Goal: Task Accomplishment & Management: Manage account settings

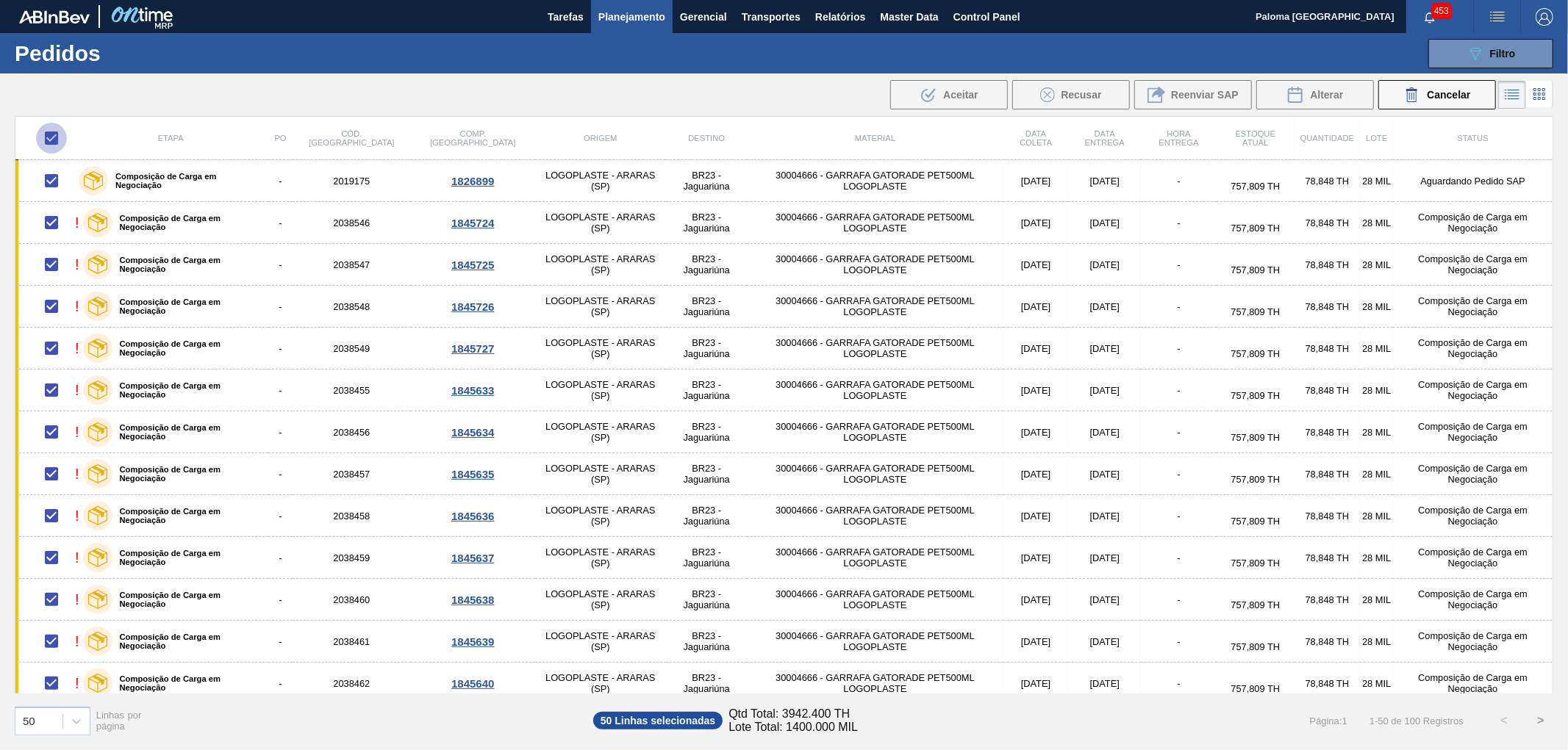
click at [52, 142] on input "checkbox" at bounding box center [51, 138] width 31 height 31
checkbox input "false"
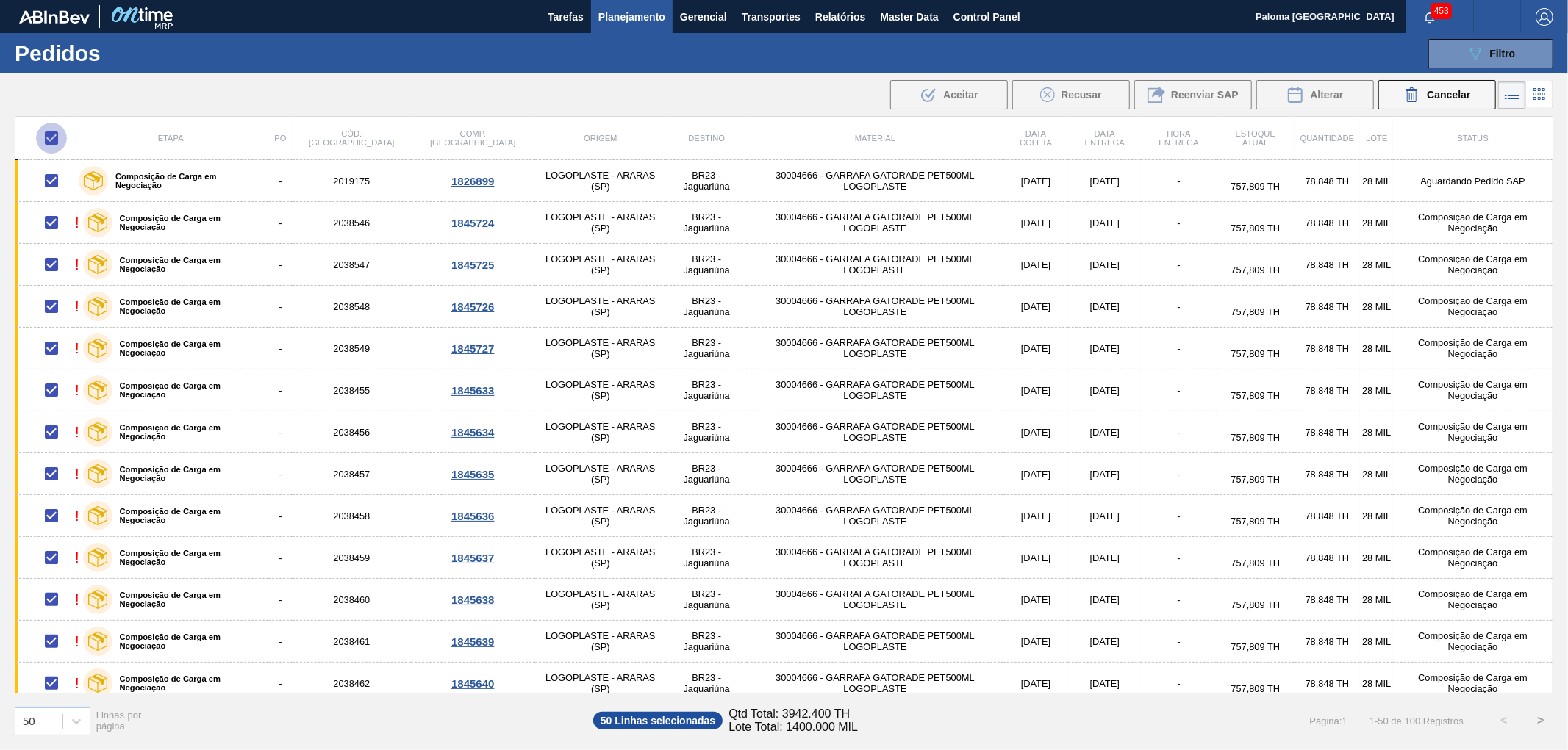
checkbox input "false"
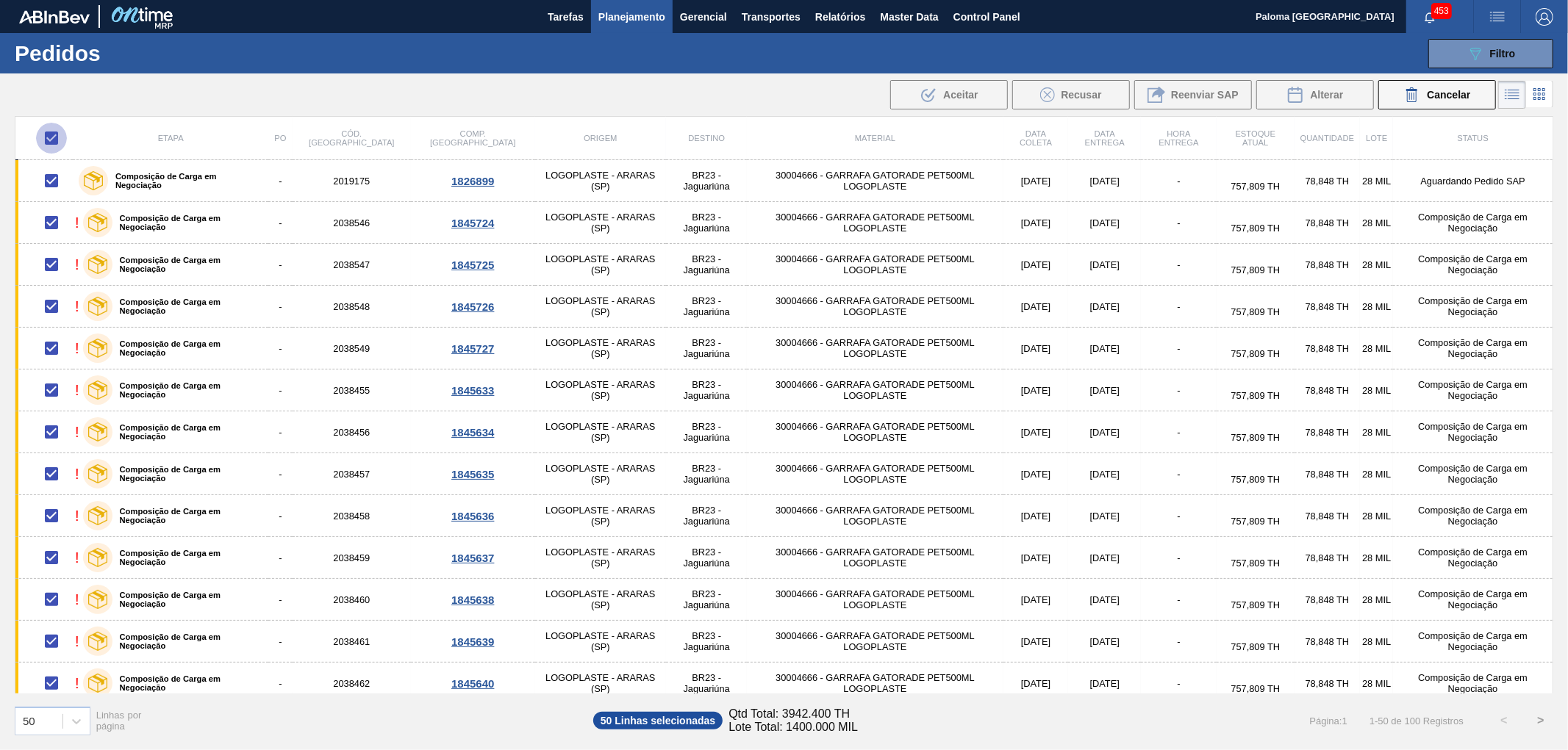
checkbox input "false"
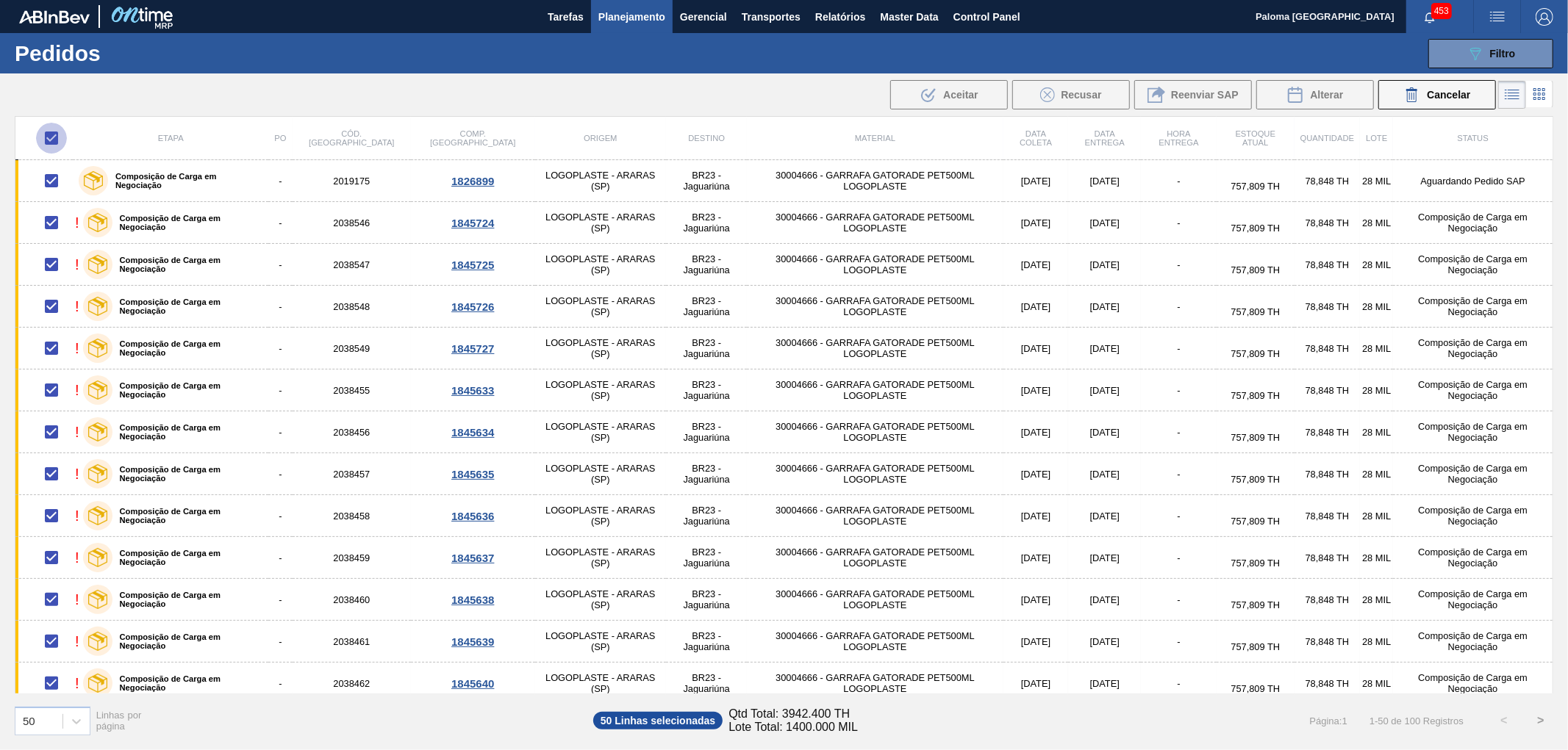
checkbox input "false"
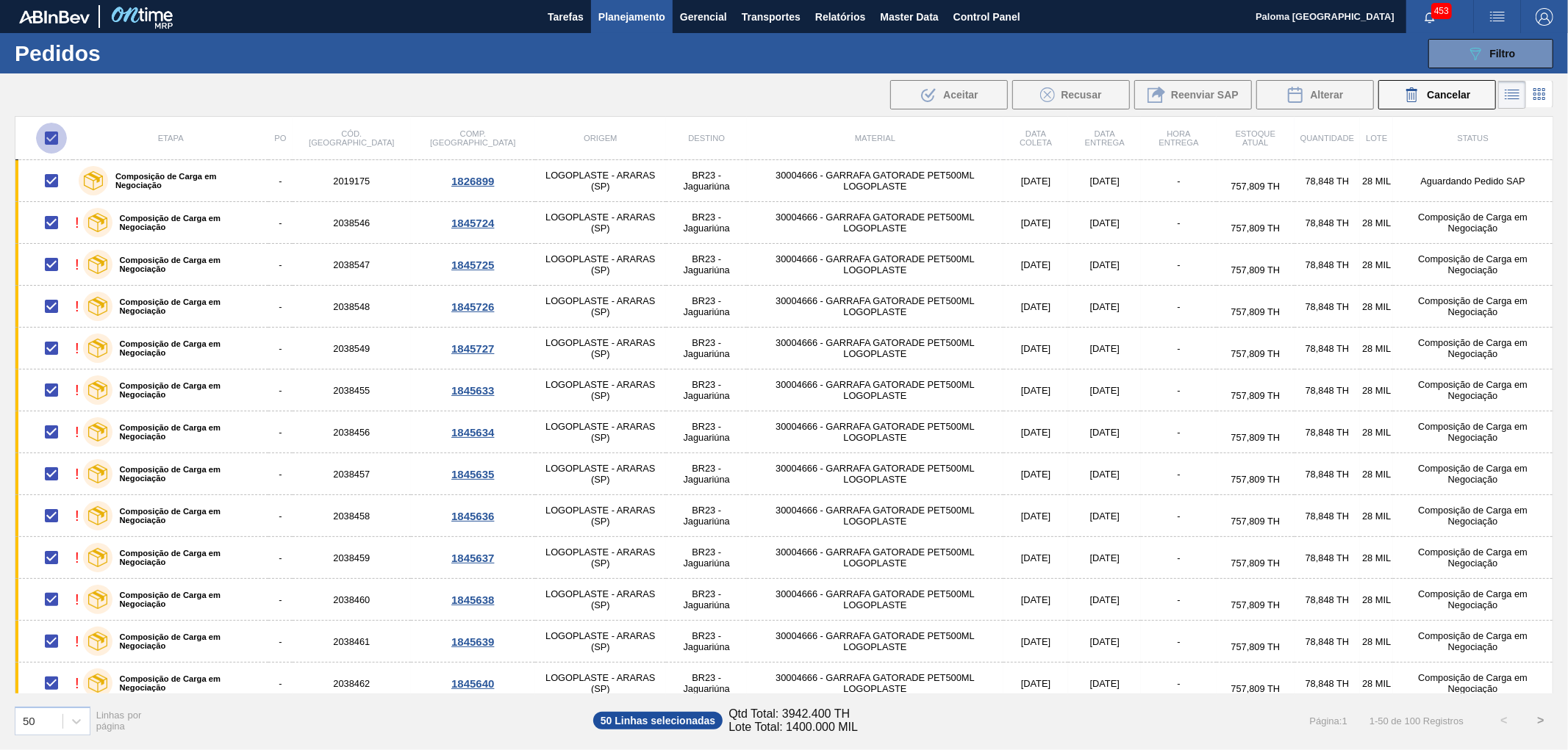
checkbox input "false"
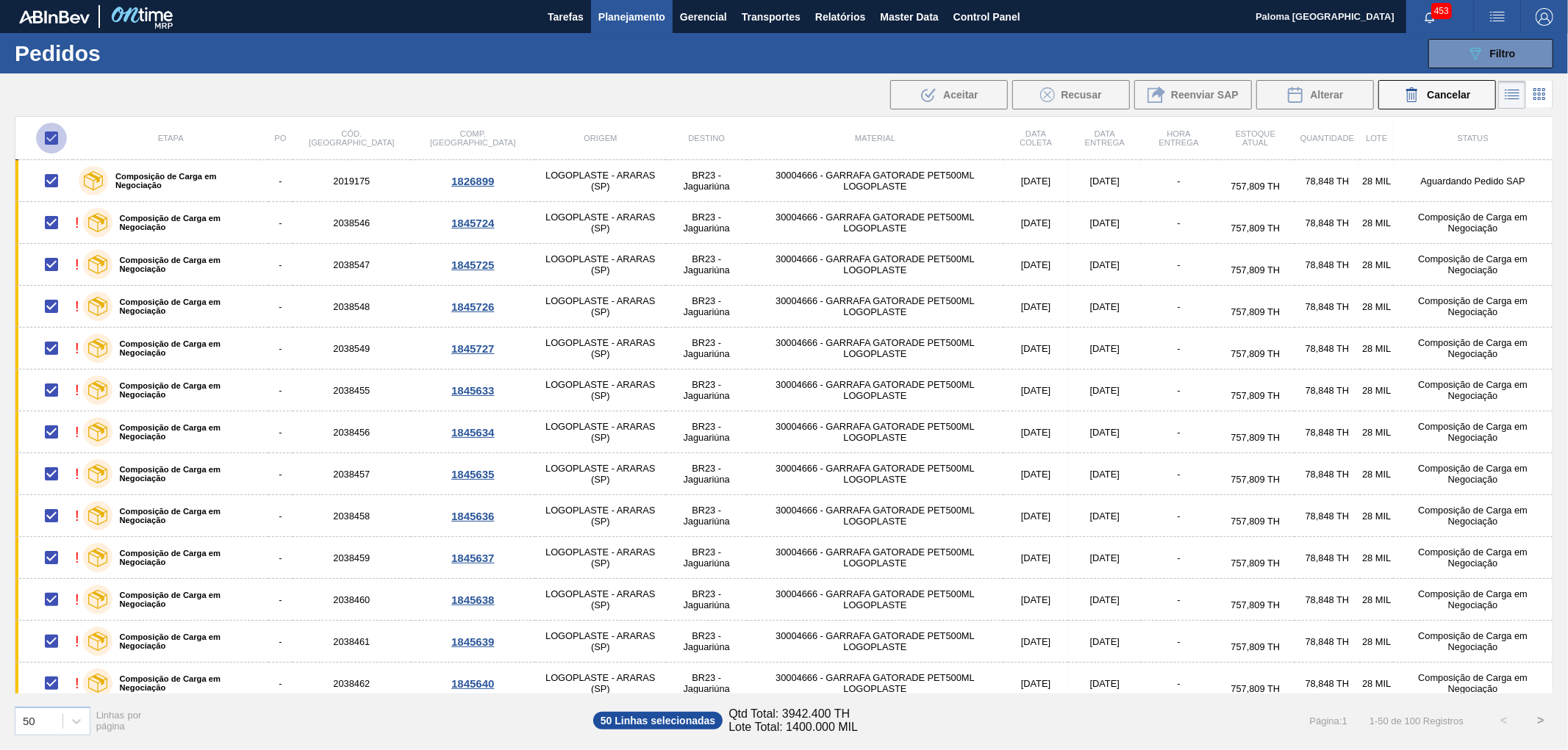
checkbox input "false"
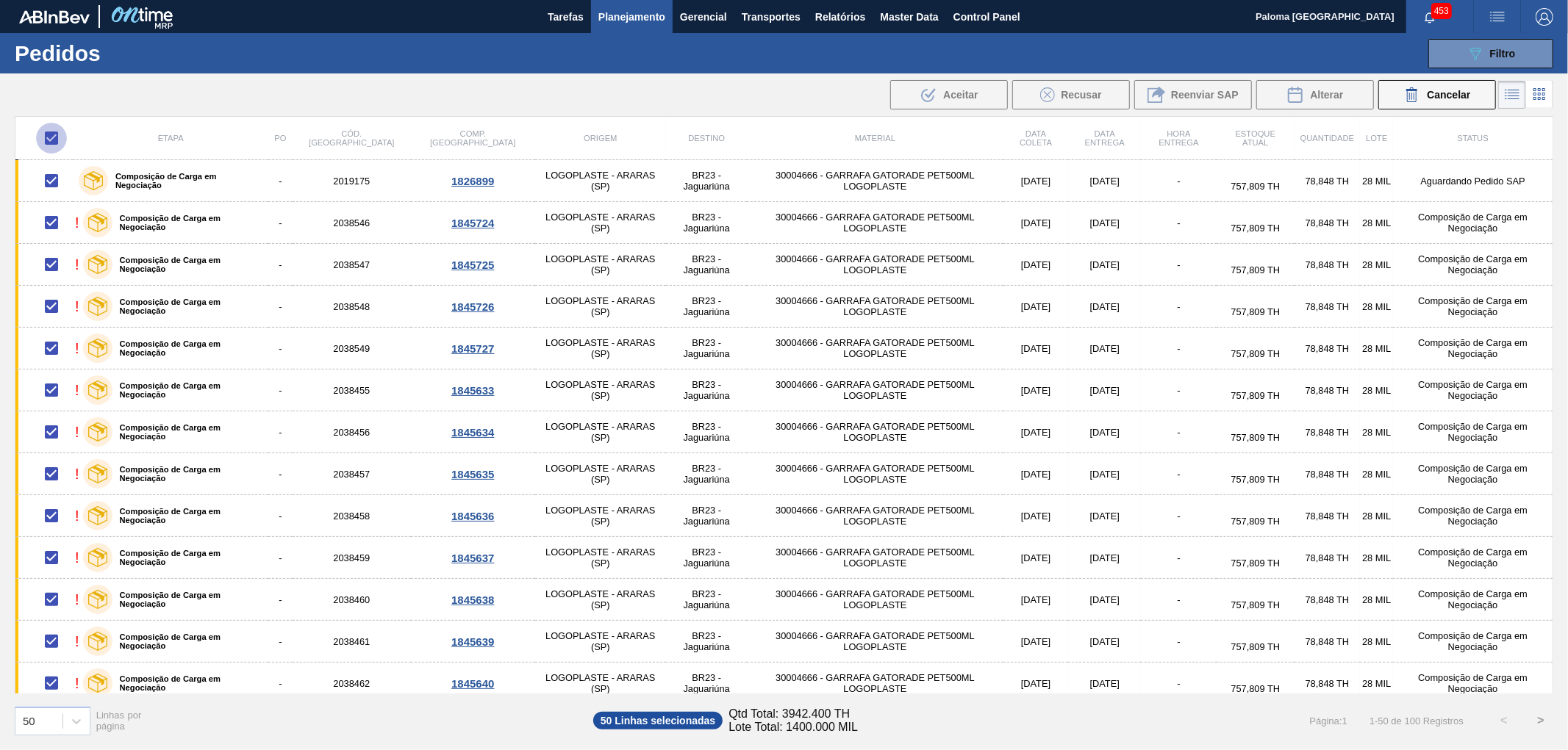
checkbox input "false"
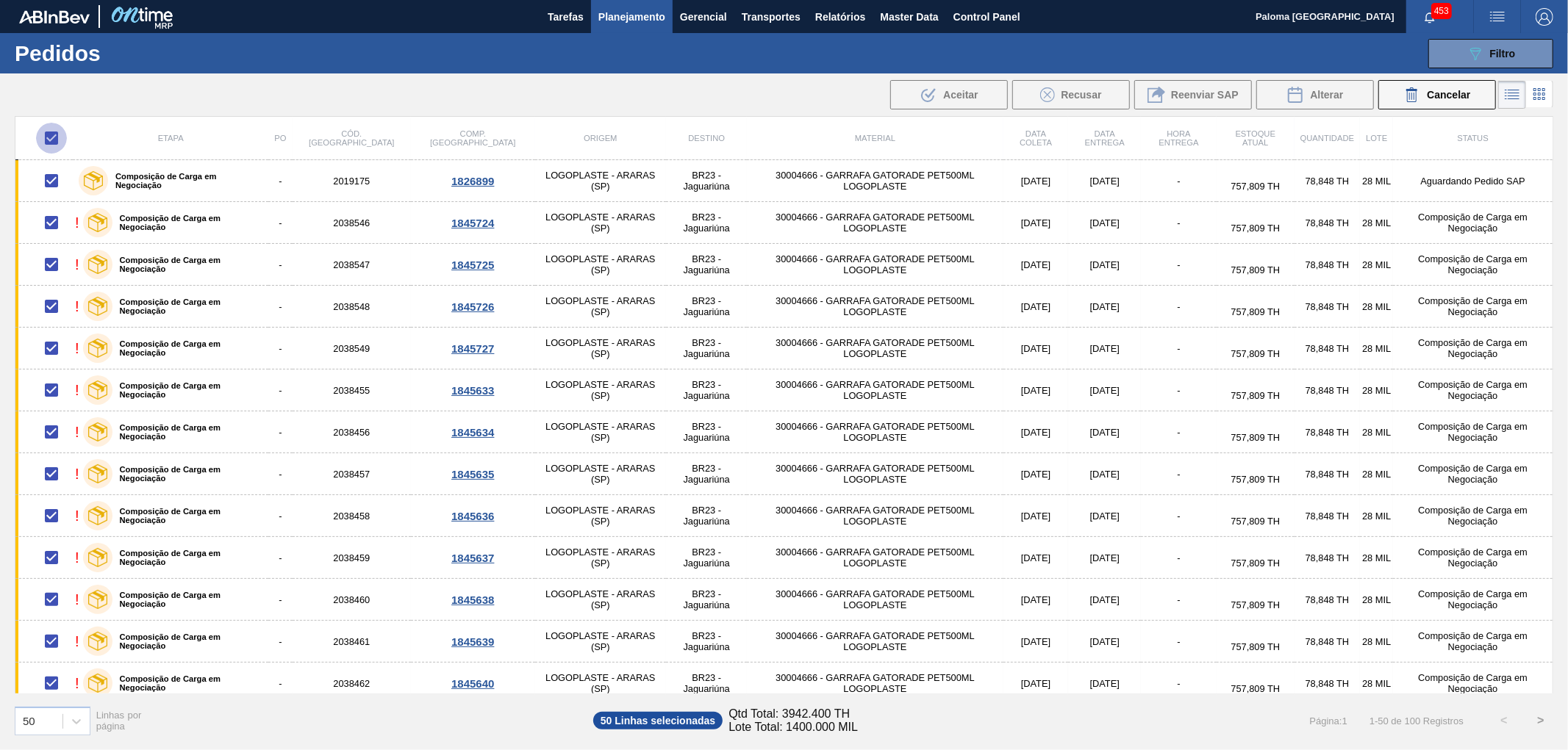
checkbox input "false"
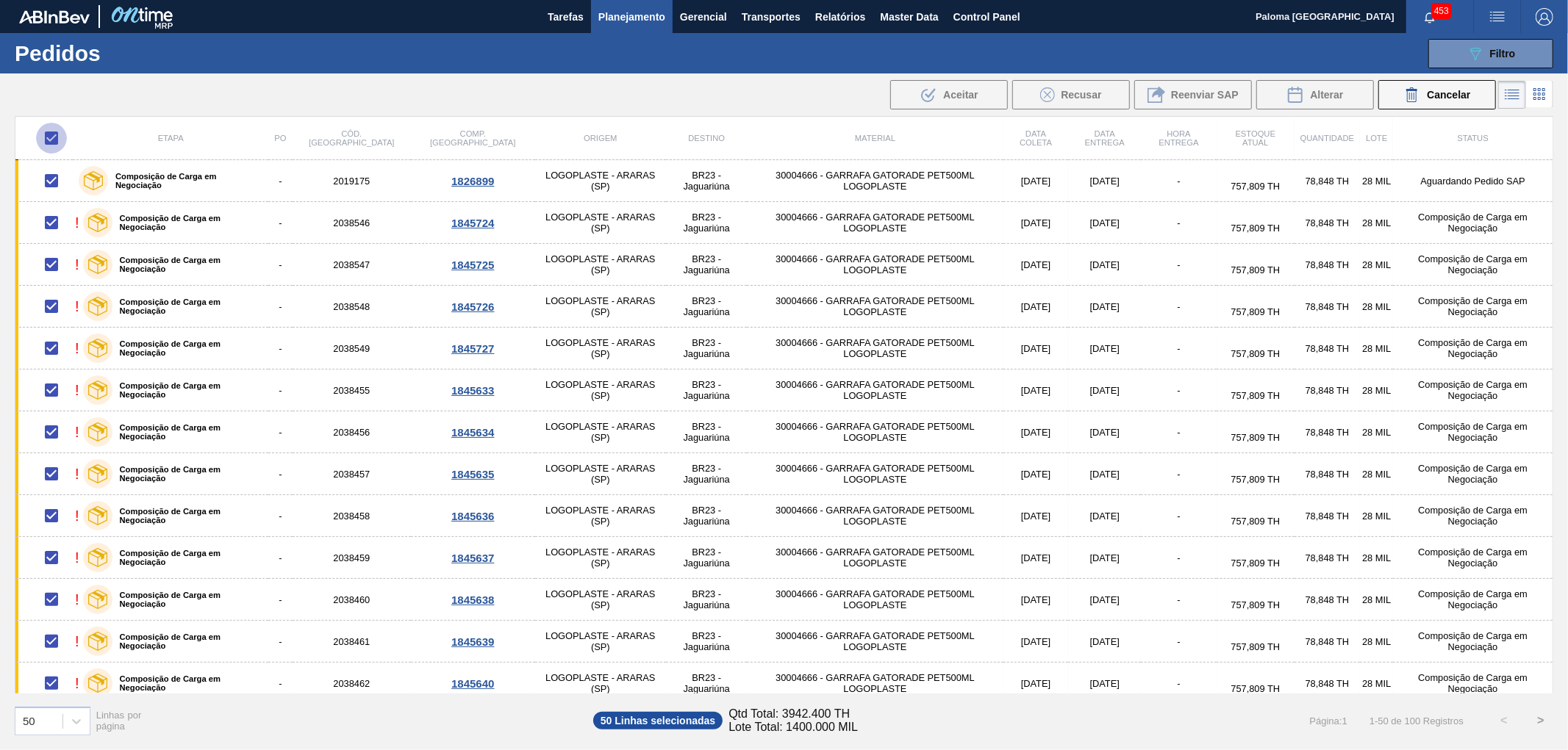
checkbox input "false"
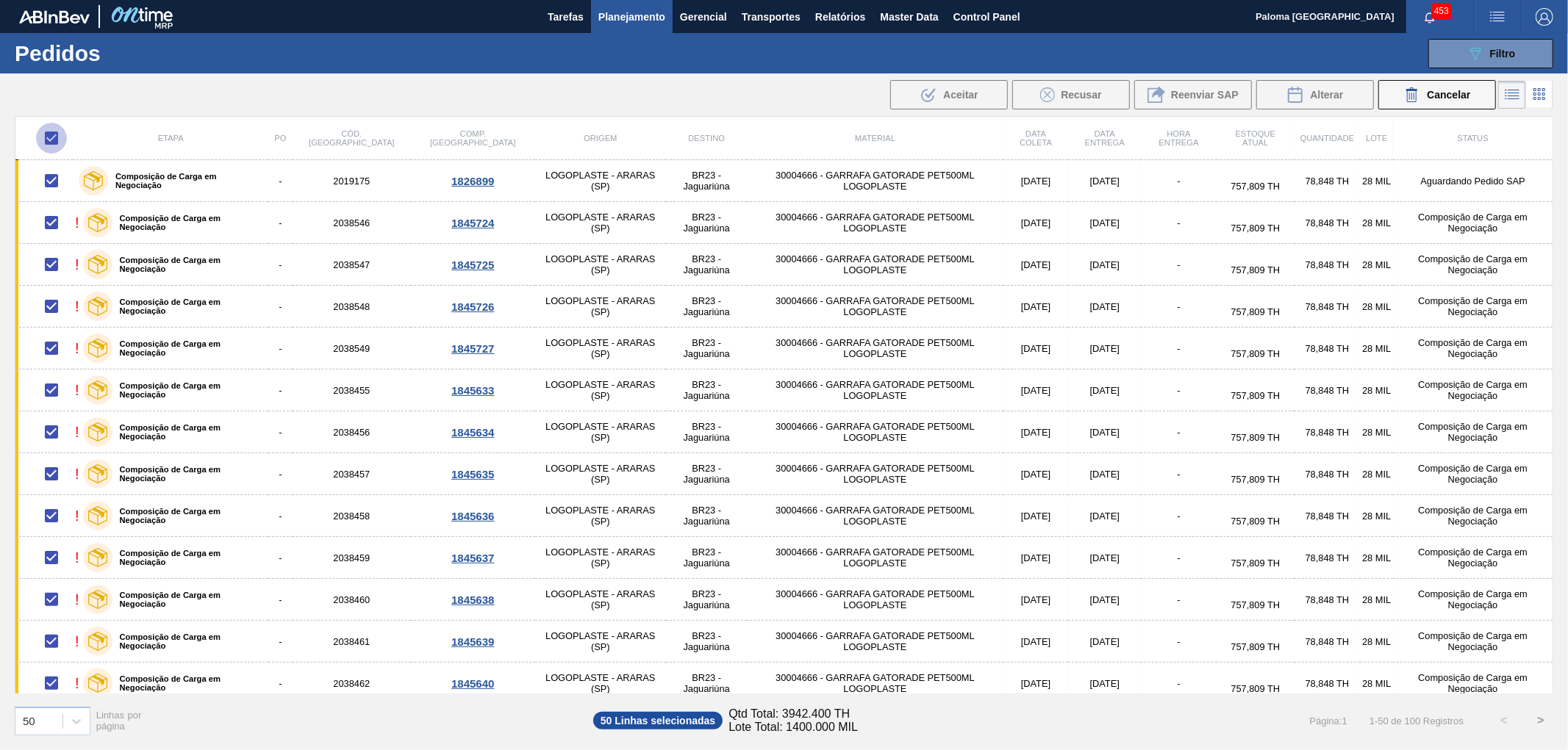
checkbox input "false"
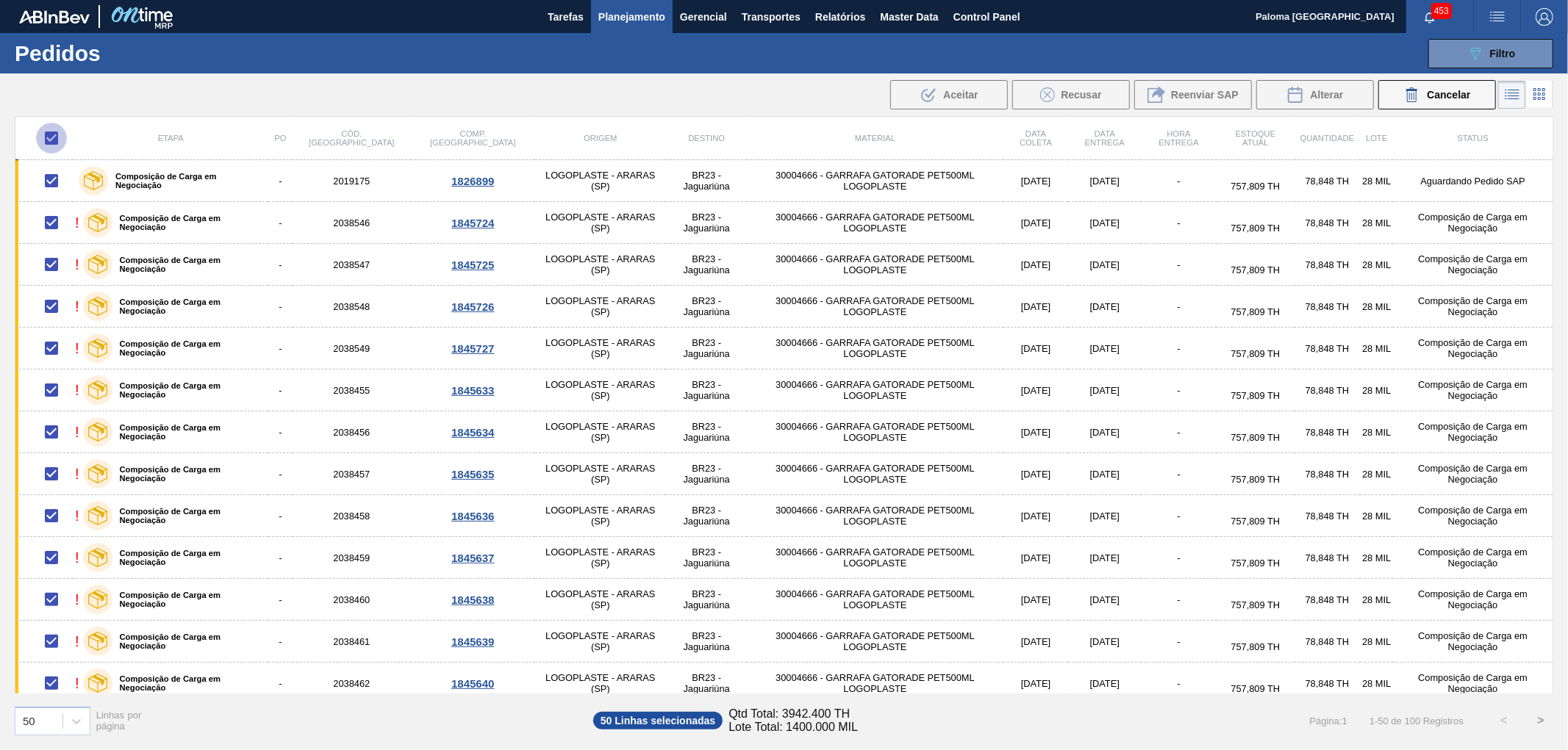
checkbox input "false"
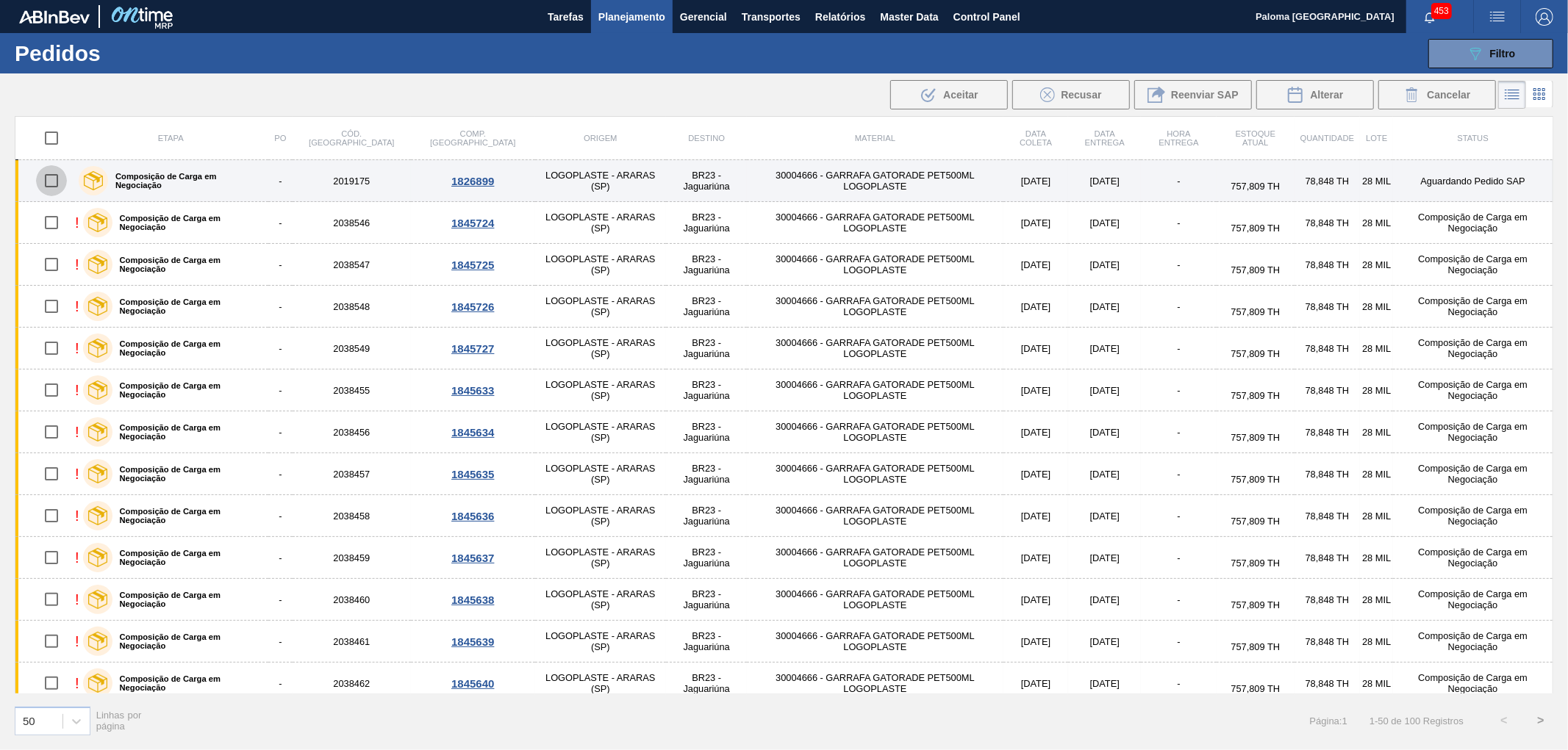
click at [53, 179] on input "checkbox" at bounding box center [51, 181] width 31 height 31
click at [50, 181] on input "checkbox" at bounding box center [51, 181] width 31 height 31
checkbox input "false"
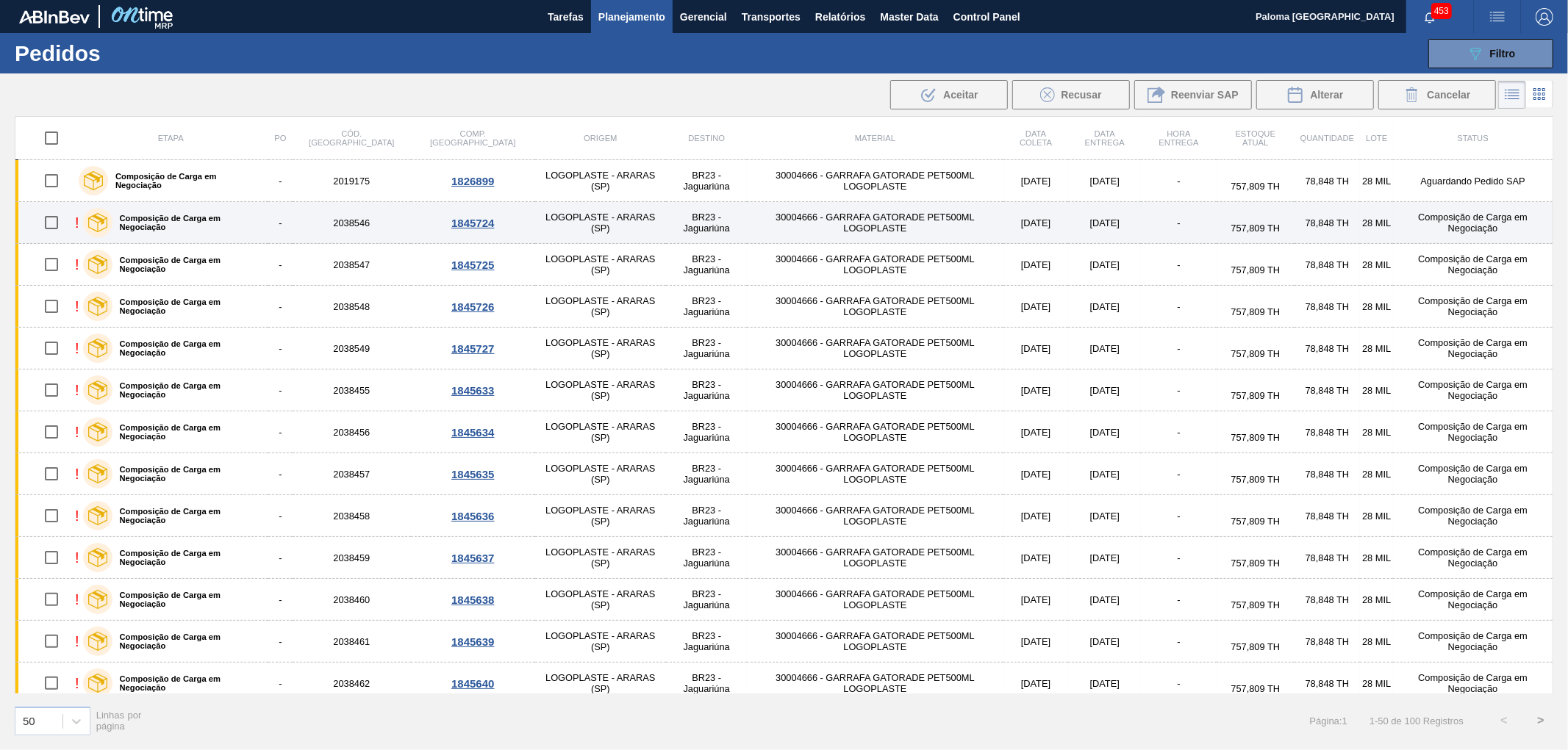
click at [52, 221] on input "checkbox" at bounding box center [51, 222] width 31 height 31
click at [51, 226] on input "checkbox" at bounding box center [51, 222] width 31 height 31
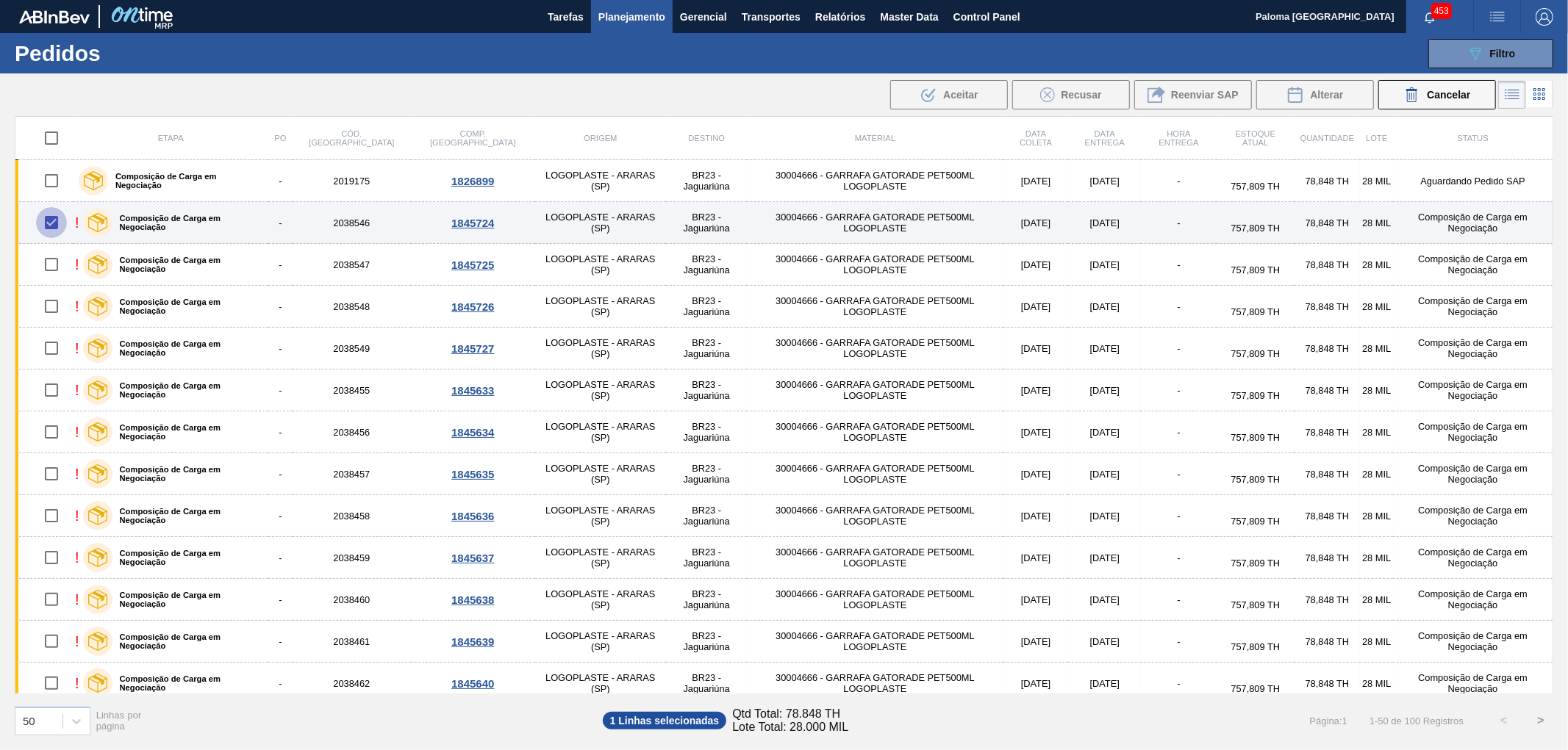
click at [51, 226] on input "checkbox" at bounding box center [51, 222] width 31 height 31
checkbox input "false"
click at [339, 229] on td "2038546" at bounding box center [352, 223] width 119 height 42
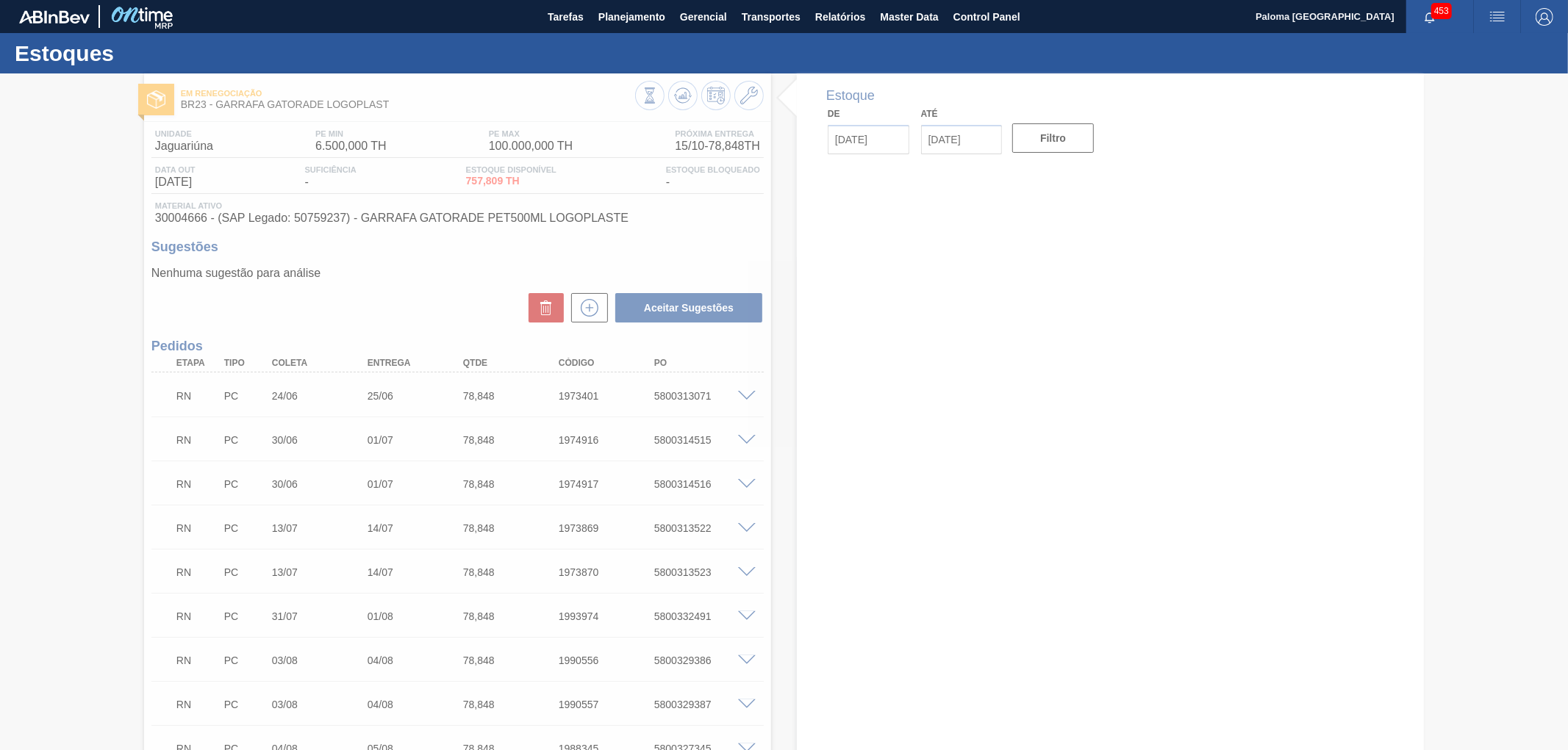
type input "15/10/2025"
type input "29/10/2025"
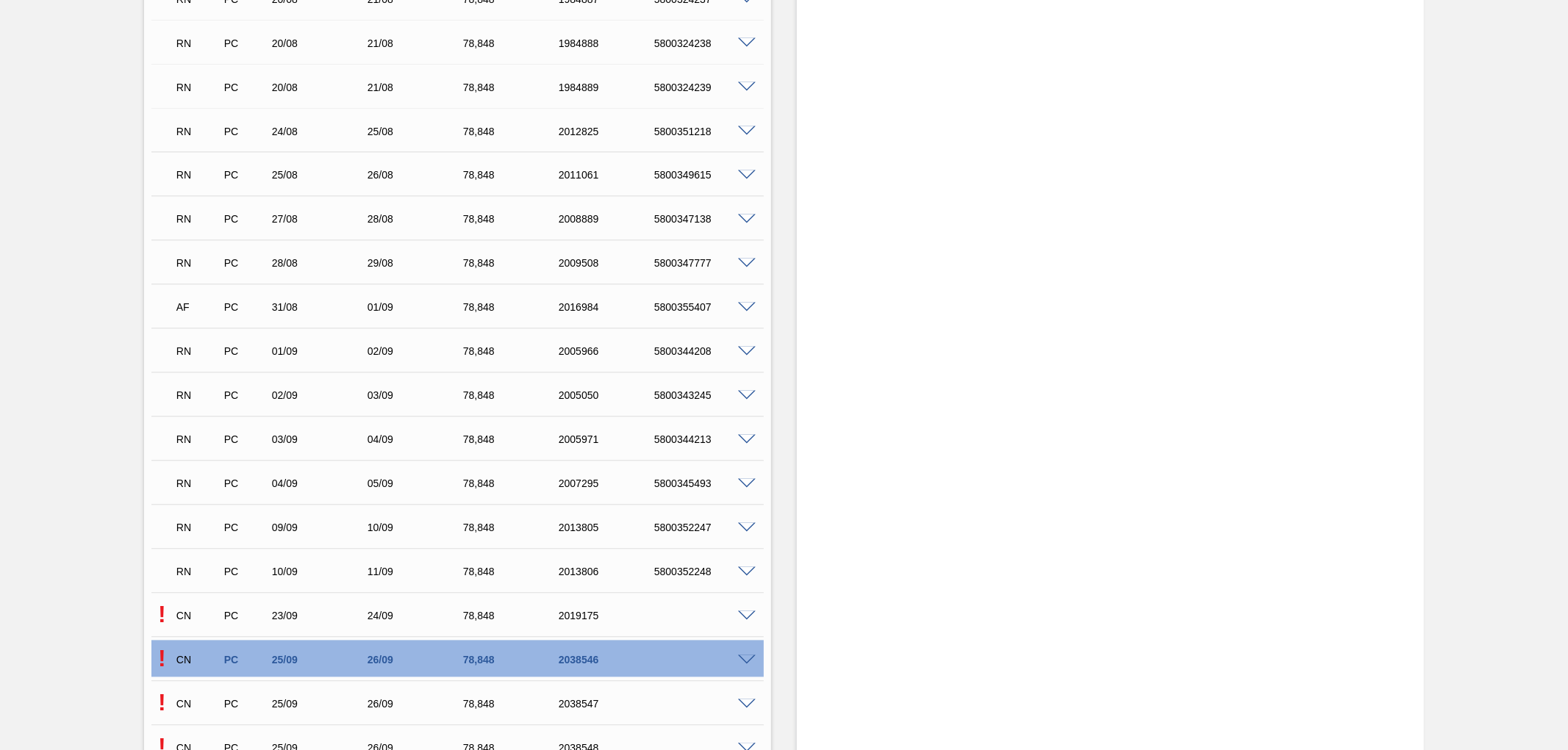
scroll to position [2531, 0]
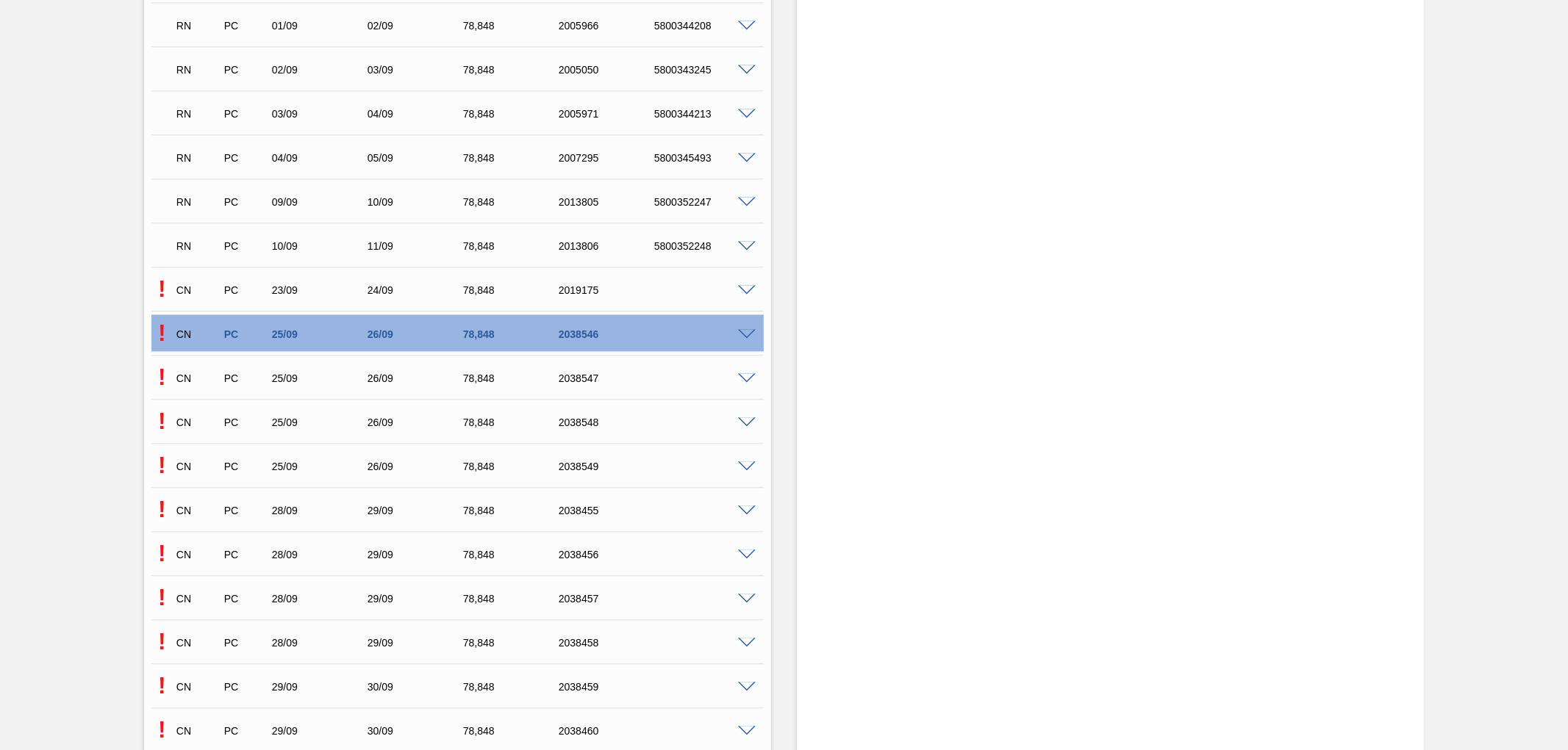
click at [745, 333] on span at bounding box center [746, 335] width 17 height 11
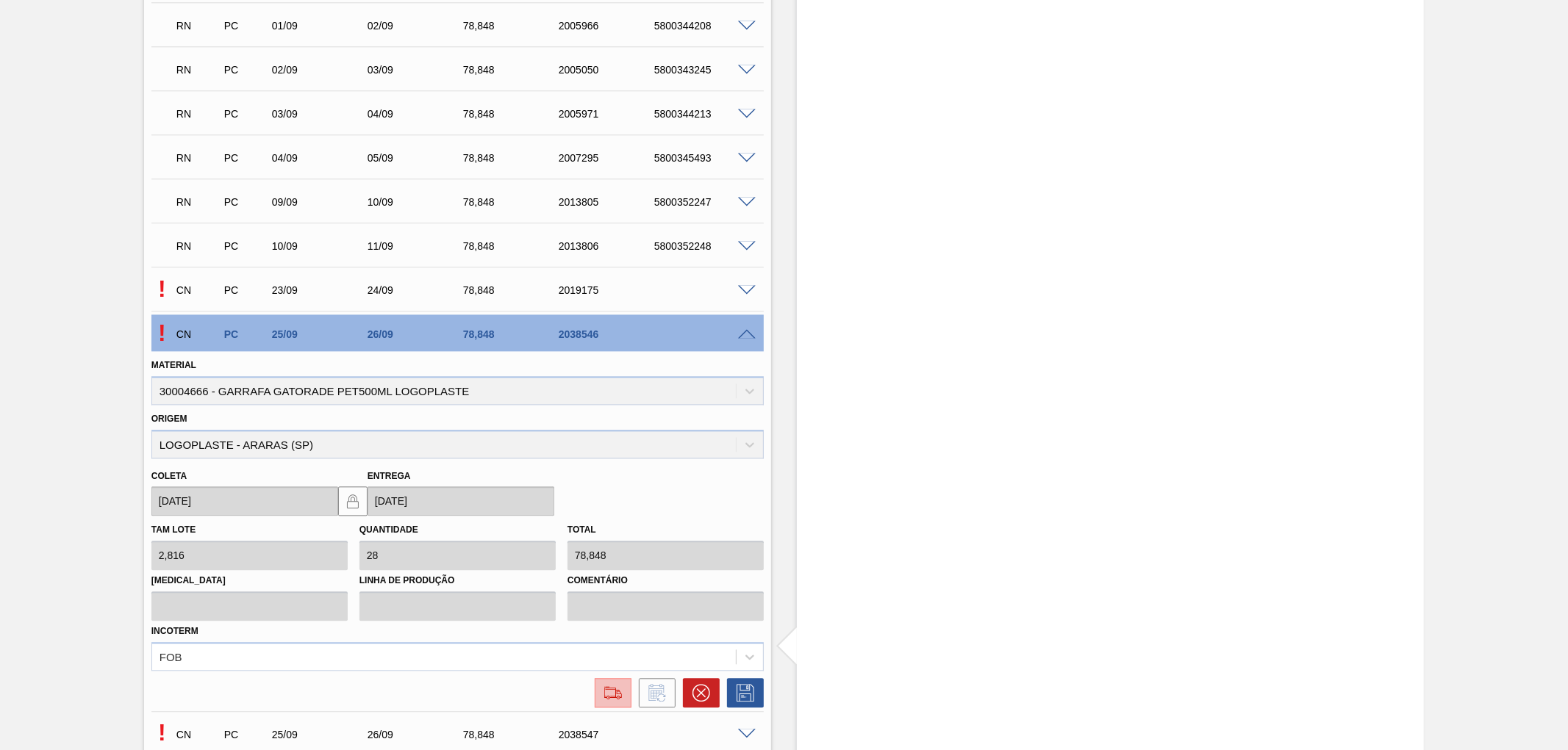
click at [608, 688] on img at bounding box center [612, 692] width 23 height 17
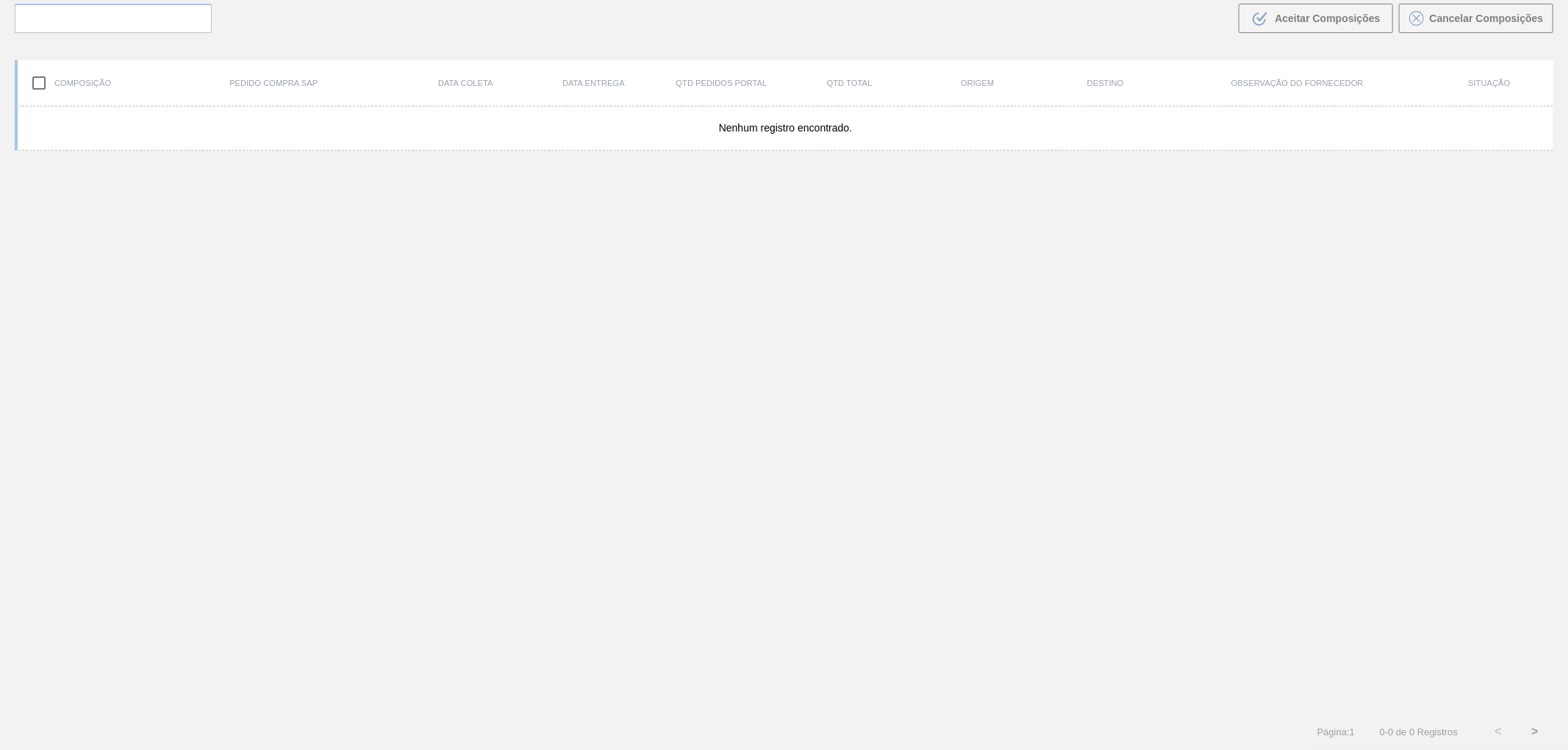
scroll to position [106, 0]
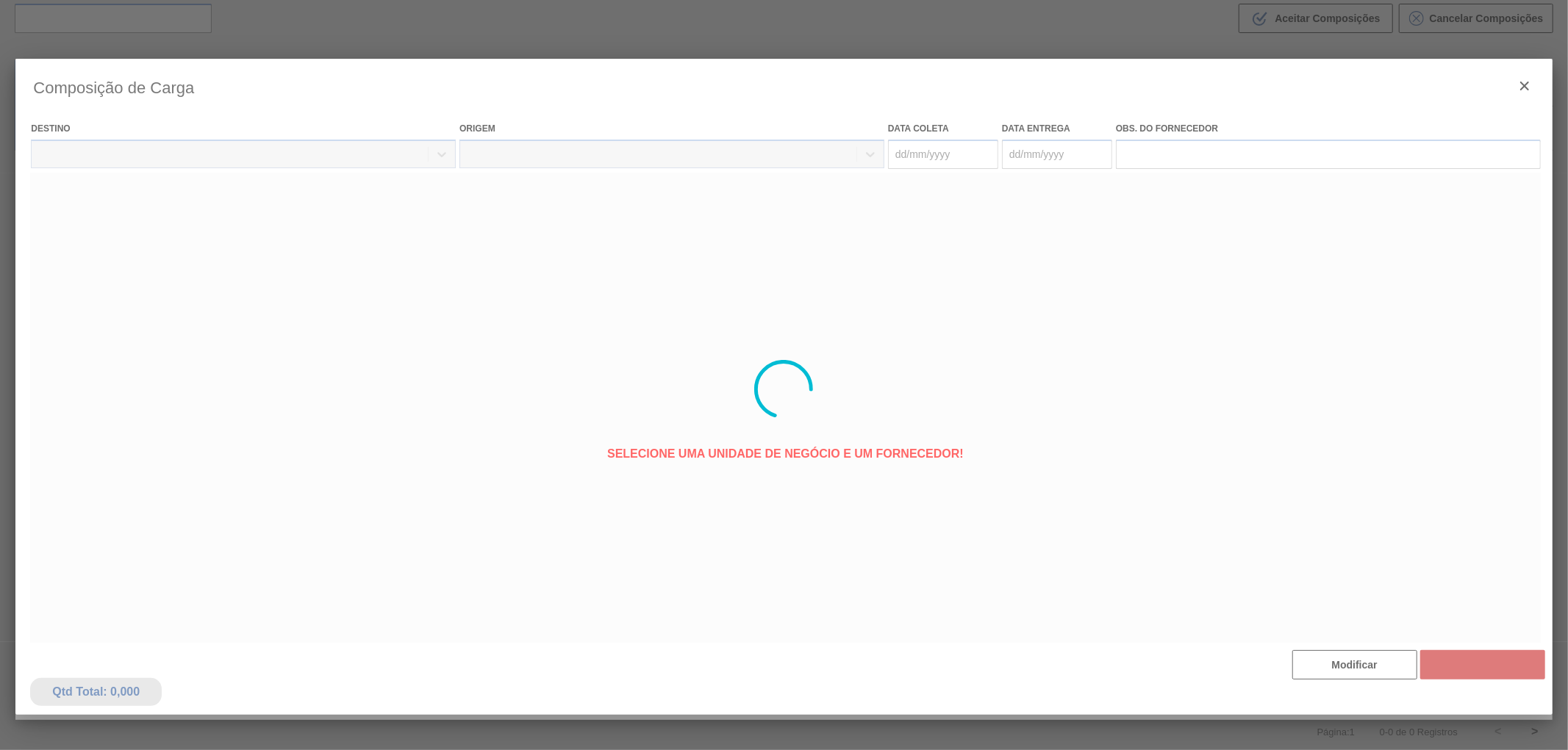
type coleta "25/09/2025"
type Entrega "26/09/2025"
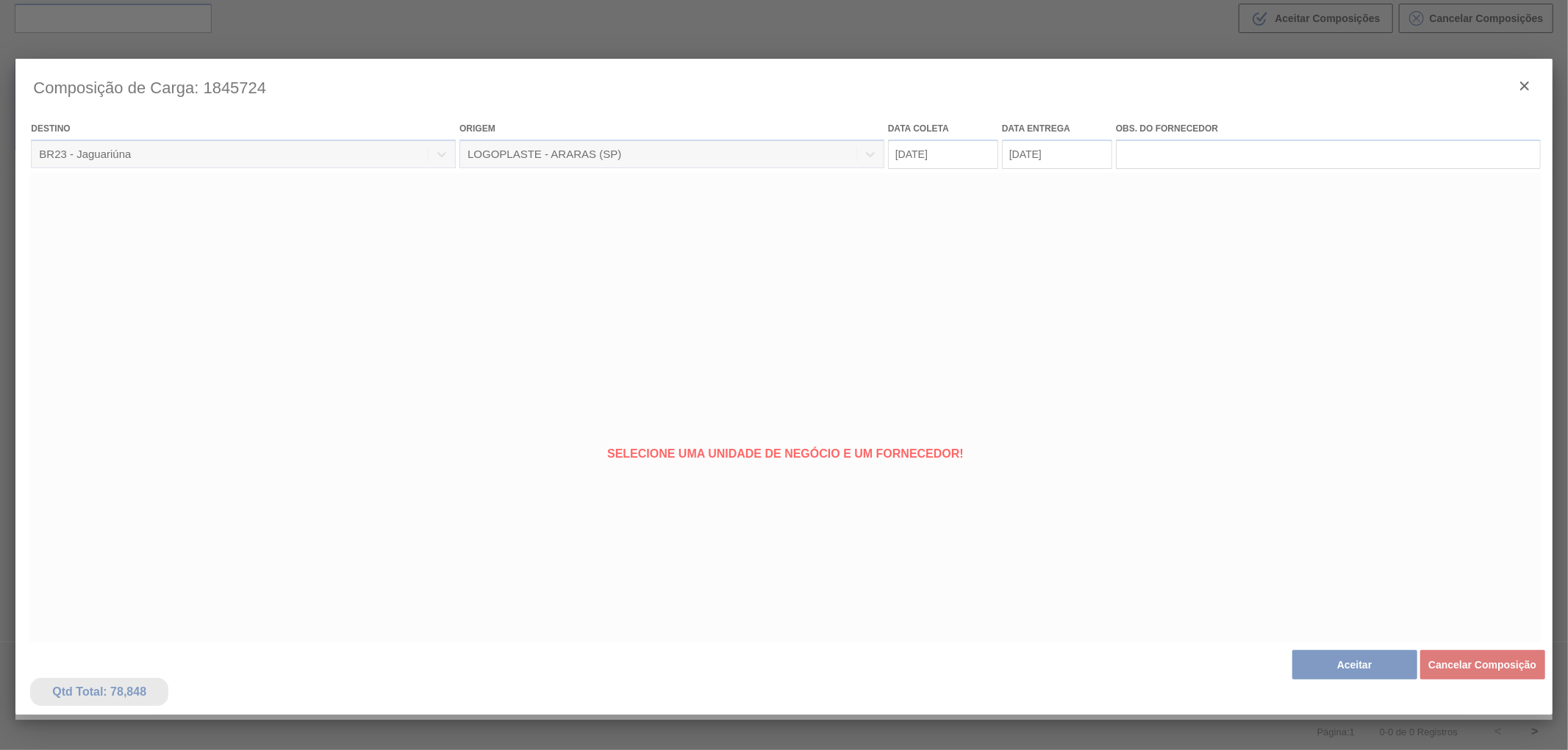
click at [1523, 86] on div at bounding box center [784, 389] width 1536 height 661
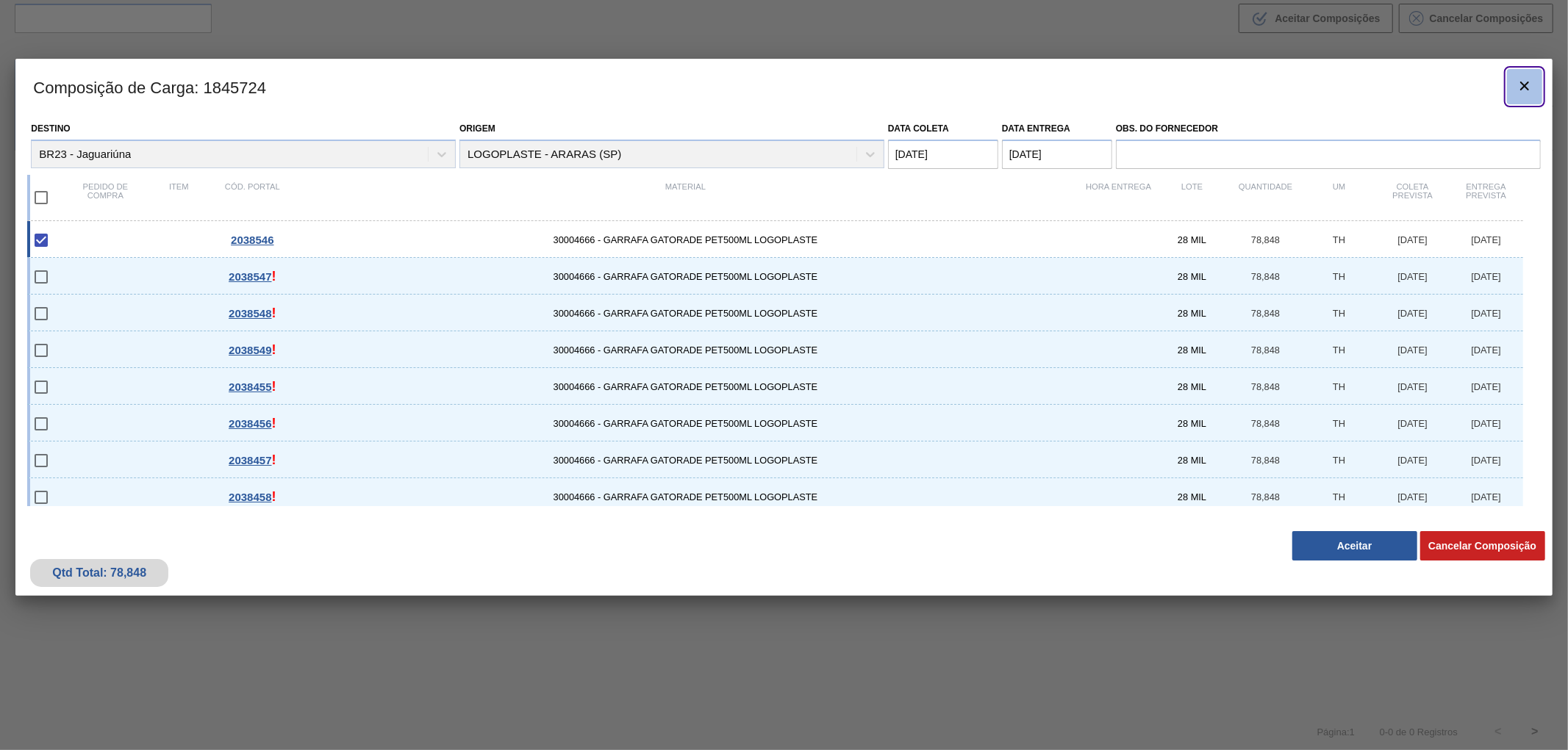
click at [1518, 88] on icon "botão de ícone" at bounding box center [1524, 86] width 17 height 17
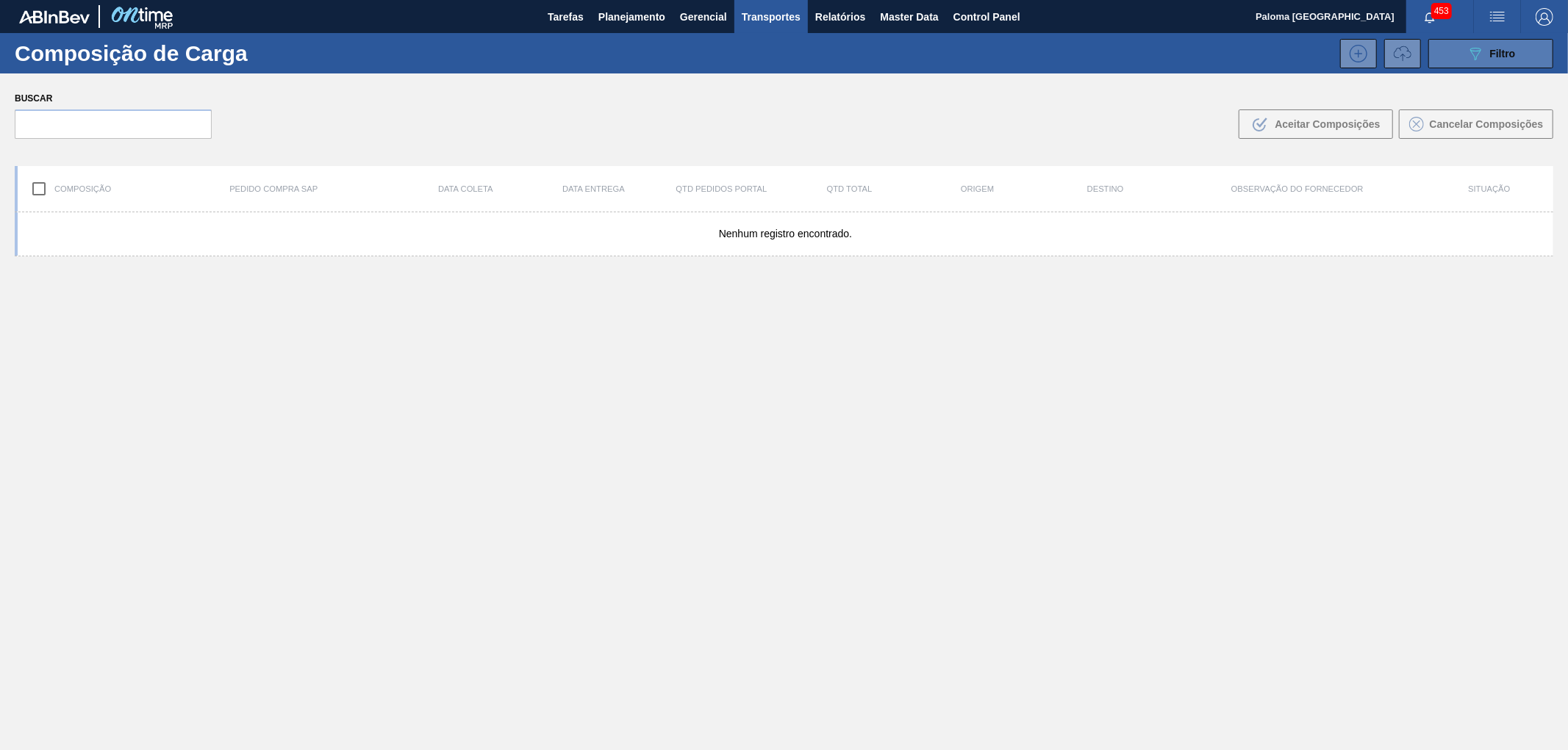
click at [1472, 47] on icon "089F7B8B-B2A5-4AFE-B5C0-19BA573D28AC" at bounding box center [1475, 53] width 17 height 17
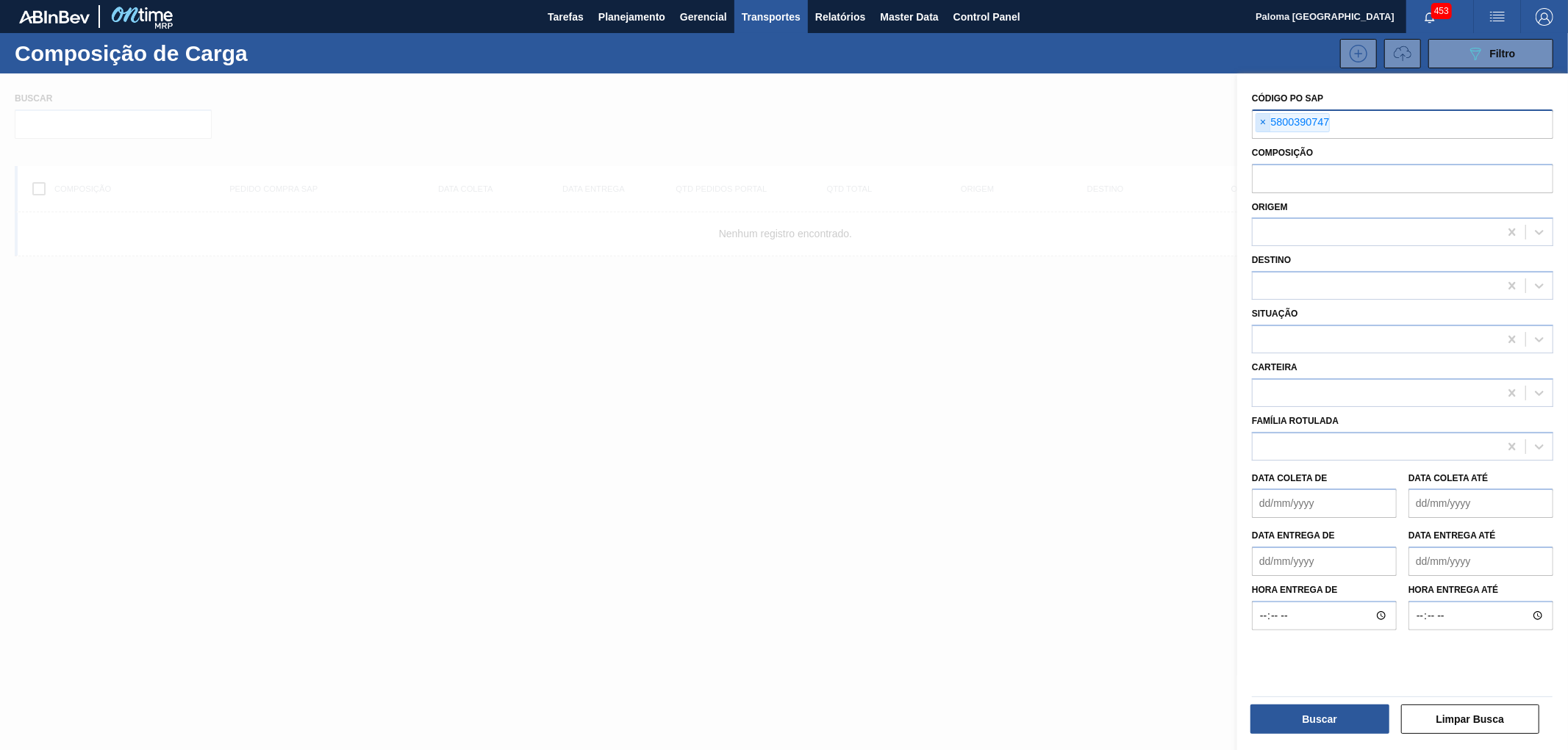
click at [1265, 127] on span "×" at bounding box center [1263, 122] width 14 height 17
click at [1301, 177] on input "text" at bounding box center [1402, 178] width 301 height 28
click at [1290, 223] on div at bounding box center [1375, 232] width 246 height 21
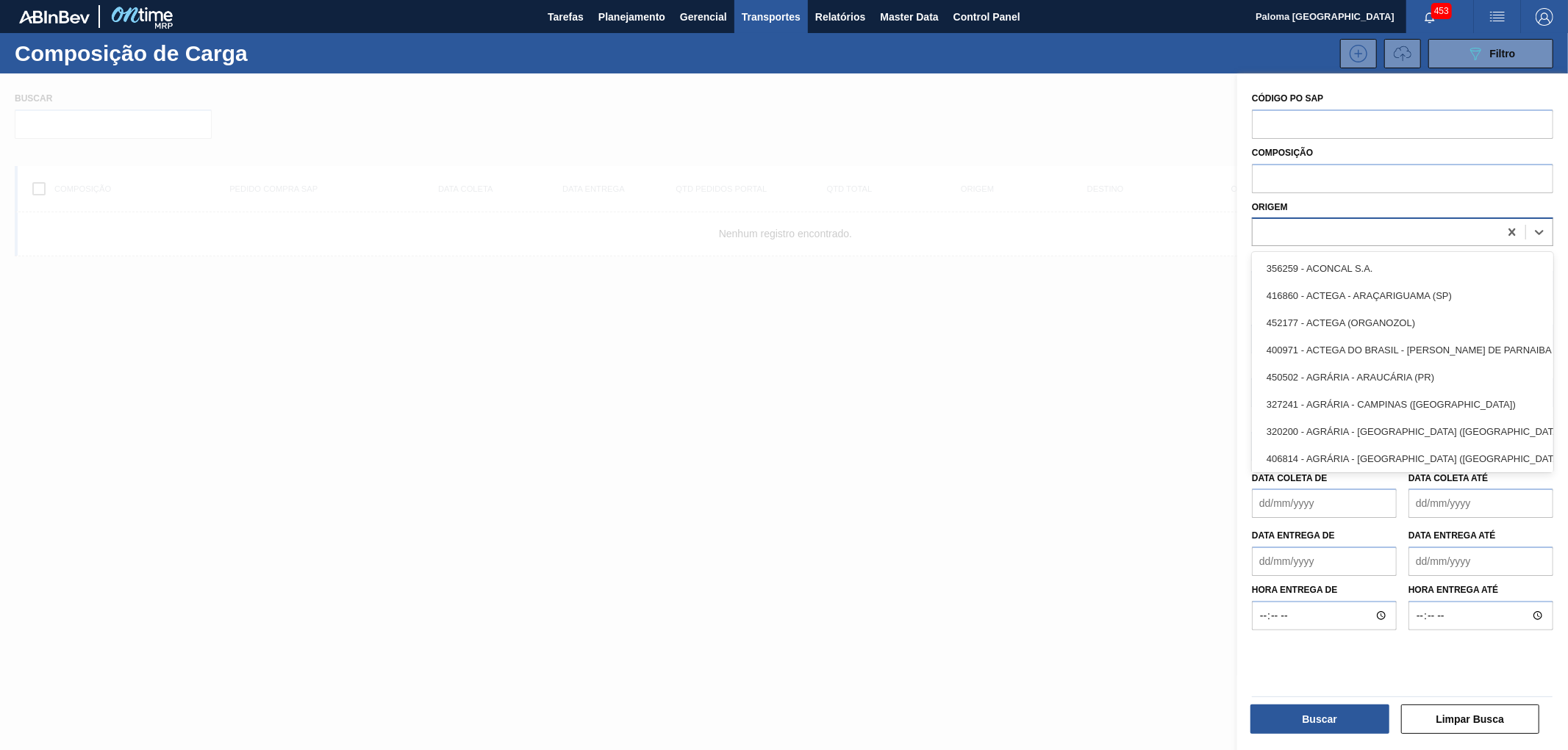
click at [1290, 223] on div at bounding box center [1375, 232] width 246 height 21
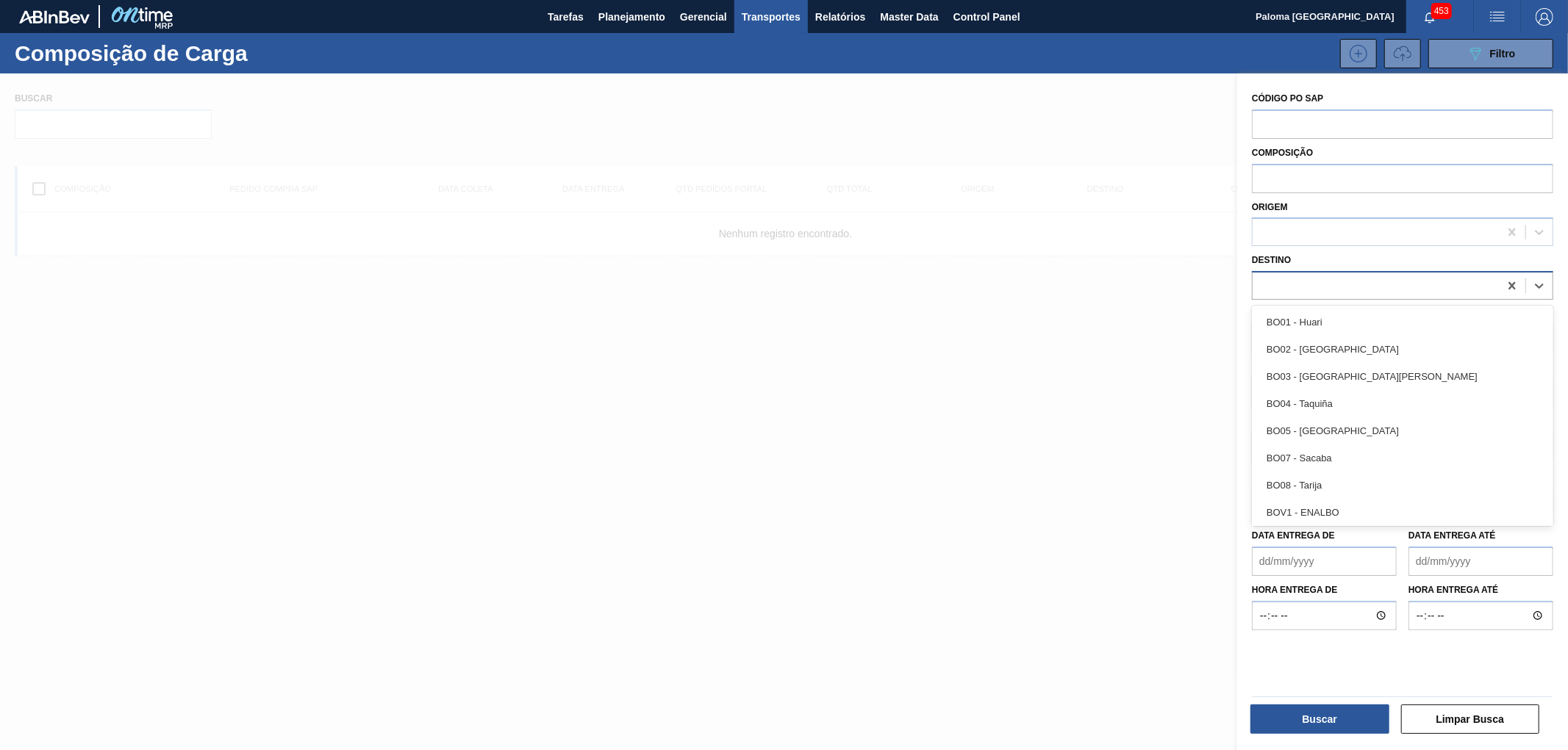
click at [1282, 277] on div at bounding box center [1375, 286] width 246 height 21
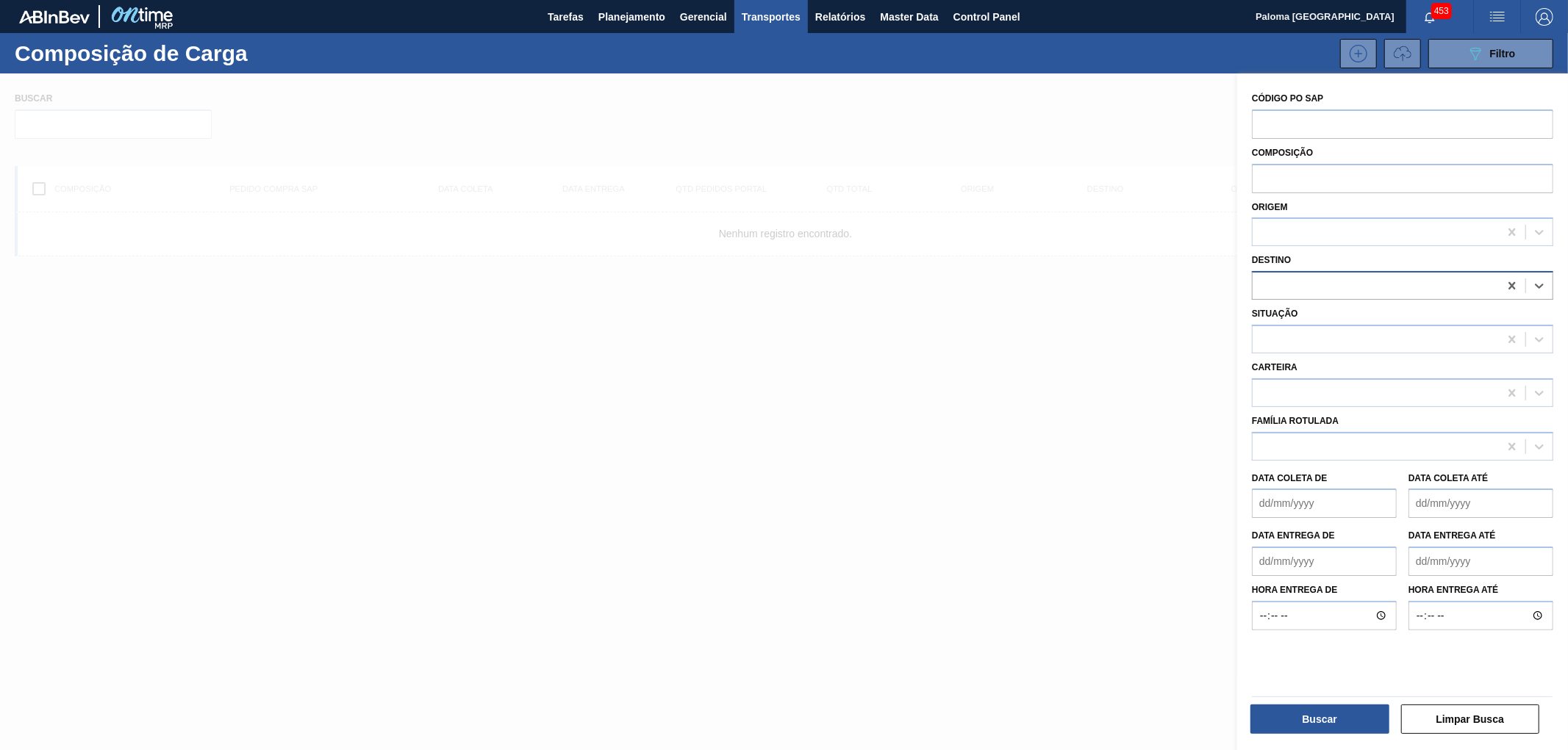
click at [1282, 277] on div at bounding box center [1375, 286] width 246 height 21
click at [1286, 178] on input "text" at bounding box center [1402, 178] width 301 height 28
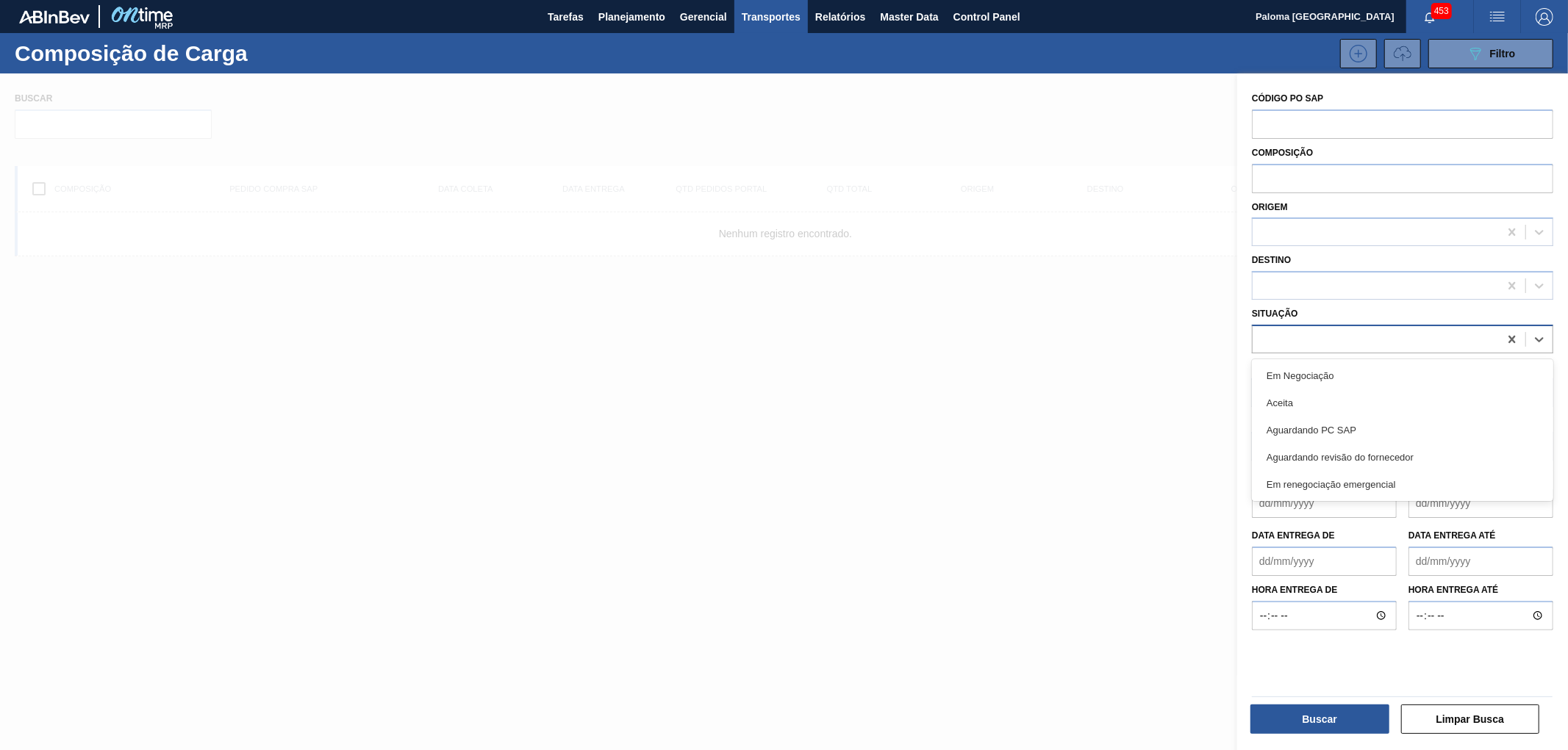
click at [1332, 335] on div at bounding box center [1375, 339] width 246 height 21
click at [1336, 364] on div "Em Negociação" at bounding box center [1402, 376] width 301 height 27
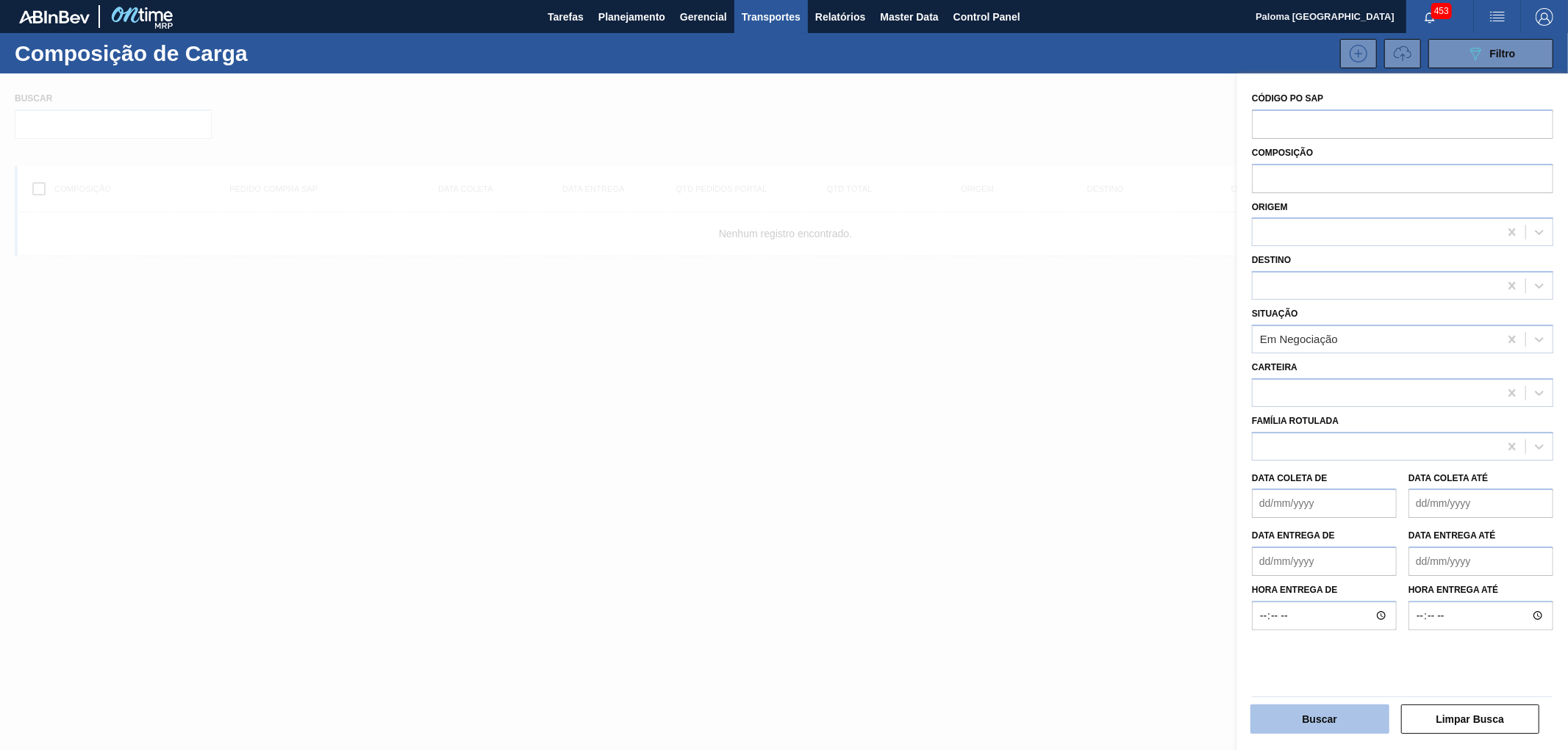
click at [1334, 709] on button "Buscar" at bounding box center [1320, 719] width 139 height 29
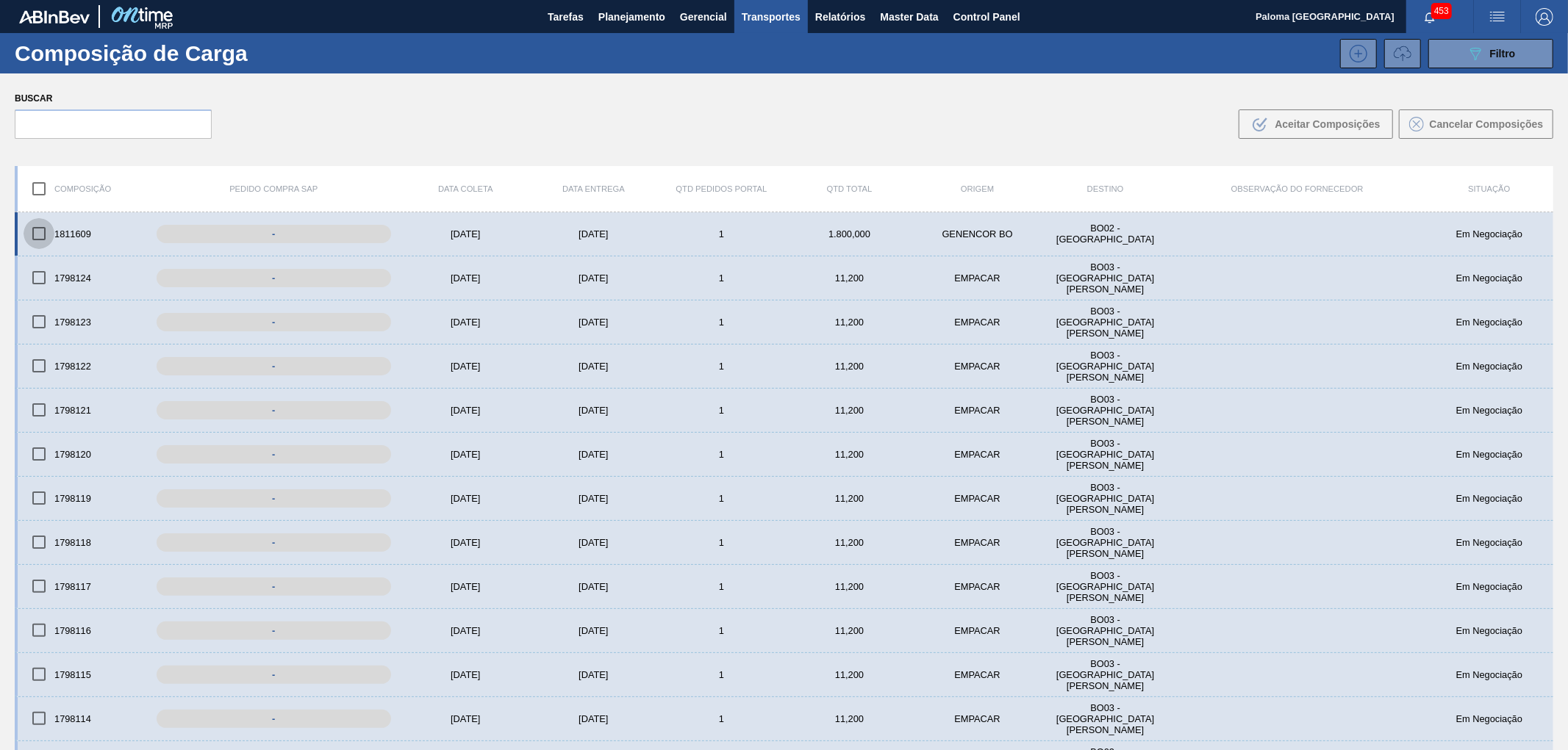
click at [43, 238] on input "checkbox" at bounding box center [38, 233] width 31 height 31
click at [40, 229] on input "checkbox" at bounding box center [38, 233] width 31 height 31
checkbox input "false"
click at [1466, 55] on icon "089F7B8B-B2A5-4AFE-B5C0-19BA573D28AC" at bounding box center [1475, 53] width 17 height 17
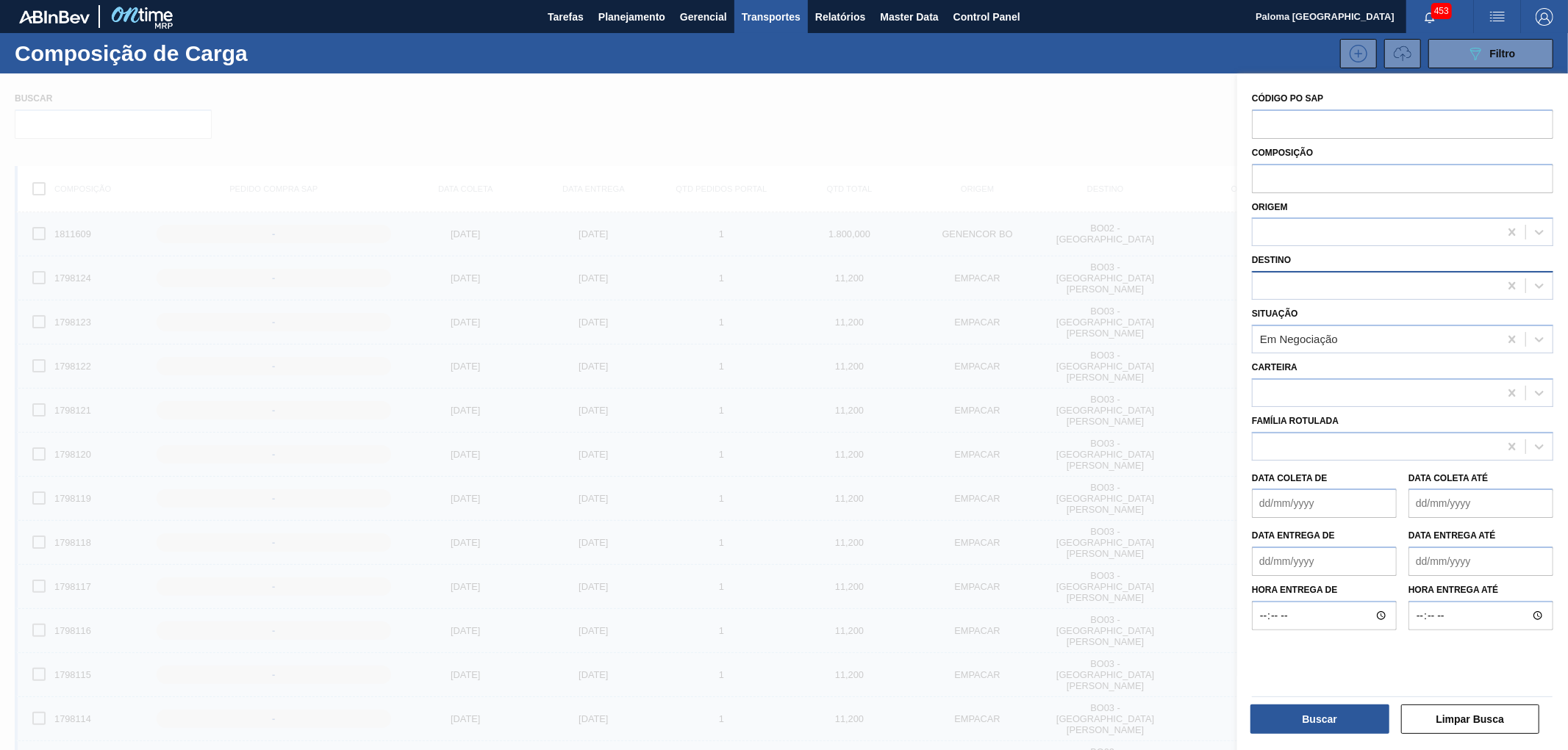
click at [1307, 283] on div at bounding box center [1375, 286] width 246 height 21
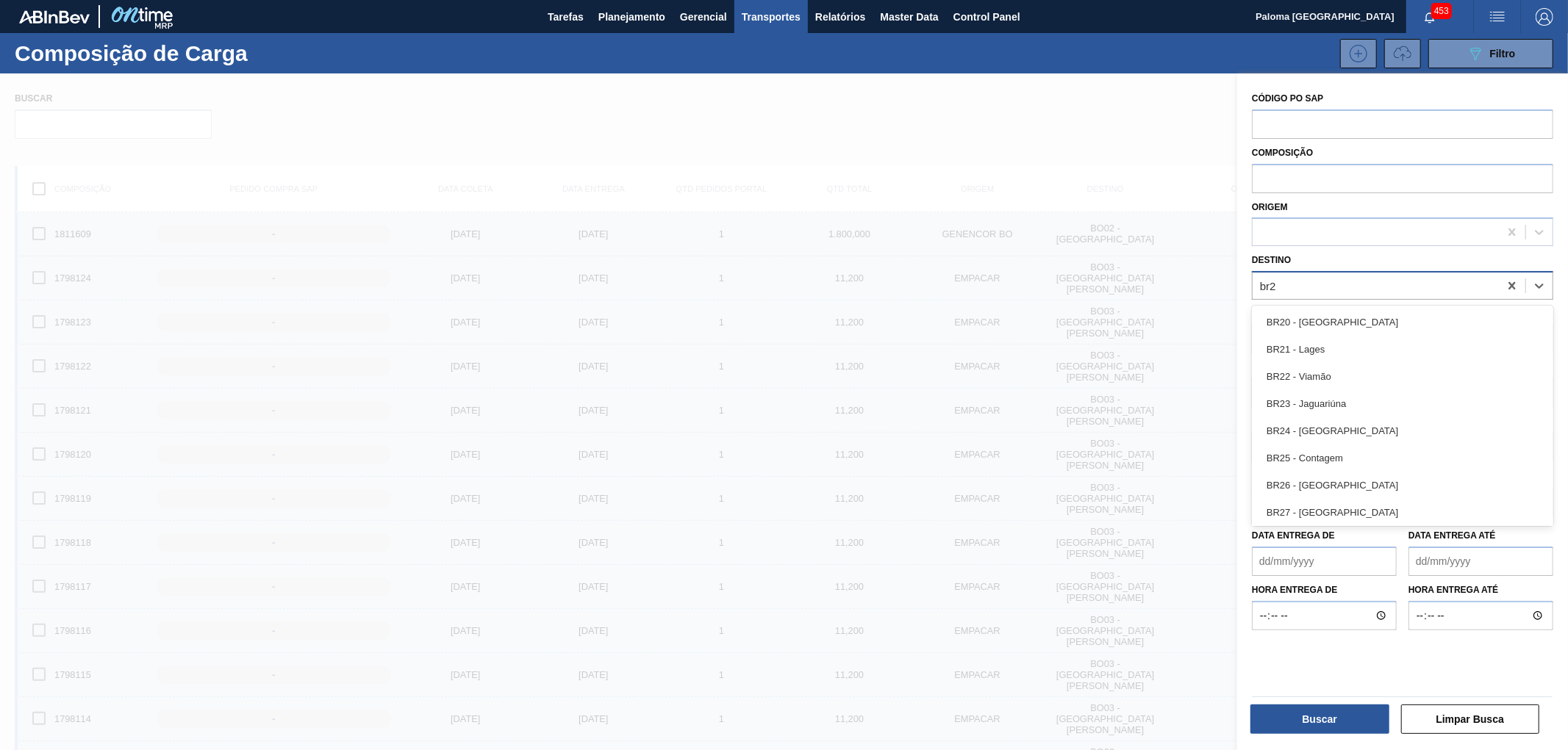
type input "br23"
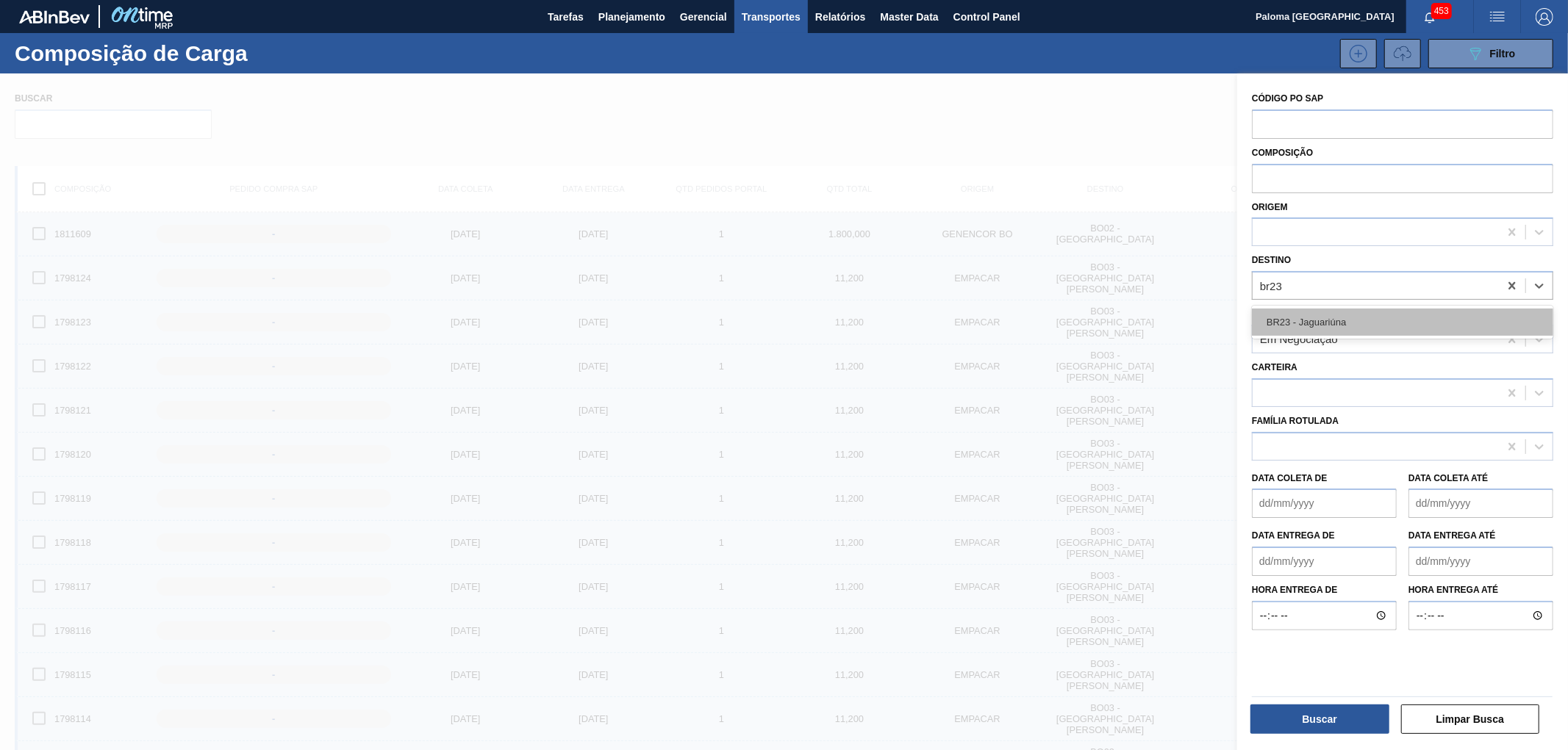
click at [1305, 320] on div "BR23 - Jaguariúna" at bounding box center [1402, 322] width 301 height 27
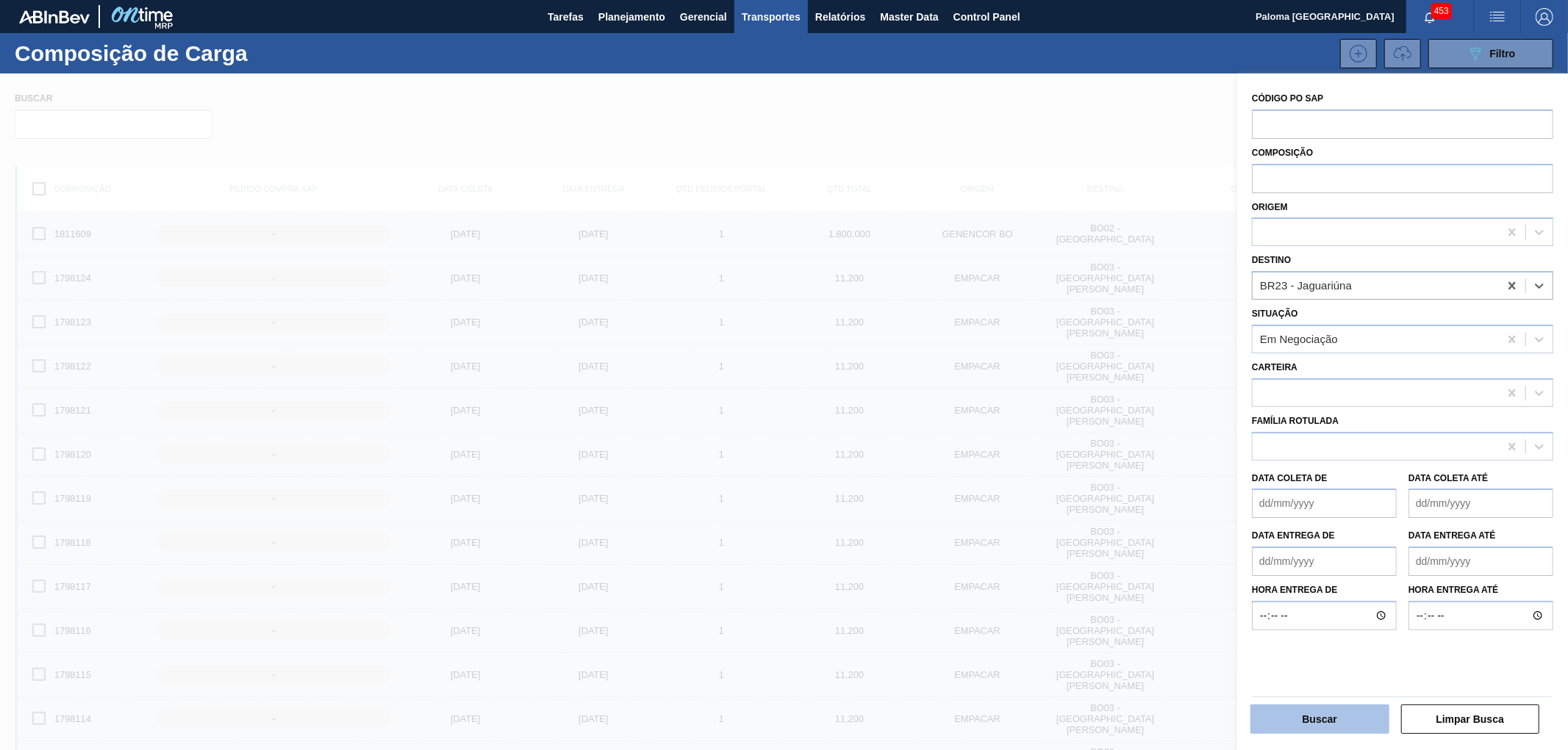
click at [1317, 717] on button "Buscar" at bounding box center [1320, 719] width 139 height 29
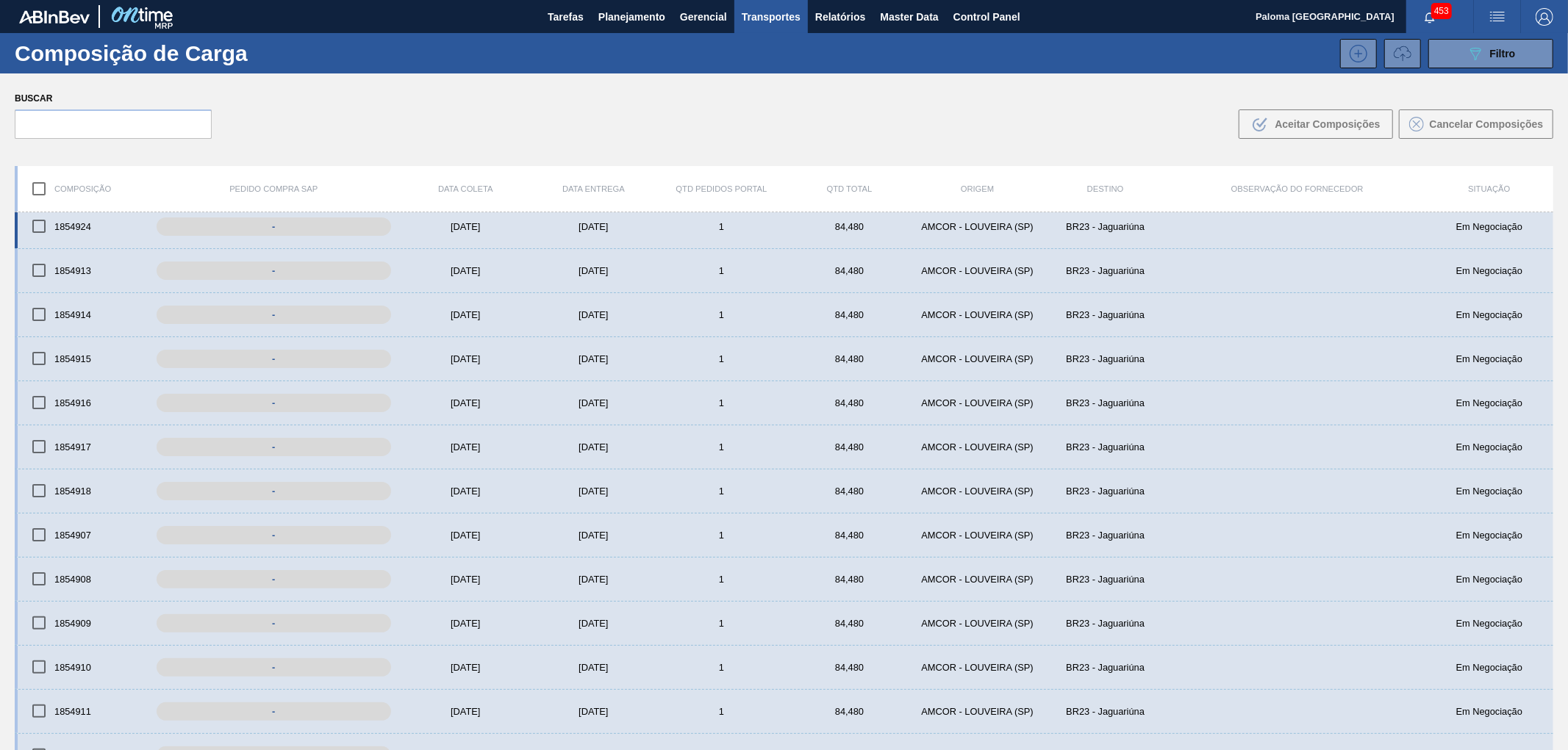
scroll to position [490, 0]
click at [1461, 57] on button "089F7B8B-B2A5-4AFE-B5C0-19BA573D28AC Filtro" at bounding box center [1491, 53] width 125 height 29
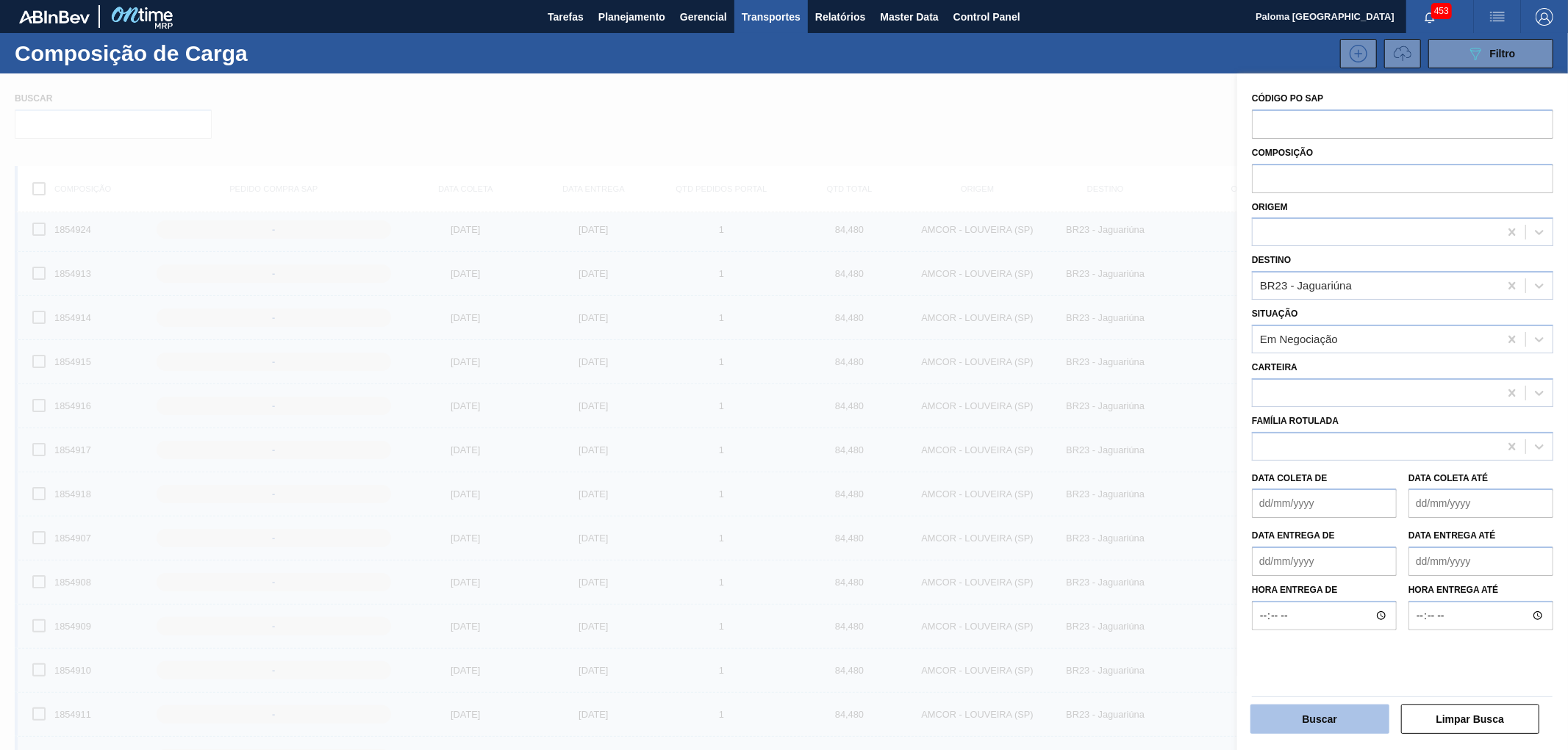
click at [1334, 715] on button "Buscar" at bounding box center [1320, 719] width 139 height 29
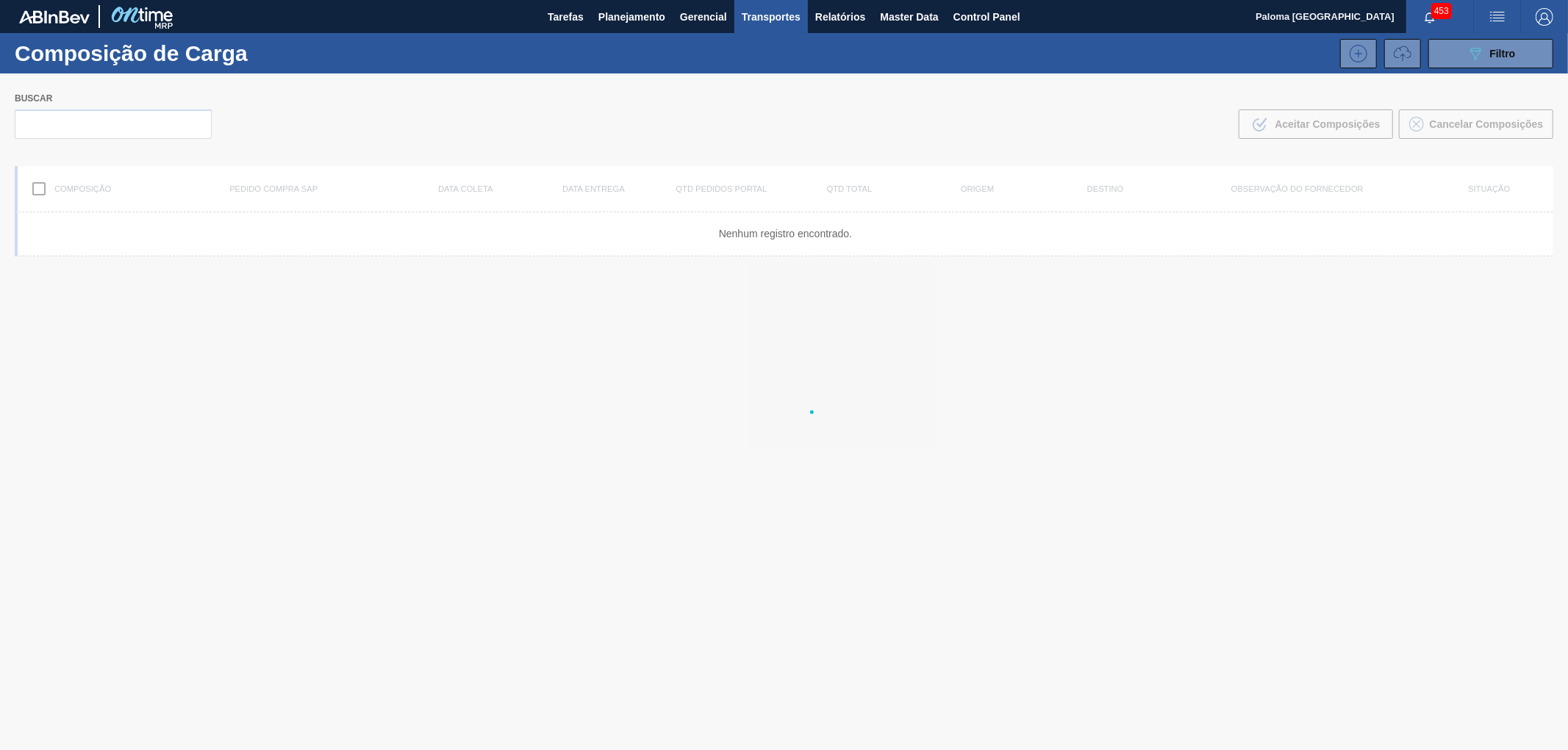
scroll to position [0, 0]
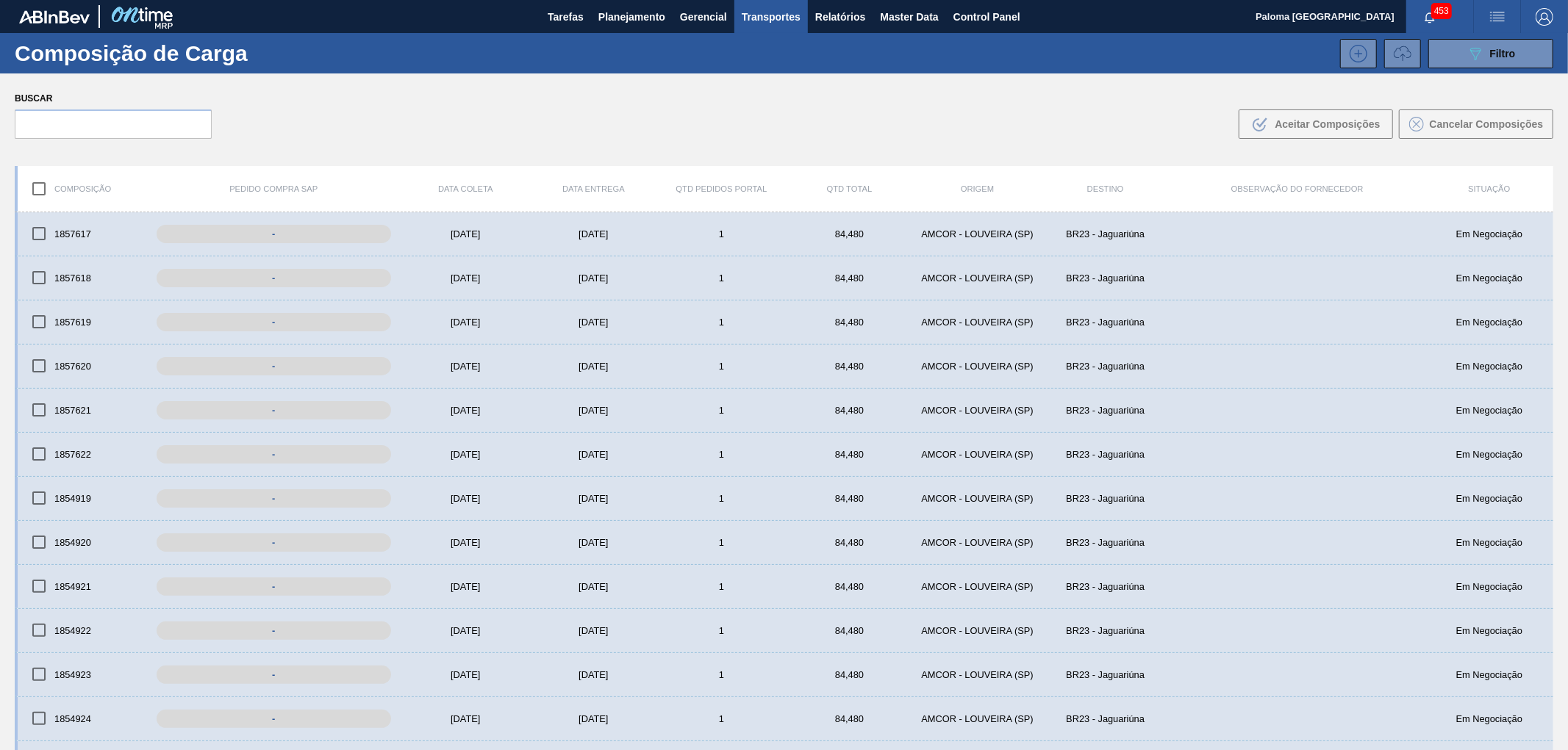
click at [38, 188] on input "checkbox" at bounding box center [38, 189] width 31 height 31
checkbox input "true"
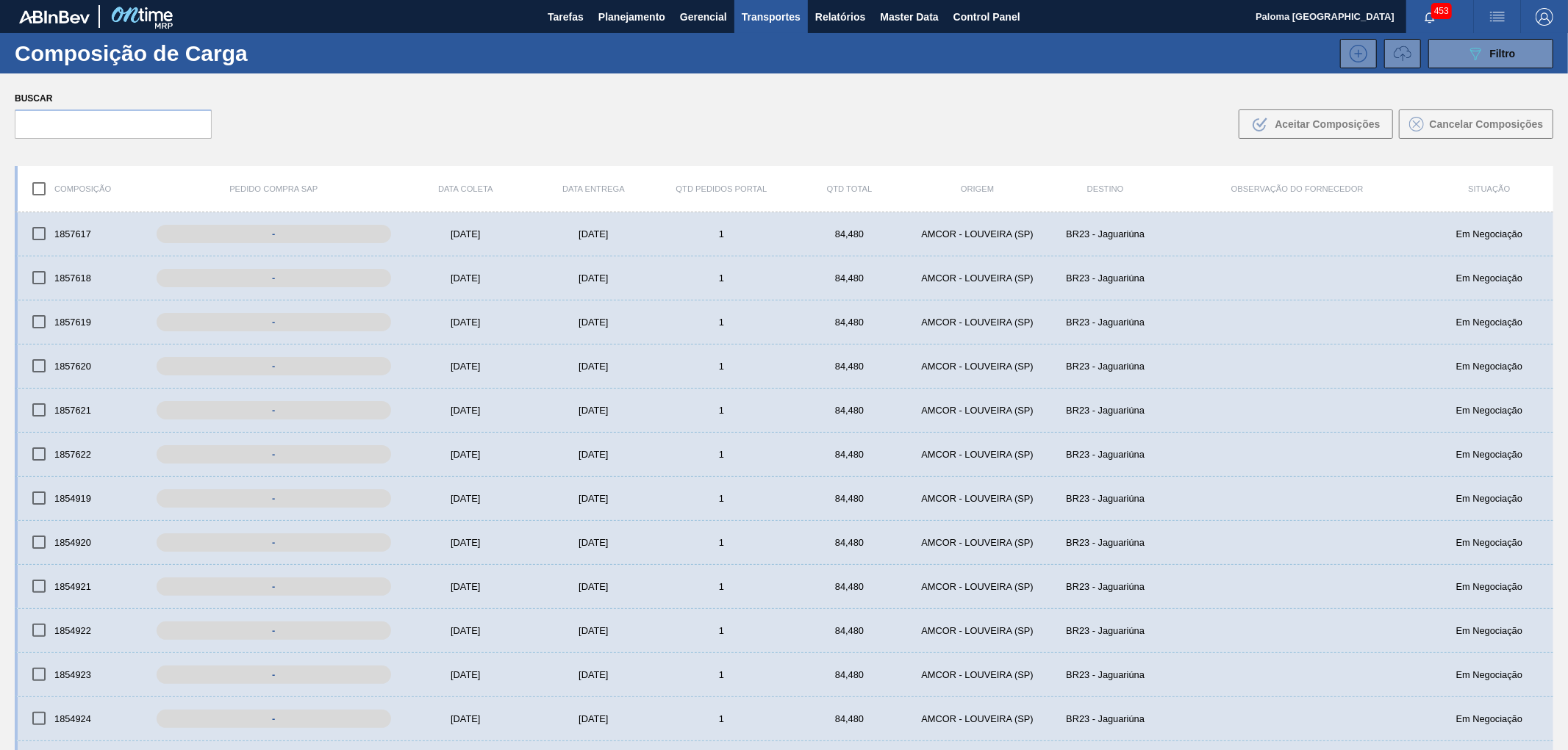
checkbox input "true"
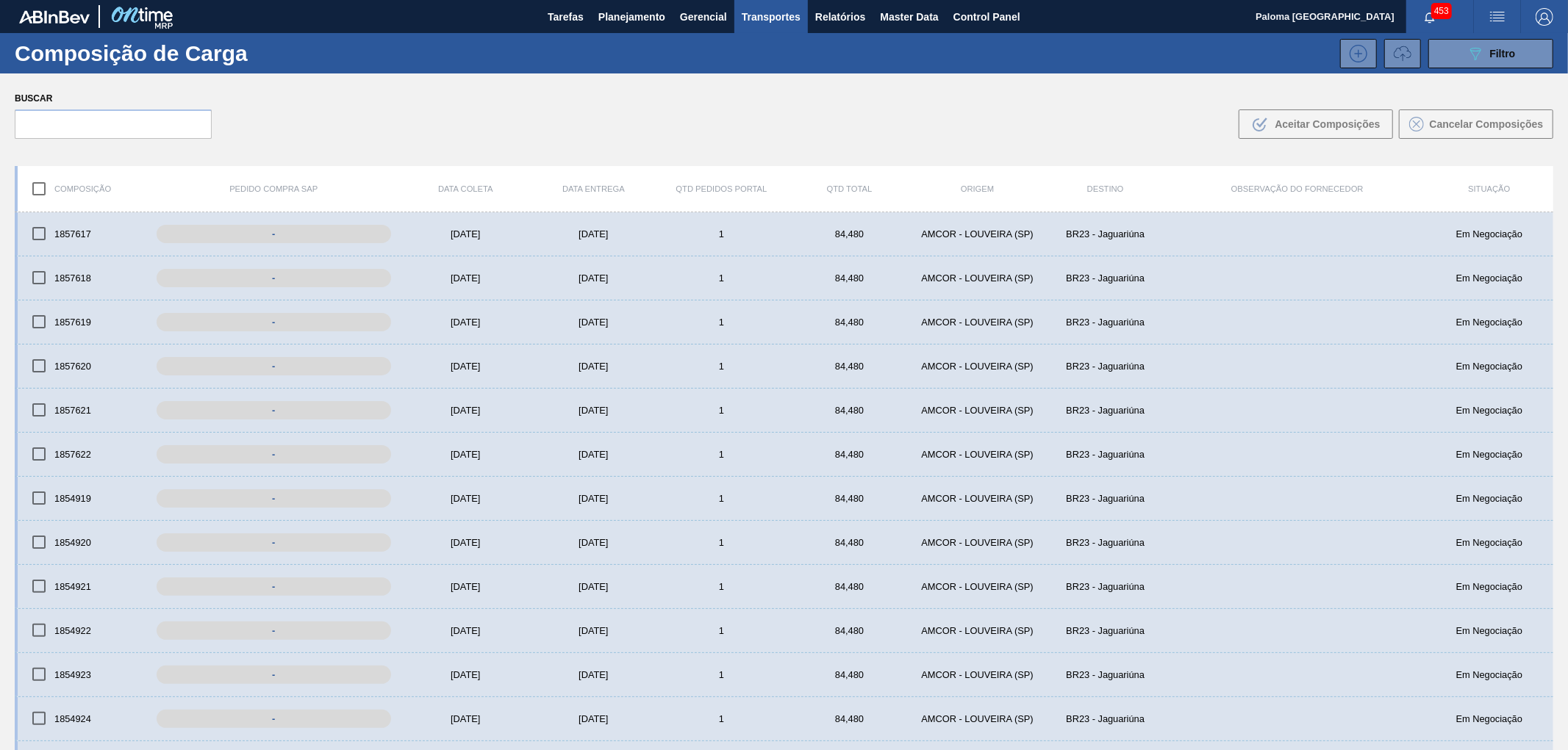
checkbox input "true"
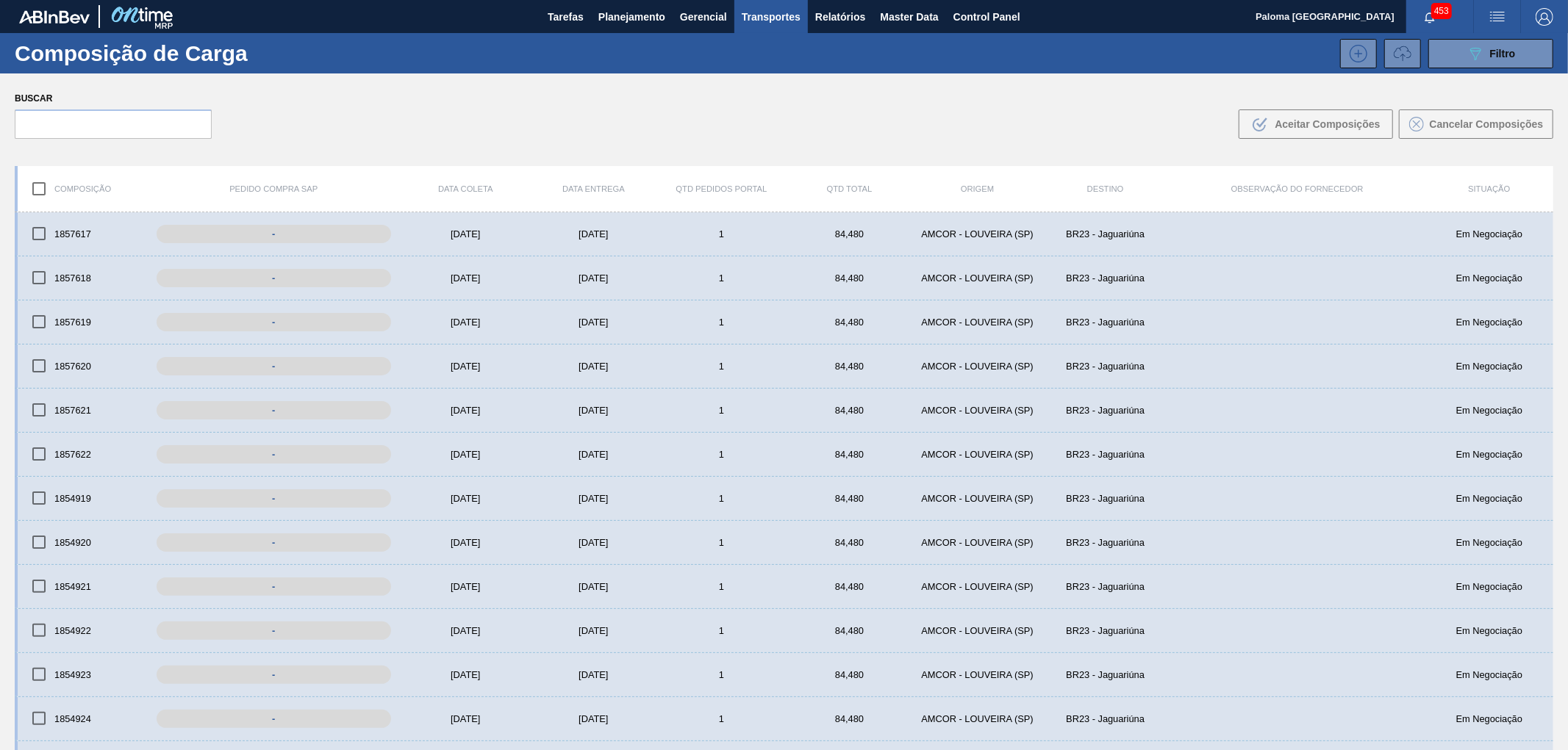
checkbox input "true"
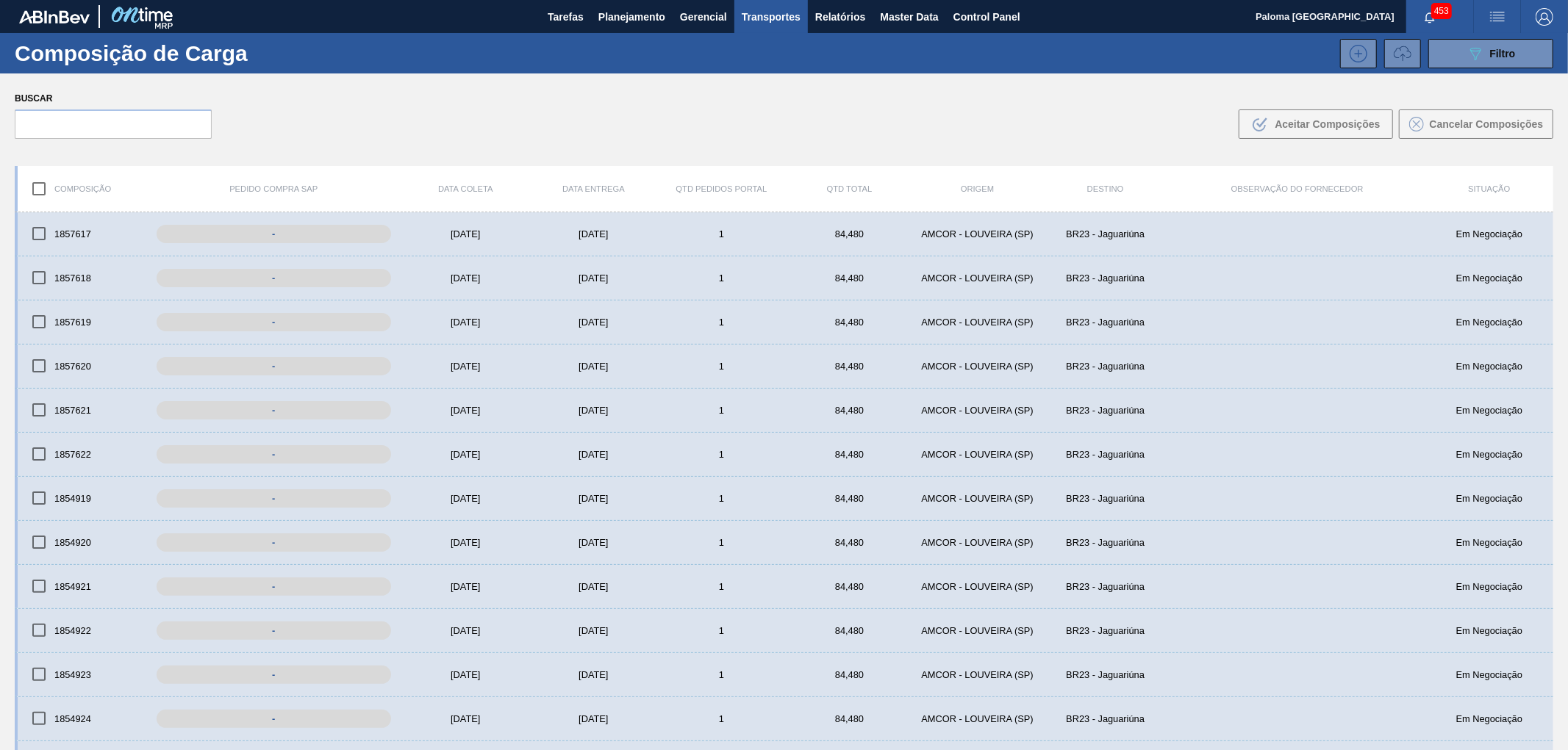
checkbox input "true"
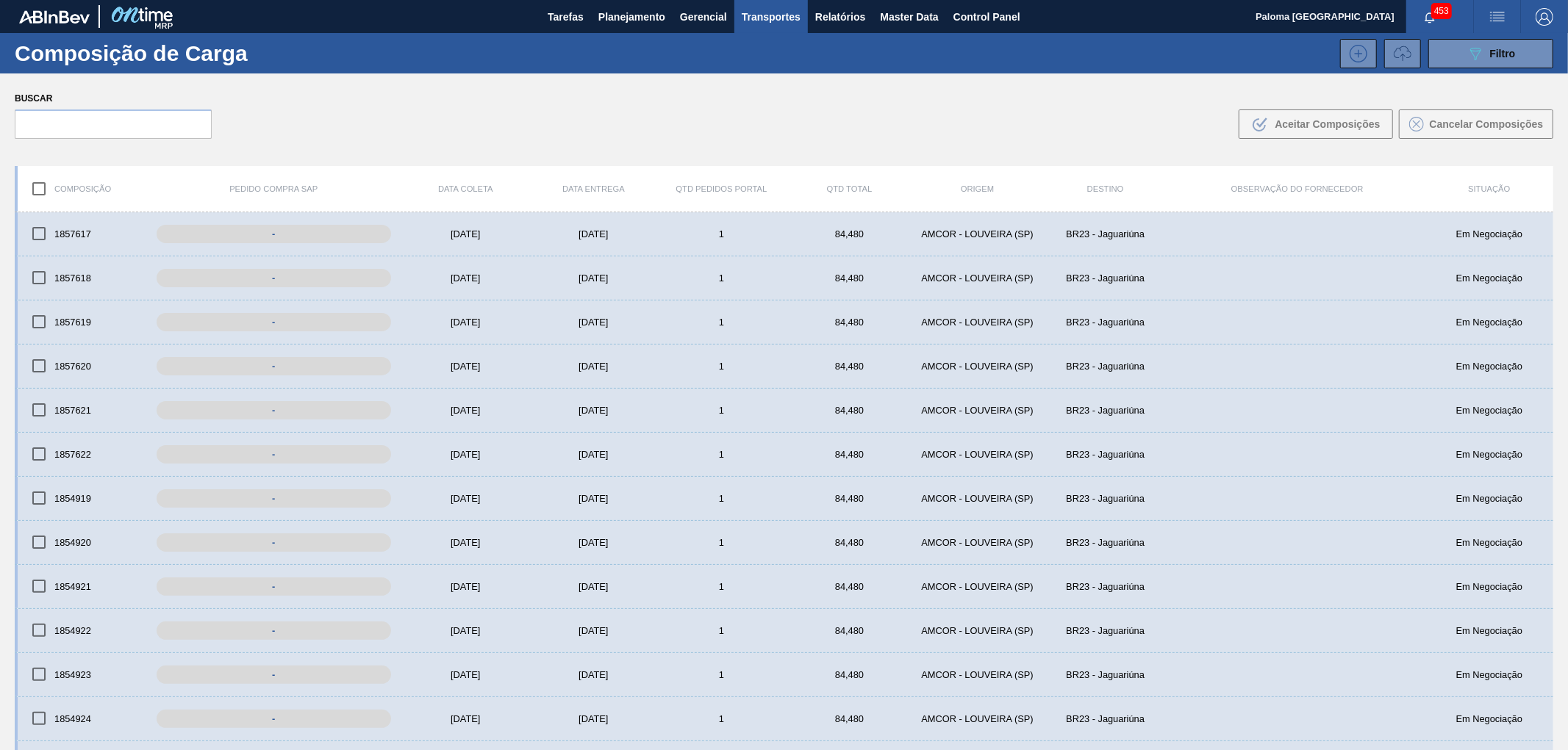
checkbox input "true"
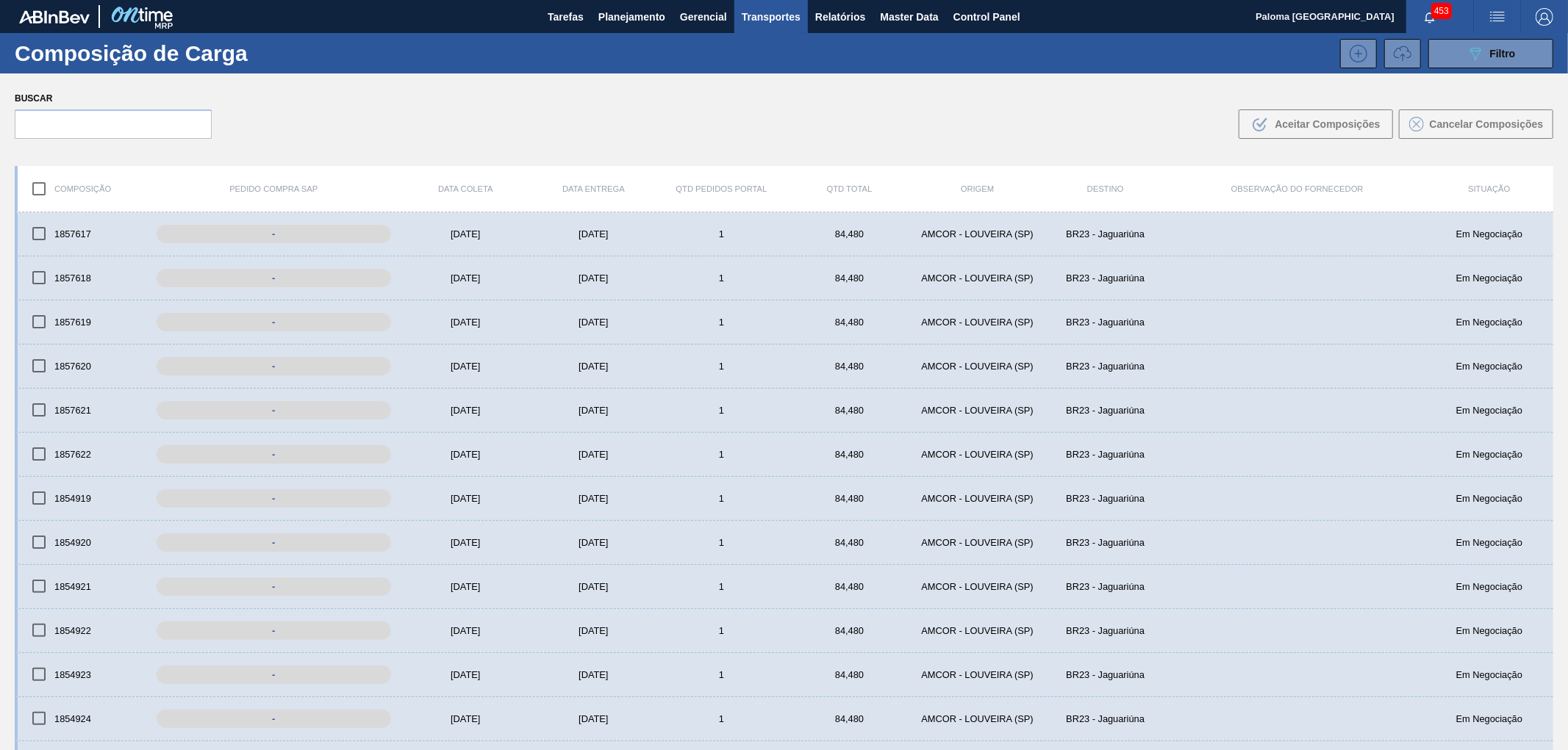
checkbox input "true"
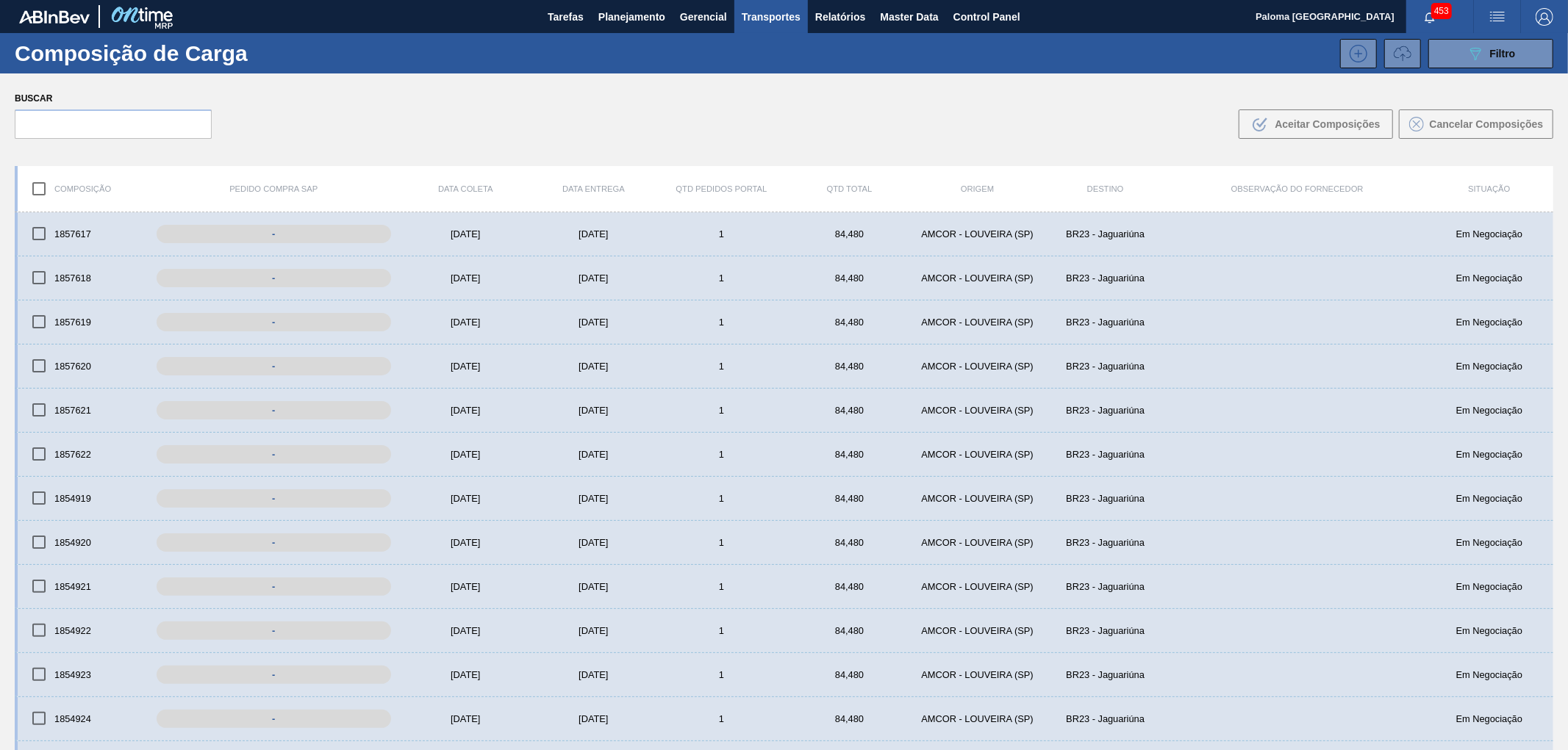
checkbox input "true"
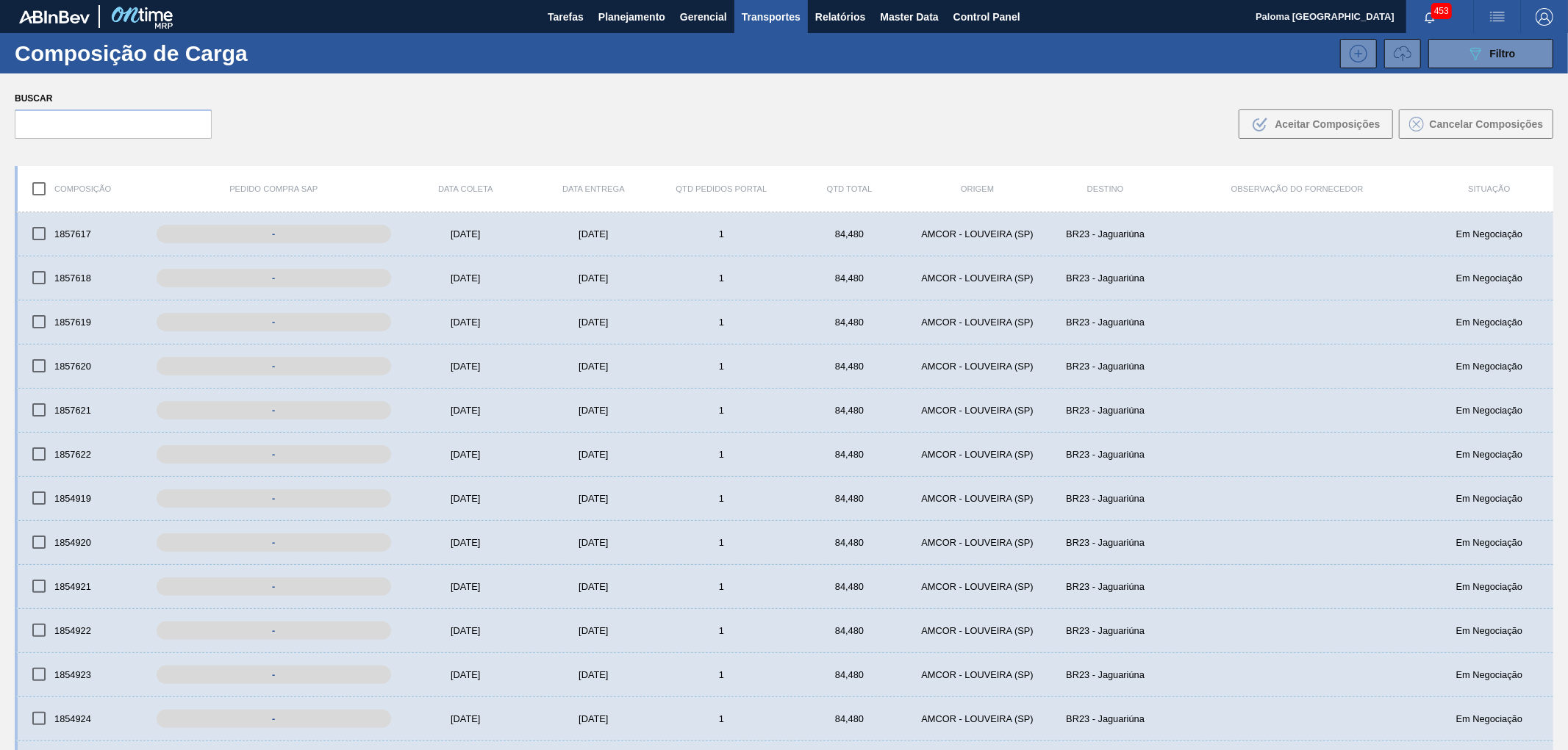
checkbox input "true"
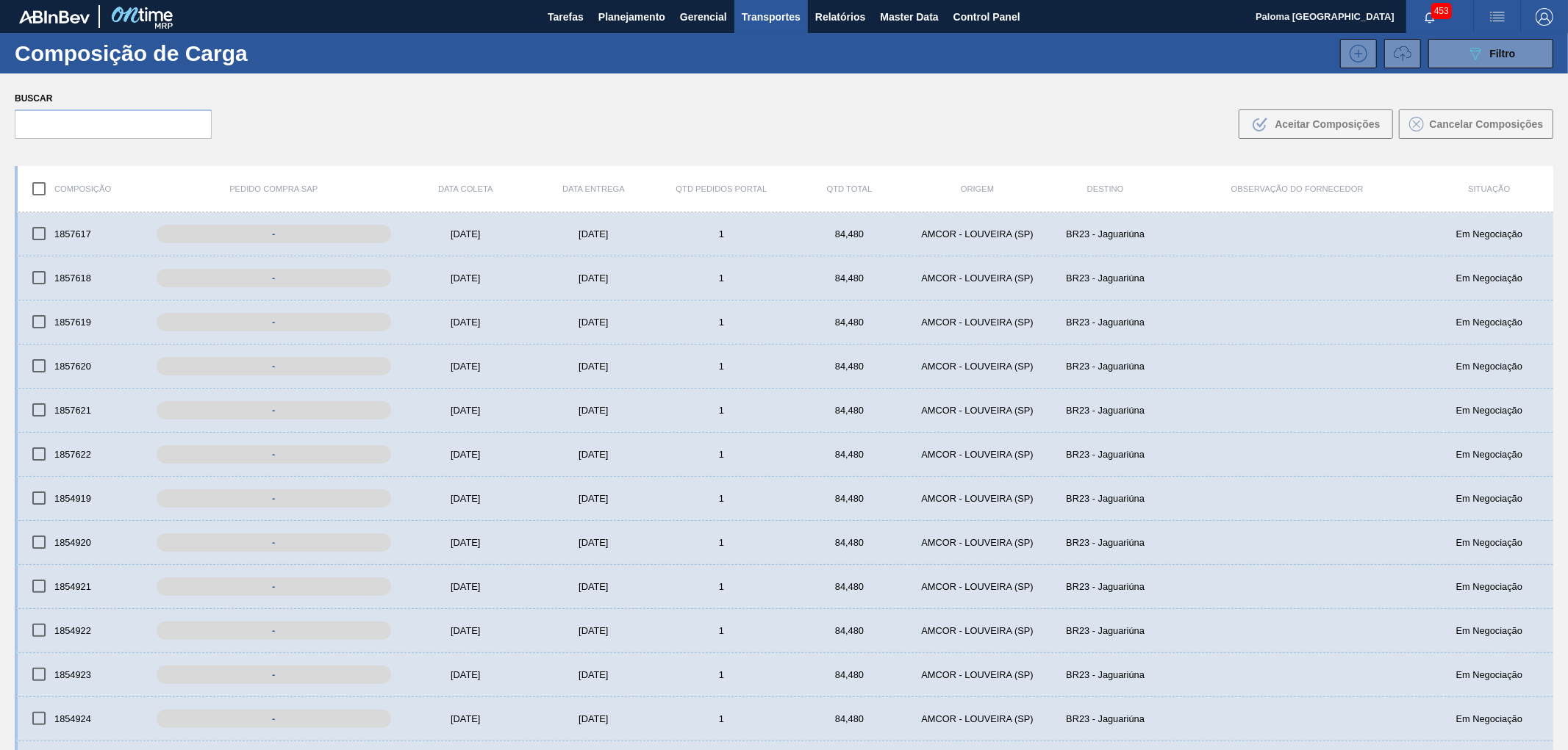
checkbox input "true"
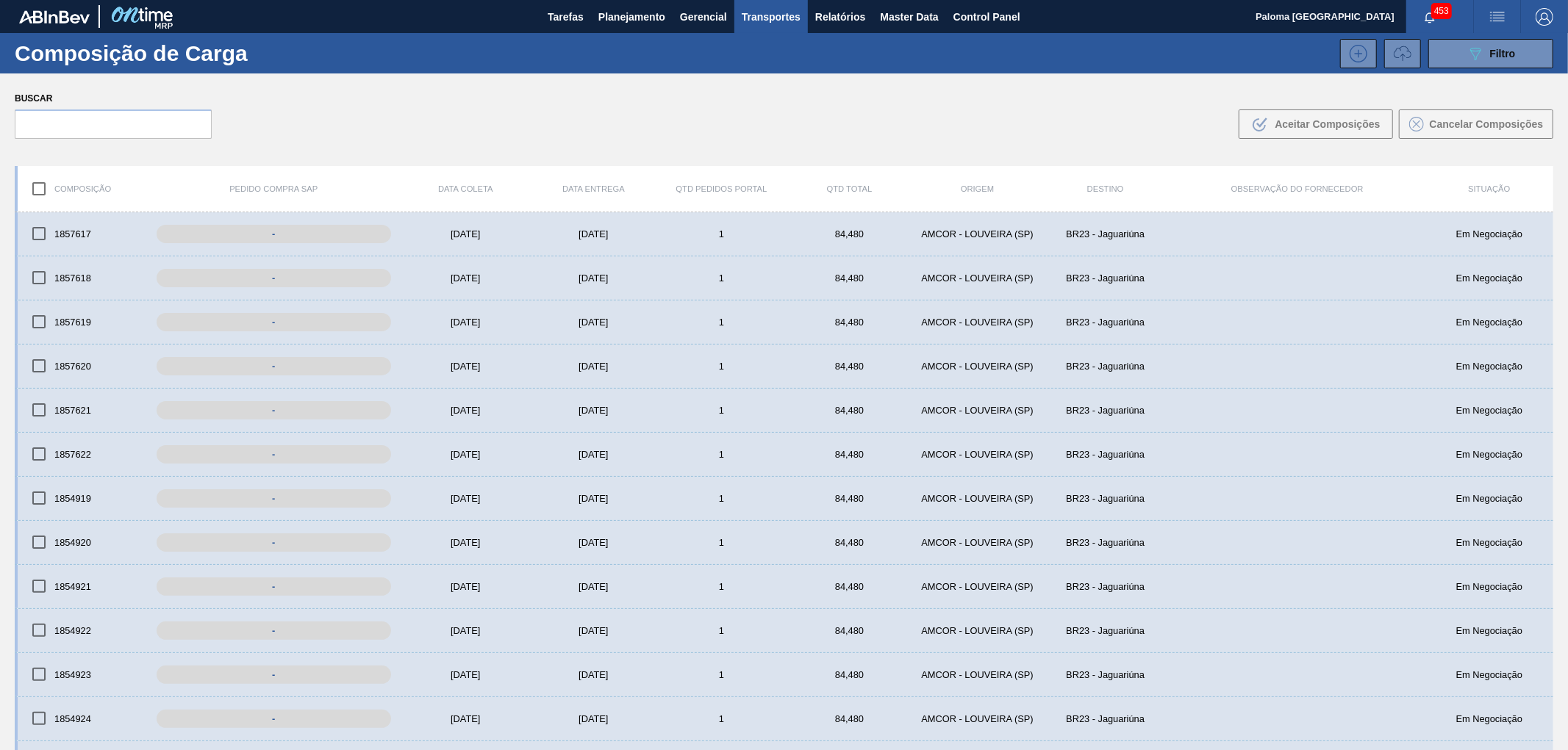
checkbox input "true"
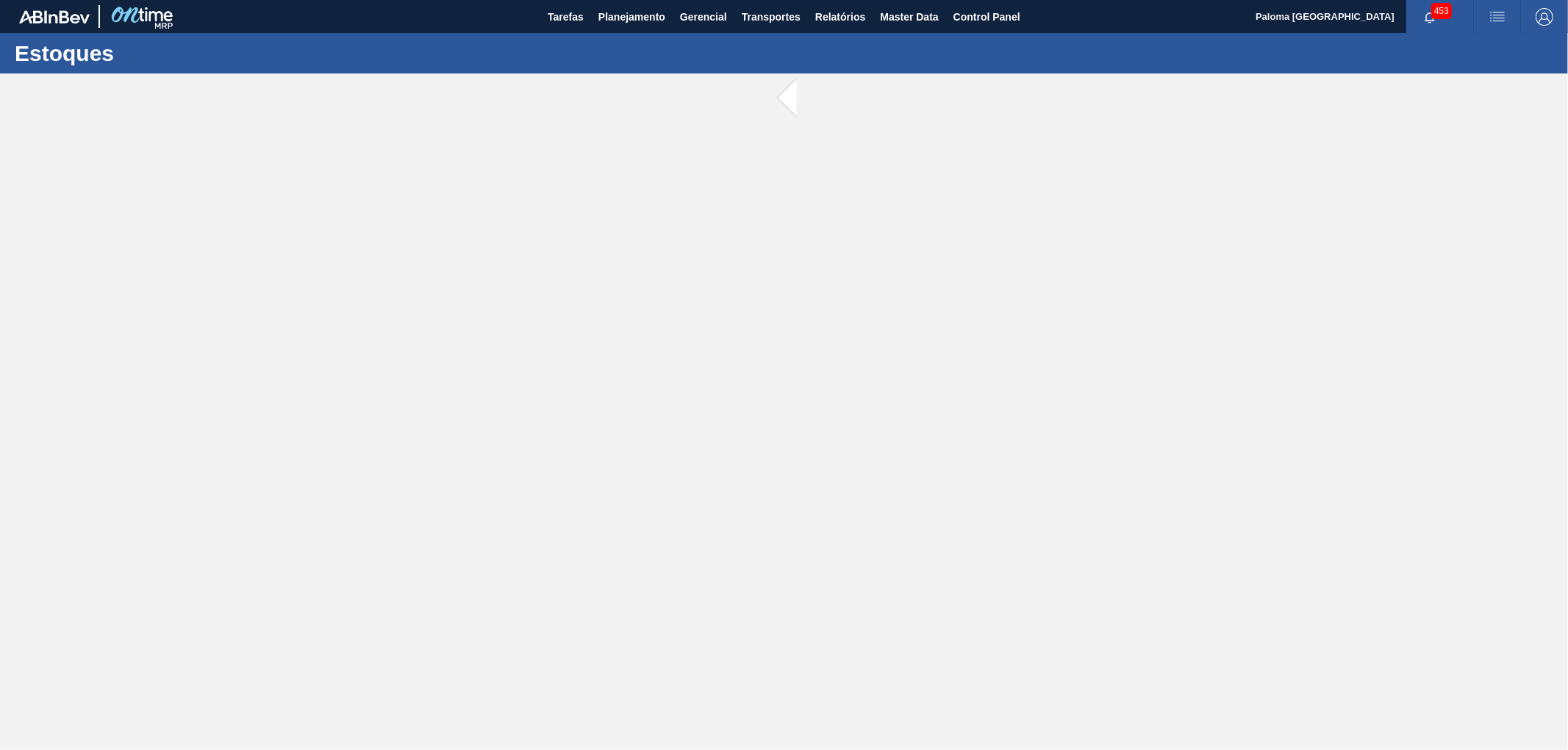
click at [1244, 79] on main "Tarefas Planejamento Gerencial Transportes Relatórios Master Data Control Panel…" at bounding box center [784, 375] width 1568 height 750
click at [619, 22] on span "Planejamento" at bounding box center [631, 17] width 67 height 17
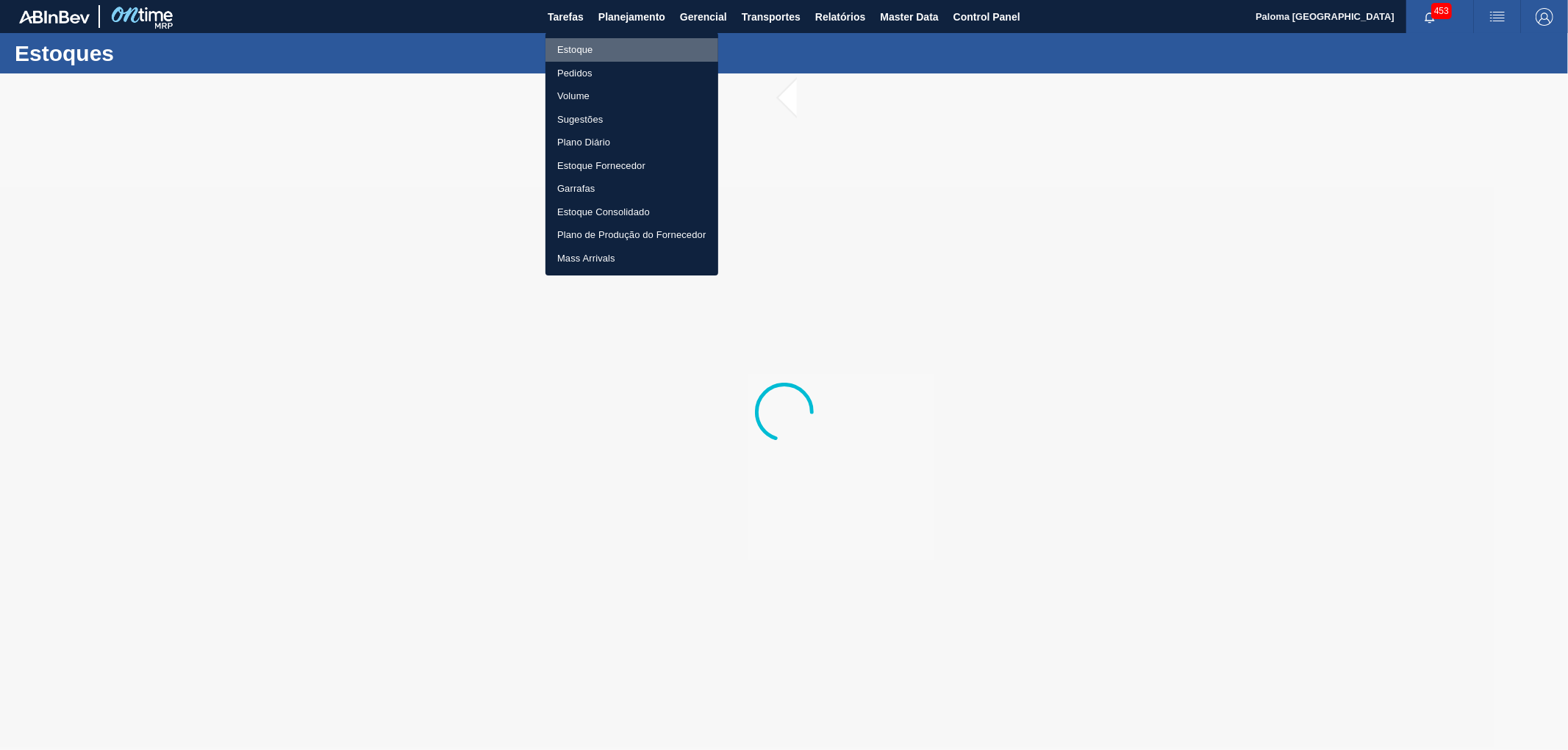
click at [589, 50] on li "Estoque" at bounding box center [632, 50] width 173 height 23
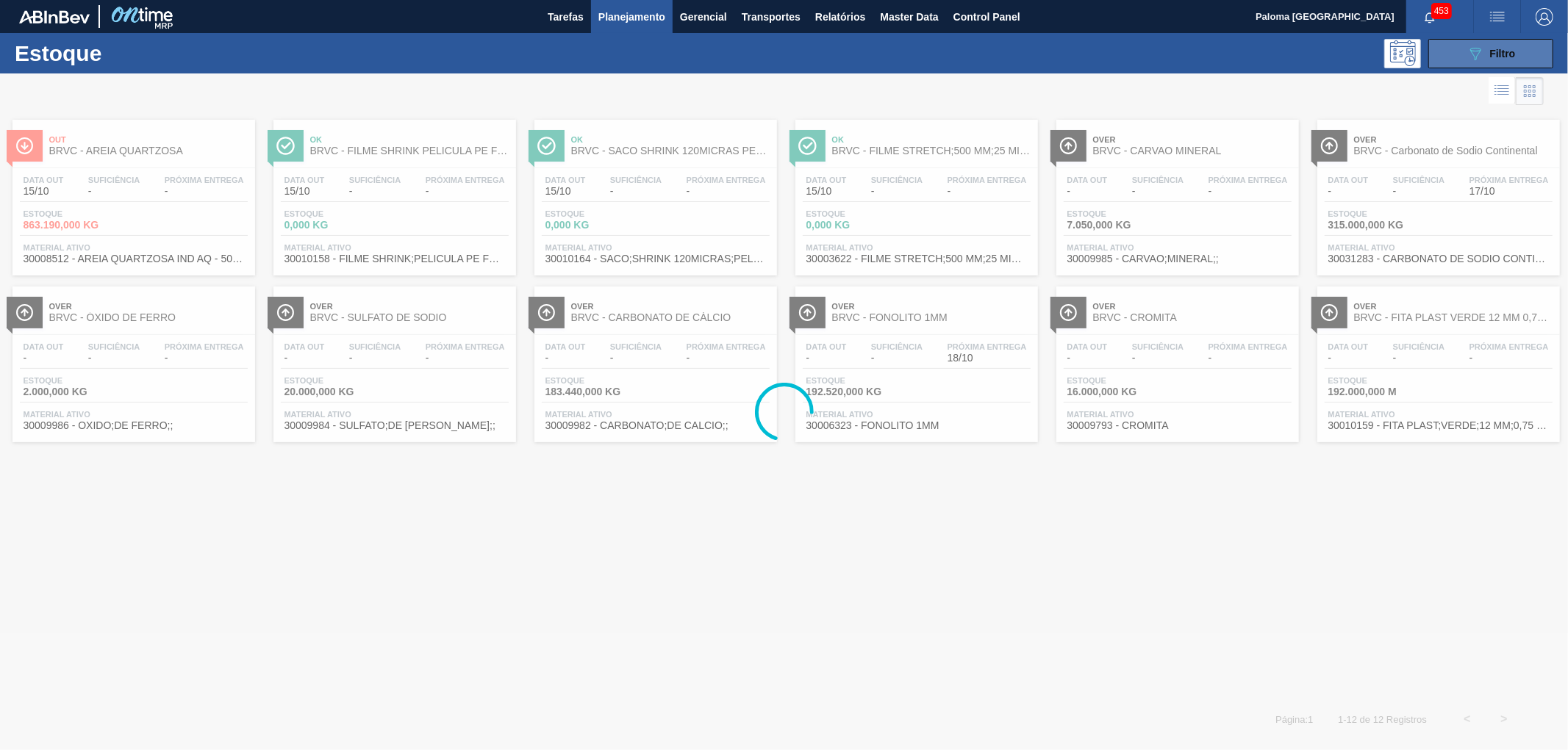
click at [1475, 63] on button "089F7B8B-B2A5-4AFE-B5C0-19BA573D28AC Filtro" at bounding box center [1491, 53] width 125 height 29
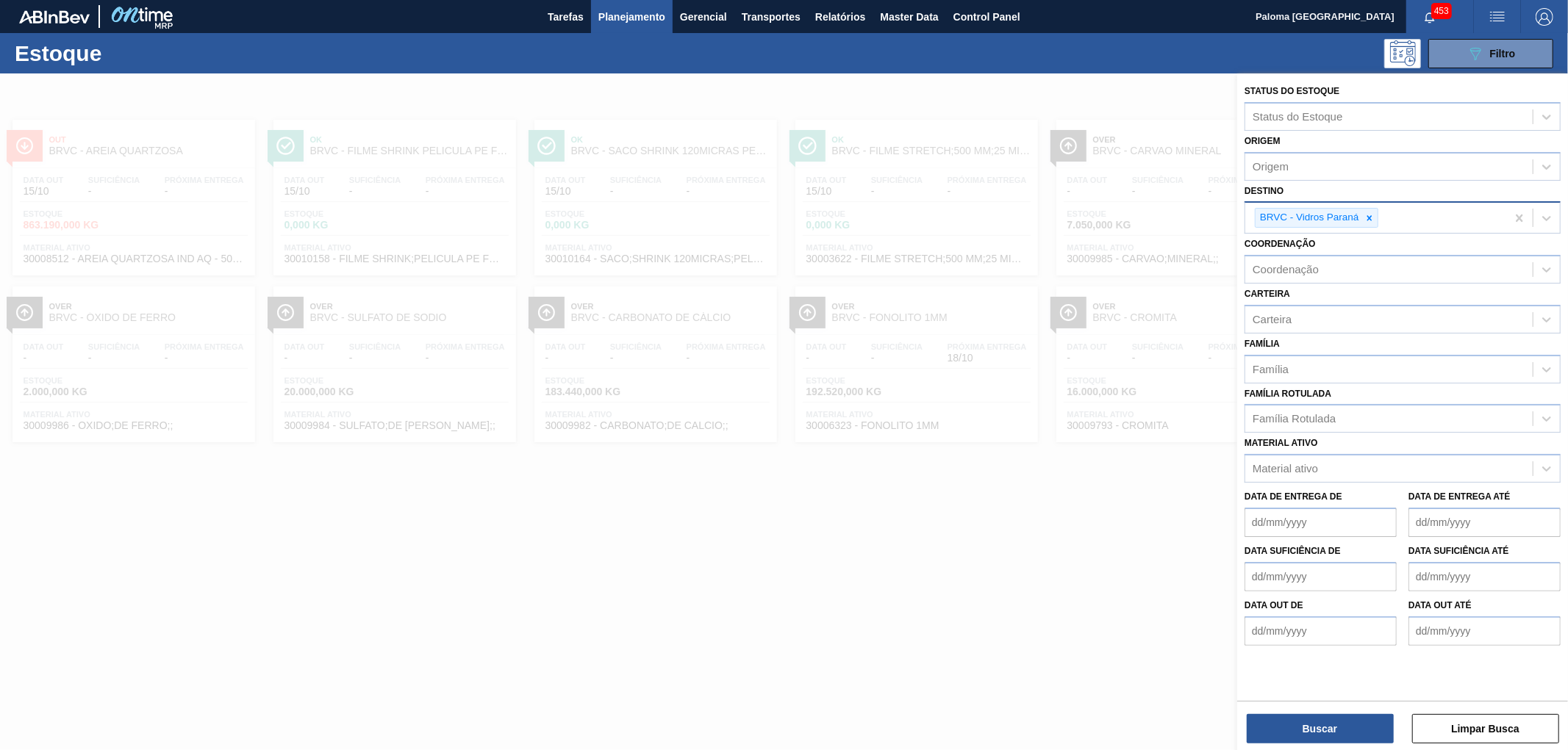
click at [1369, 218] on icon at bounding box center [1369, 218] width 11 height 11
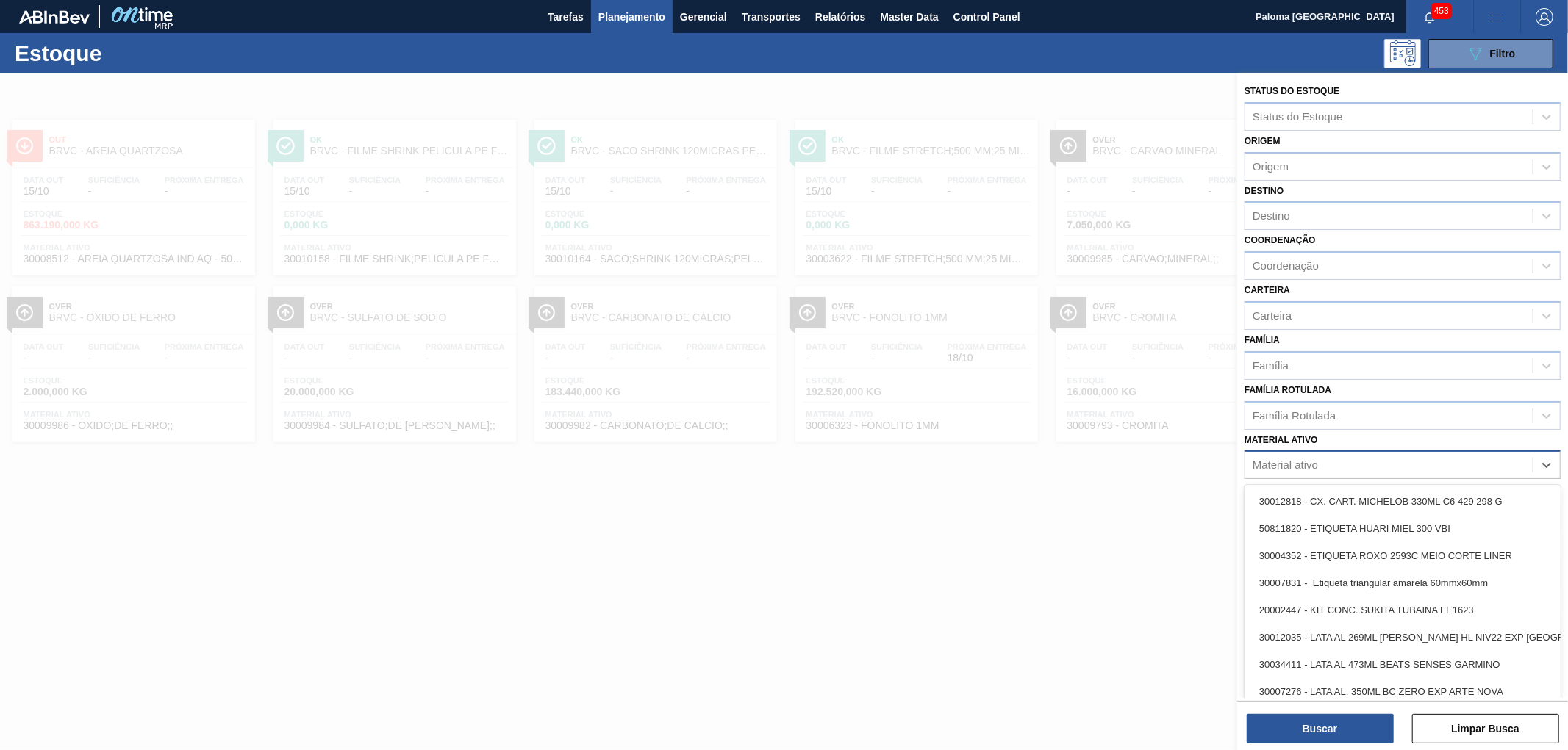
click at [1292, 460] on div "Material ativo" at bounding box center [1285, 466] width 65 height 13
paste ativo "000000000030034739"
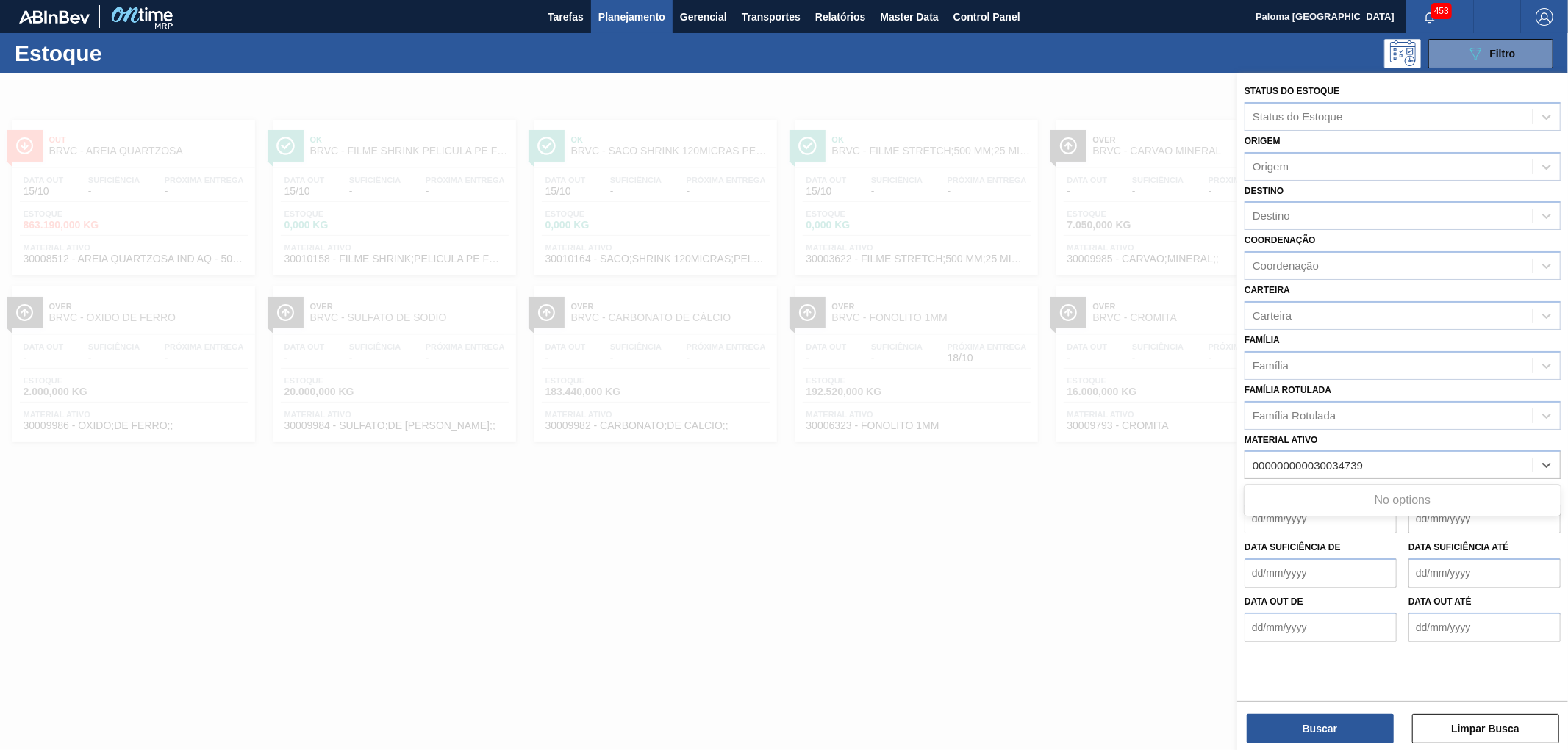
drag, startPoint x: 1314, startPoint y: 460, endPoint x: 1149, endPoint y: 464, distance: 165.0
click at [1237, 464] on div "Status do Estoque Status do Estoque Origem Origem Destino Destino Coordenação C…" at bounding box center [1402, 448] width 331 height 750
type ativo "30034739"
click at [1279, 493] on div "30034739 - FILME C 800X65 SK 269ML C15 VBI25 MP" at bounding box center [1402, 502] width 316 height 27
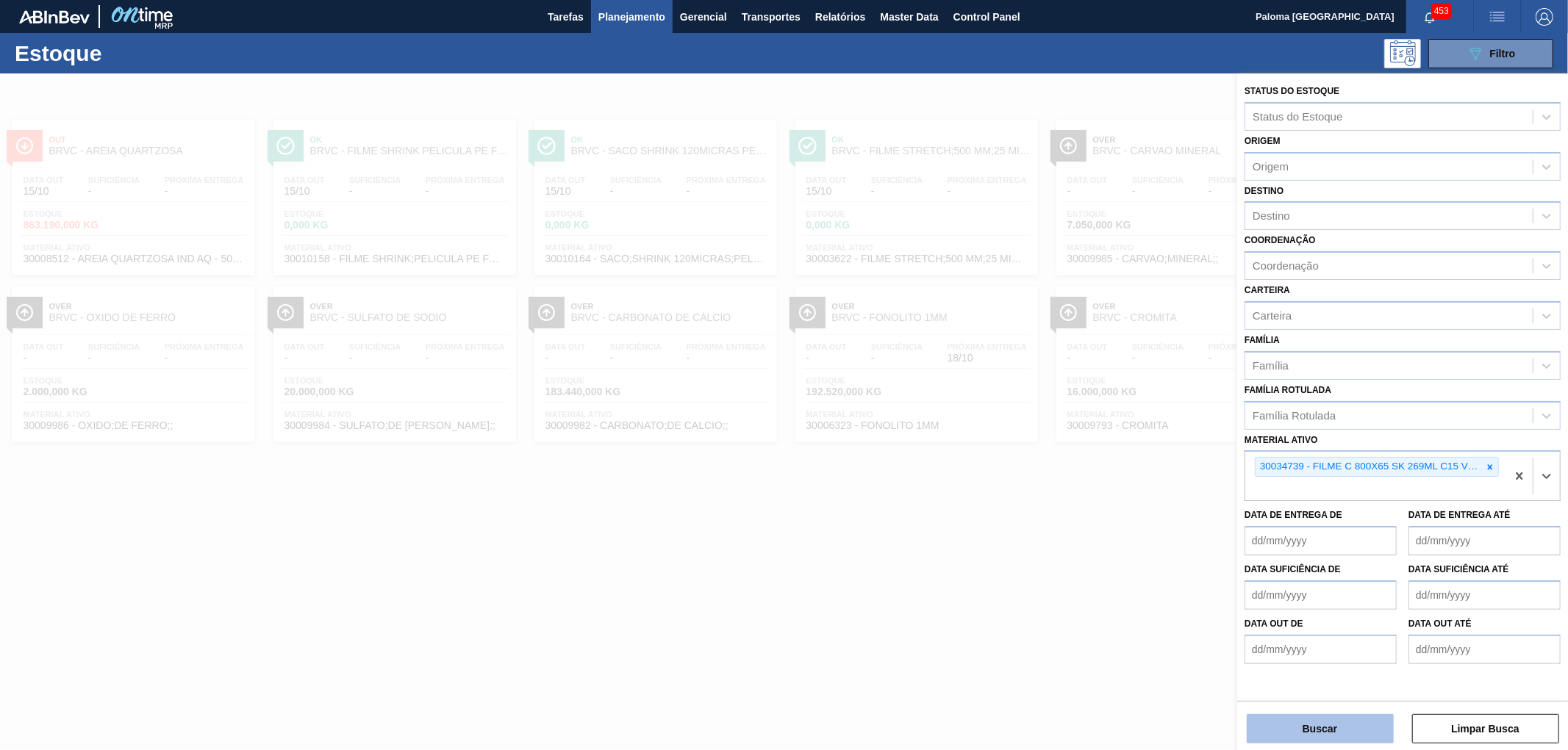
click at [1308, 733] on button "Buscar" at bounding box center [1320, 728] width 147 height 29
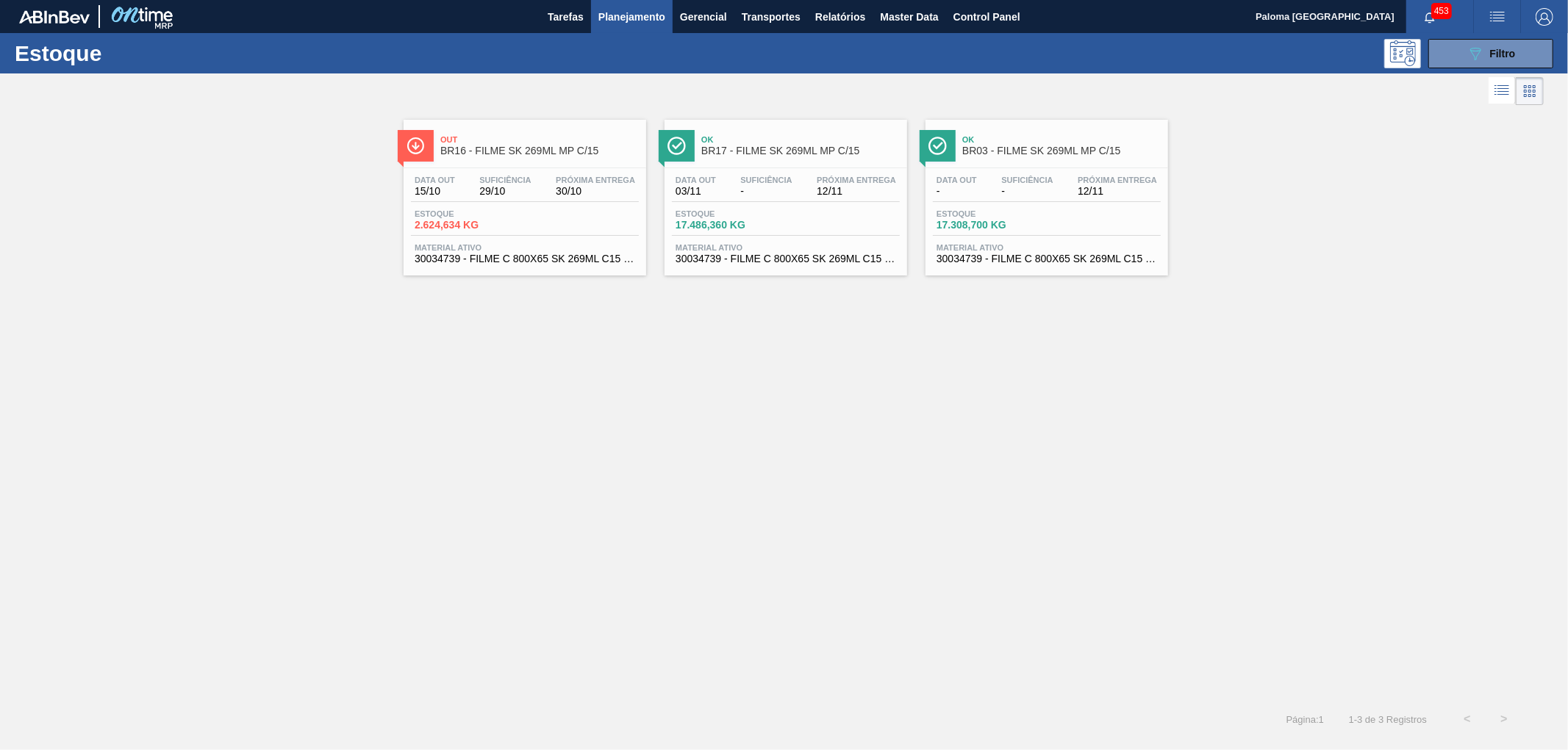
click at [605, 266] on div "Data out 15/10 Suficiência 29/10 Próxima Entrega 30/10 Estoque 2.624,634 KG Mat…" at bounding box center [524, 218] width 242 height 100
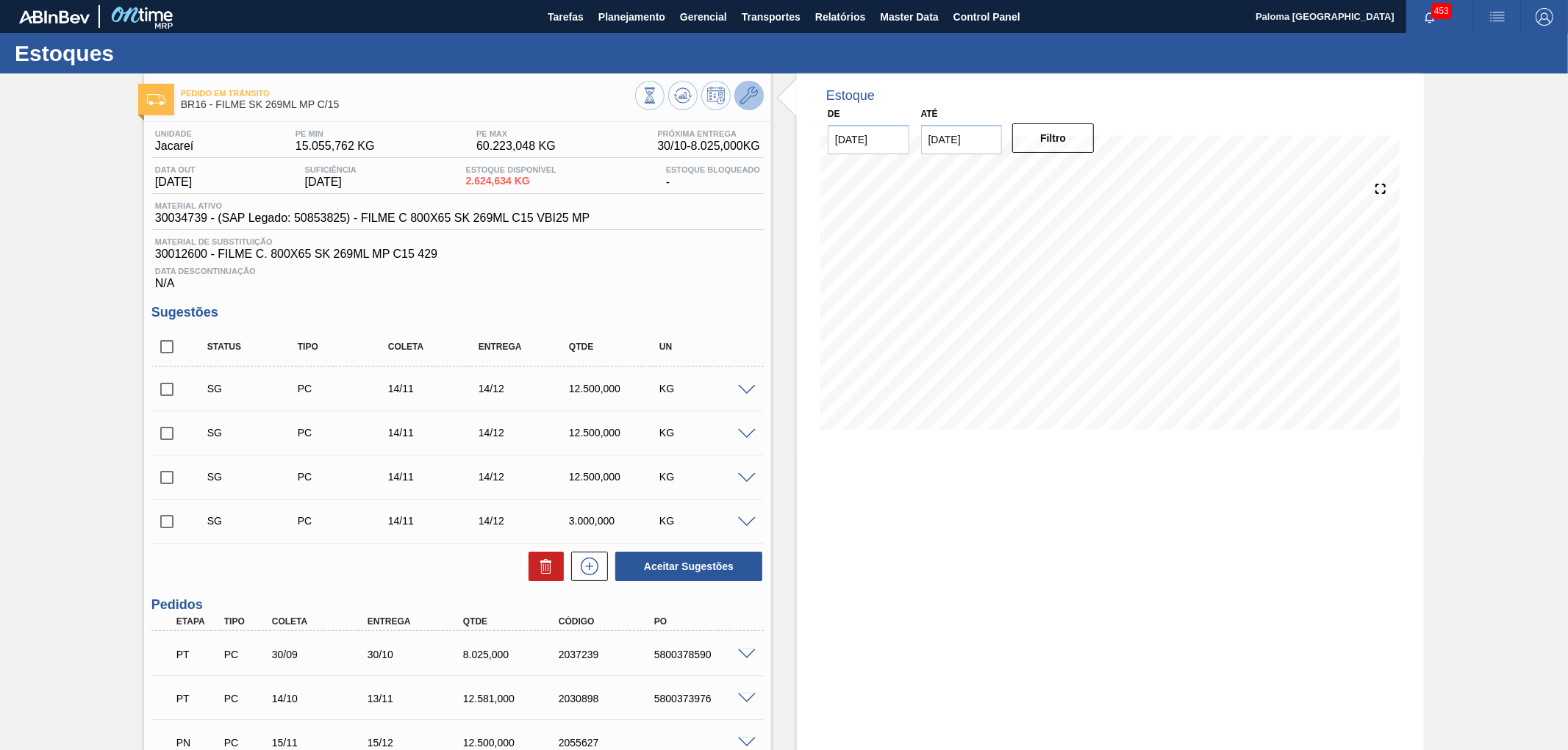
click at [746, 91] on icon at bounding box center [749, 95] width 17 height 17
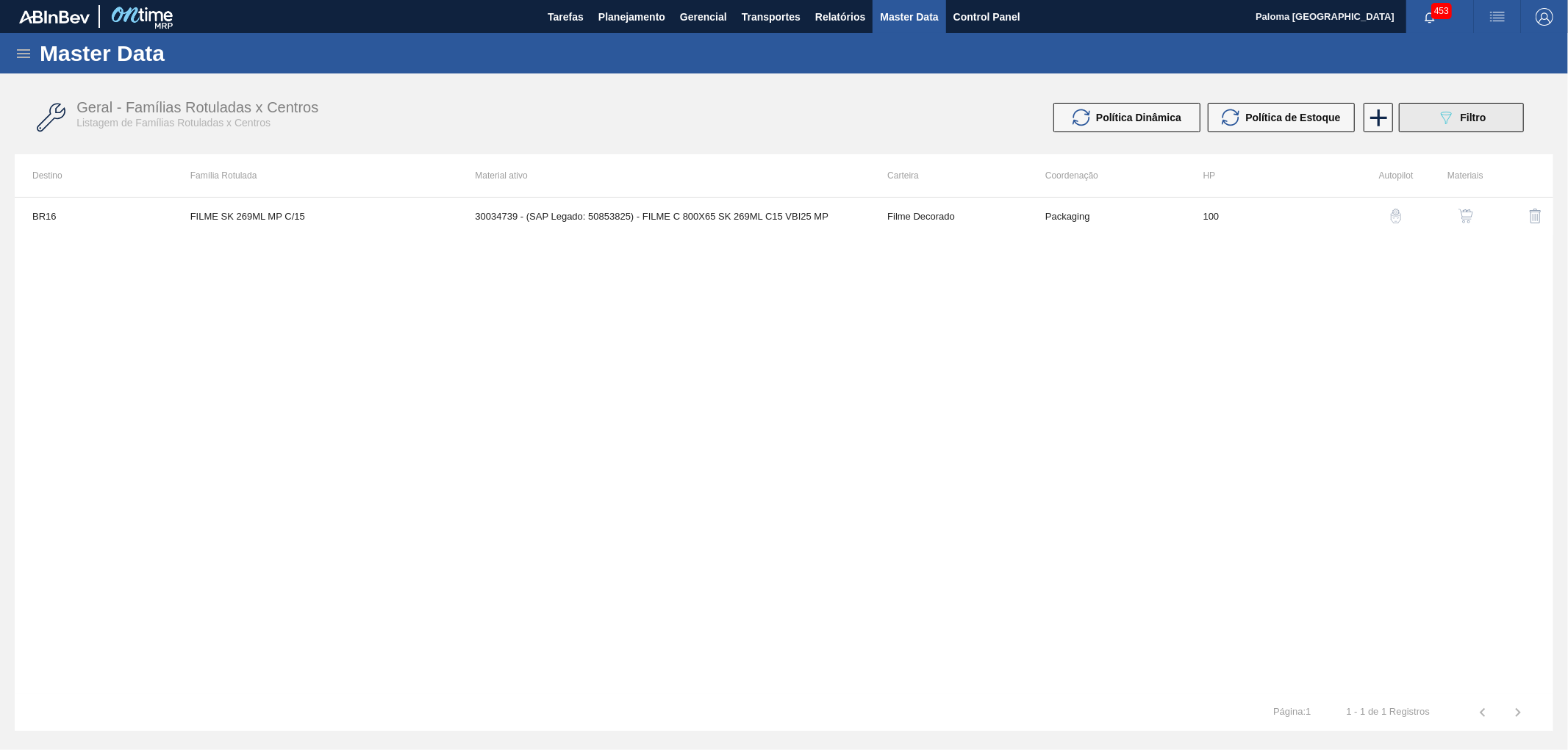
click at [1457, 116] on div "089F7B8B-B2A5-4AFE-B5C0-19BA573D28AC Filtro" at bounding box center [1461, 117] width 49 height 17
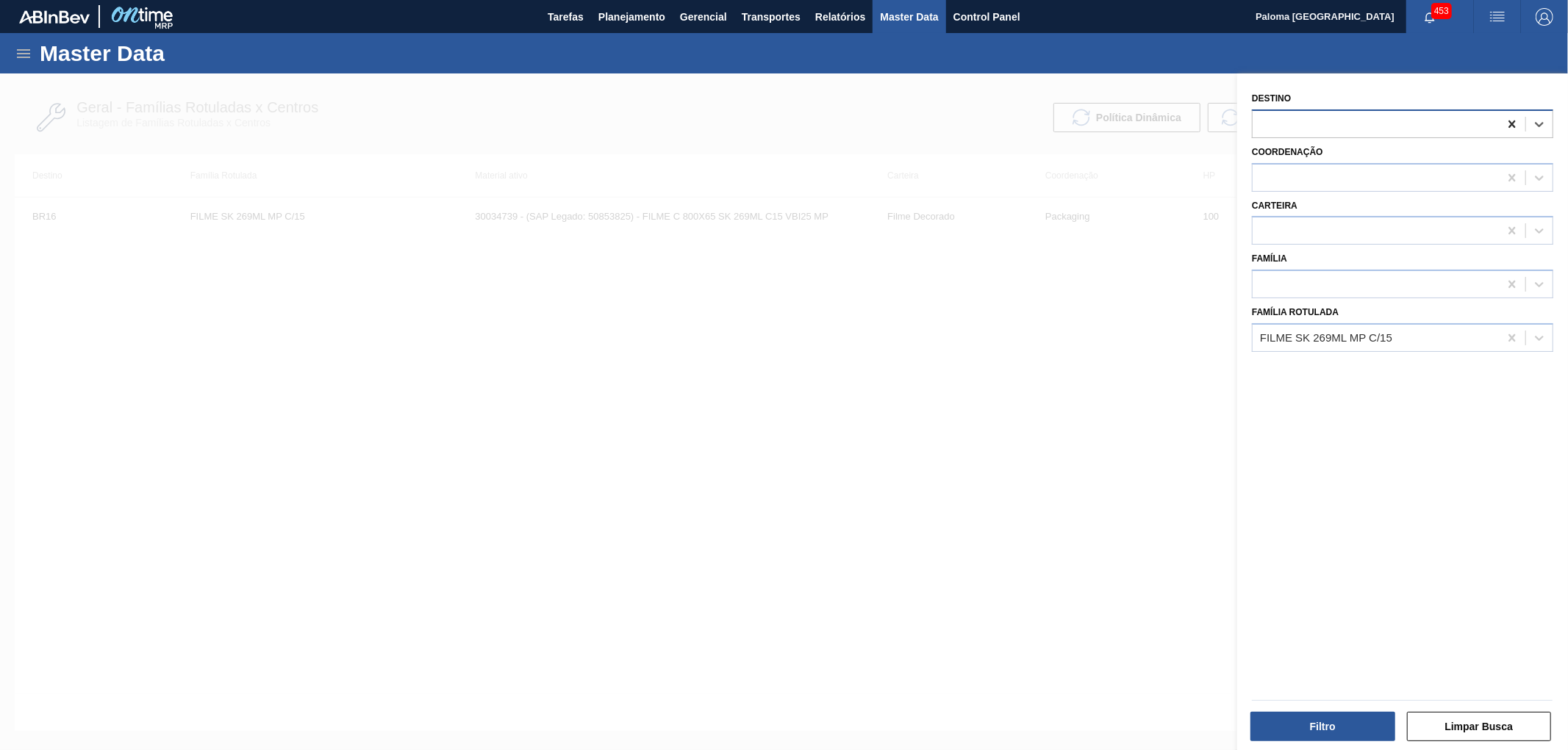
click at [1515, 125] on icon at bounding box center [1512, 124] width 15 height 15
click at [1328, 725] on button "Filtro" at bounding box center [1323, 727] width 144 height 29
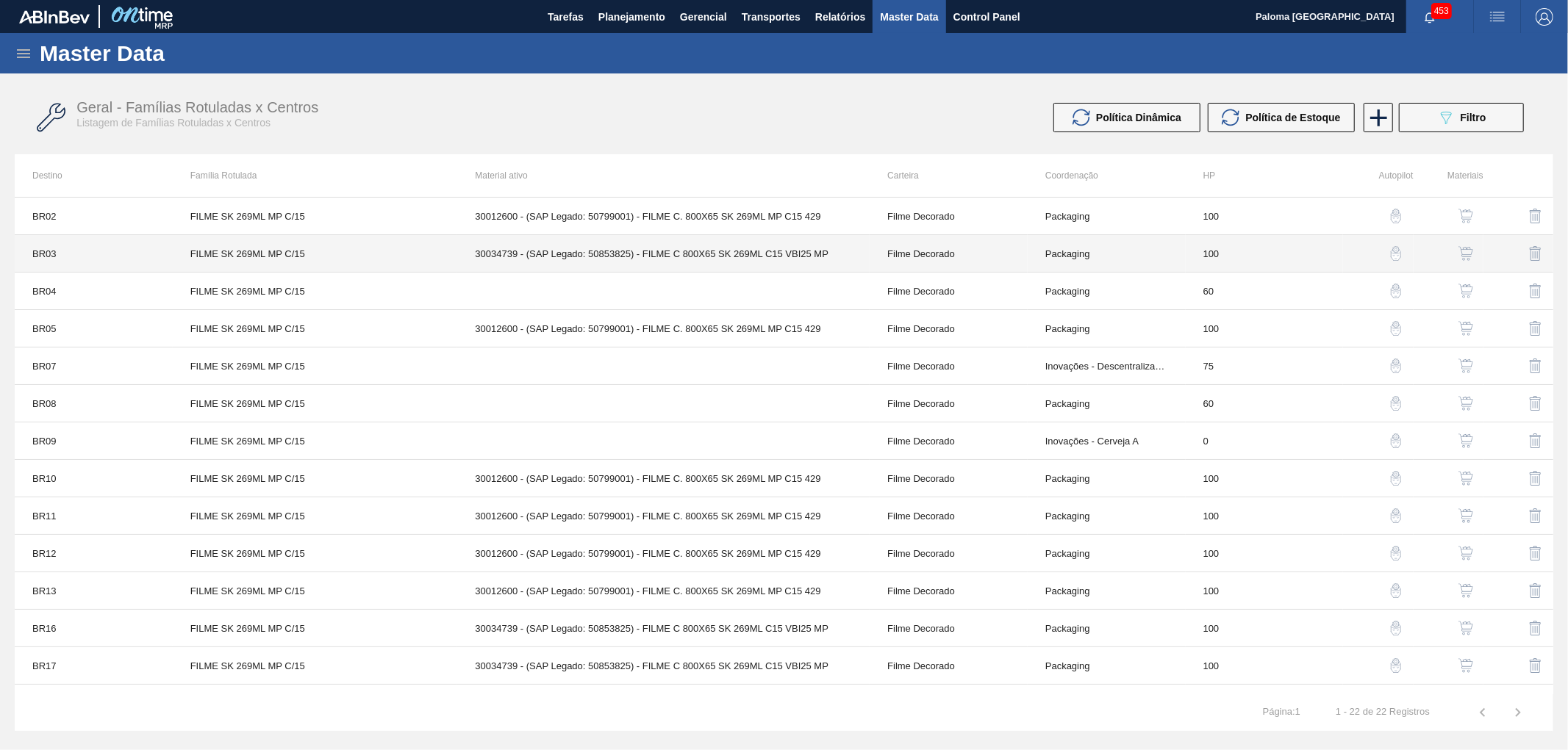
click at [951, 259] on td "Filme Decorado" at bounding box center [949, 254] width 158 height 38
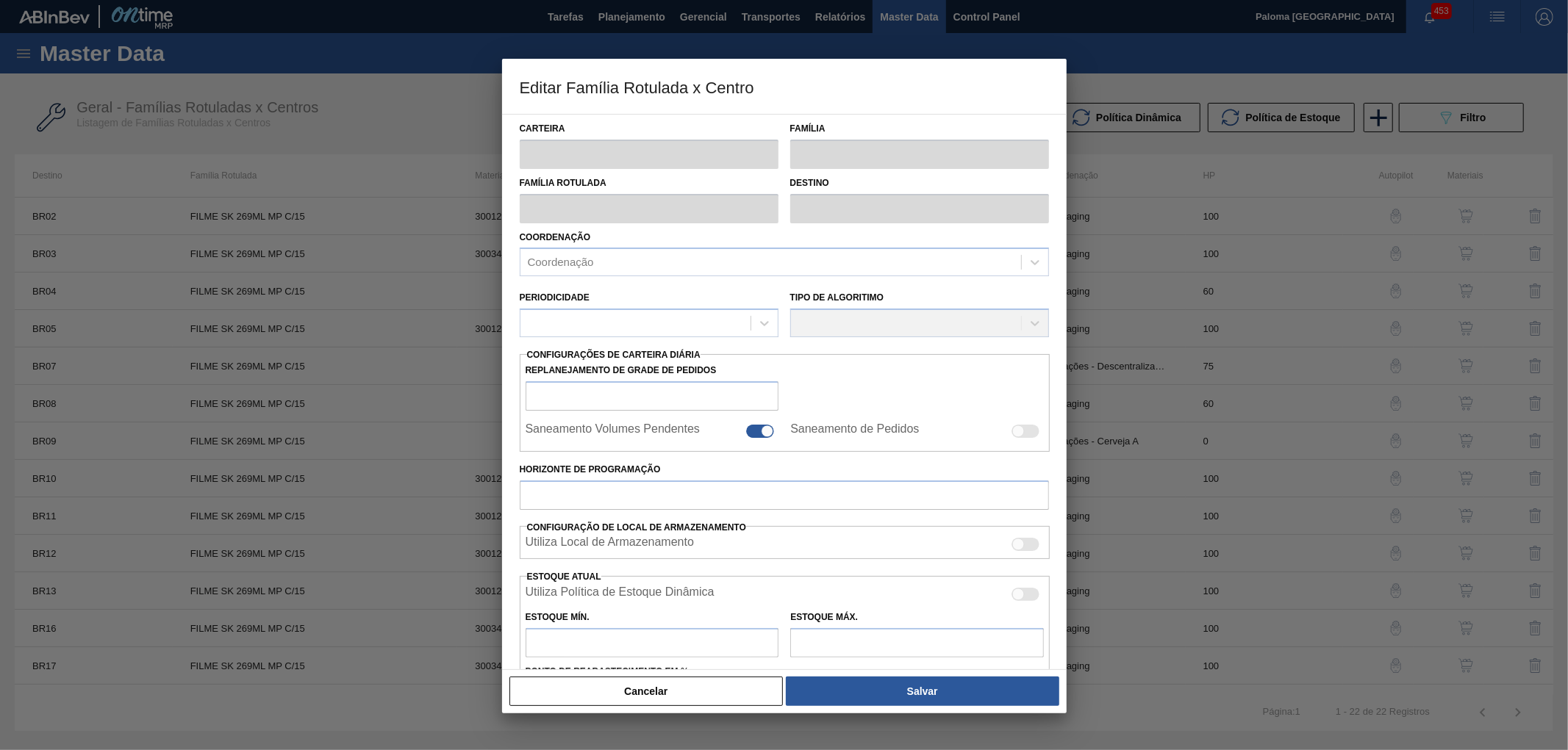
drag, startPoint x: 713, startPoint y: 697, endPoint x: 758, endPoint y: 670, distance: 52.5
click at [713, 697] on button "Cancelar" at bounding box center [646, 691] width 274 height 29
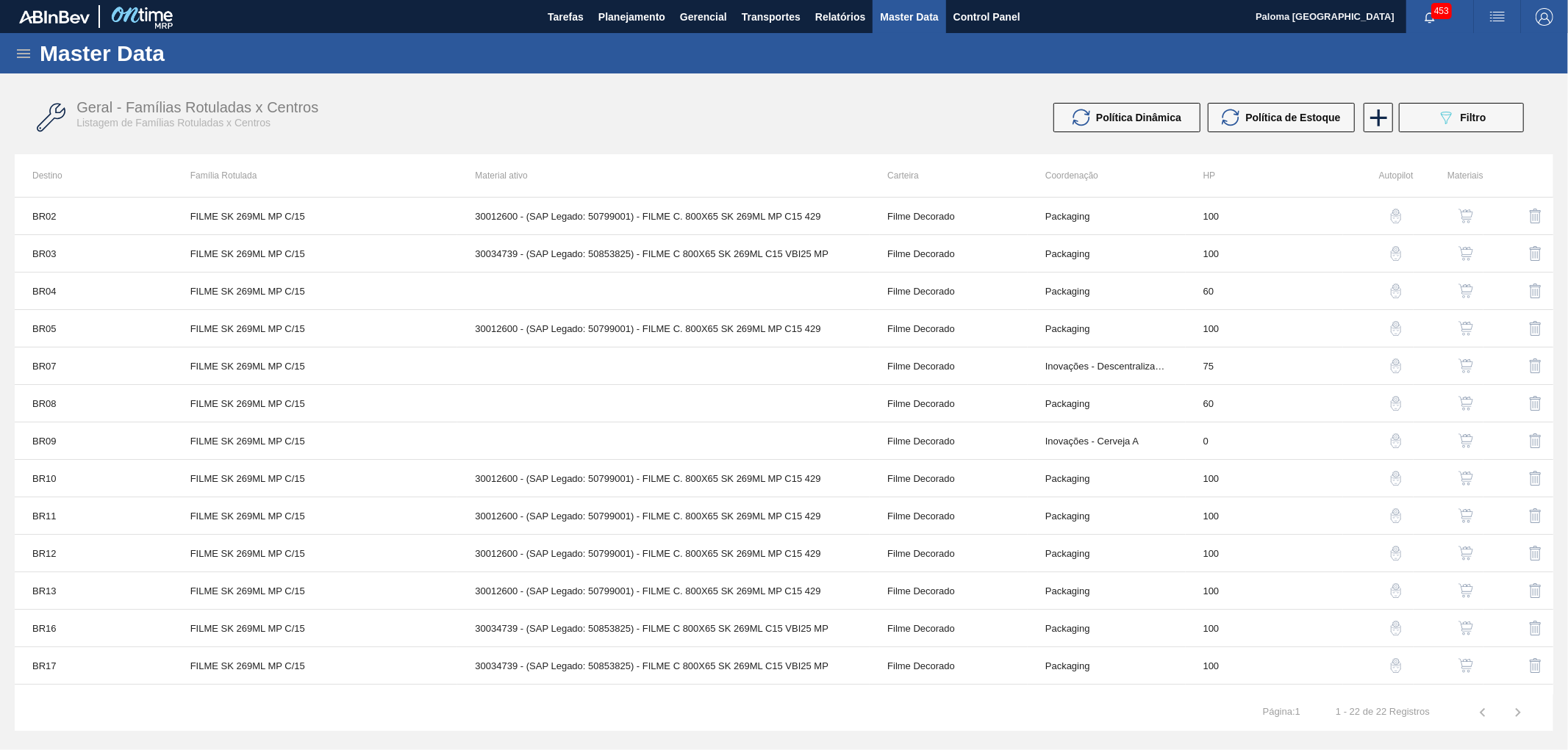
click at [1468, 256] on button "button" at bounding box center [1465, 254] width 35 height 35
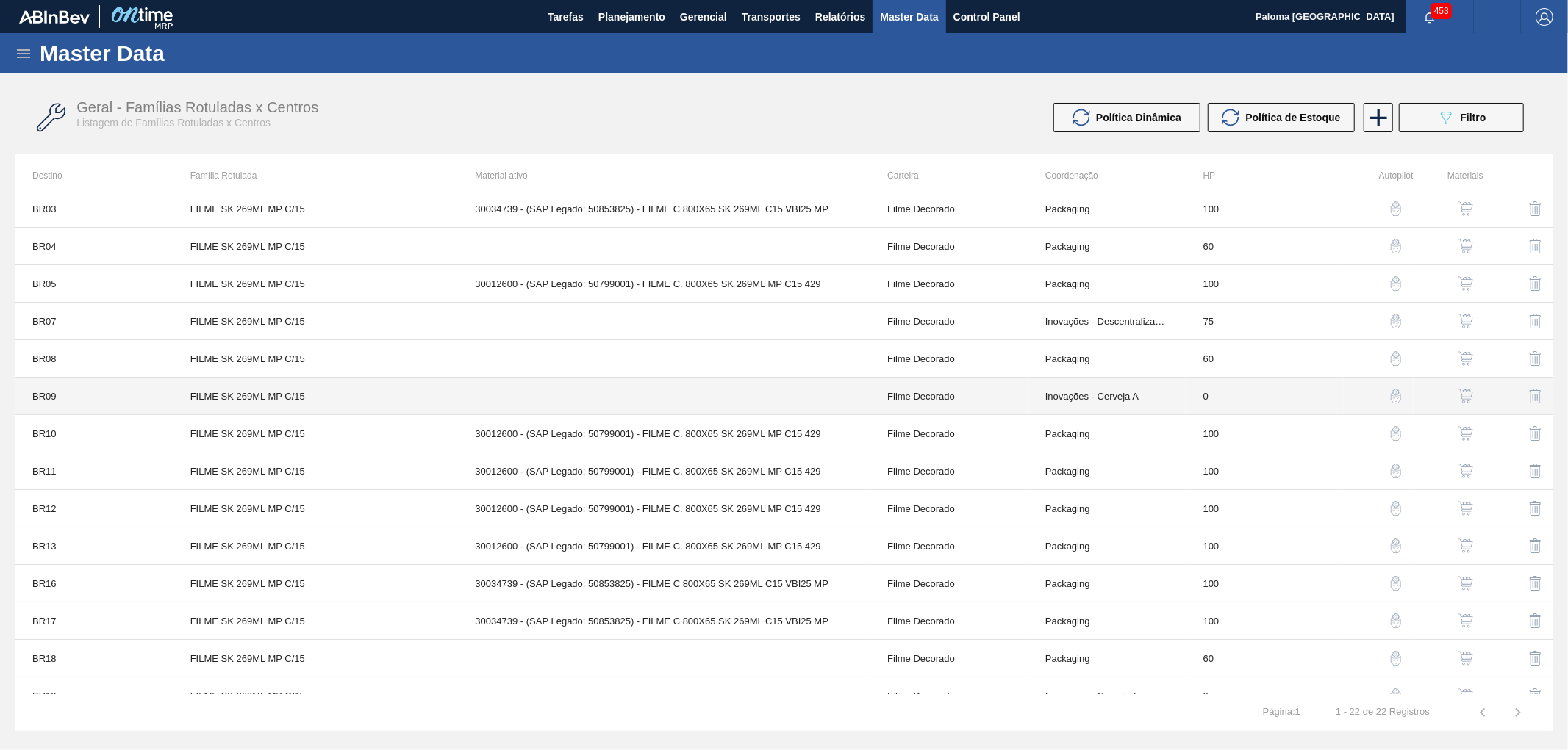
scroll to position [81, 0]
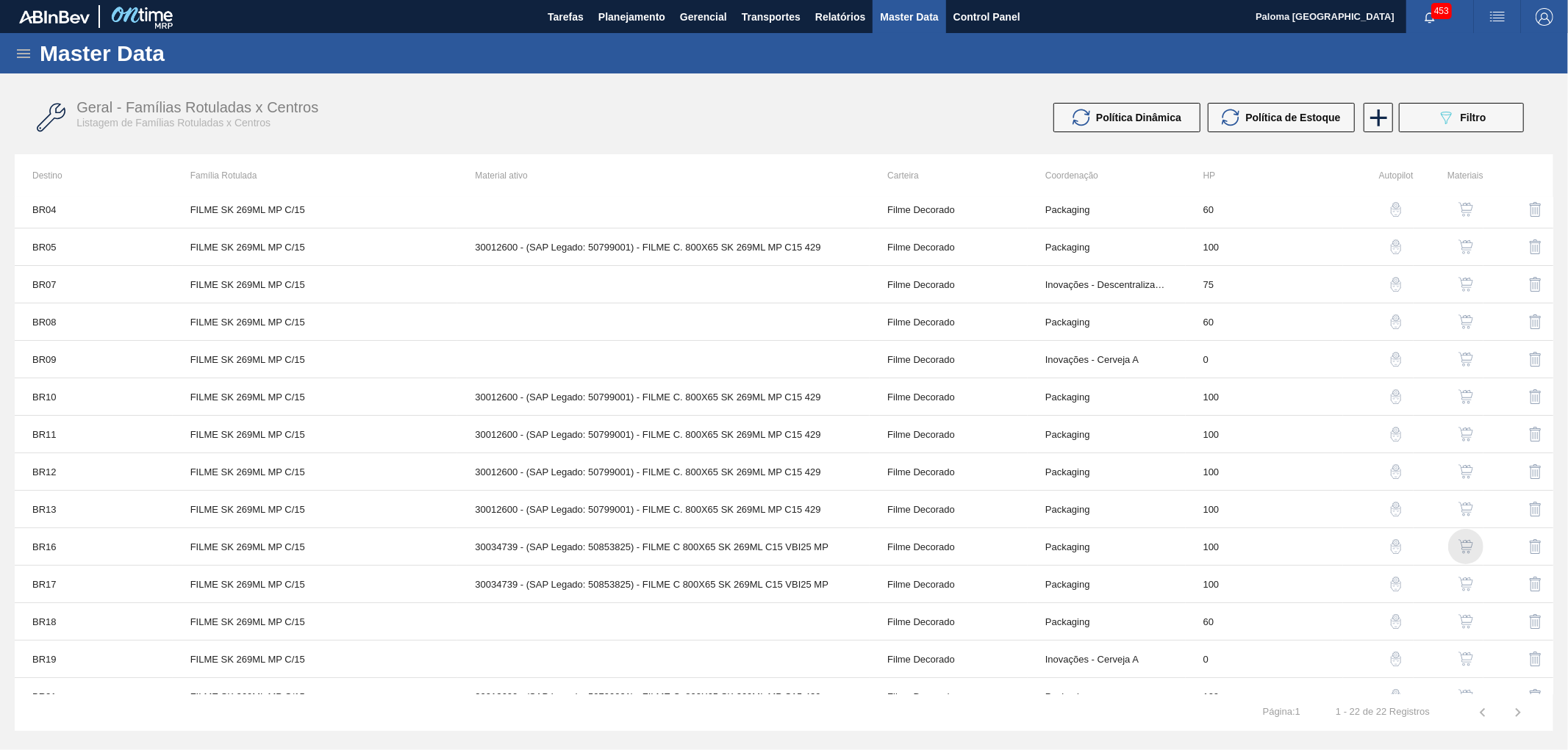
click at [1466, 550] on img "button" at bounding box center [1466, 547] width 15 height 15
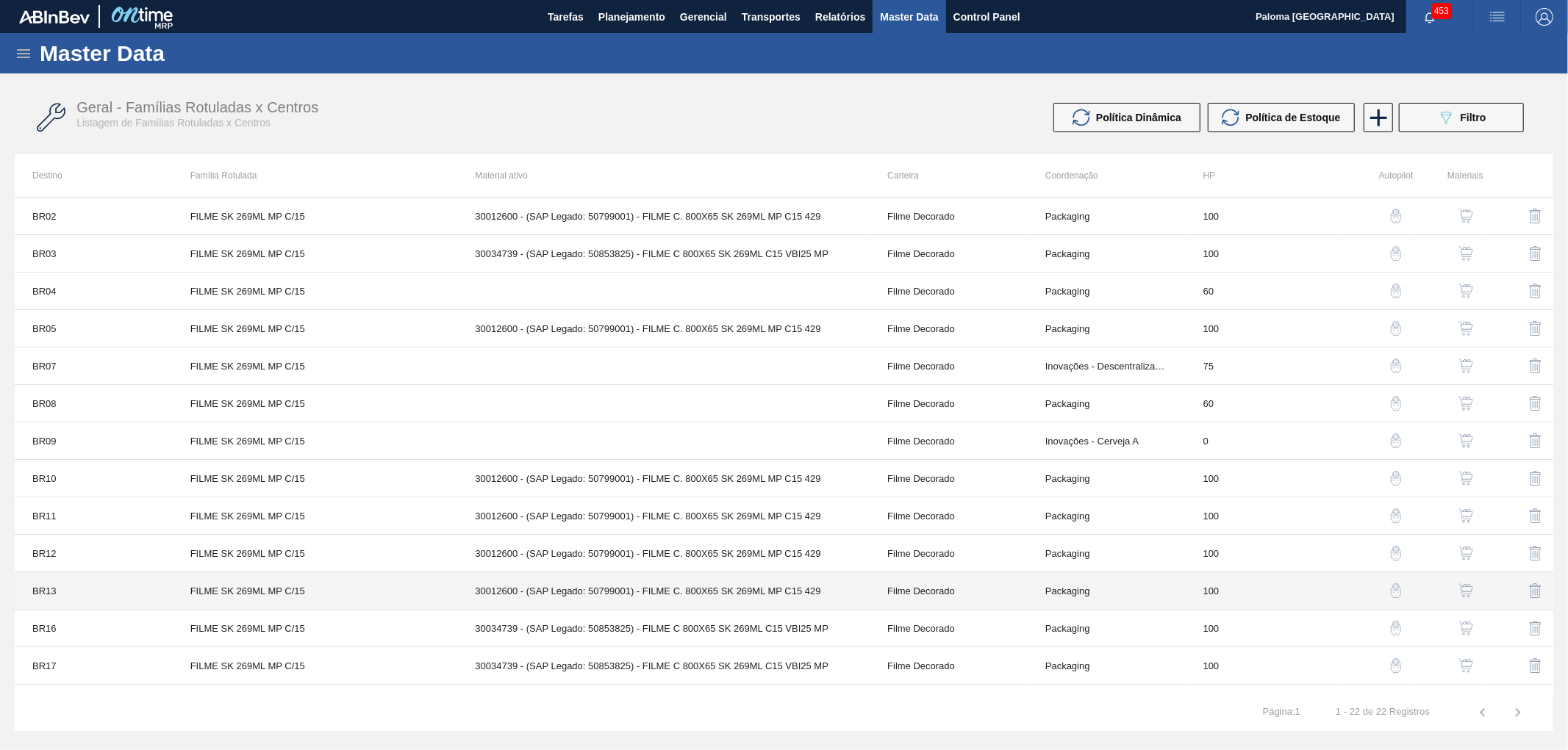
scroll to position [81, 0]
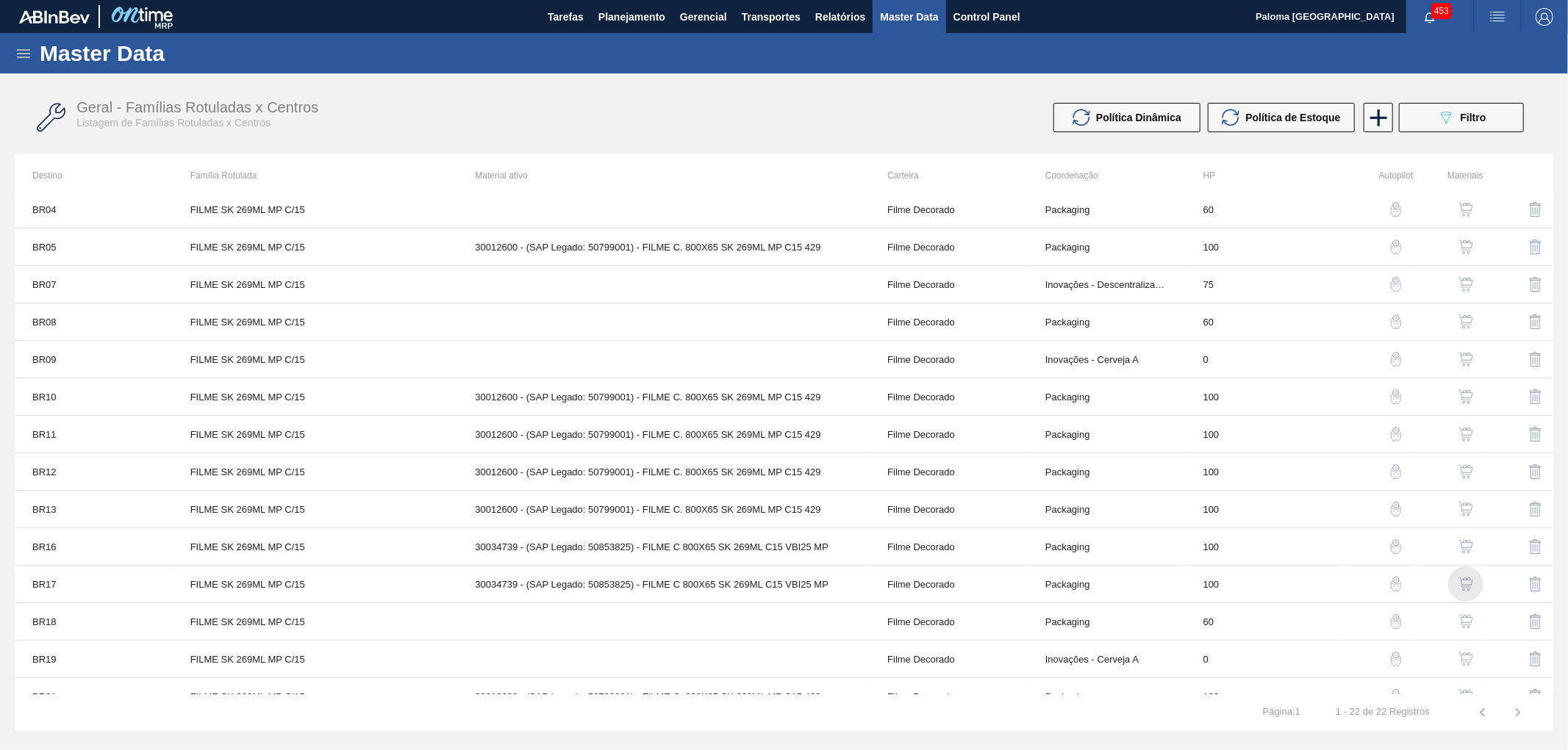
click at [1460, 586] on img "button" at bounding box center [1466, 585] width 15 height 15
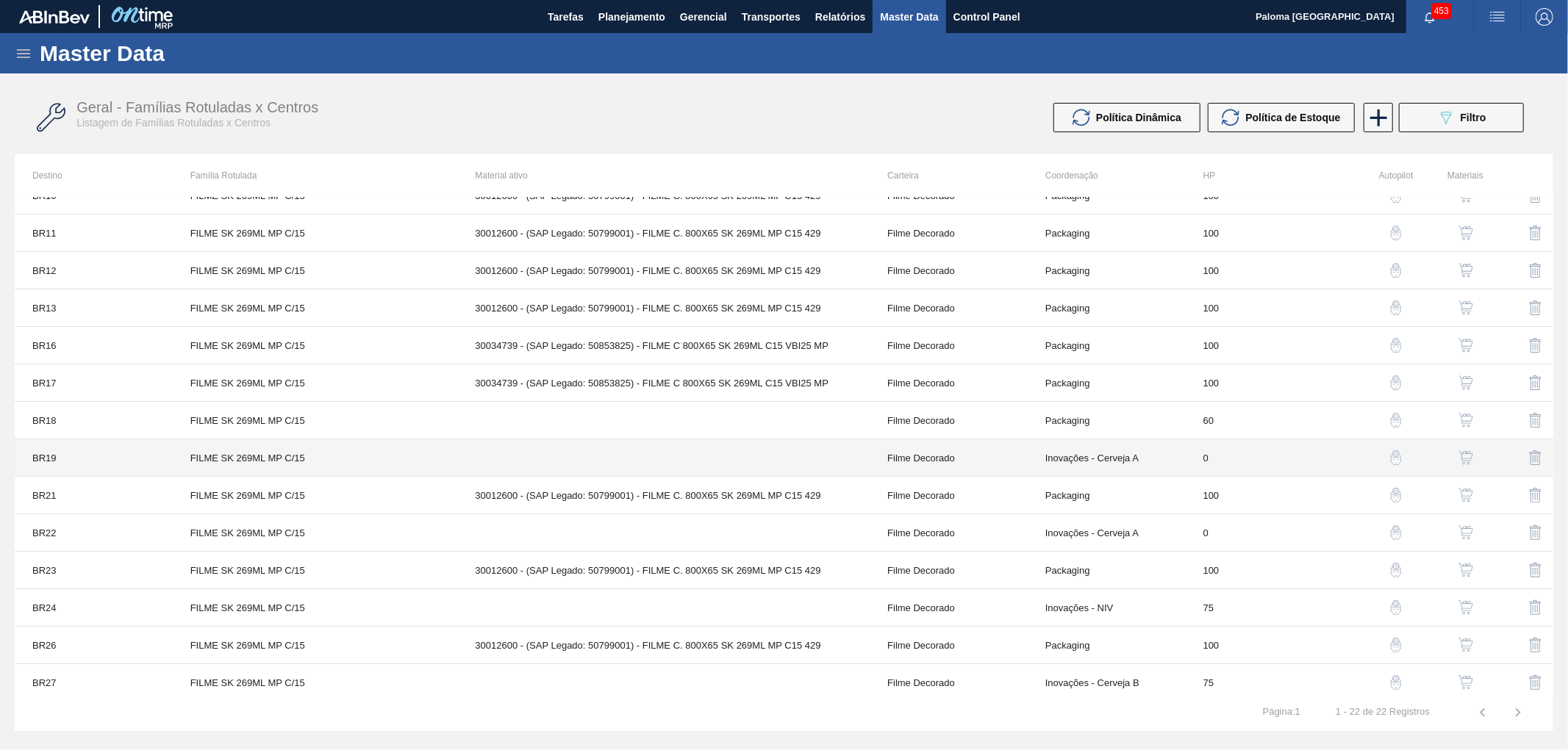
scroll to position [164, 0]
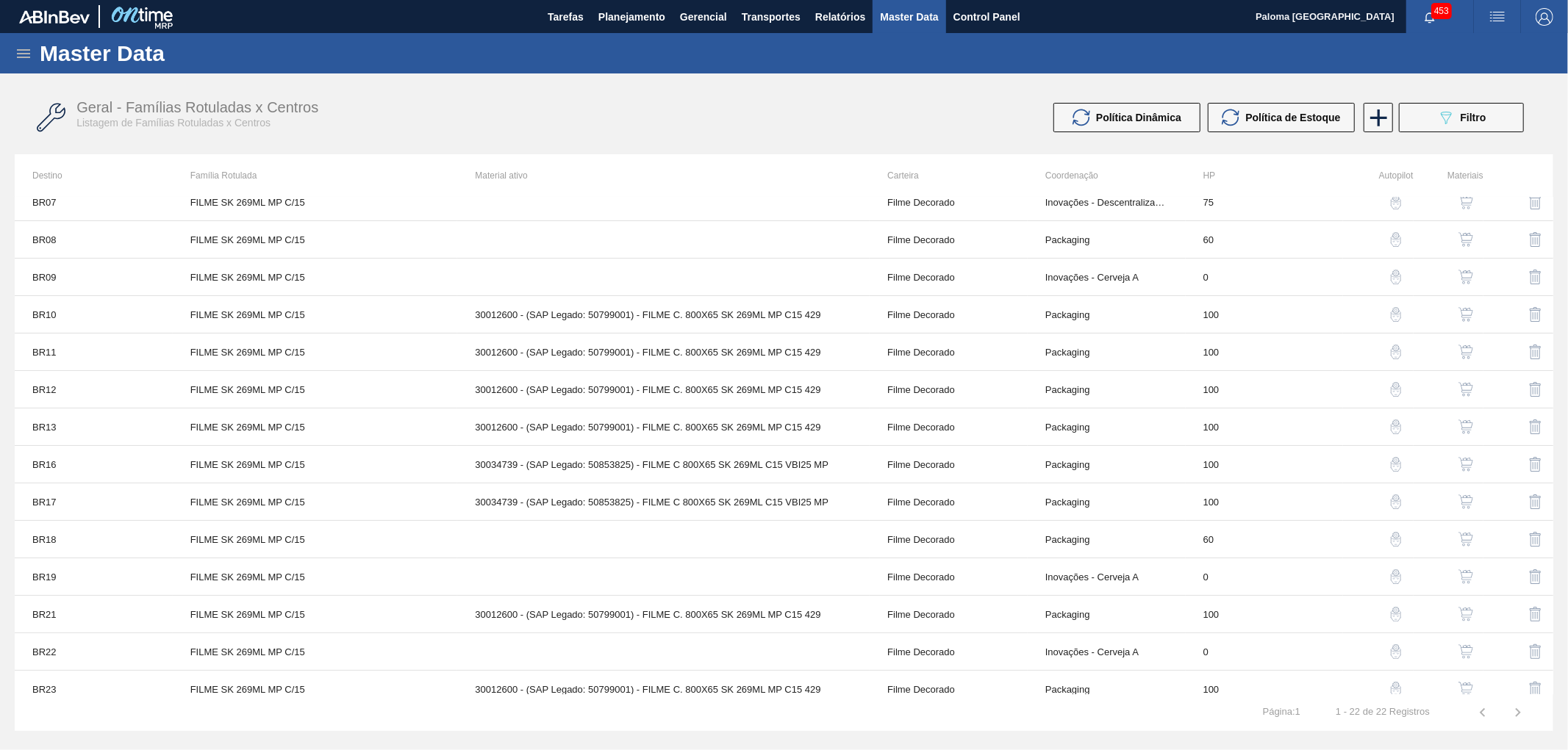
click at [1460, 350] on img "button" at bounding box center [1466, 352] width 15 height 15
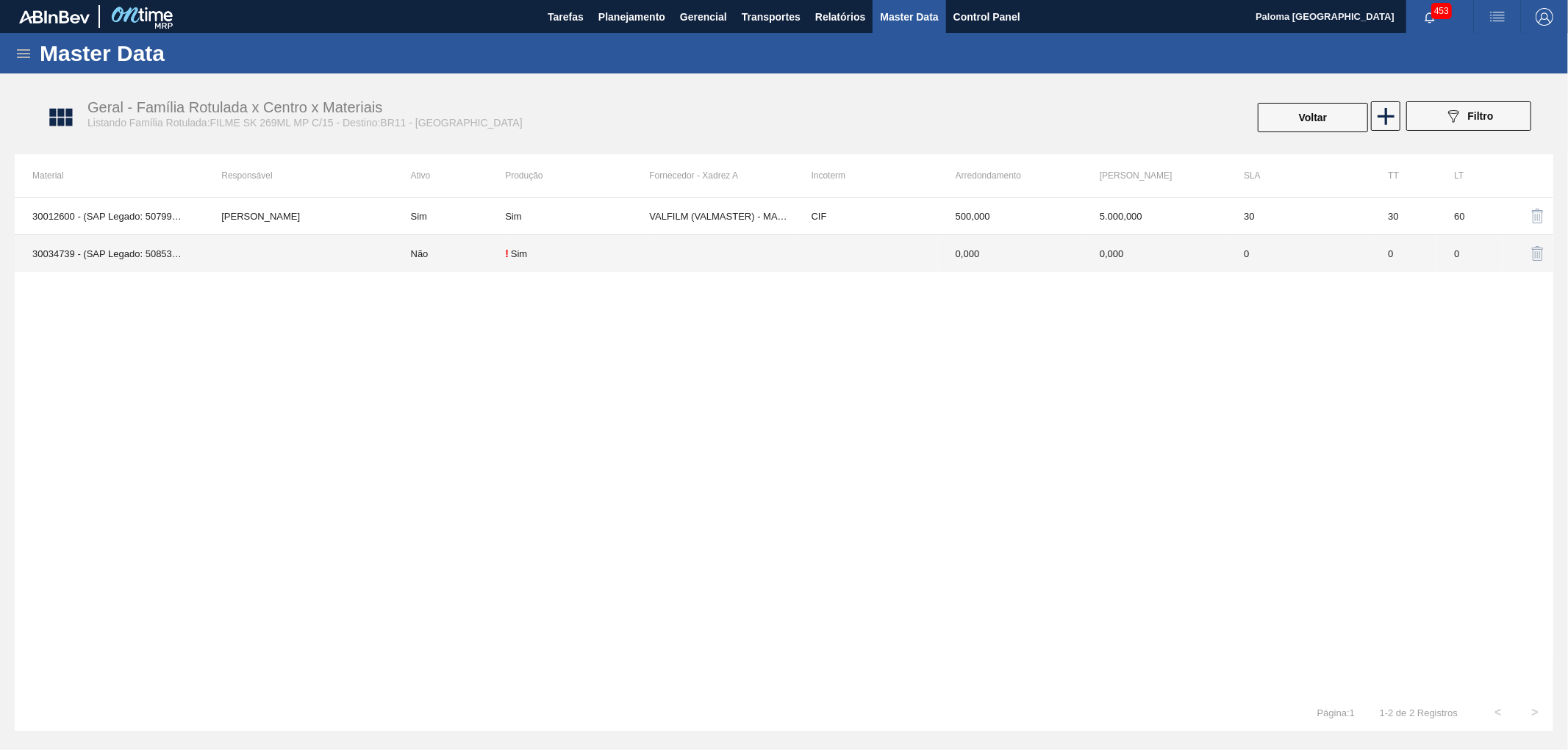
click at [715, 245] on td at bounding box center [721, 254] width 144 height 38
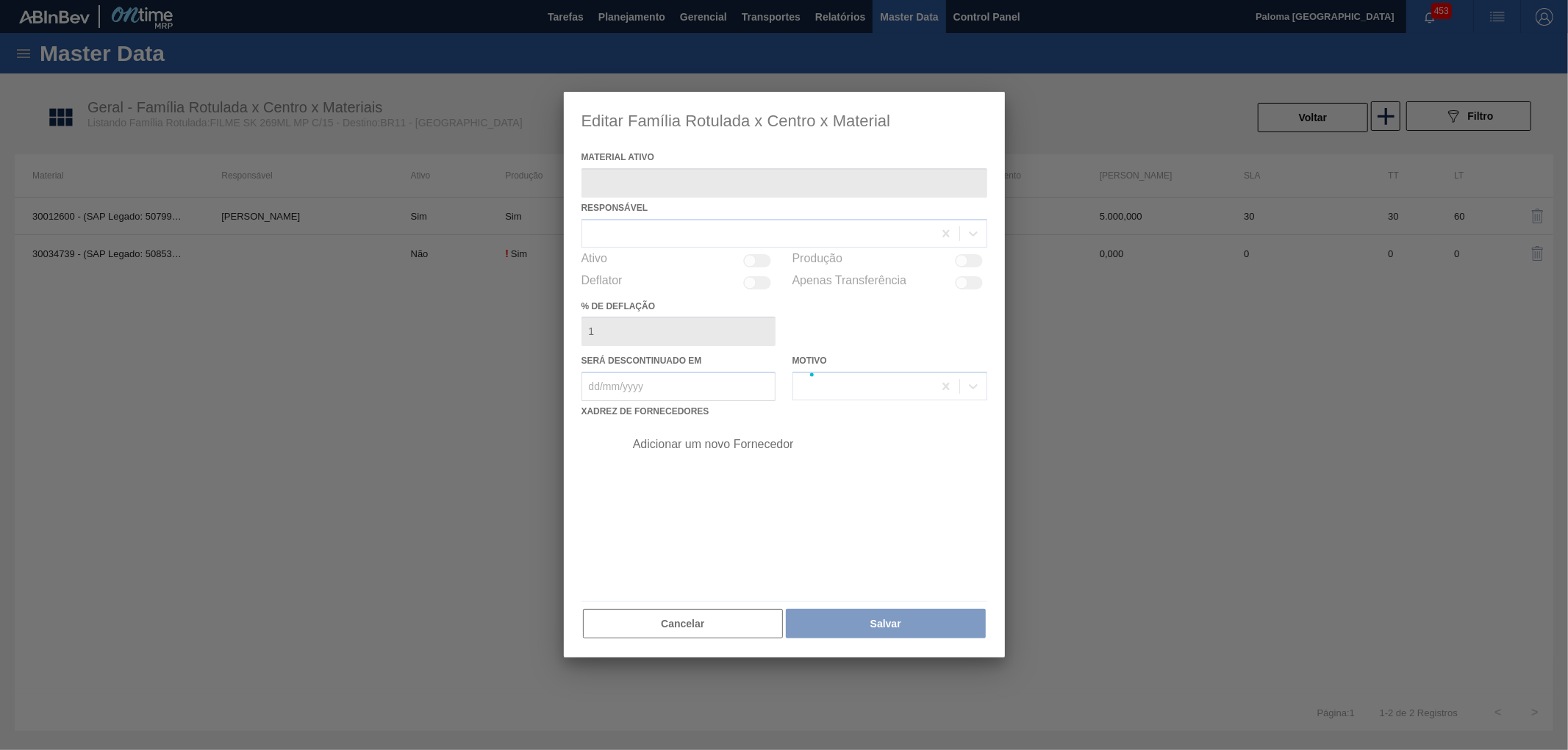
type ativo "30034739 - (SAP Legado: 50853825) - FILME C 800X65 SK 269ML C15 VBI25 MP"
checkbox input "true"
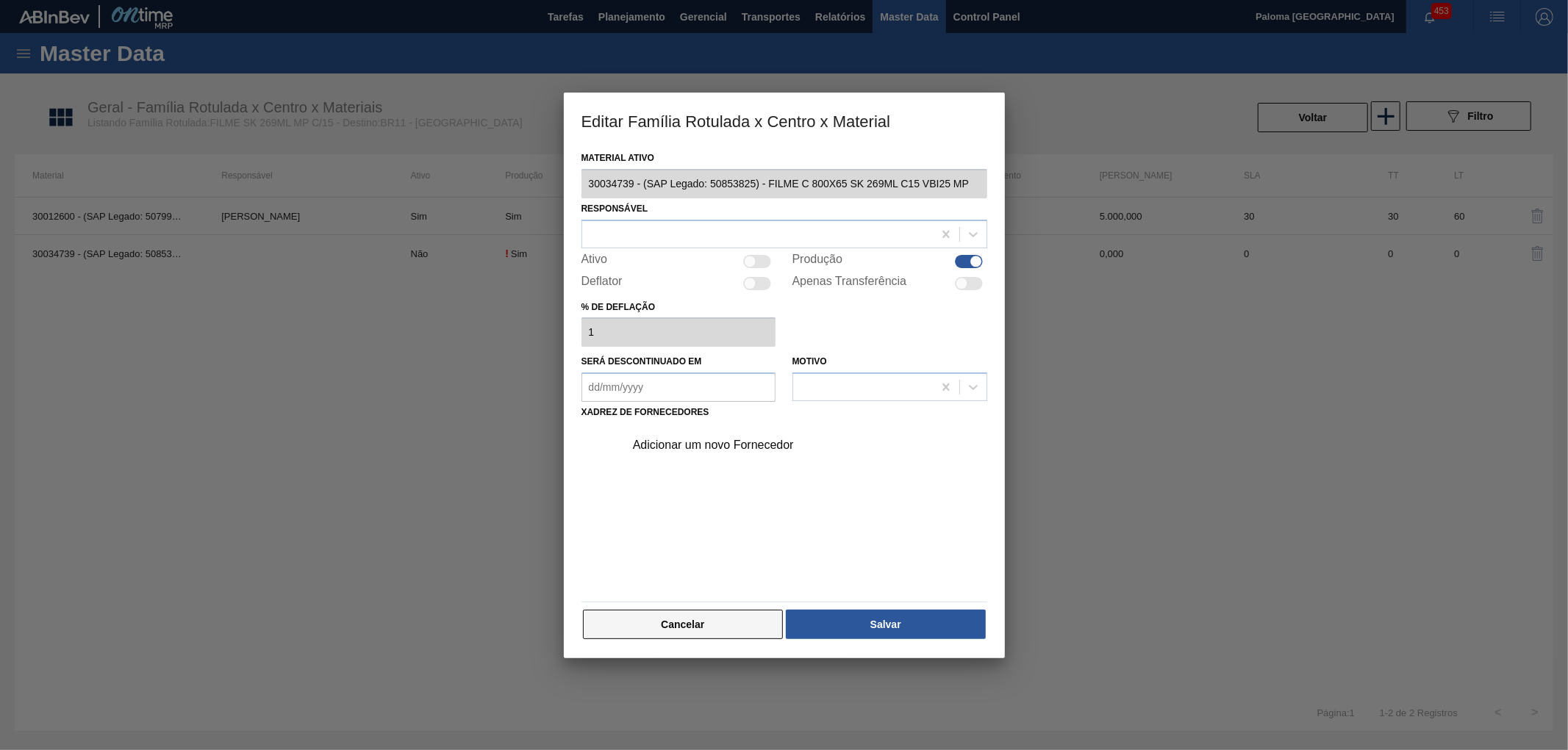
click at [715, 627] on button "Cancelar" at bounding box center [683, 624] width 201 height 29
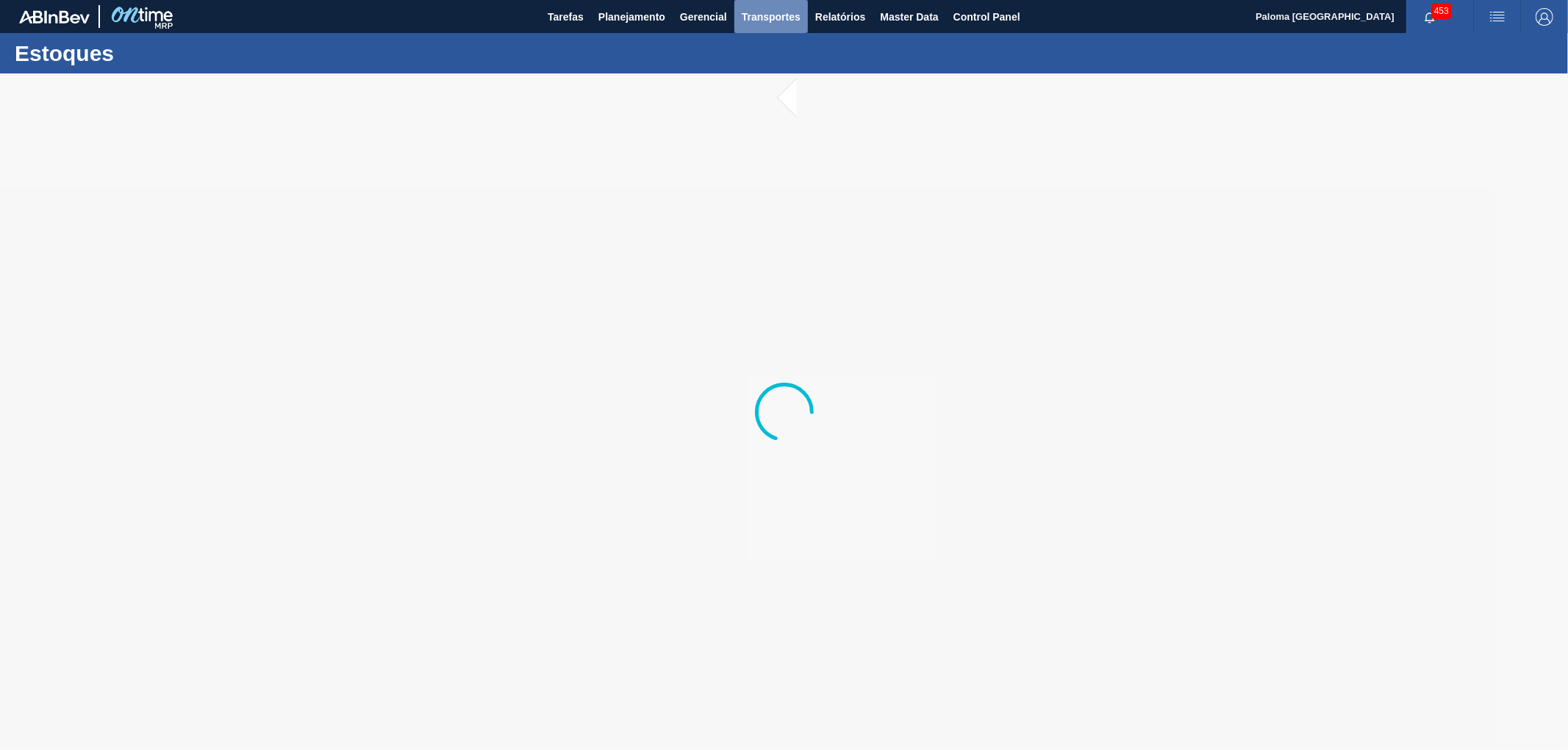
click at [774, 15] on span "Transportes" at bounding box center [771, 17] width 59 height 17
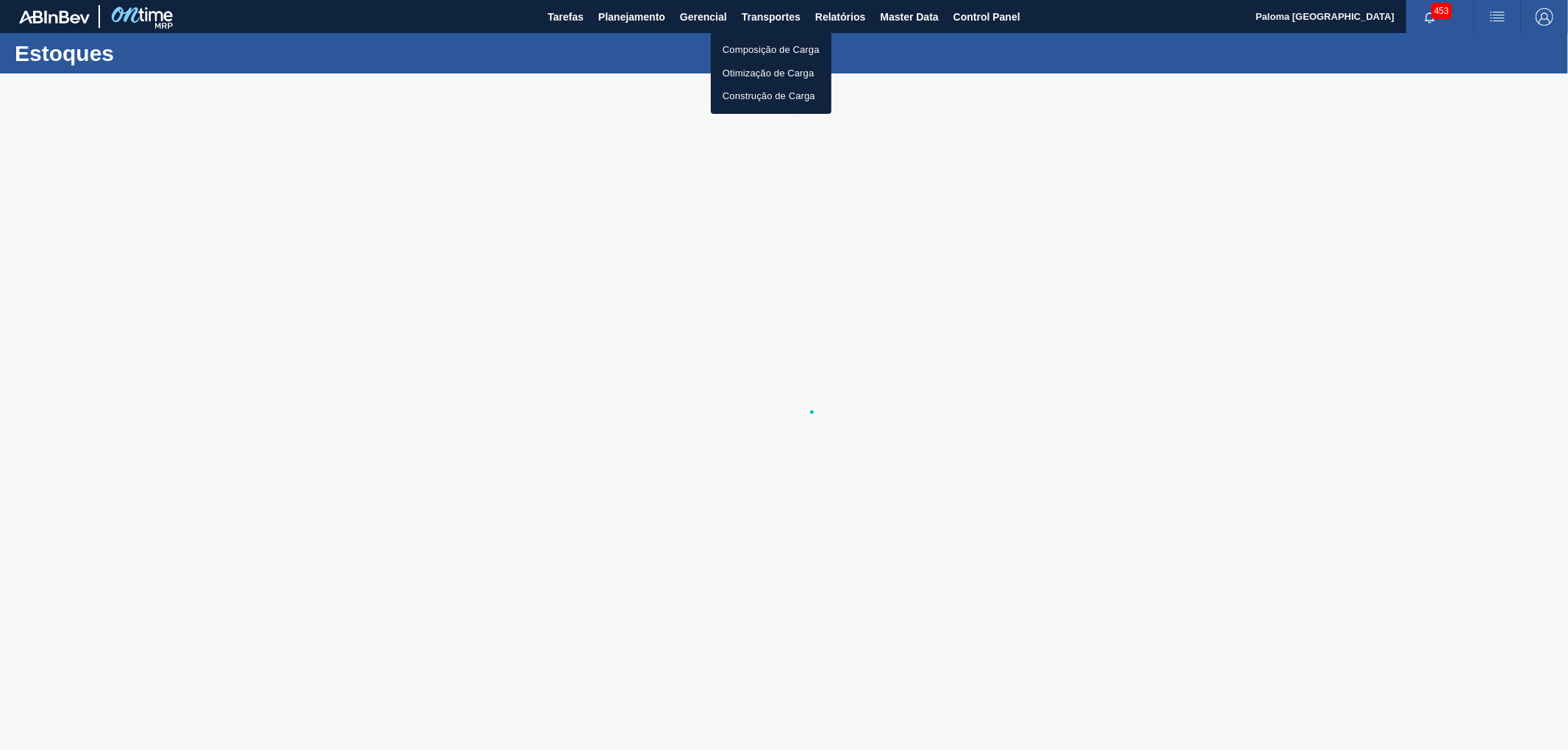
click at [776, 50] on li "Composição de Carga" at bounding box center [771, 50] width 120 height 23
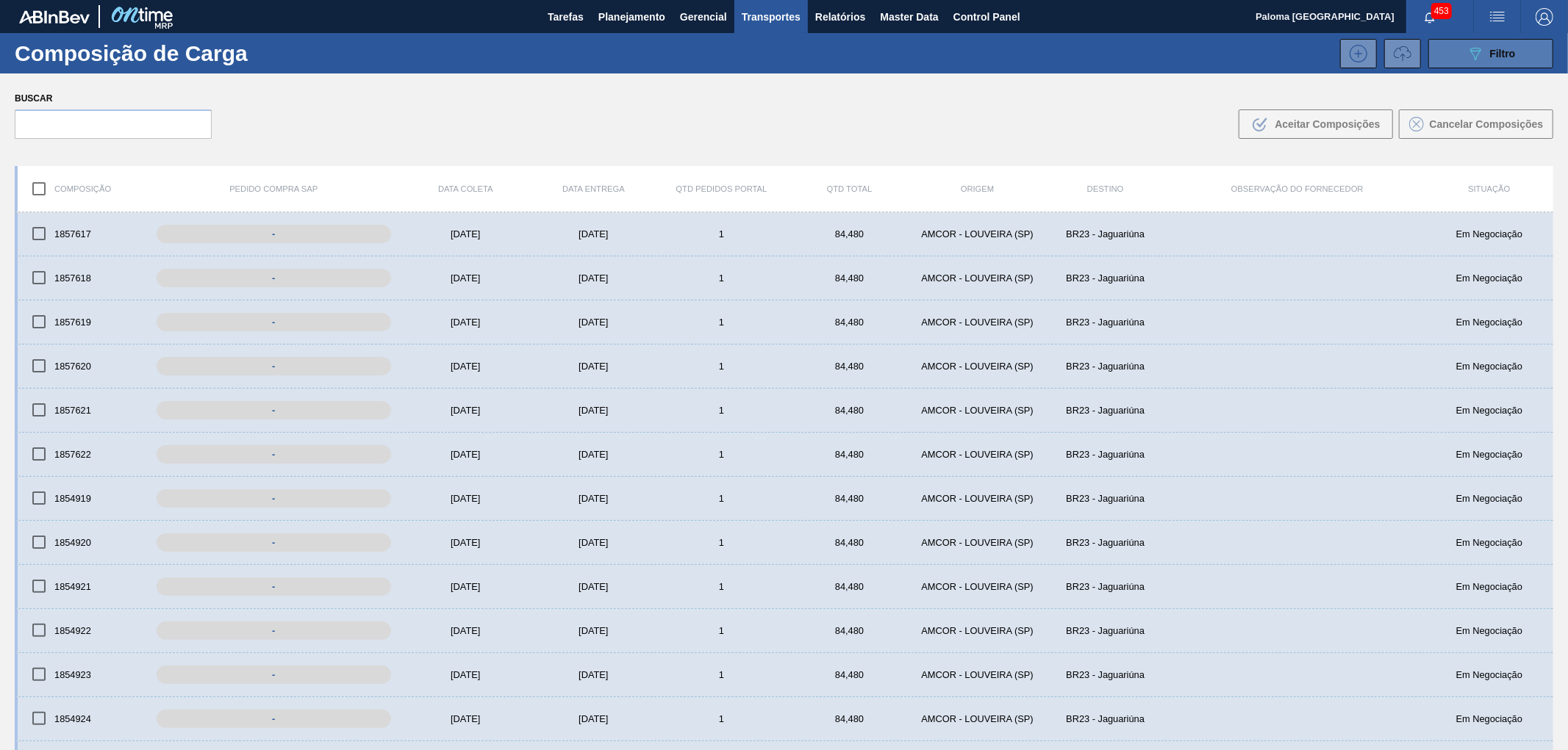
click at [1459, 57] on button "089F7B8B-B2A5-4AFE-B5C0-19BA573D28AC Filtro" at bounding box center [1491, 53] width 125 height 29
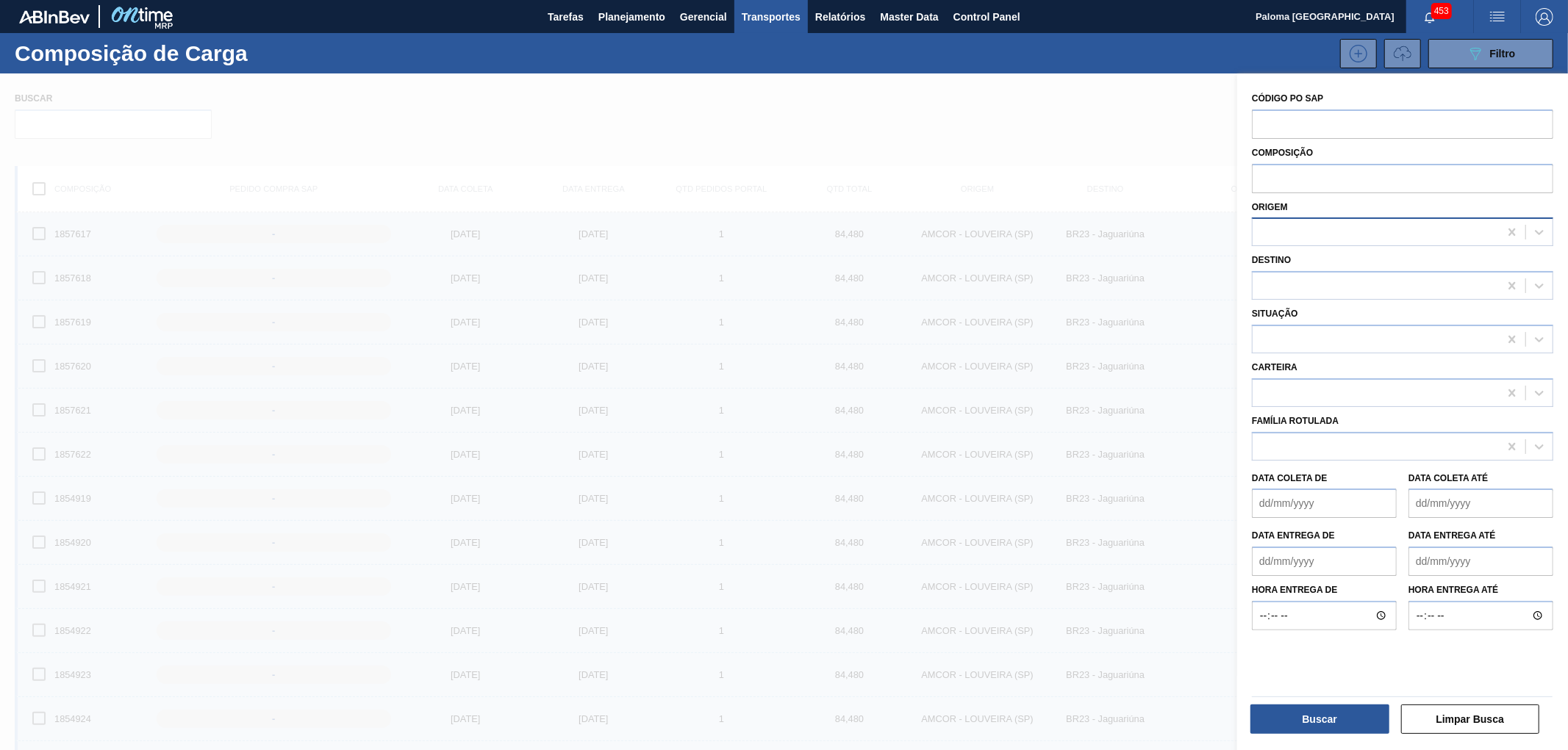
click at [1299, 235] on div at bounding box center [1375, 232] width 246 height 21
click at [1293, 340] on div at bounding box center [1375, 339] width 246 height 21
click at [1292, 340] on div at bounding box center [1375, 339] width 246 height 21
click at [1127, 111] on div at bounding box center [784, 448] width 1568 height 750
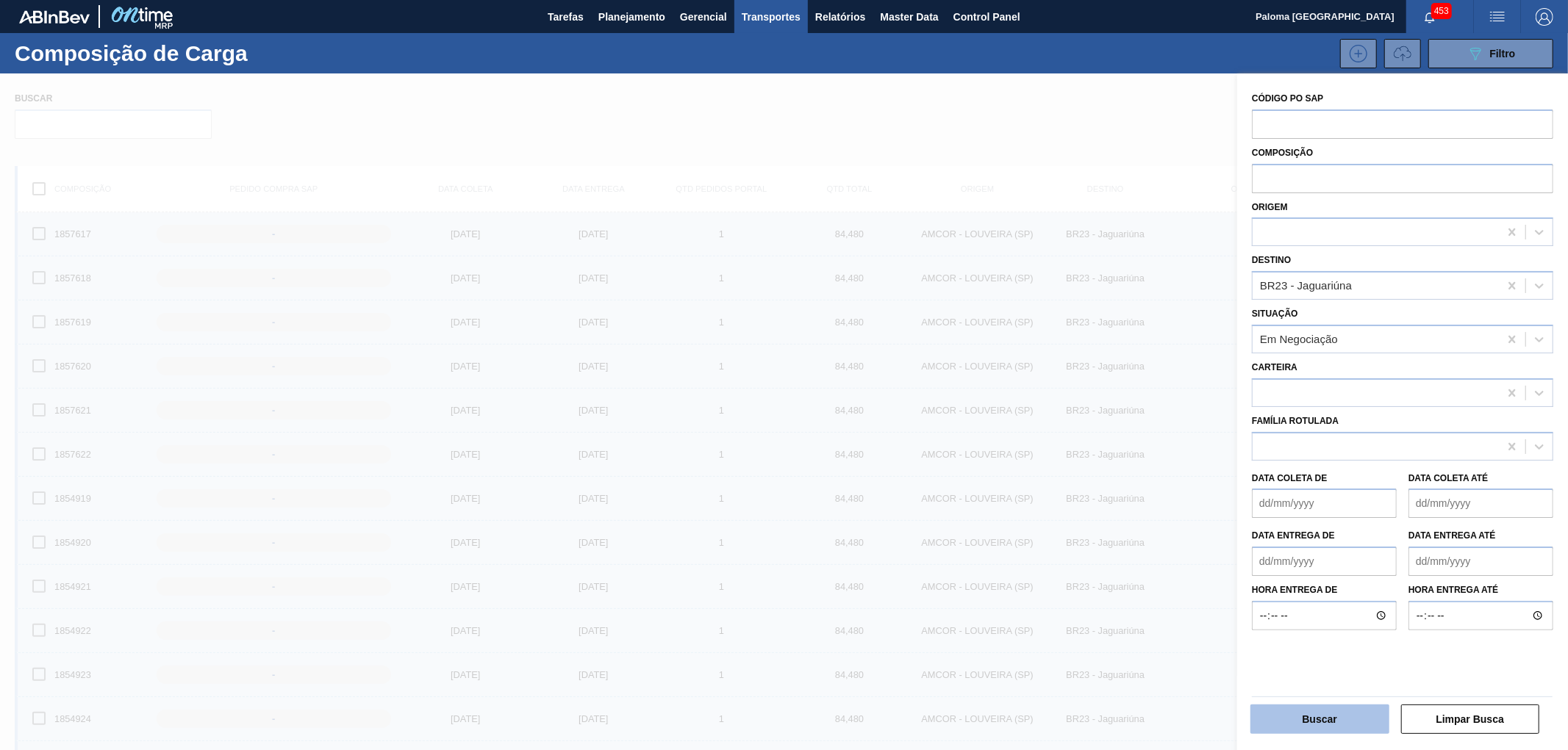
click at [1348, 718] on button "Buscar" at bounding box center [1320, 719] width 139 height 29
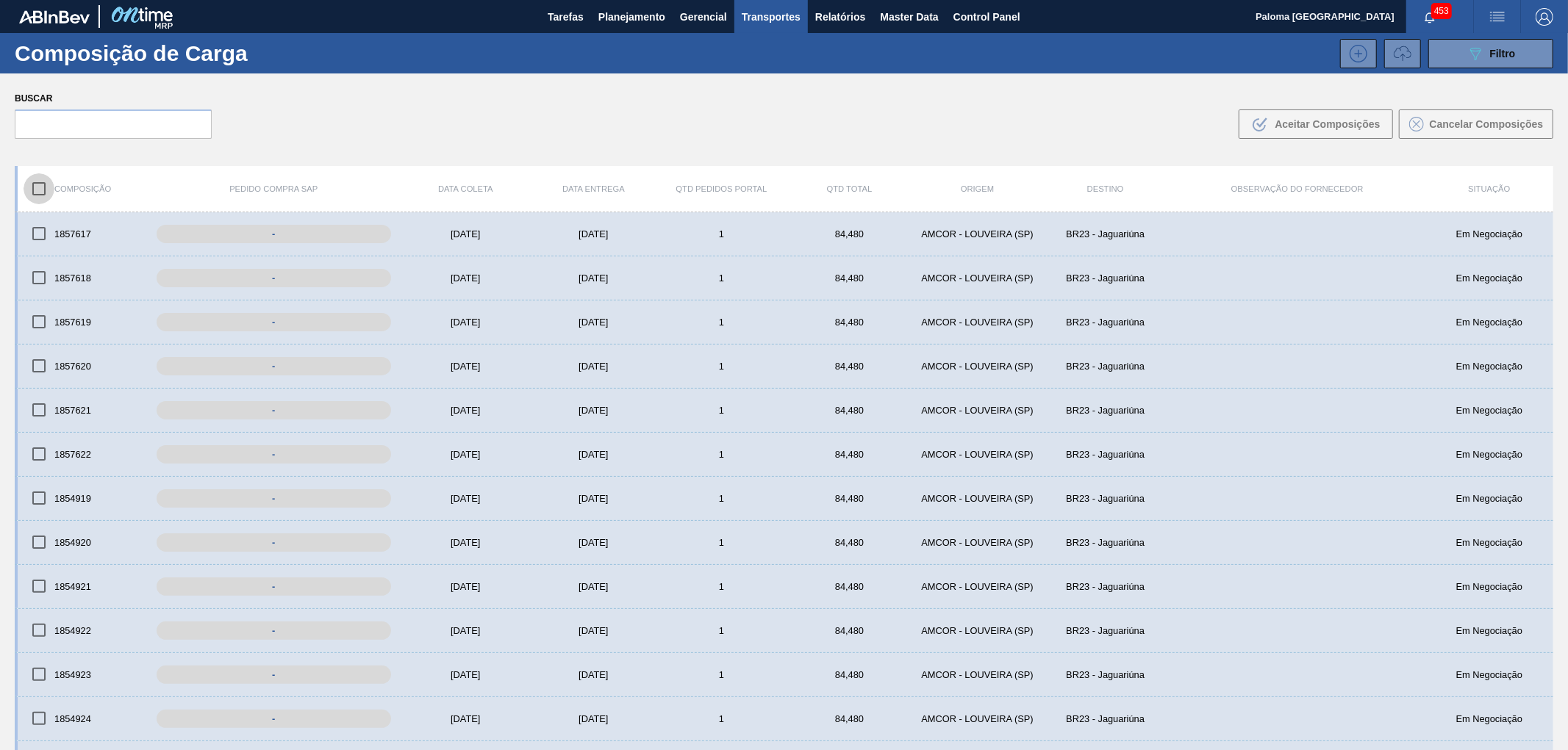
click at [39, 190] on input "checkbox" at bounding box center [38, 189] width 31 height 31
checkbox input "true"
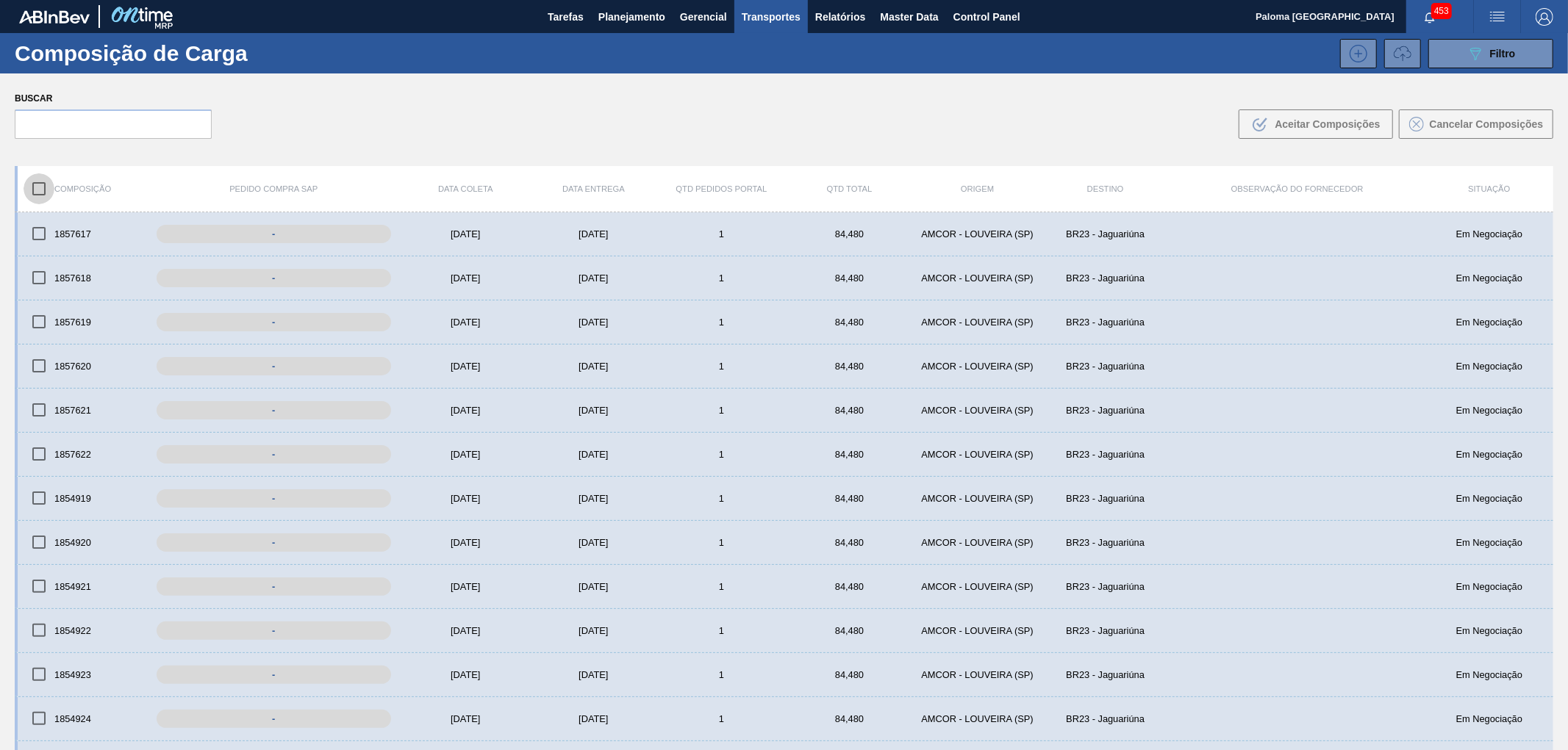
checkbox input "true"
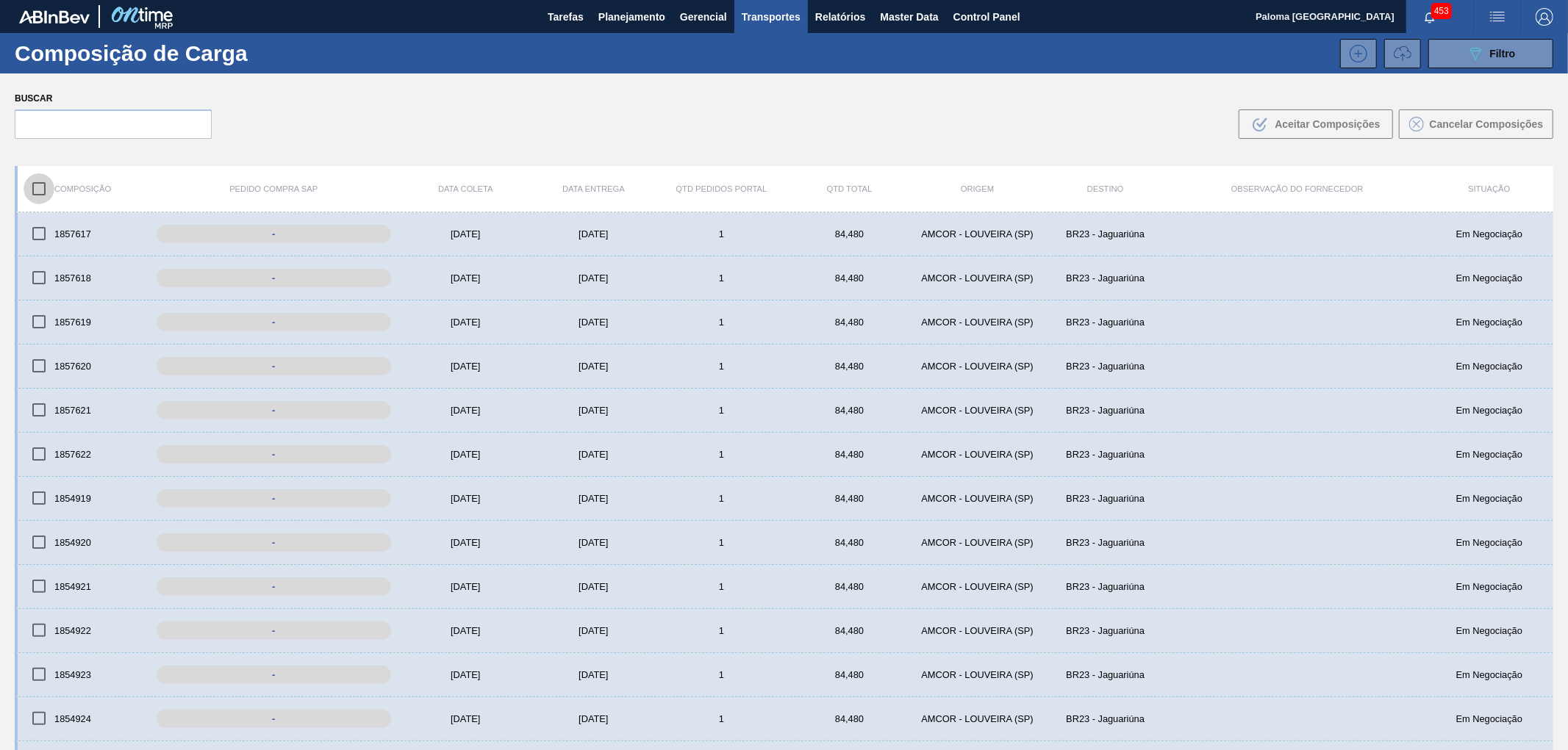
checkbox input "true"
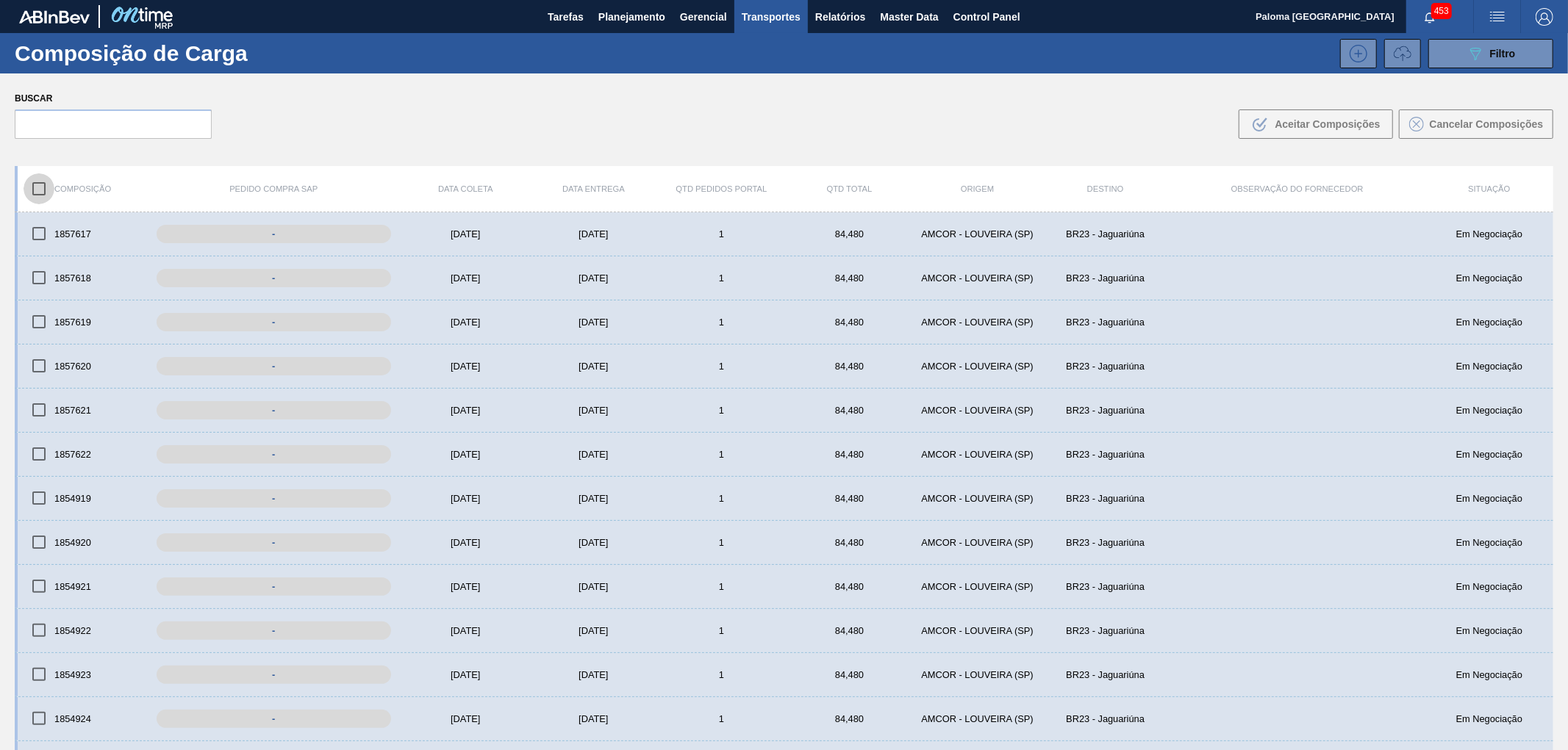
checkbox input "true"
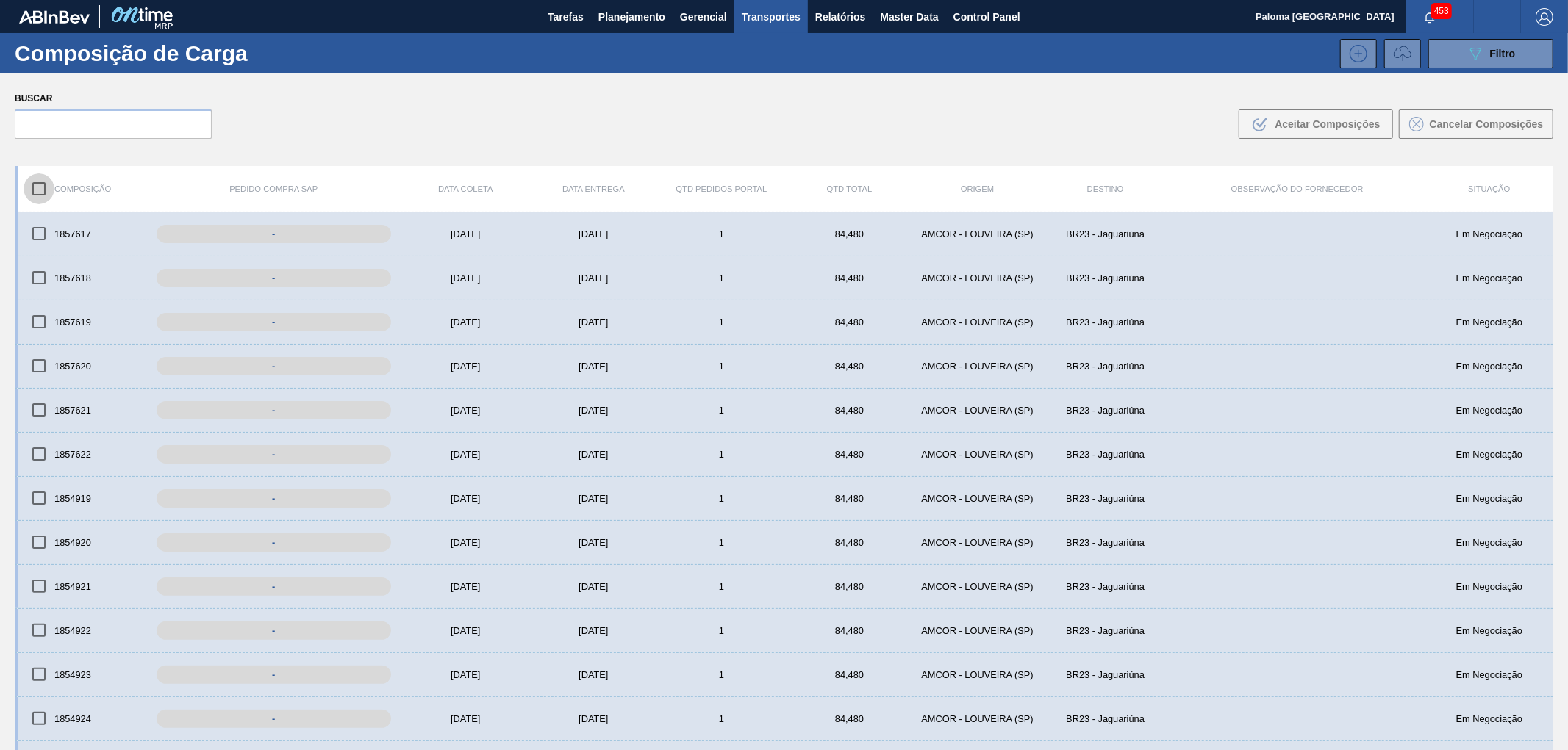
checkbox input "true"
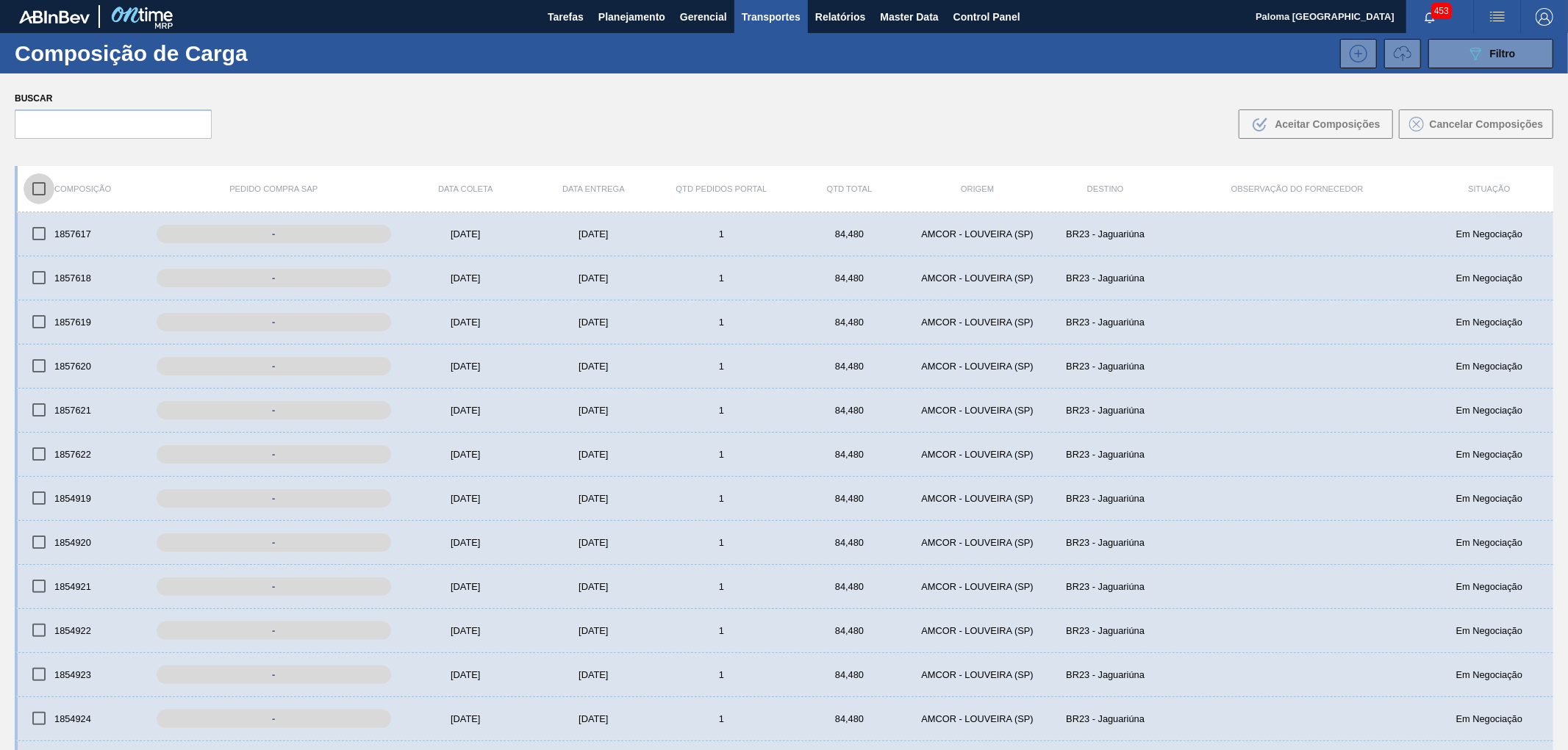
checkbox input "true"
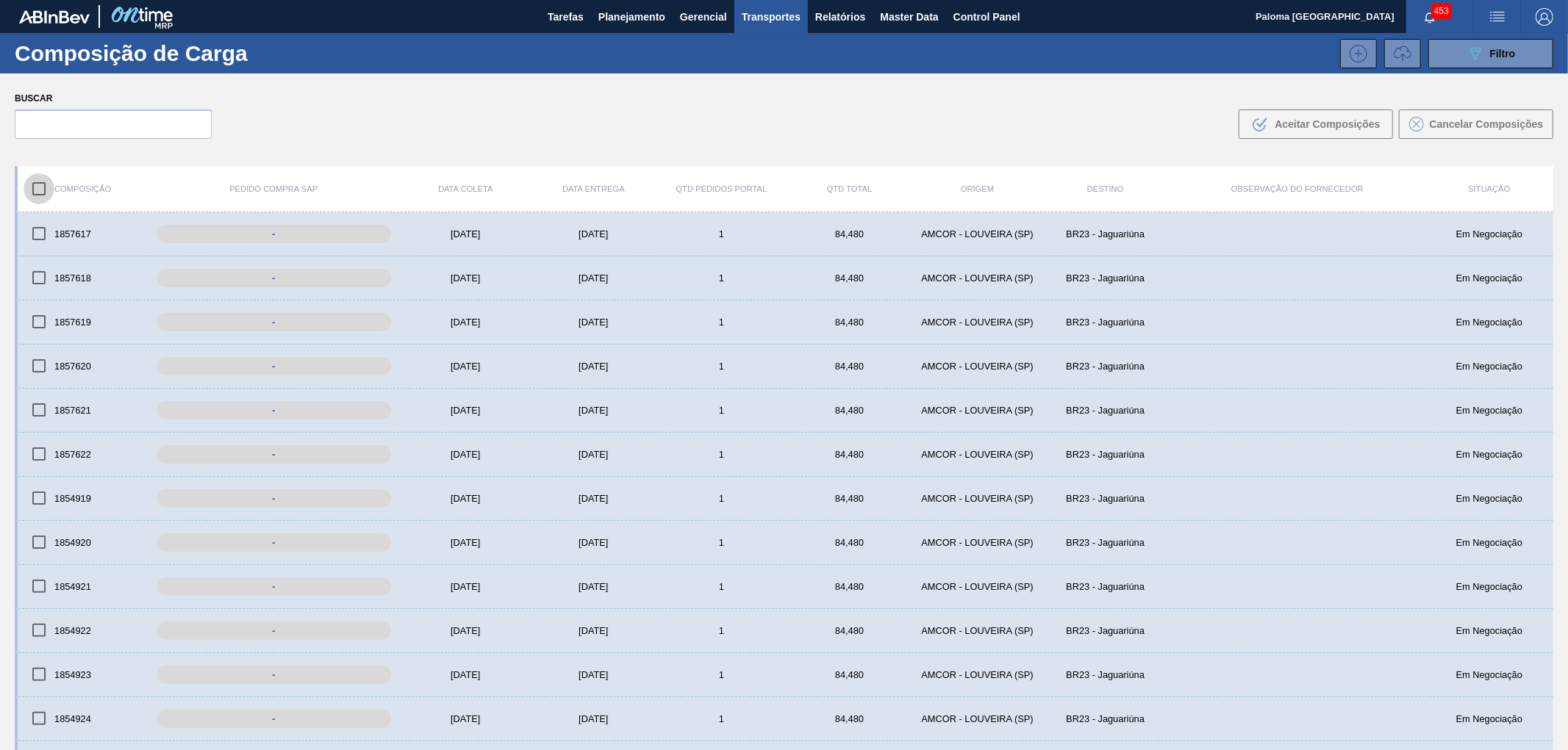
checkbox input "true"
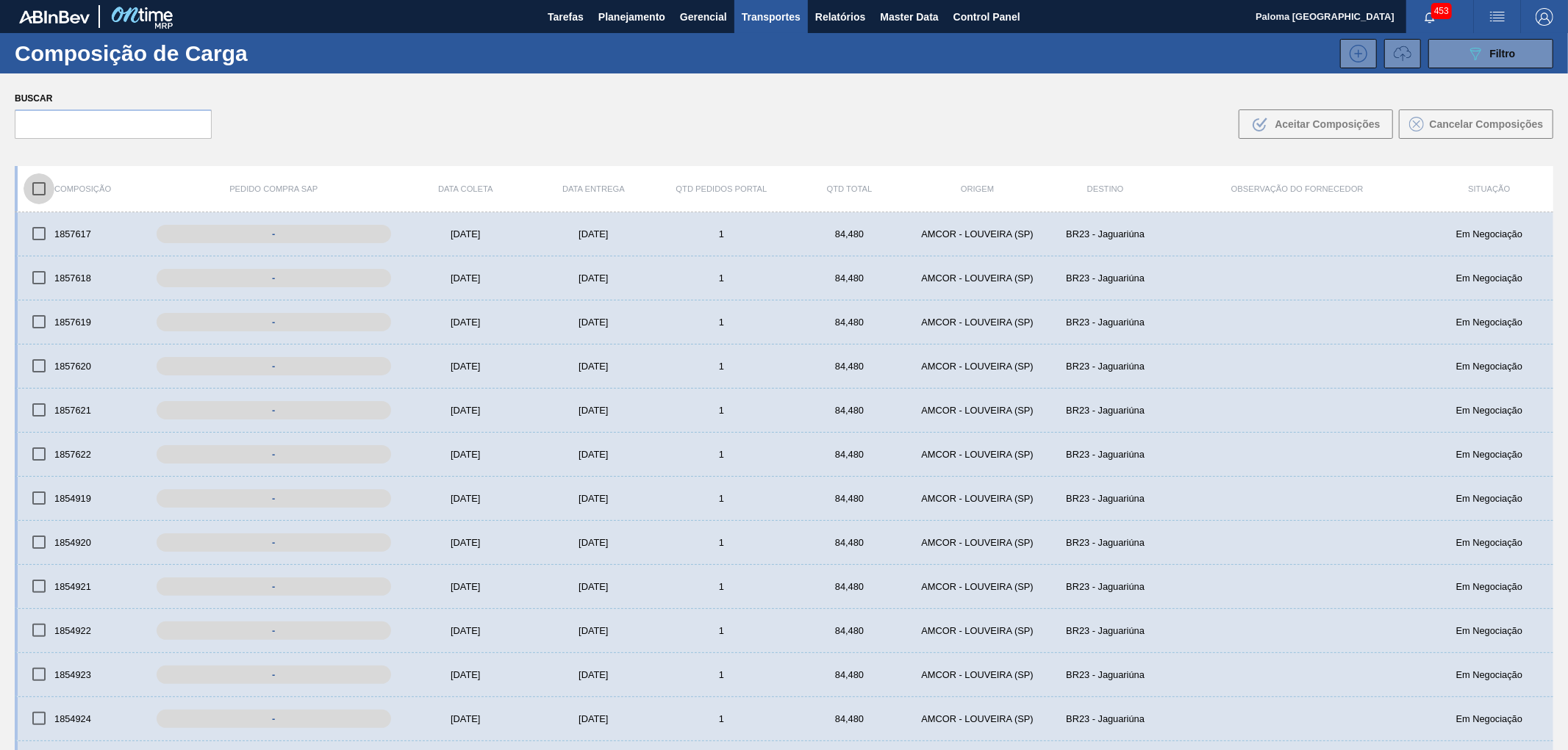
checkbox input "true"
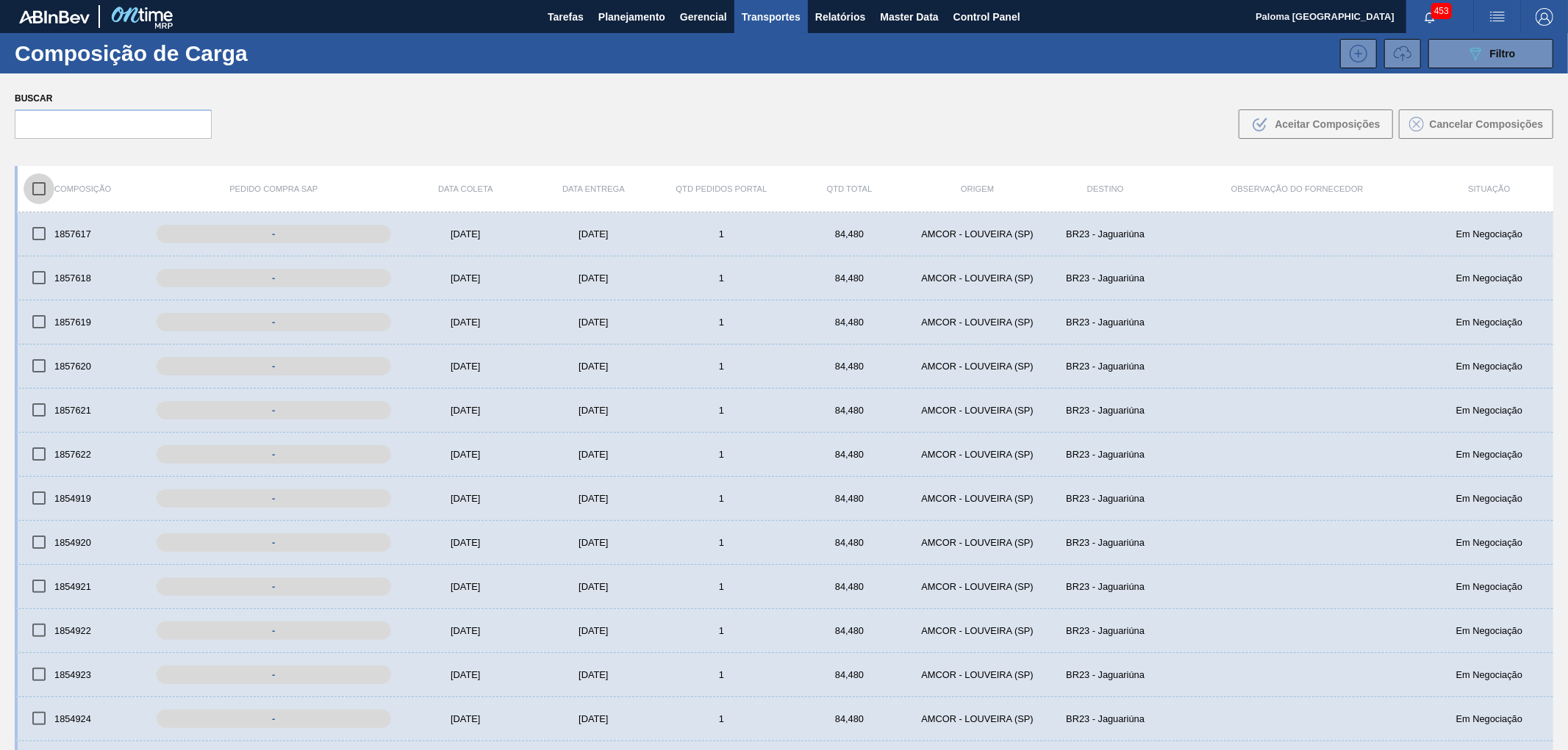
checkbox input "true"
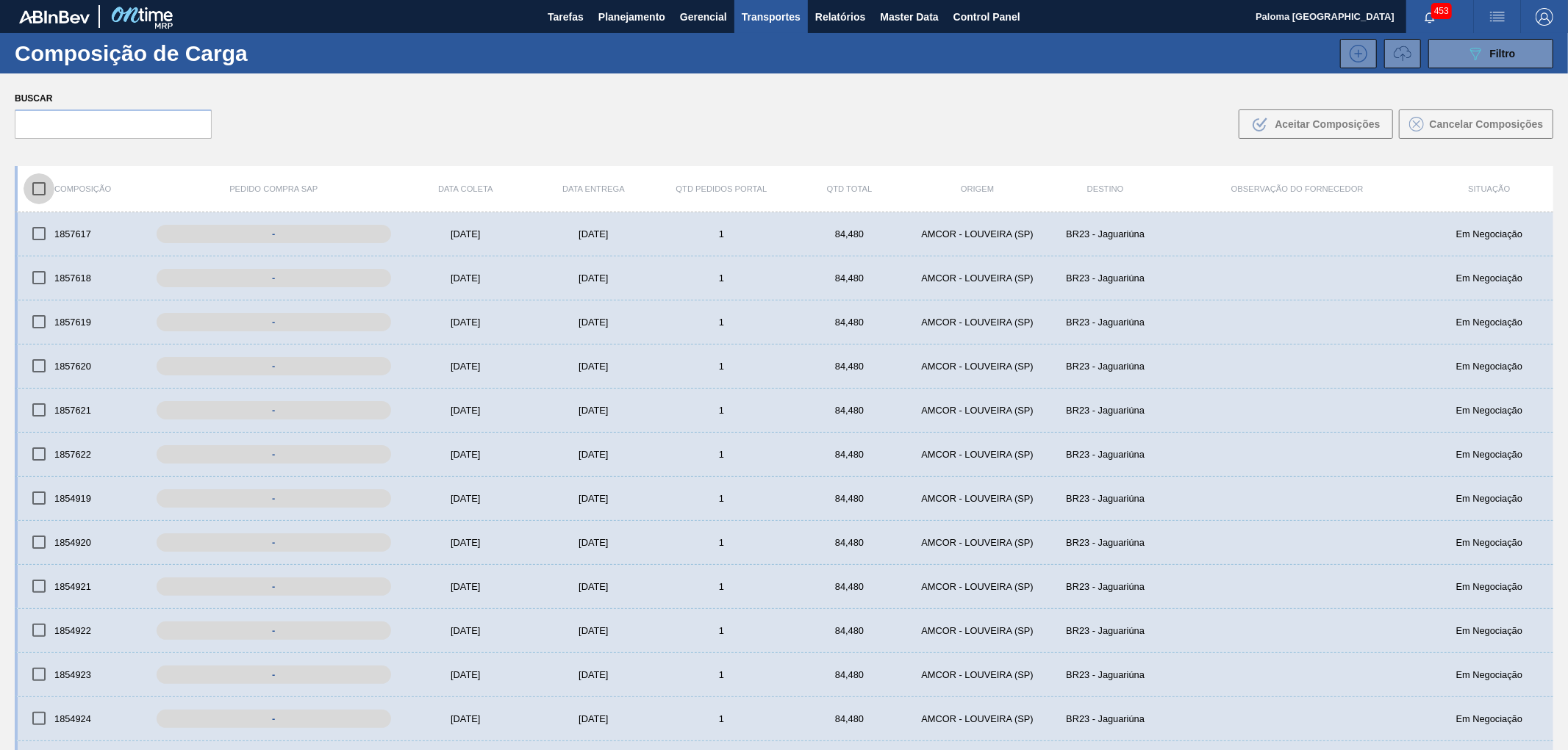
checkbox input "true"
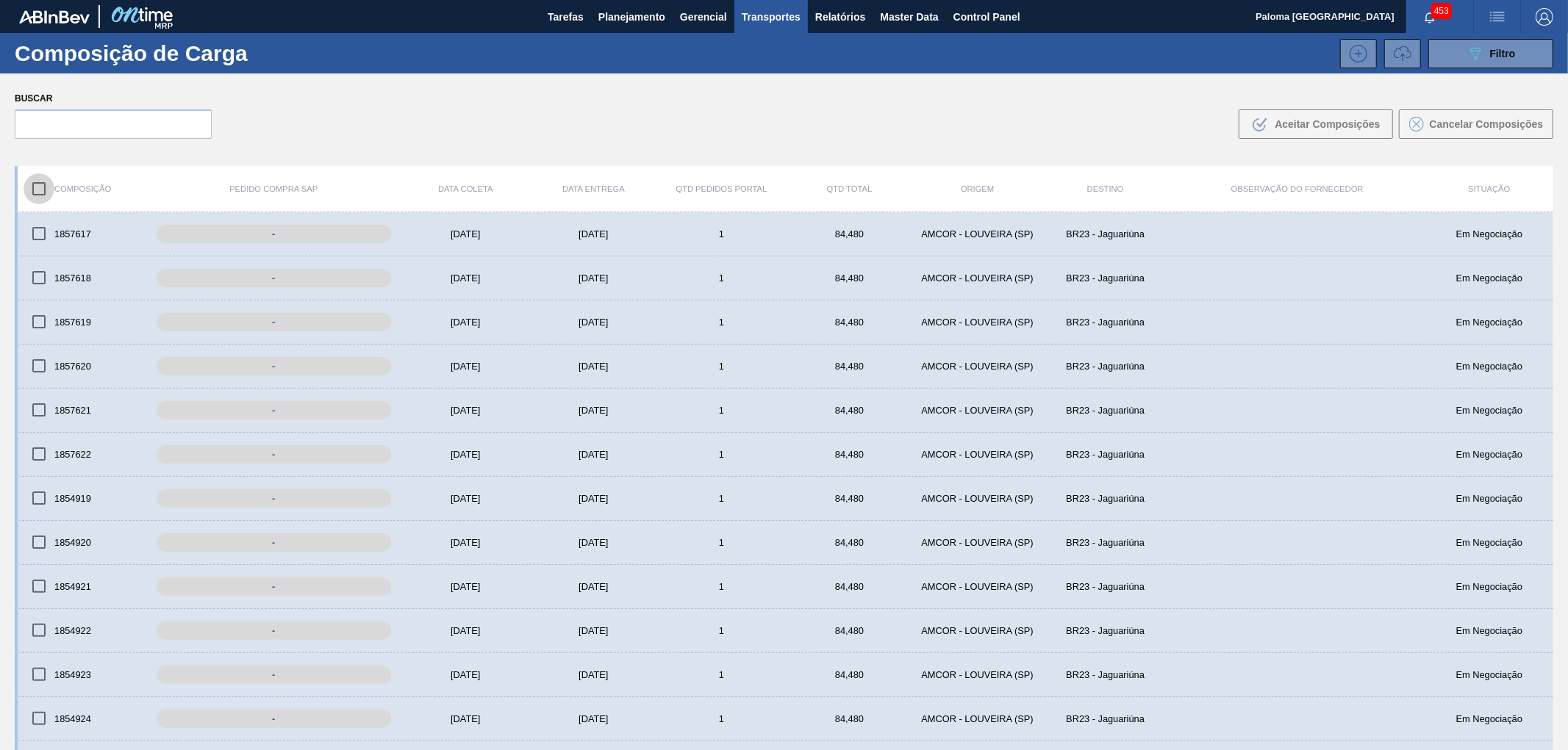
checkbox input "true"
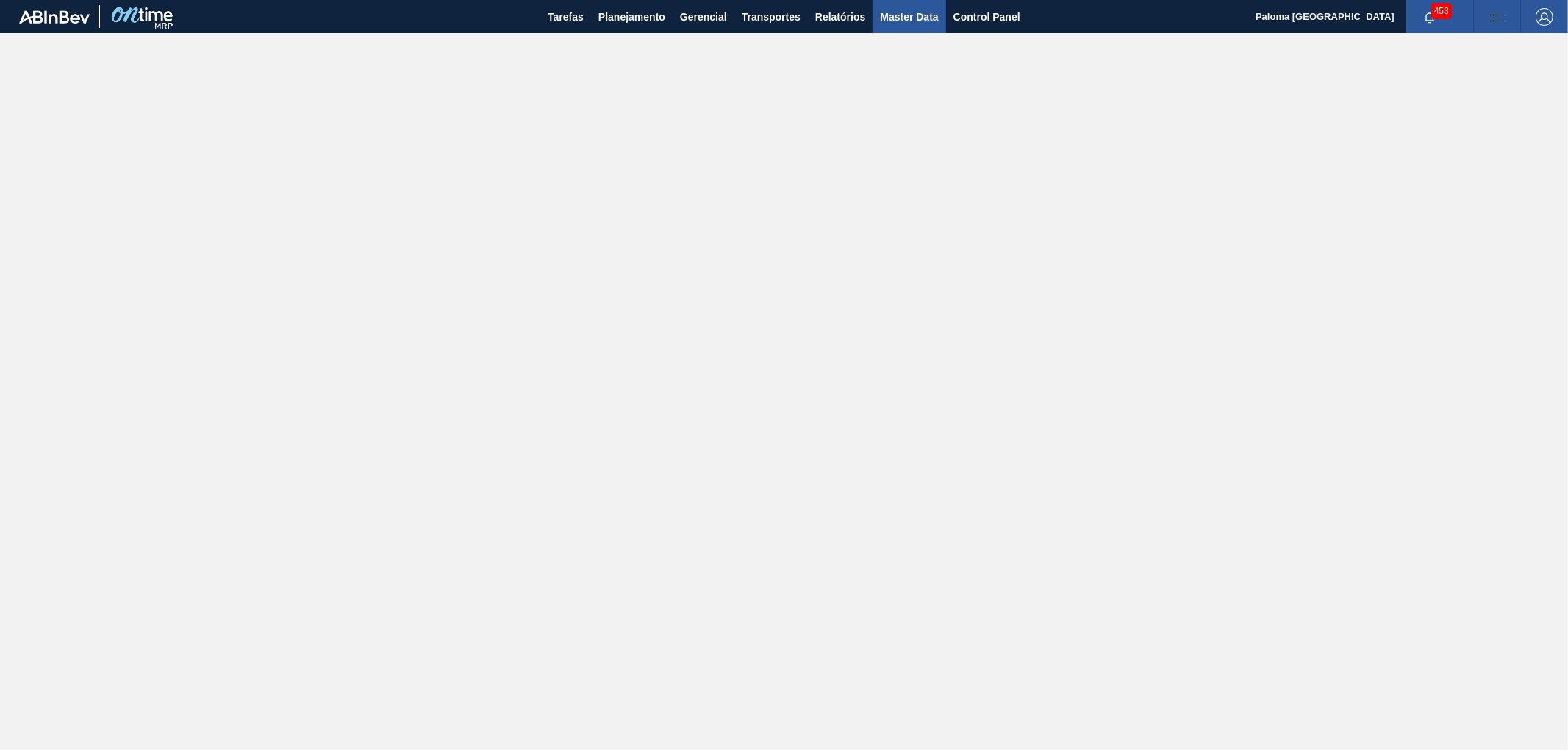
click at [916, 19] on span "Master Data" at bounding box center [908, 17] width 58 height 17
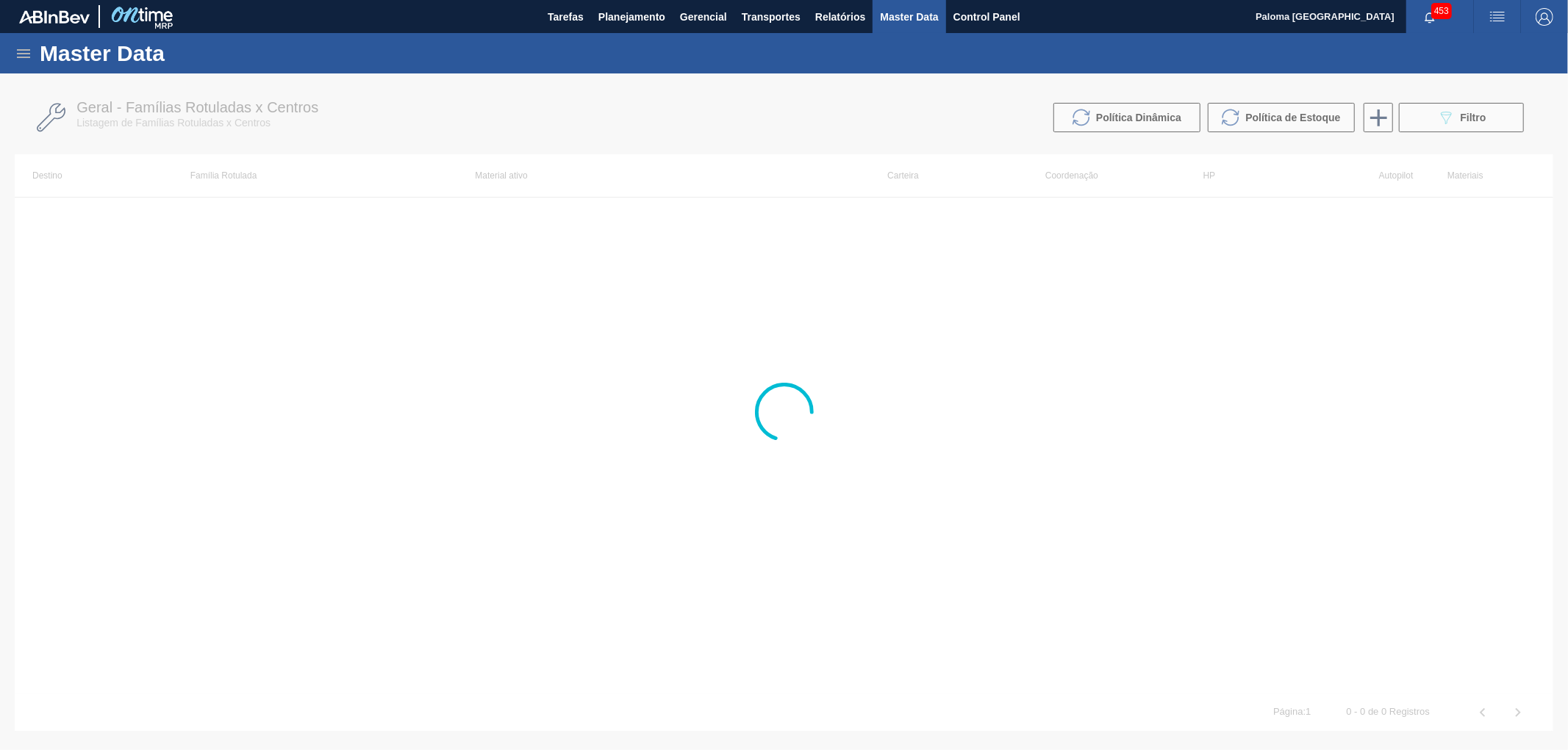
click at [16, 50] on icon at bounding box center [23, 53] width 17 height 17
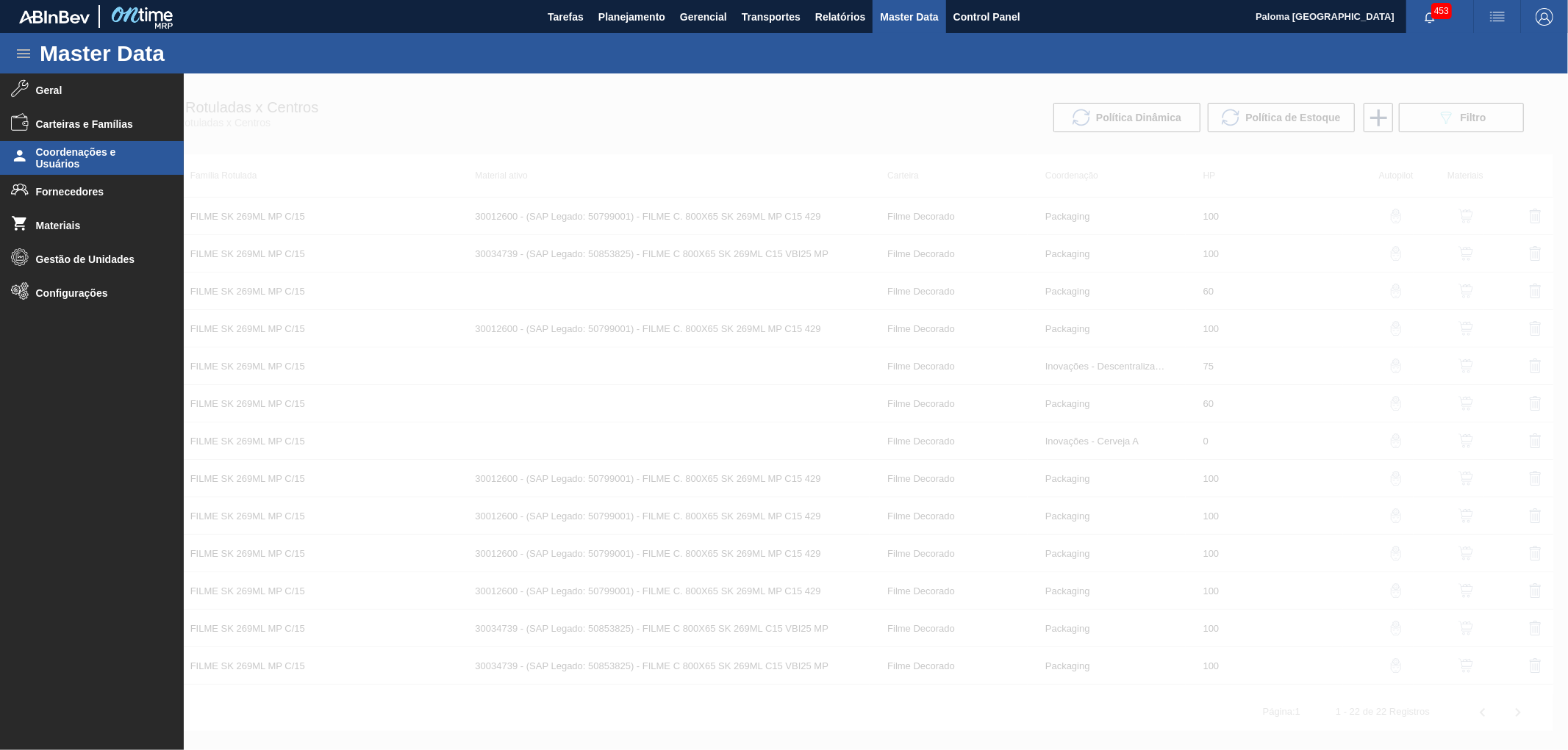
click at [99, 165] on span "Coordenações e Usuários" at bounding box center [96, 157] width 121 height 23
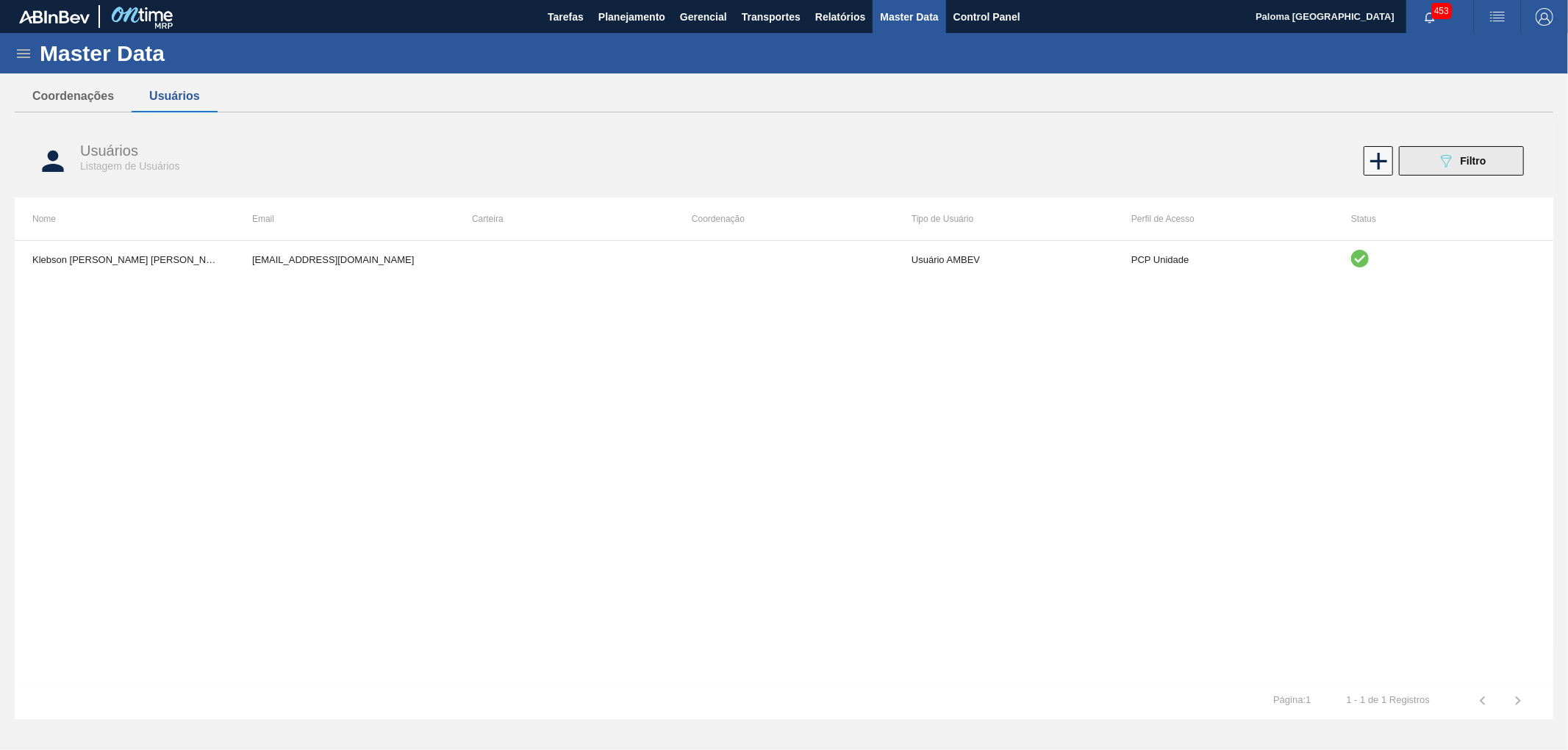
click at [1449, 171] on button "089F7B8B-B2A5-4AFE-B5C0-19BA573D28AC Filtro" at bounding box center [1461, 160] width 125 height 29
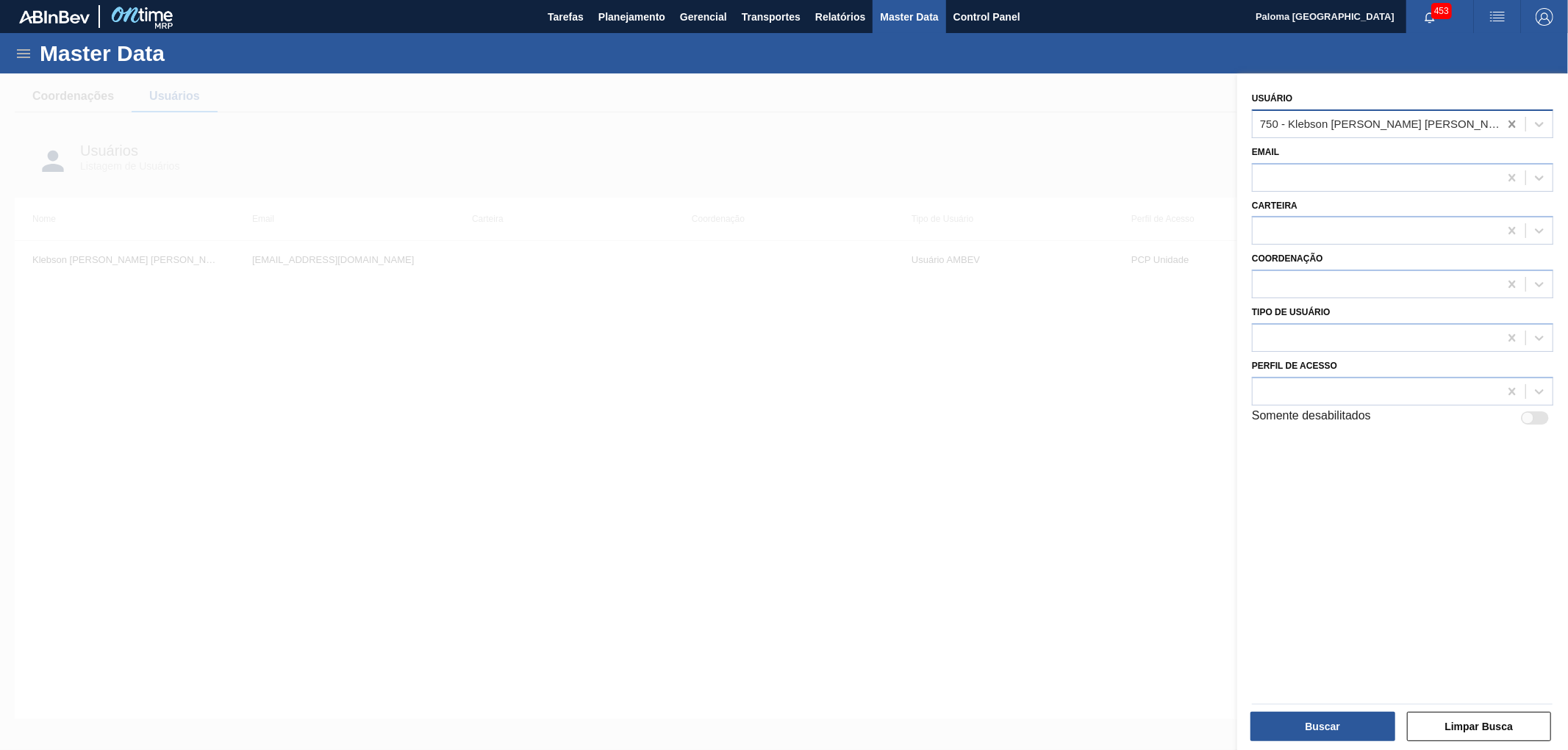
click at [1505, 126] on icon at bounding box center [1512, 124] width 15 height 15
click at [1380, 126] on div at bounding box center [1375, 123] width 246 height 21
click at [1324, 575] on div "Usuário Email Carteira Coordenação Tipo de Usuário Perfil de Acesso Somente des…" at bounding box center [1402, 414] width 331 height 681
click at [1202, 451] on div at bounding box center [784, 448] width 1568 height 750
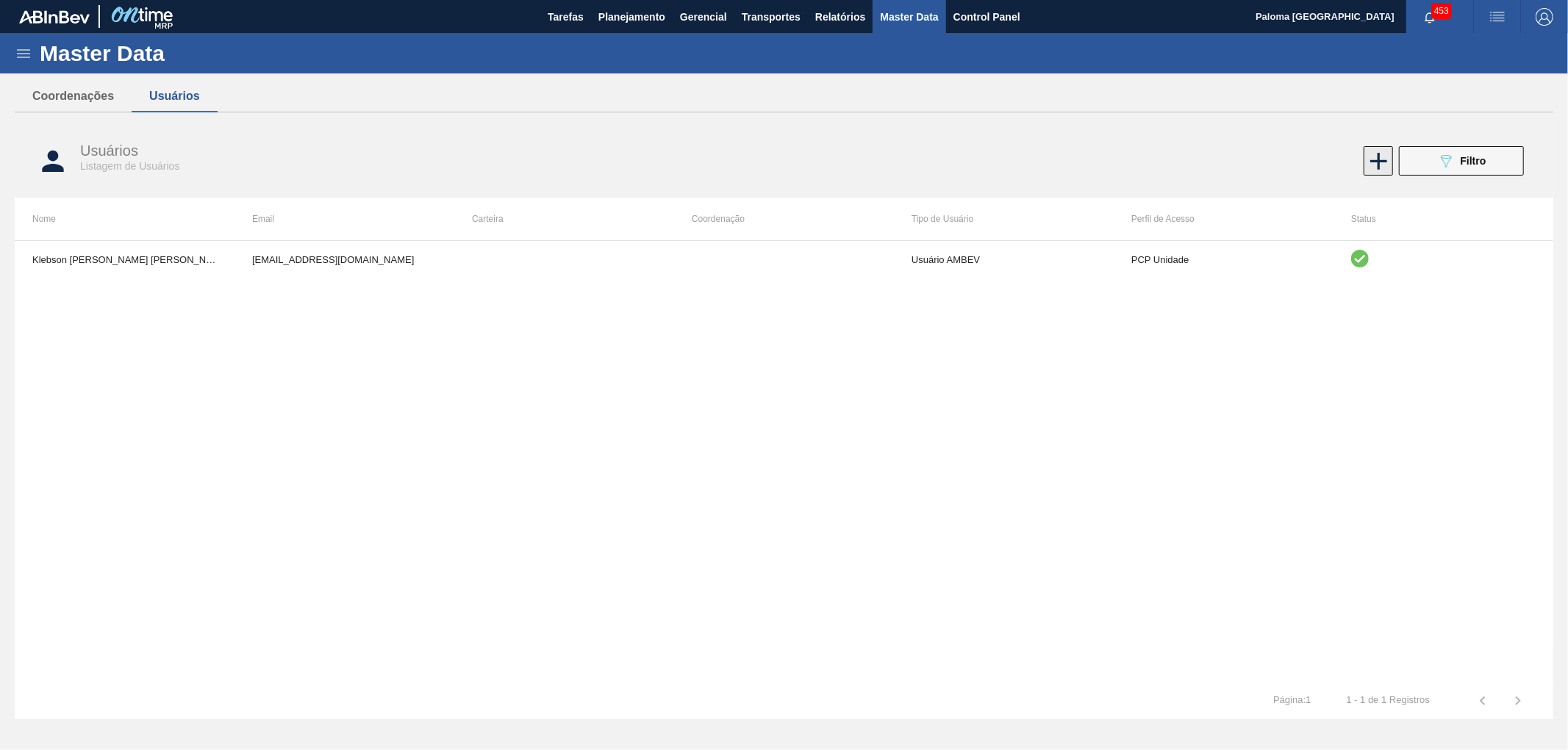
click at [1369, 165] on icon at bounding box center [1378, 161] width 29 height 29
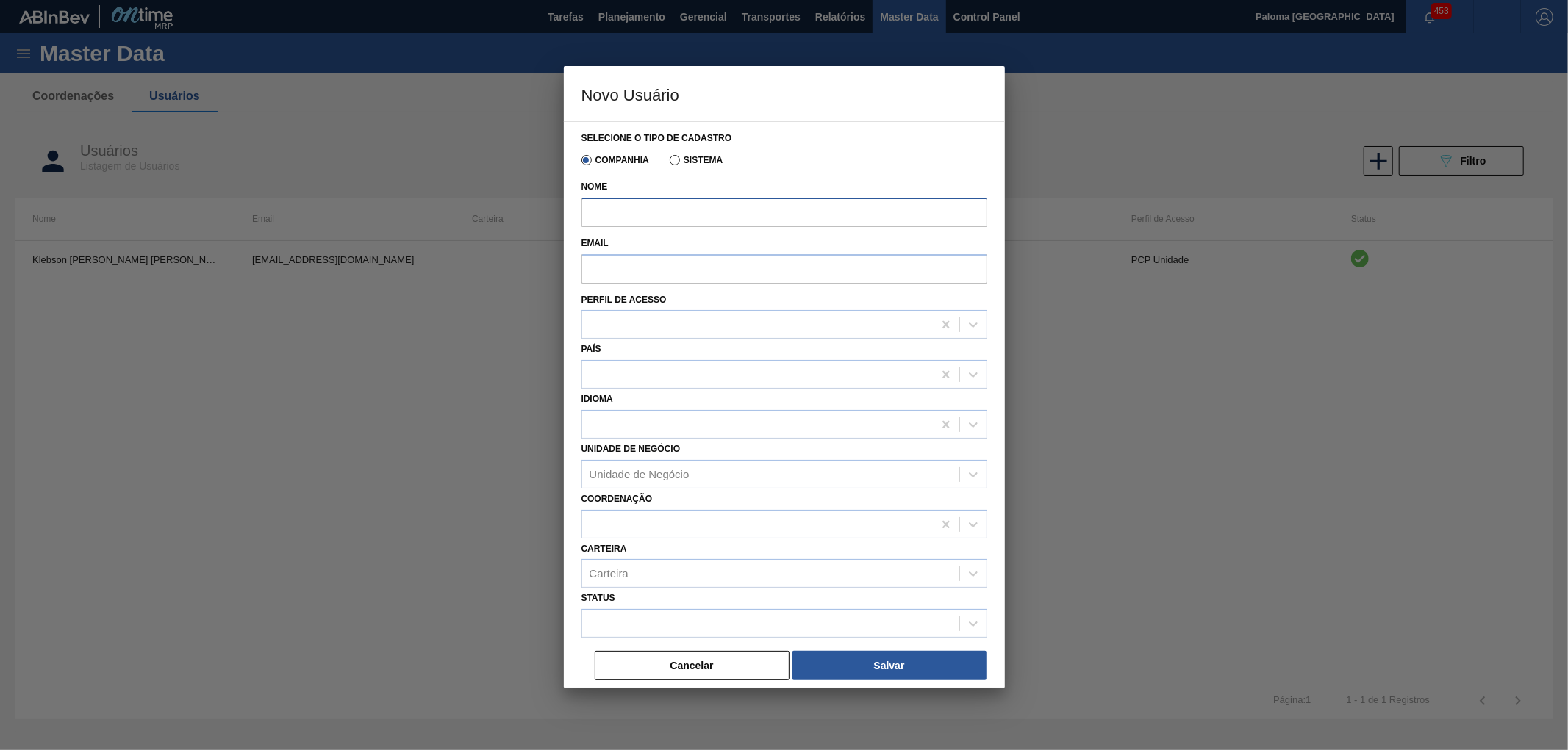
click at [669, 211] on input "Nome" at bounding box center [784, 212] width 406 height 29
type input "[PERSON_NAME]"
click at [645, 266] on input "Email" at bounding box center [784, 269] width 406 height 29
paste input "Eduardo.PontesBreda-ext@ab-Inbev.com"
type input "Eduardo.PontesBreda-ext@ab-Inbev.com"
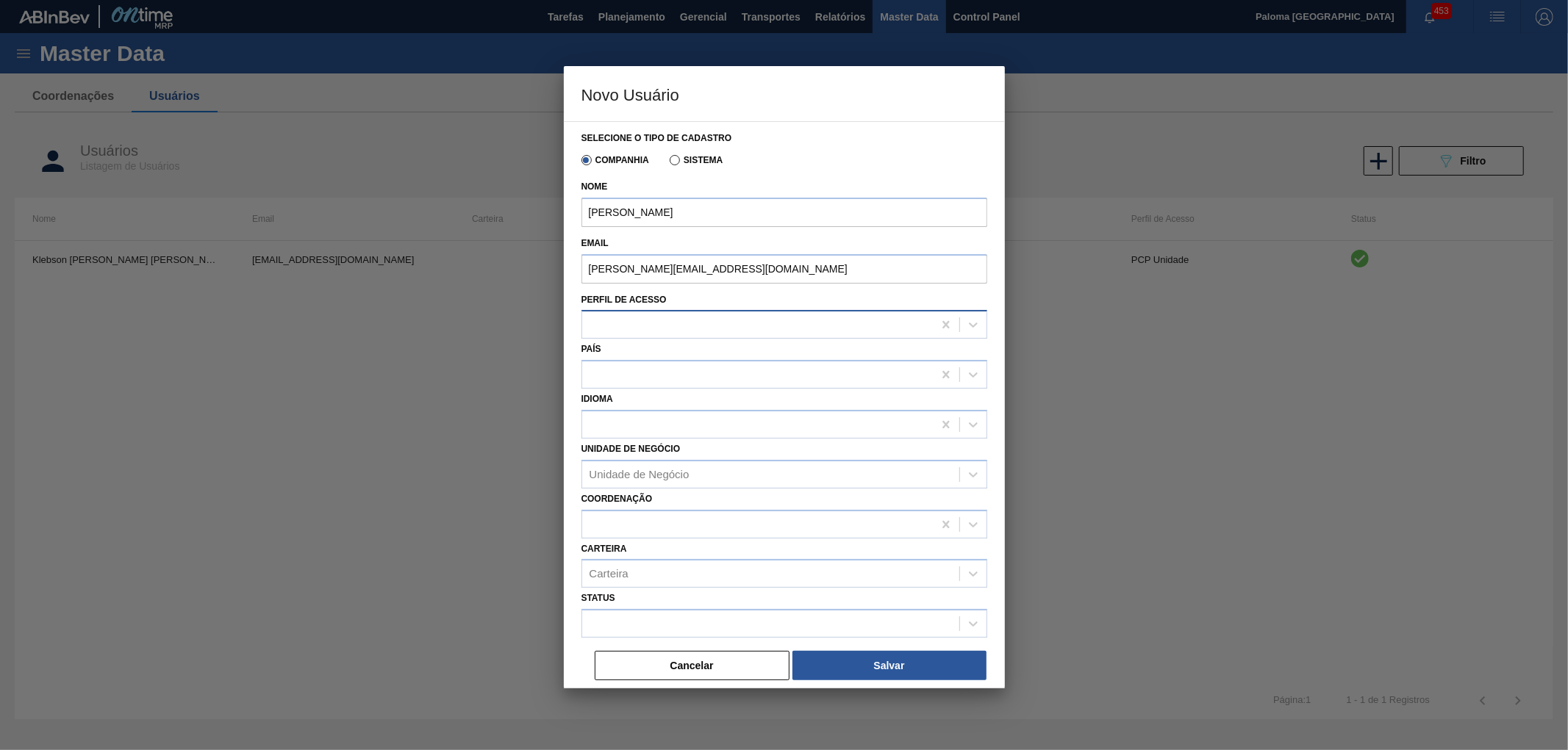
click at [657, 322] on div at bounding box center [758, 325] width 351 height 21
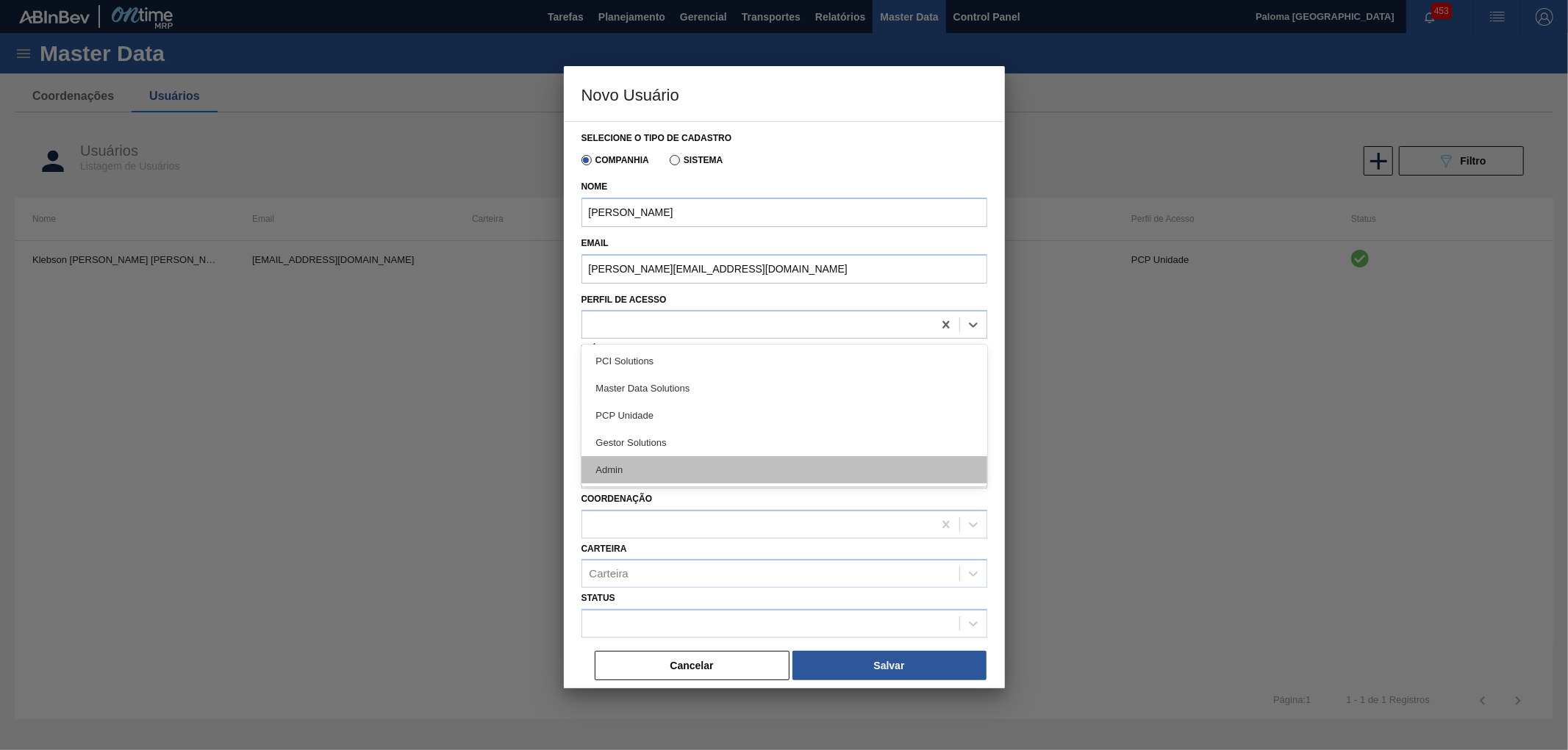
click at [628, 461] on div "Admin" at bounding box center [784, 470] width 406 height 27
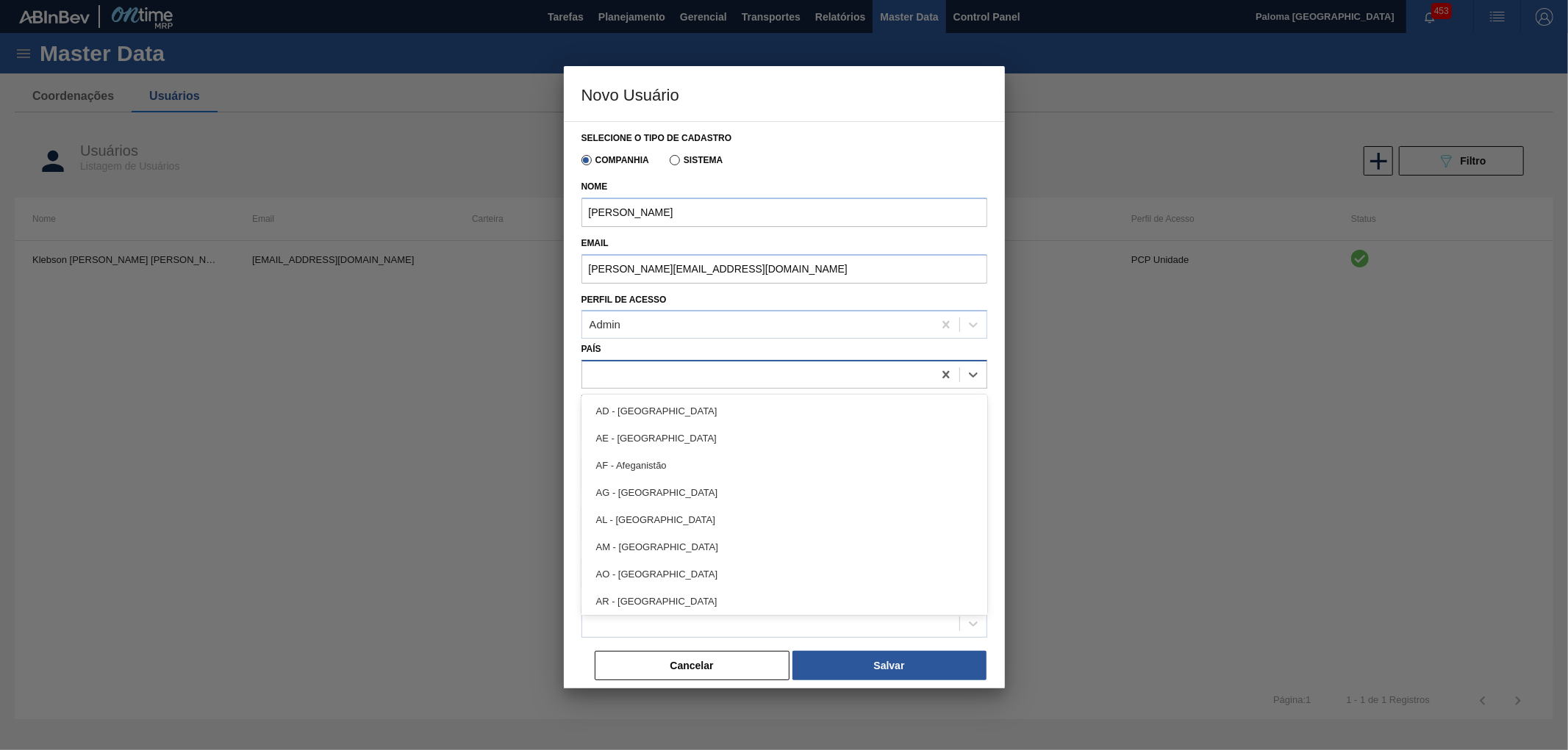
click at [649, 369] on div at bounding box center [758, 375] width 351 height 21
type input "br"
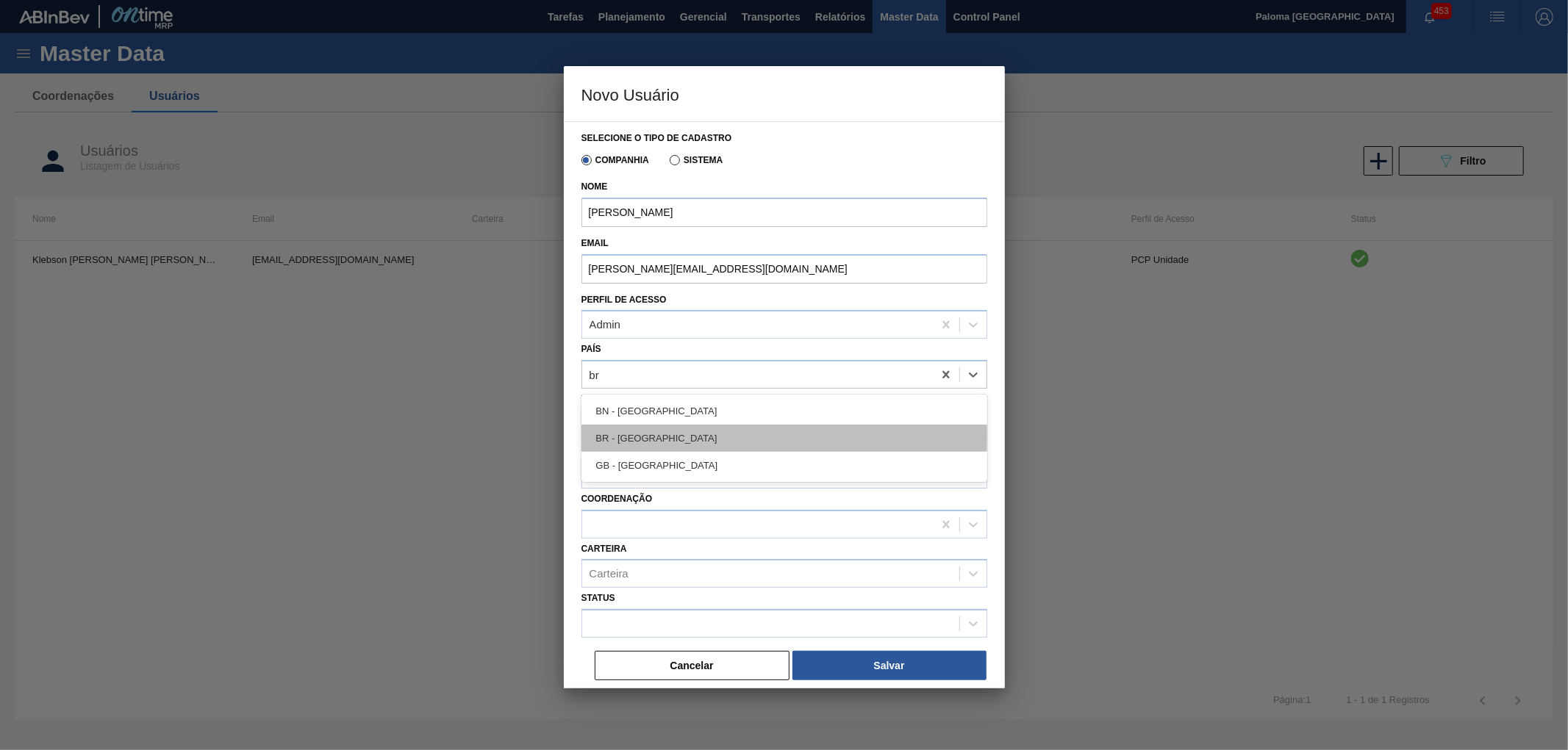
click at [612, 439] on div "BR - Brasil" at bounding box center [784, 439] width 406 height 27
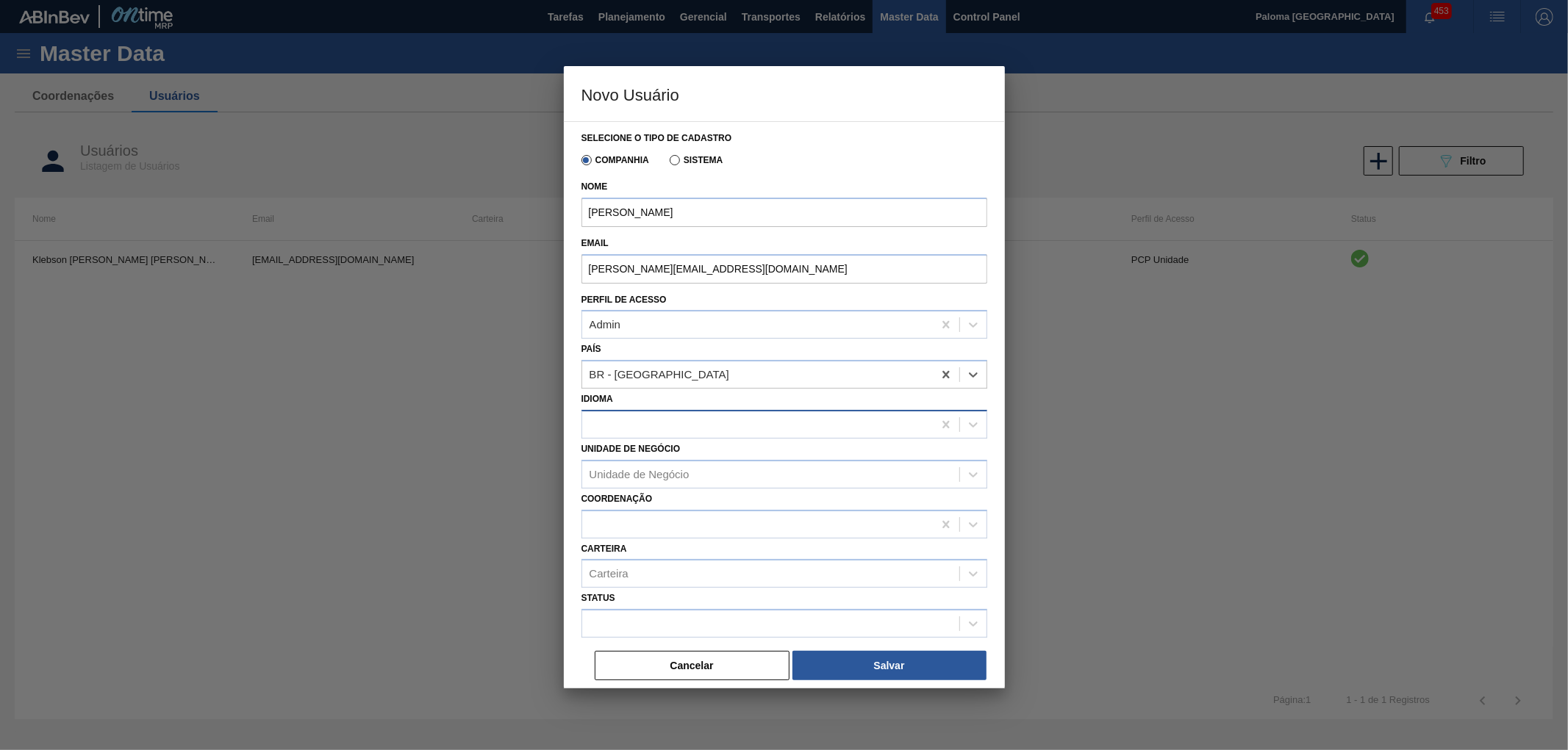
click at [591, 421] on div at bounding box center [758, 424] width 351 height 21
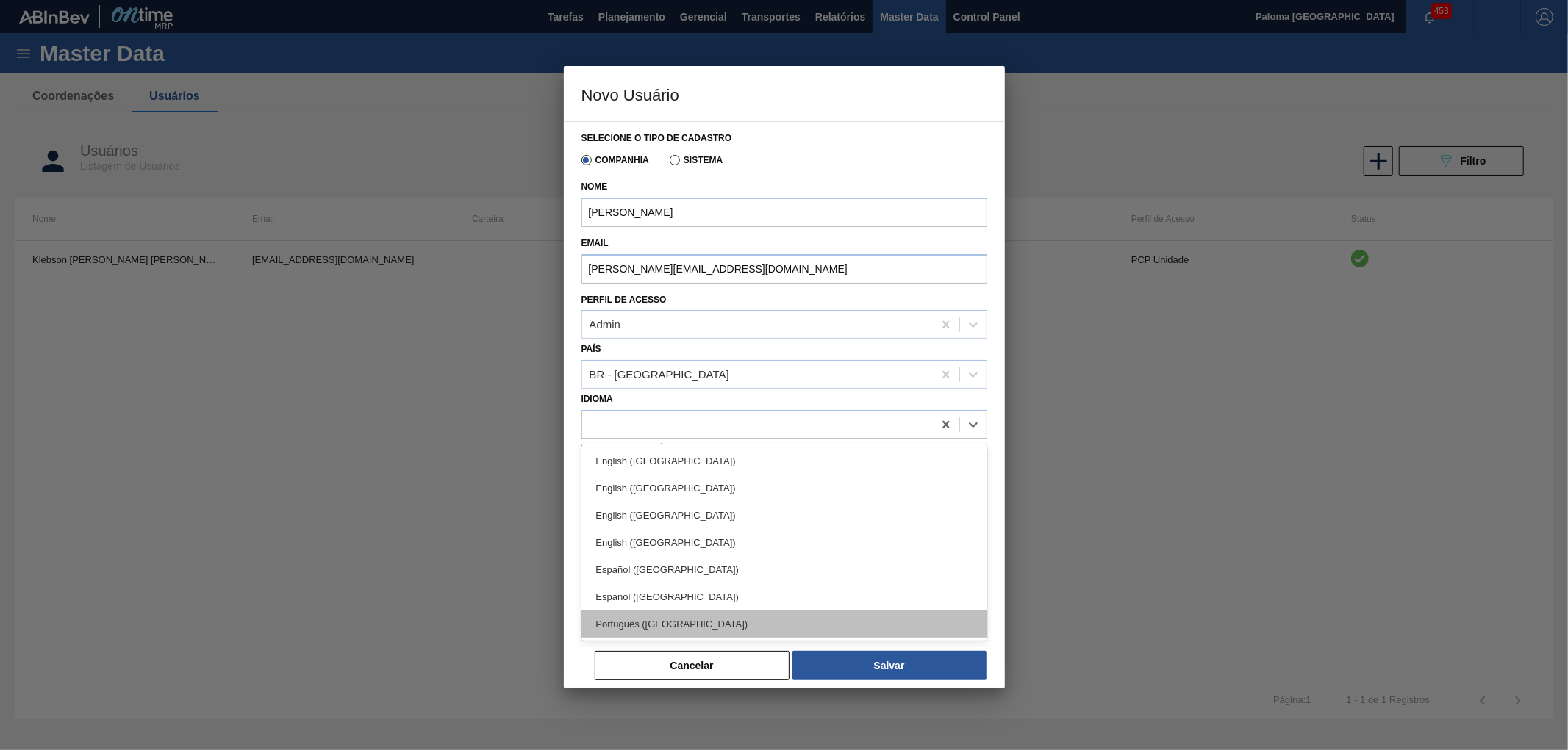
click at [678, 615] on div "Português (Brasil)" at bounding box center [784, 624] width 406 height 27
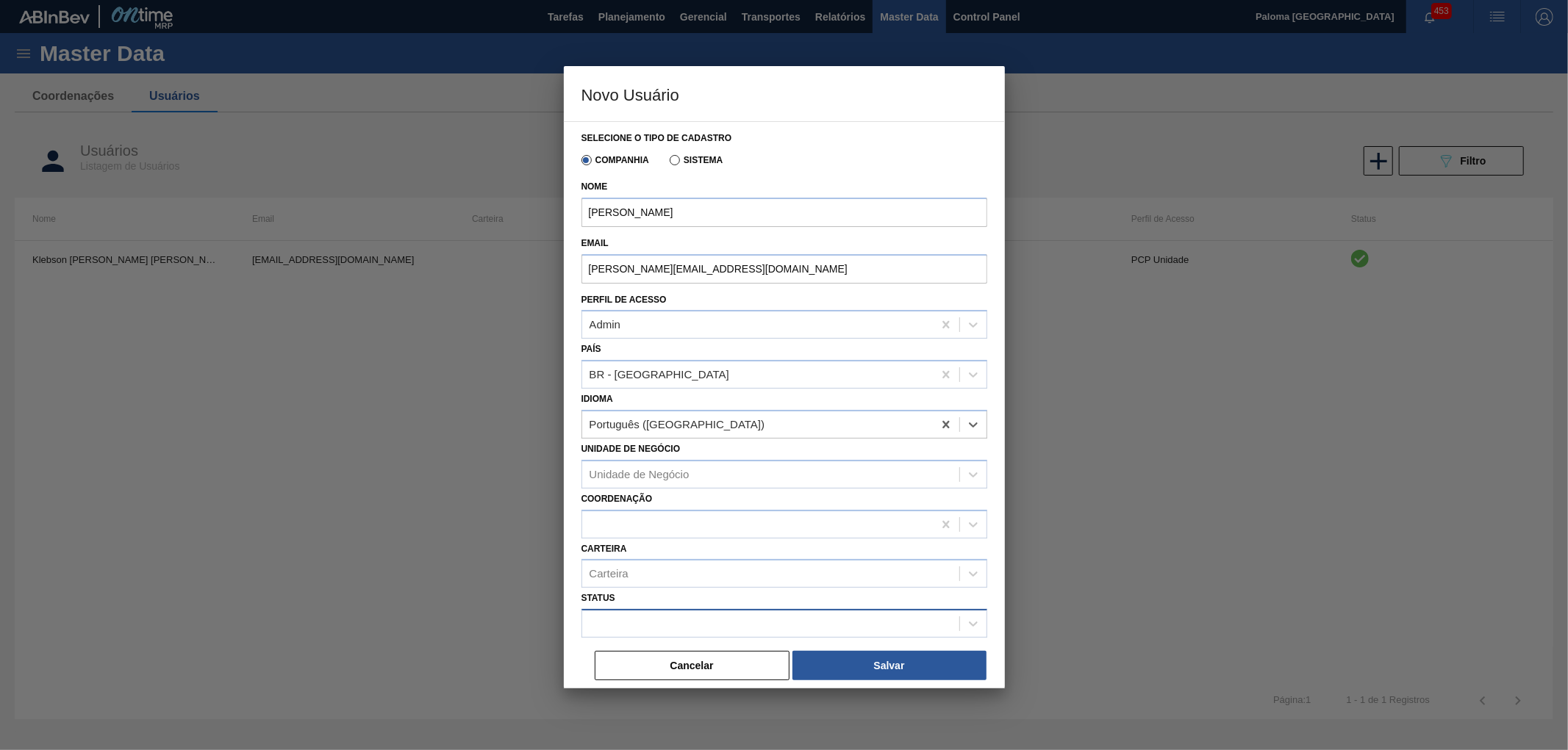
click at [652, 609] on div at bounding box center [784, 624] width 406 height 29
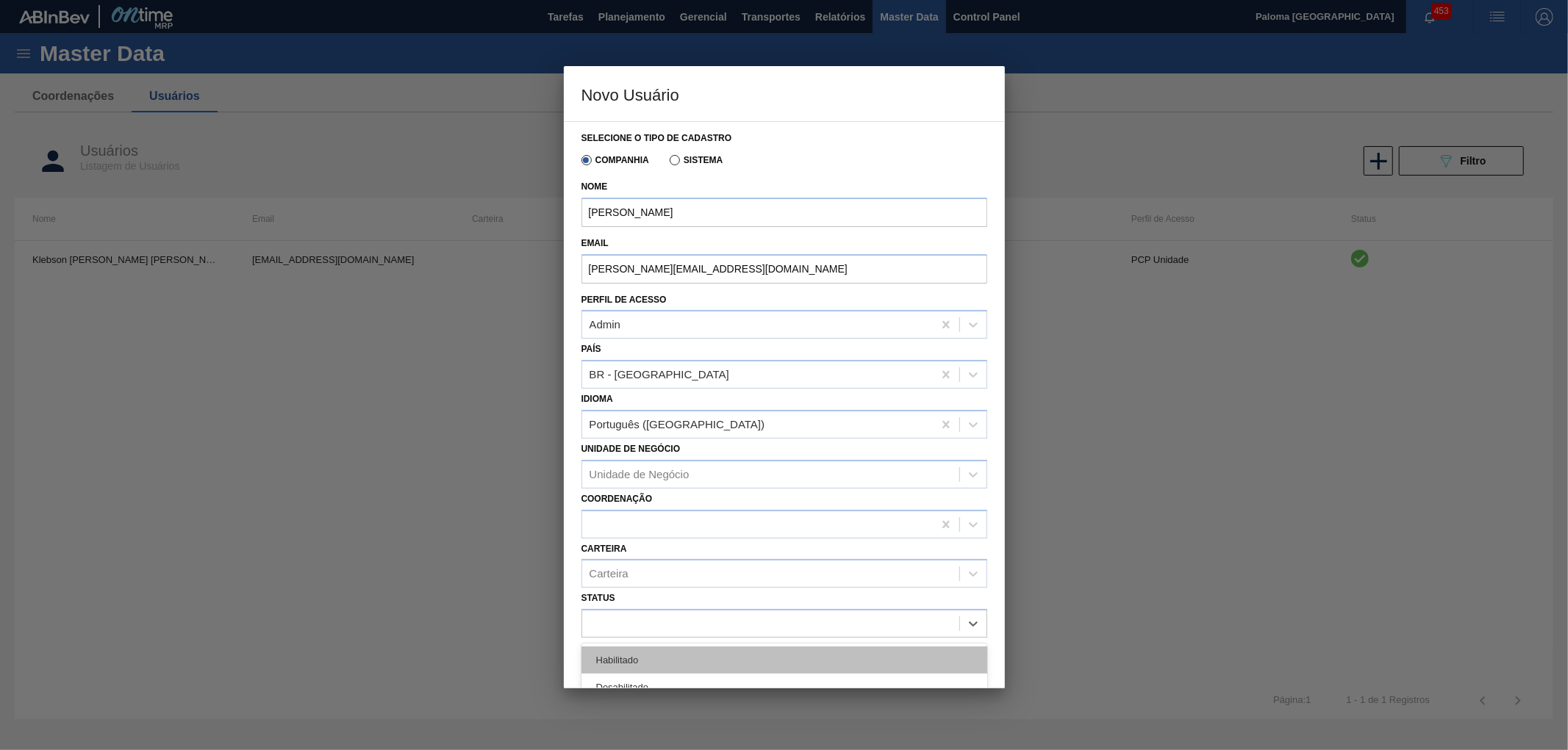
click at [652, 654] on div "Habilitado" at bounding box center [784, 660] width 406 height 27
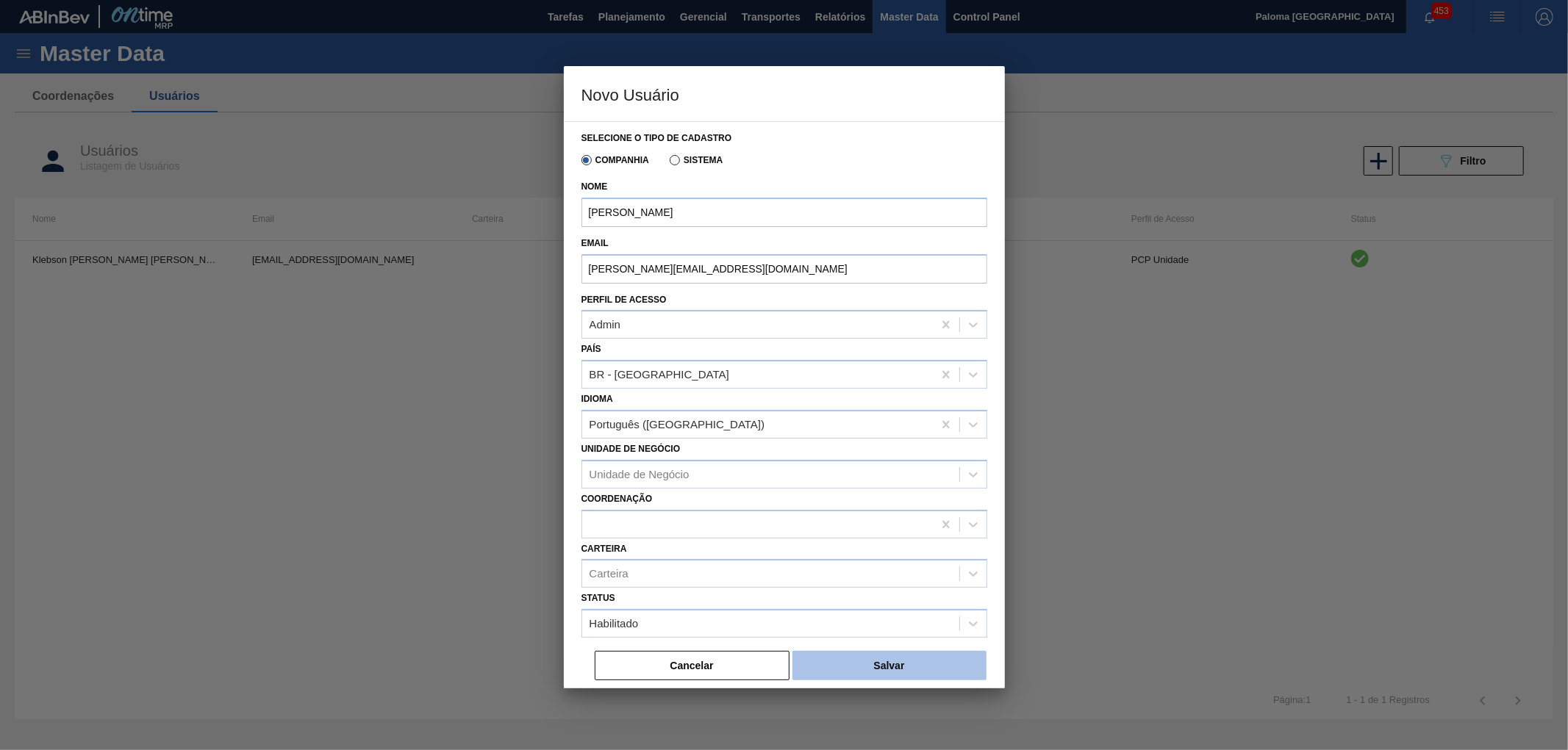
click at [842, 666] on button "Salvar" at bounding box center [889, 665] width 194 height 29
drag, startPoint x: 852, startPoint y: 275, endPoint x: 460, endPoint y: 242, distance: 393.4
click at [463, 242] on div "Novo Usuário Selecione o tipo de cadastro Companhia Sistema Nome Eduardo Breda …" at bounding box center [784, 375] width 1568 height 750
paste input "eduardo.pontesbreda-ext@ab-i"
type input "[PERSON_NAME][EMAIL_ADDRESS][DOMAIN_NAME]"
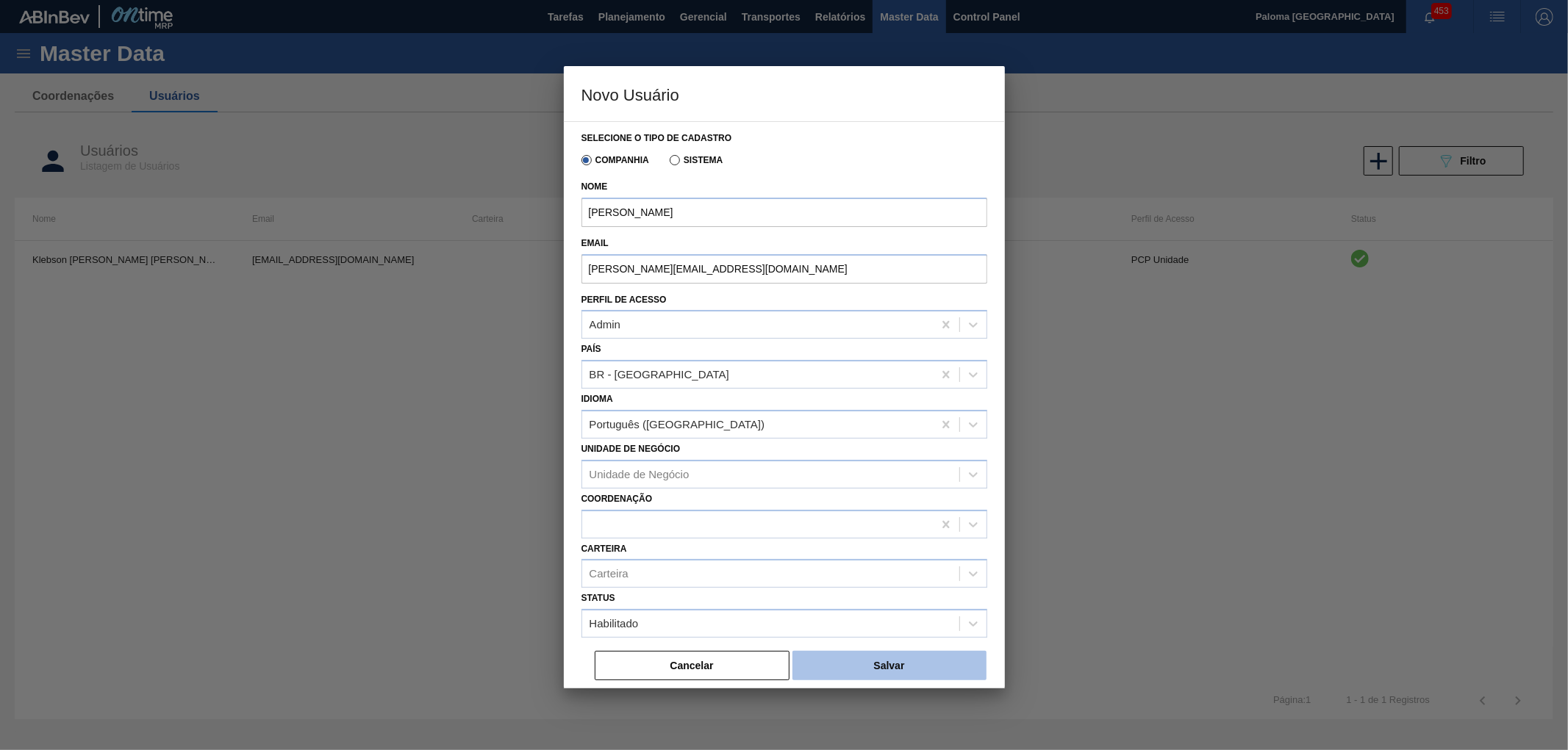
click at [898, 666] on button "Salvar" at bounding box center [889, 665] width 194 height 29
click at [863, 666] on button "Salvar" at bounding box center [889, 665] width 194 height 29
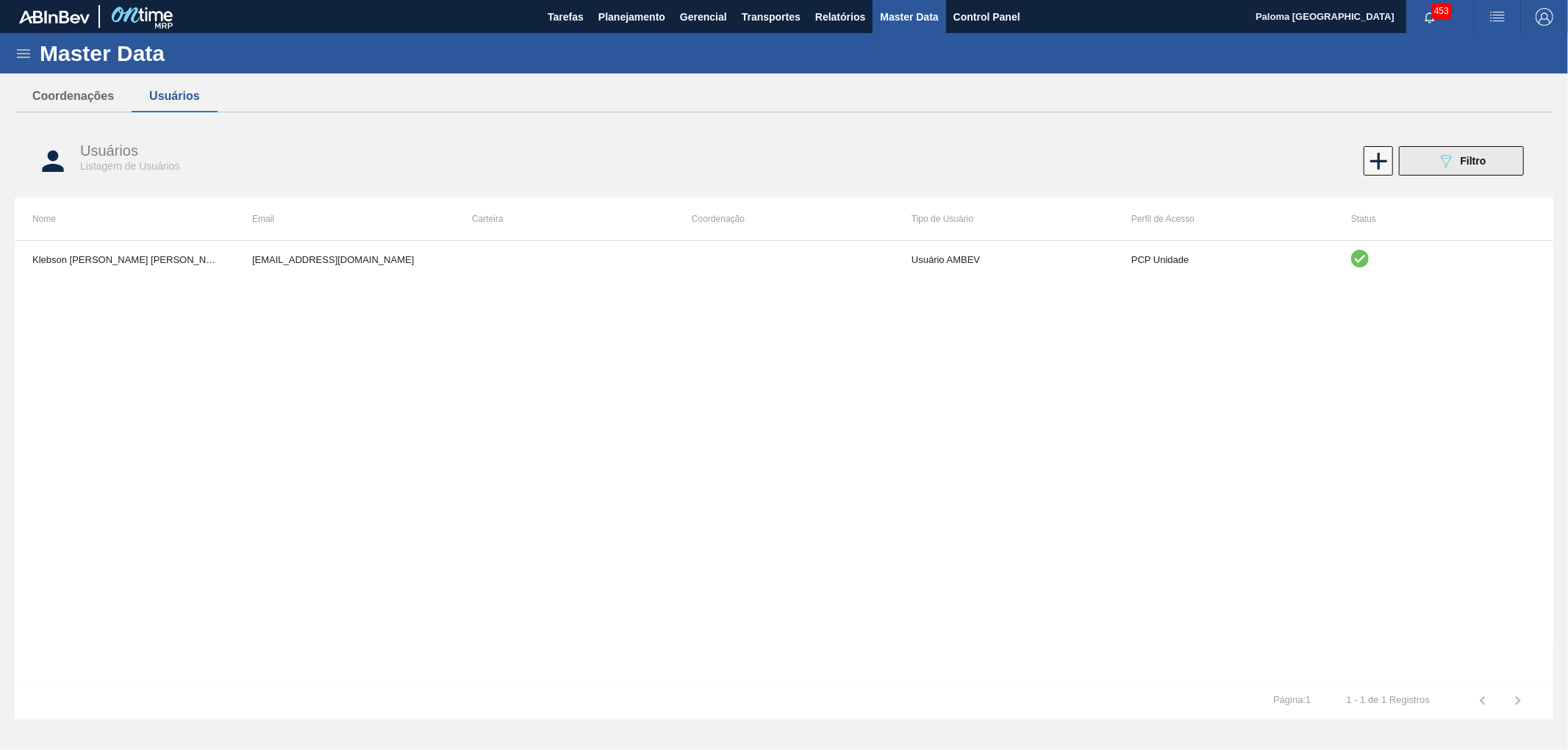
click at [1437, 166] on icon "089F7B8B-B2A5-4AFE-B5C0-19BA573D28AC" at bounding box center [1445, 160] width 17 height 17
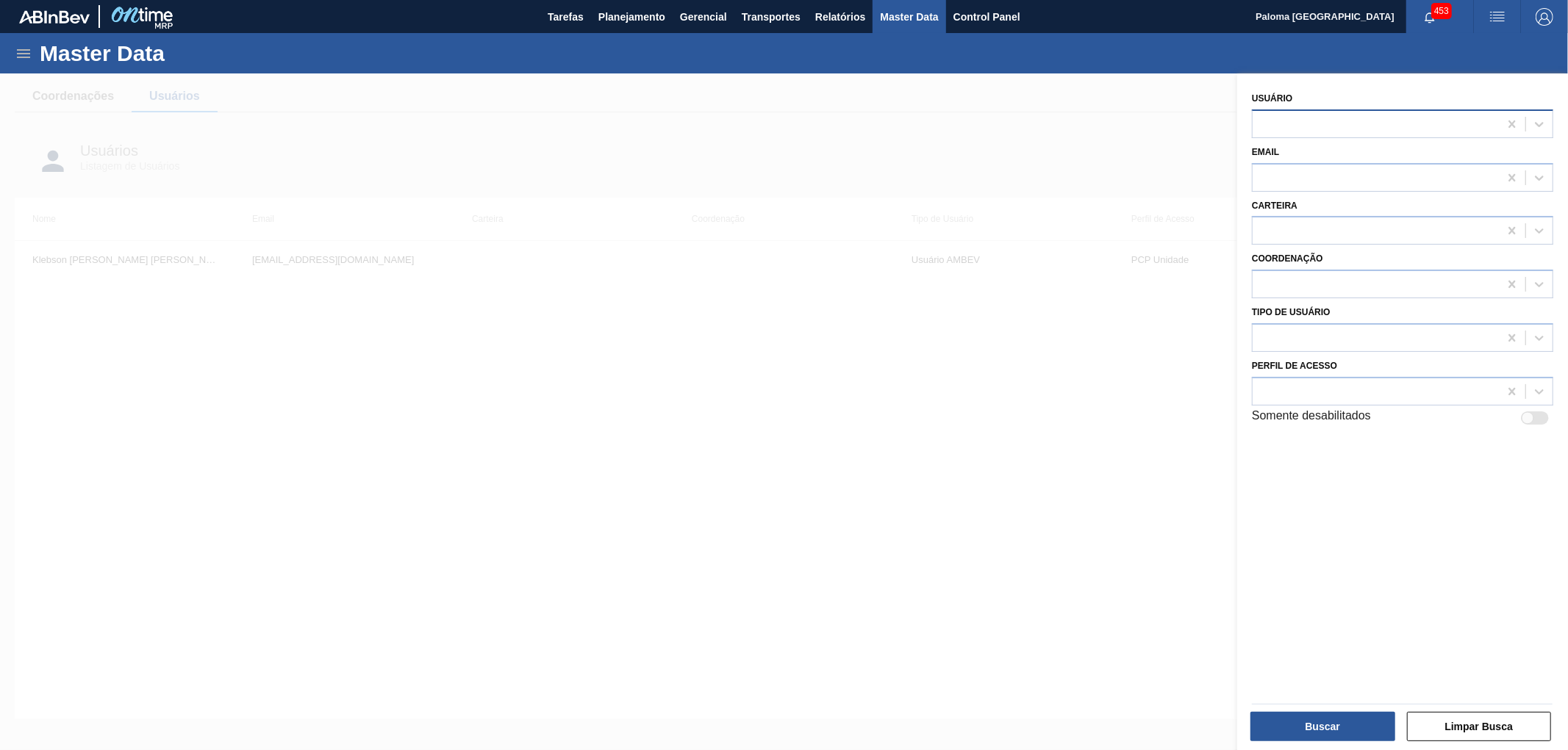
click at [1286, 117] on div at bounding box center [1375, 123] width 246 height 21
type input "eduardo bre"
drag, startPoint x: 1356, startPoint y: 120, endPoint x: 1346, endPoint y: 121, distance: 10.0
click at [1346, 121] on div at bounding box center [1375, 123] width 246 height 21
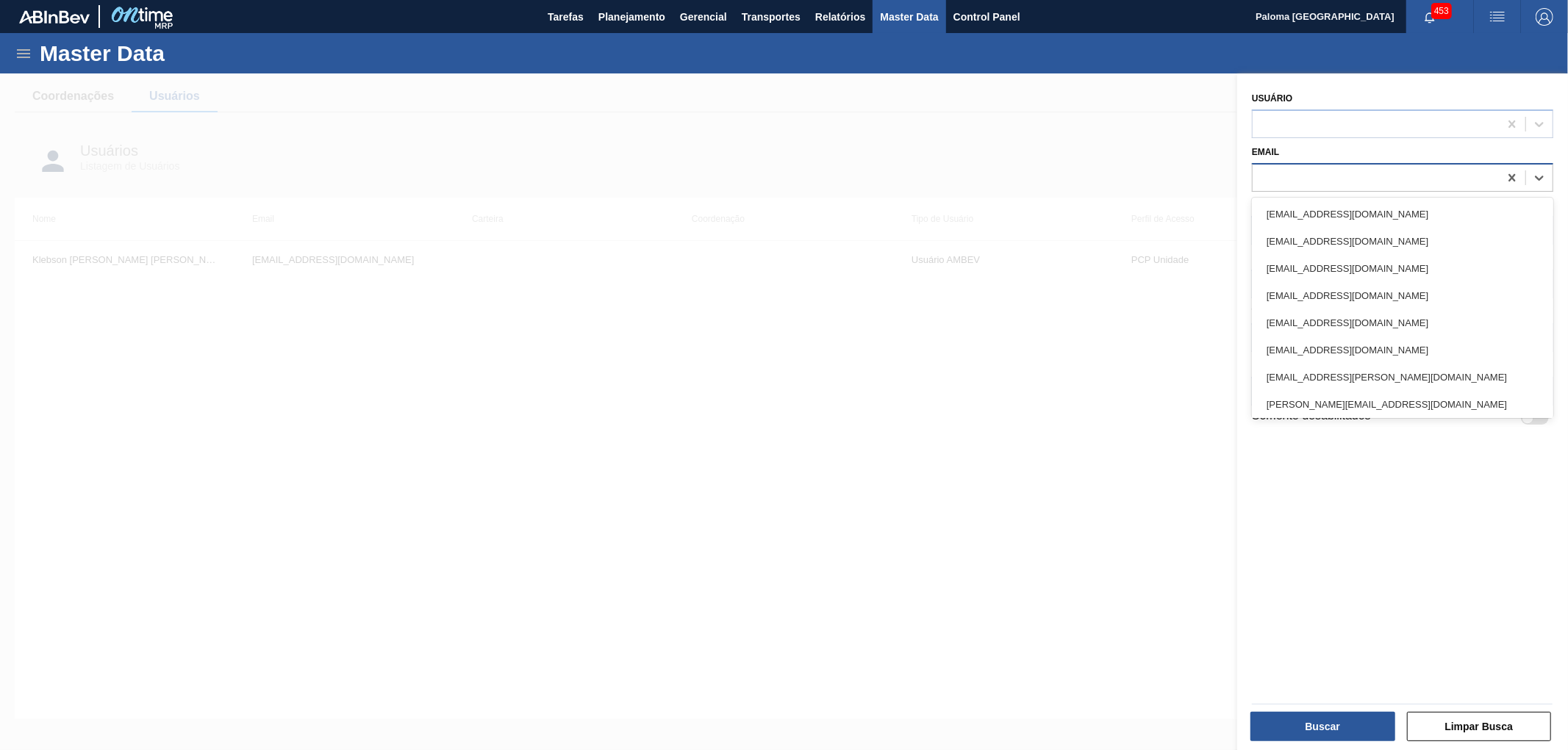
click at [1309, 178] on div at bounding box center [1375, 178] width 246 height 21
paste input "[PERSON_NAME][EMAIL_ADDRESS][DOMAIN_NAME]"
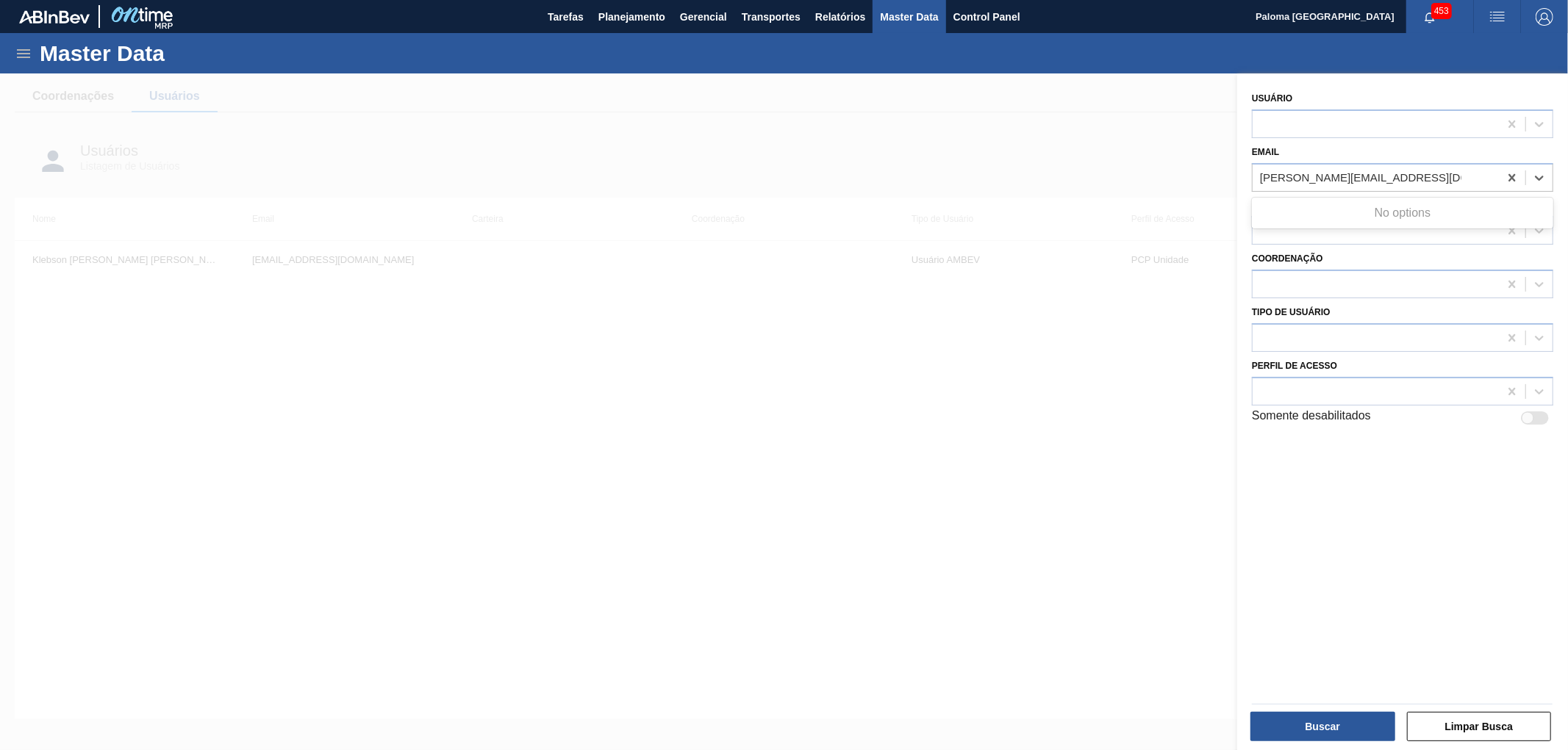
type input "[PERSON_NAME][EMAIL_ADDRESS][DOMAIN_NAME]"
click at [1525, 412] on div at bounding box center [1527, 418] width 13 height 13
checkbox input "true"
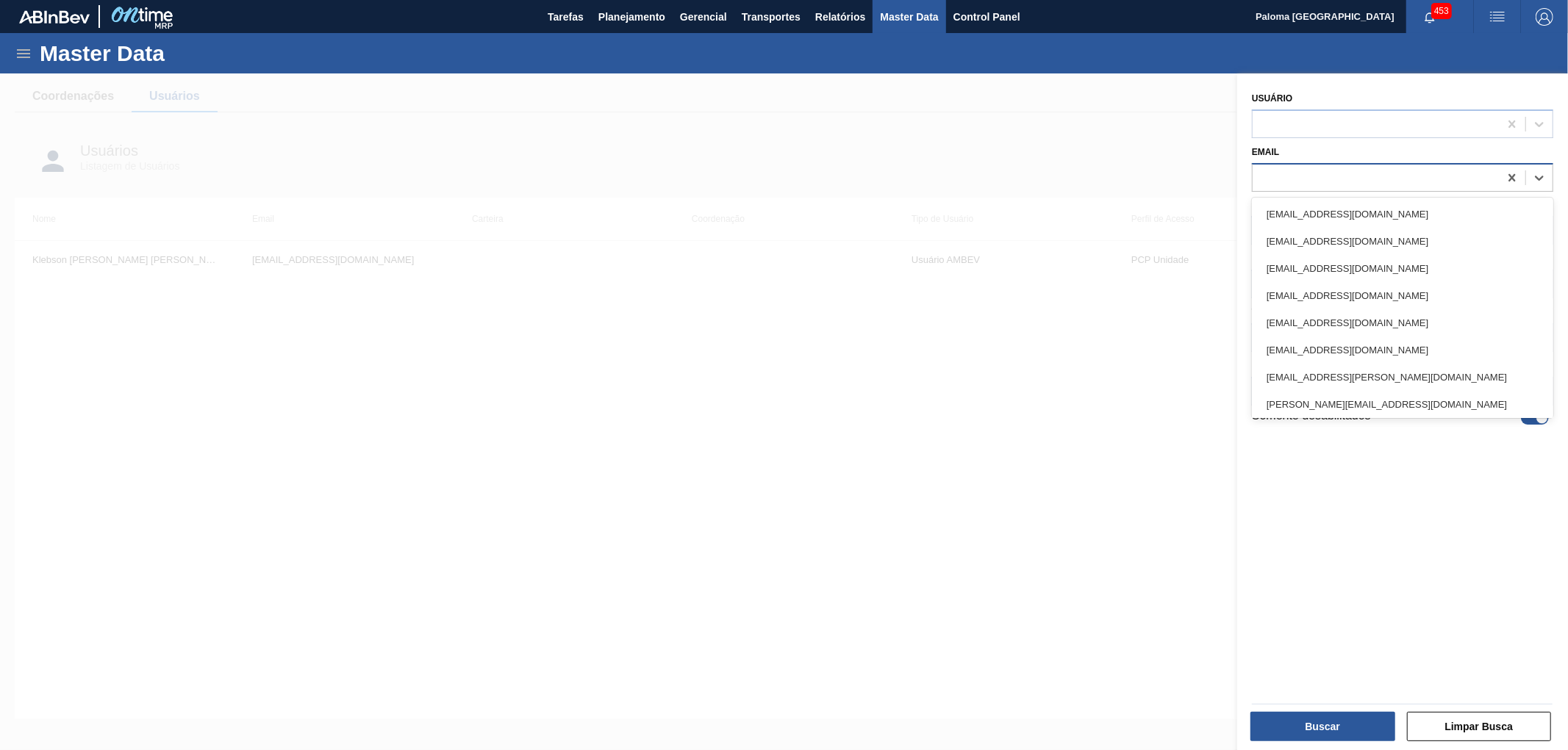
click at [1283, 173] on div at bounding box center [1375, 178] width 246 height 21
paste input "[PERSON_NAME][EMAIL_ADDRESS][DOMAIN_NAME]"
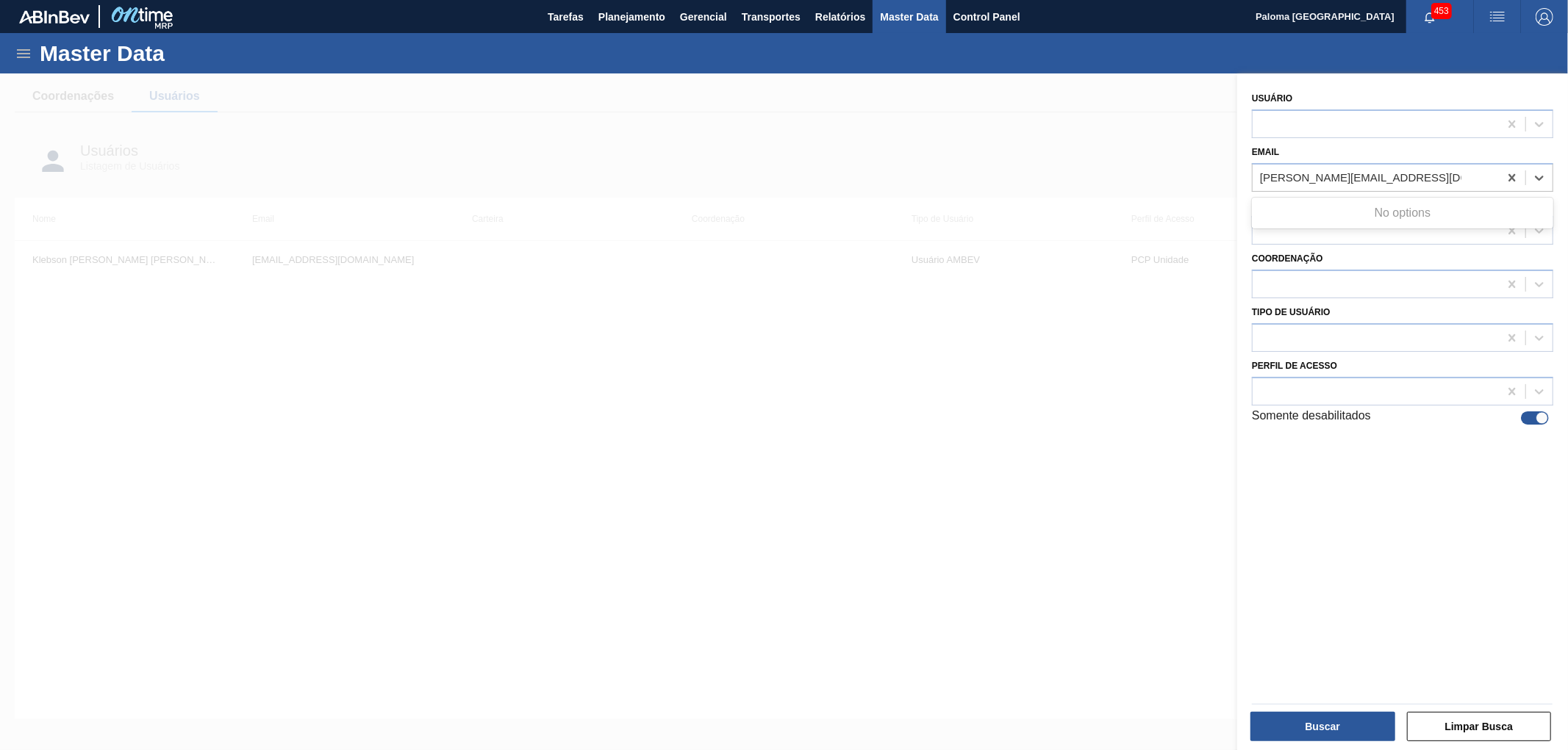
type input "[PERSON_NAME][EMAIL_ADDRESS][DOMAIN_NAME]"
click at [1045, 560] on div at bounding box center [784, 448] width 1568 height 750
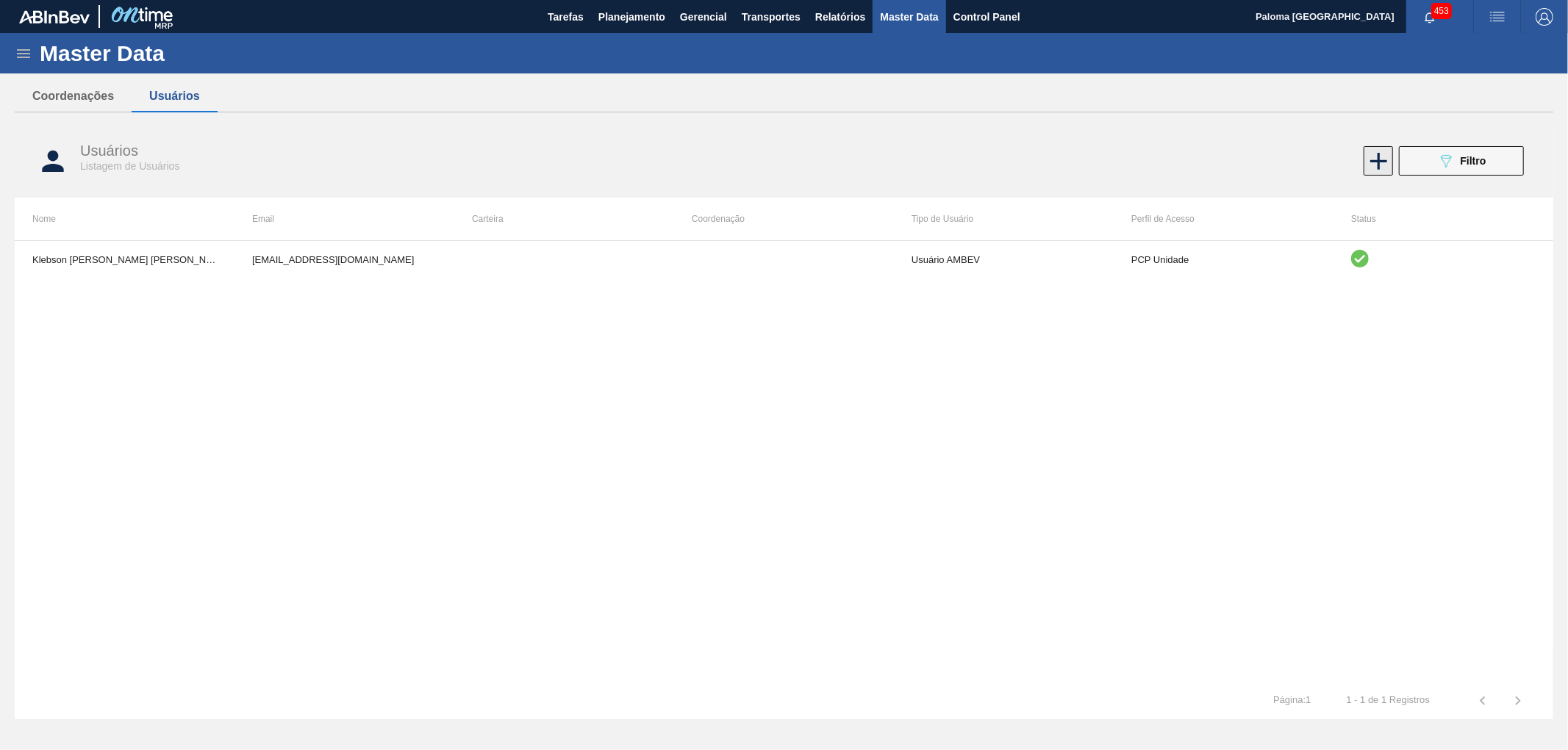
click at [1379, 166] on icon at bounding box center [1378, 161] width 29 height 29
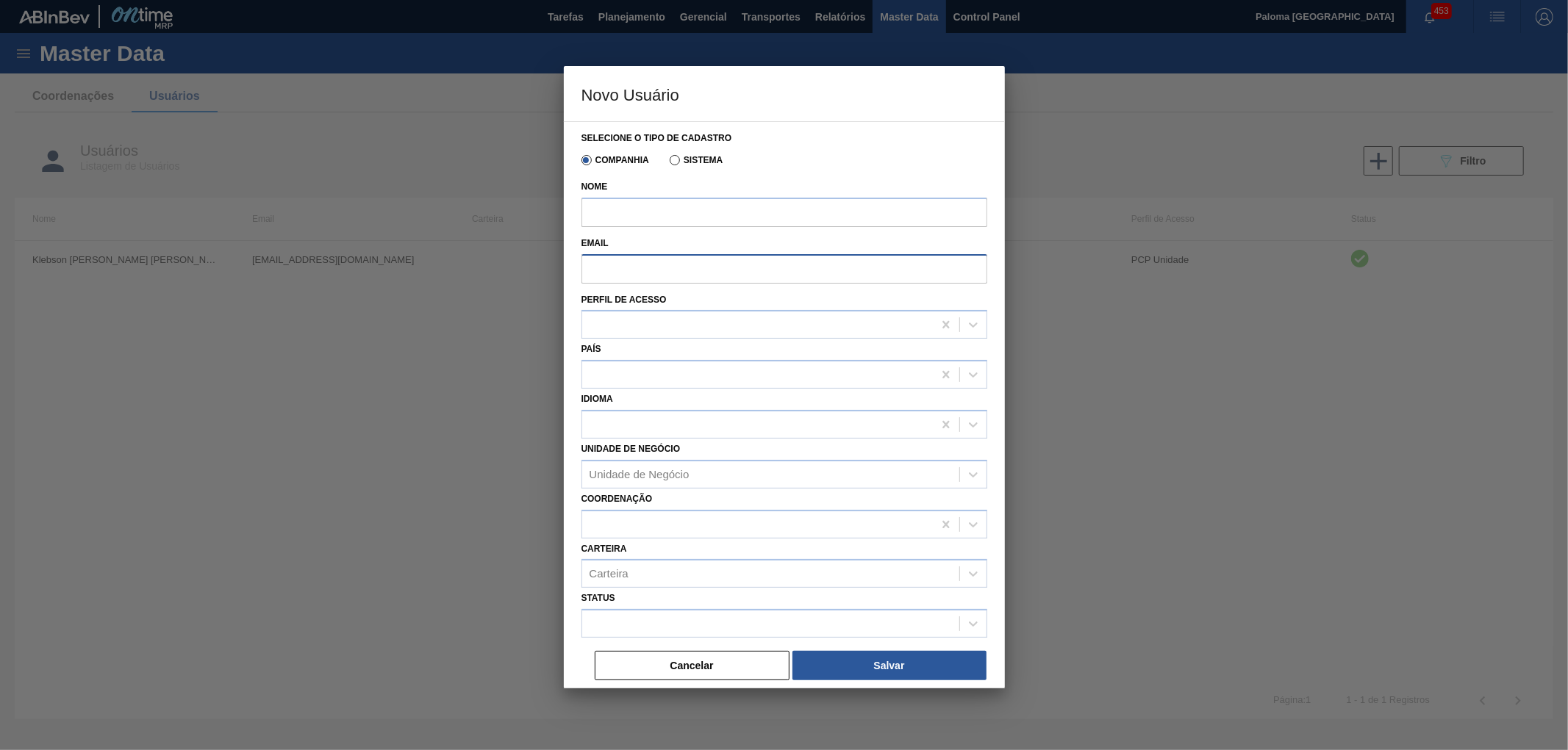
click at [662, 276] on input "Email" at bounding box center [784, 269] width 406 height 29
paste input "[PERSON_NAME][EMAIL_ADDRESS][DOMAIN_NAME]"
type input "[PERSON_NAME][EMAIL_ADDRESS][DOMAIN_NAME]"
click at [632, 217] on input "Nome" at bounding box center [784, 212] width 406 height 29
type input "[PERSON_NAME]"
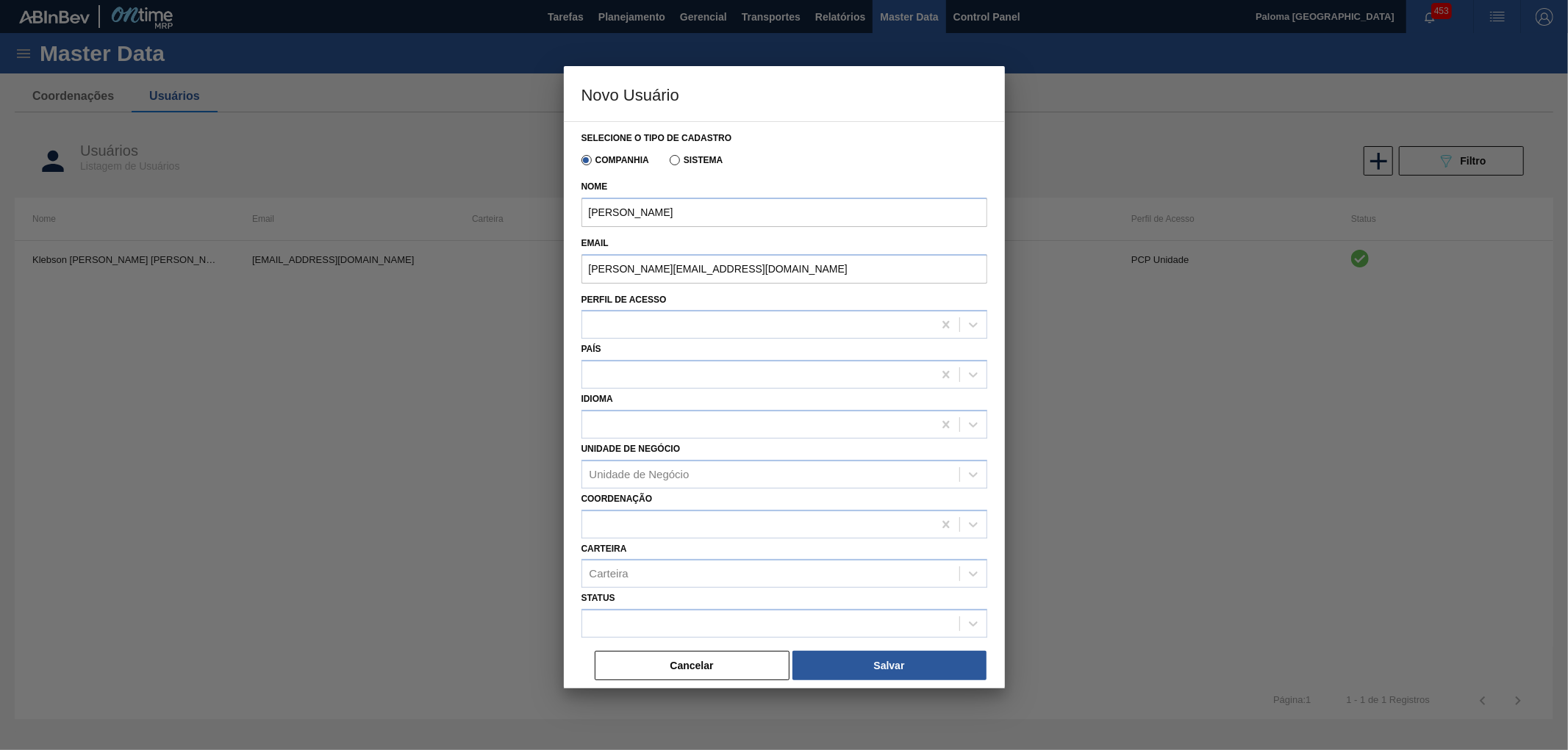
click at [631, 339] on div "País" at bounding box center [784, 363] width 406 height 50
click at [633, 324] on div at bounding box center [758, 325] width 351 height 21
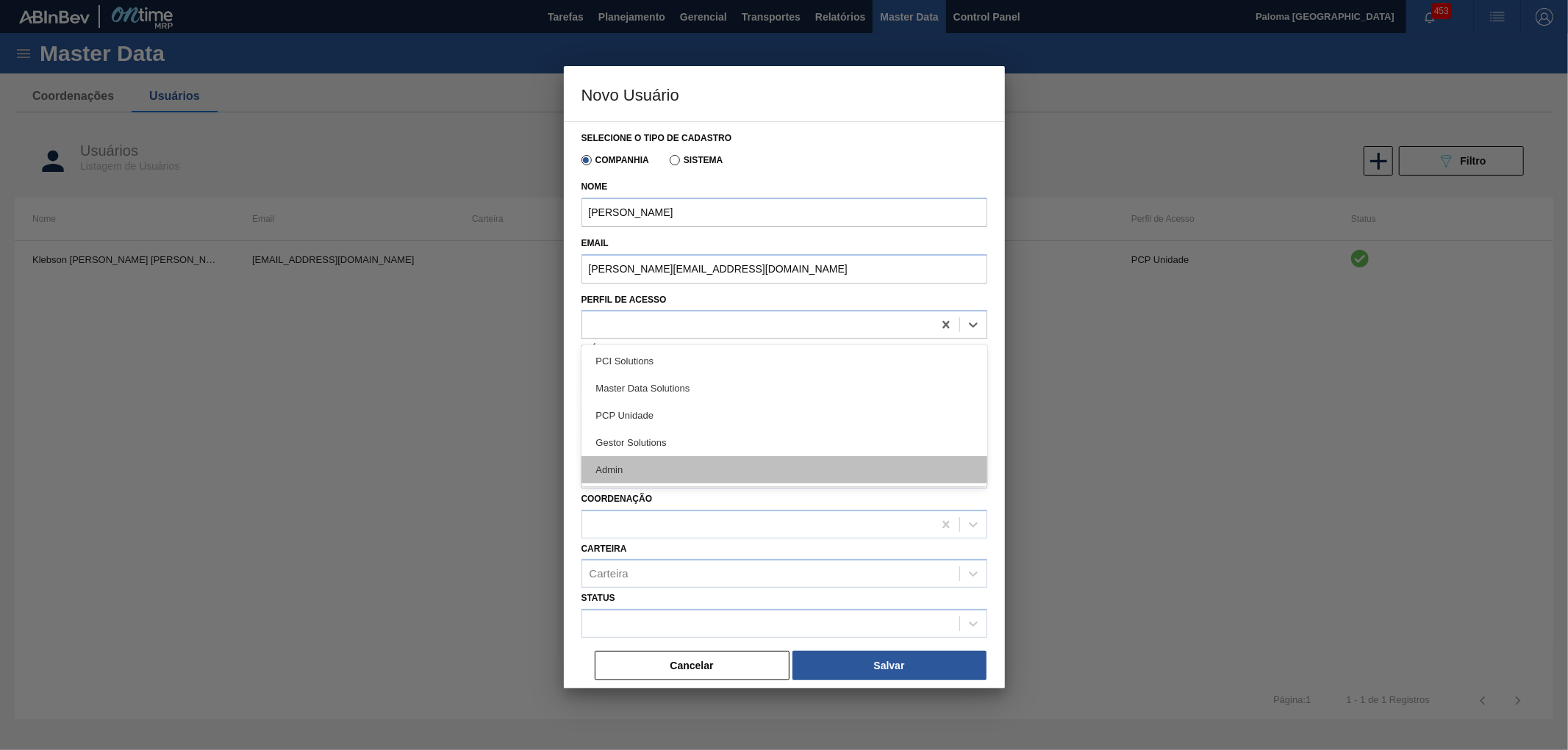
click at [632, 460] on div "Admin" at bounding box center [784, 470] width 406 height 27
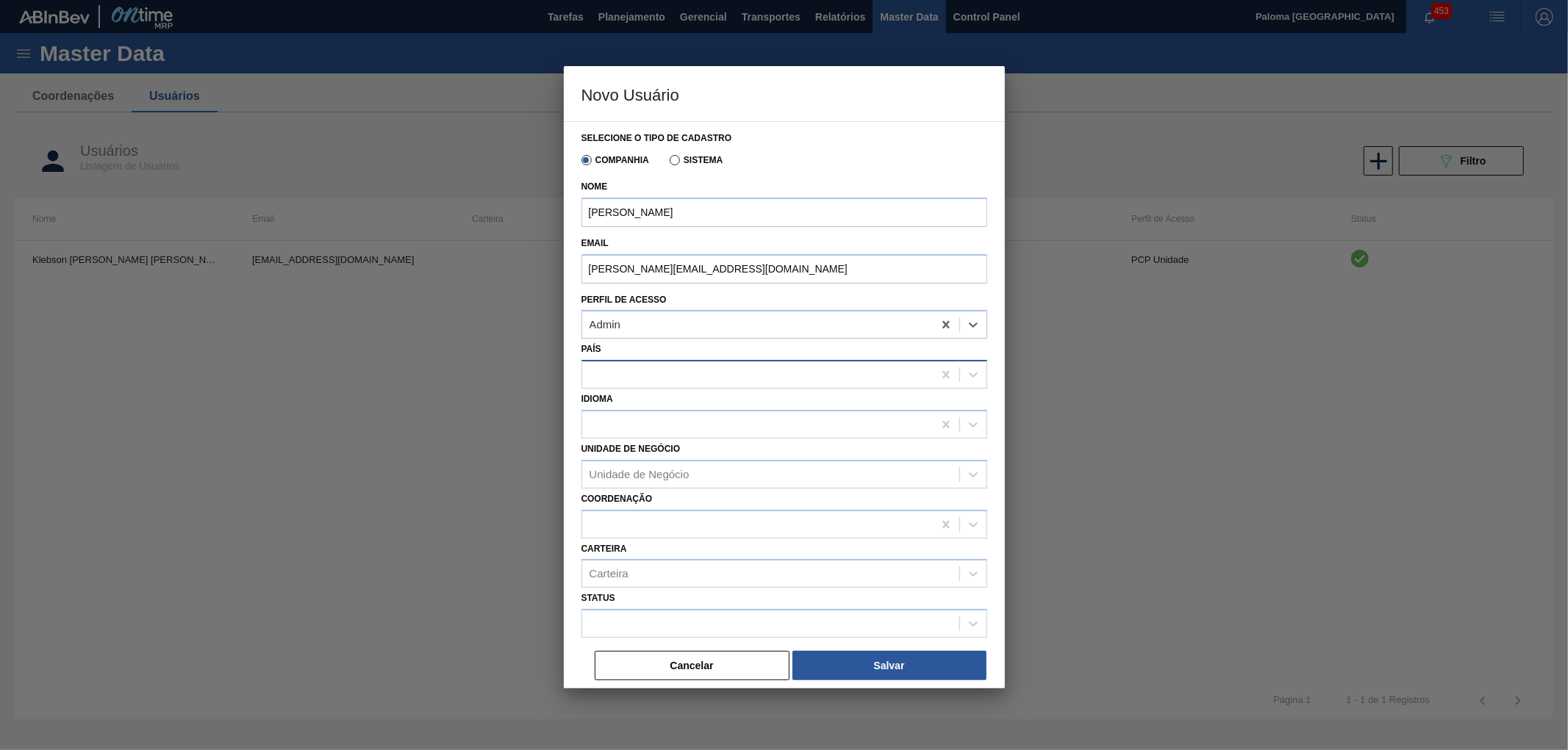
click at [637, 369] on div at bounding box center [758, 375] width 351 height 21
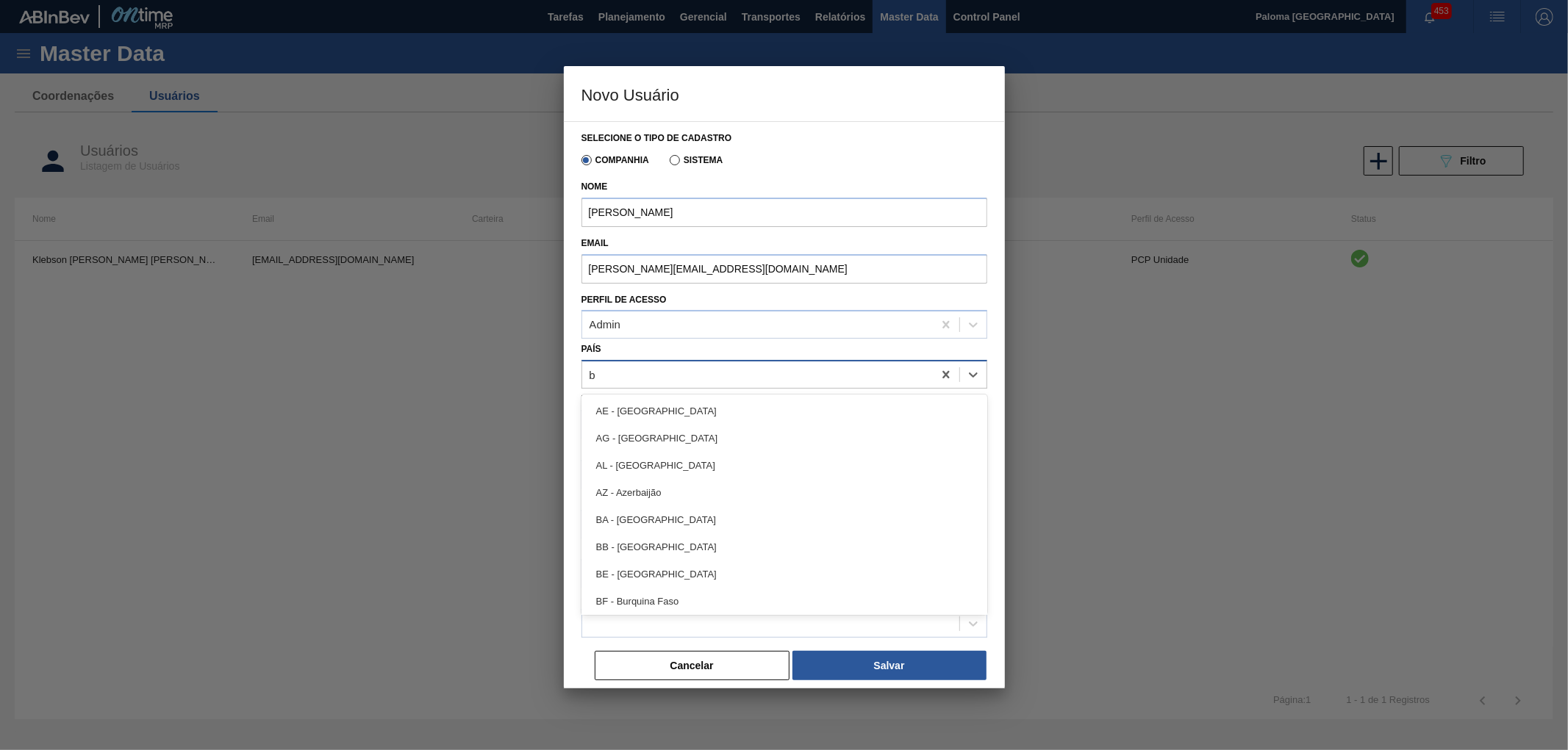
type input "br"
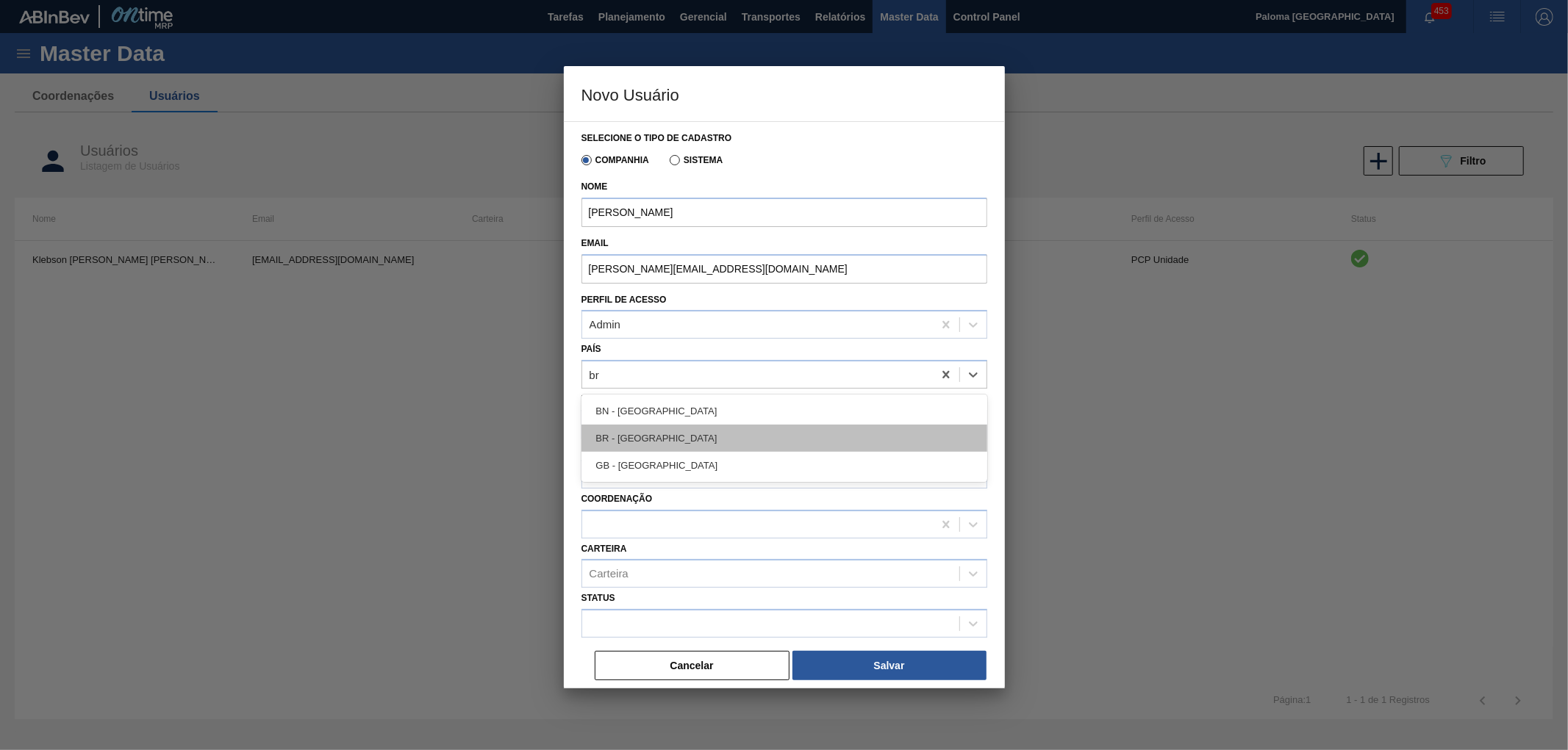
click at [605, 435] on div "BR - Brasil" at bounding box center [784, 439] width 406 height 27
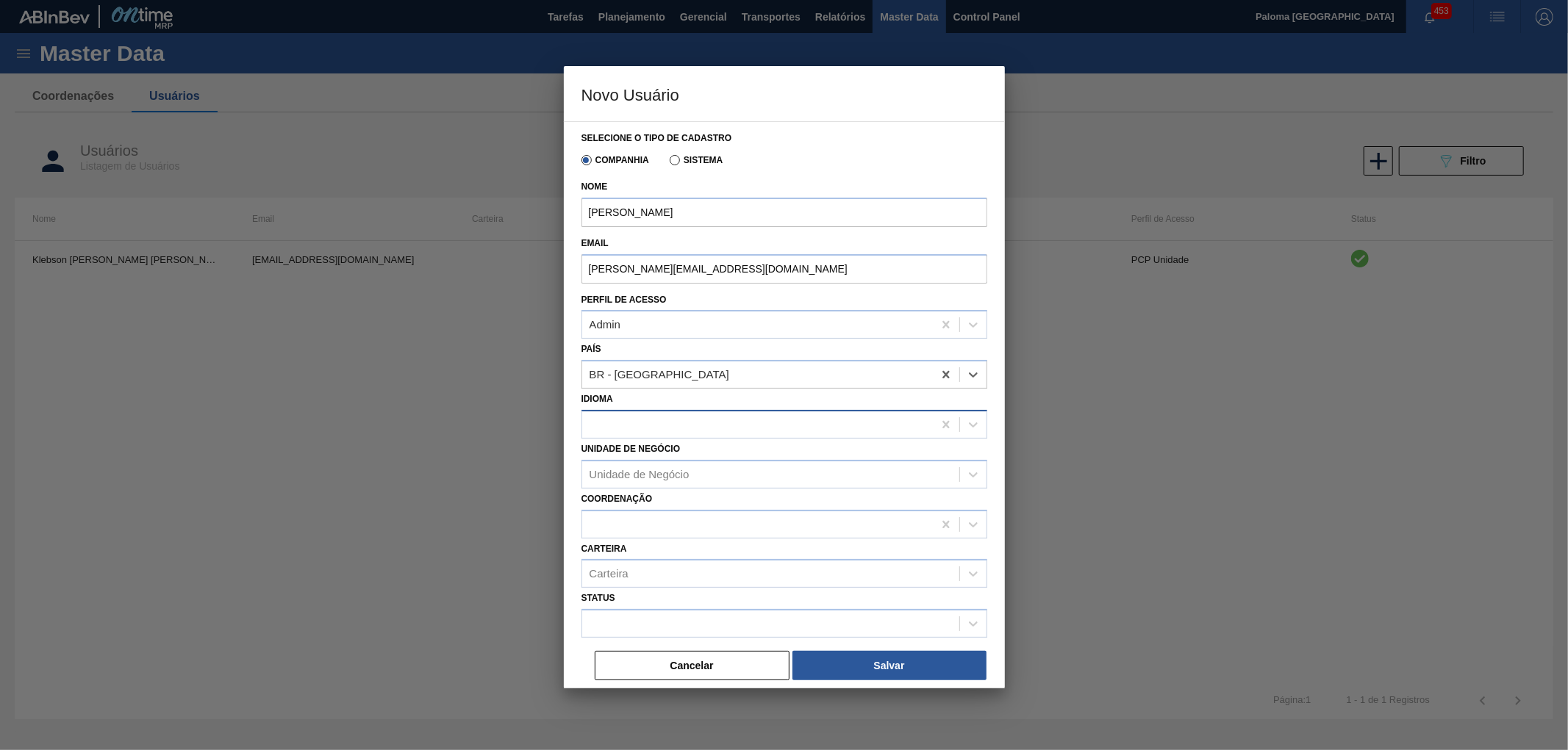
click at [590, 424] on input "Idioma" at bounding box center [590, 424] width 2 height 13
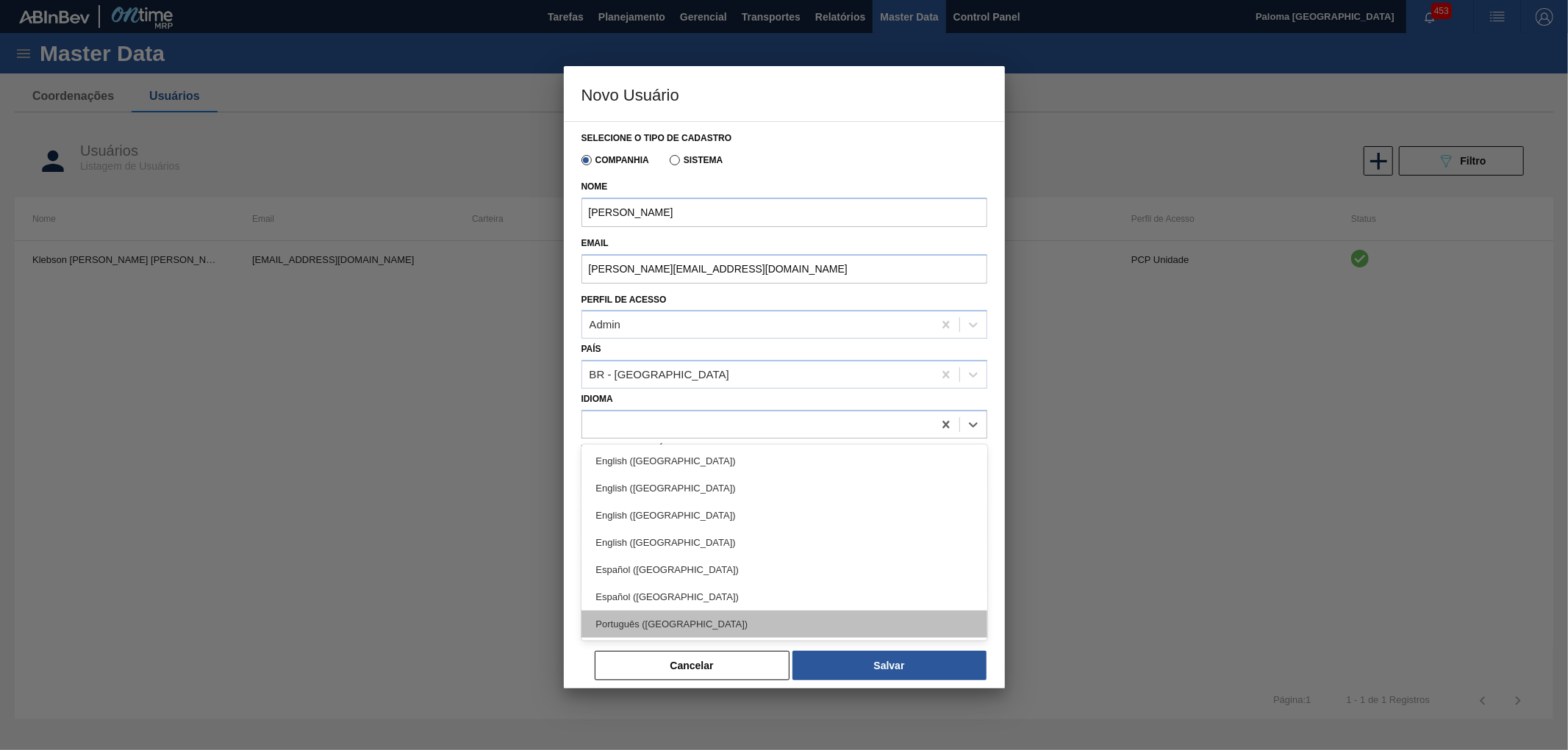
click at [625, 614] on div "Português (Brasil)" at bounding box center [784, 624] width 406 height 27
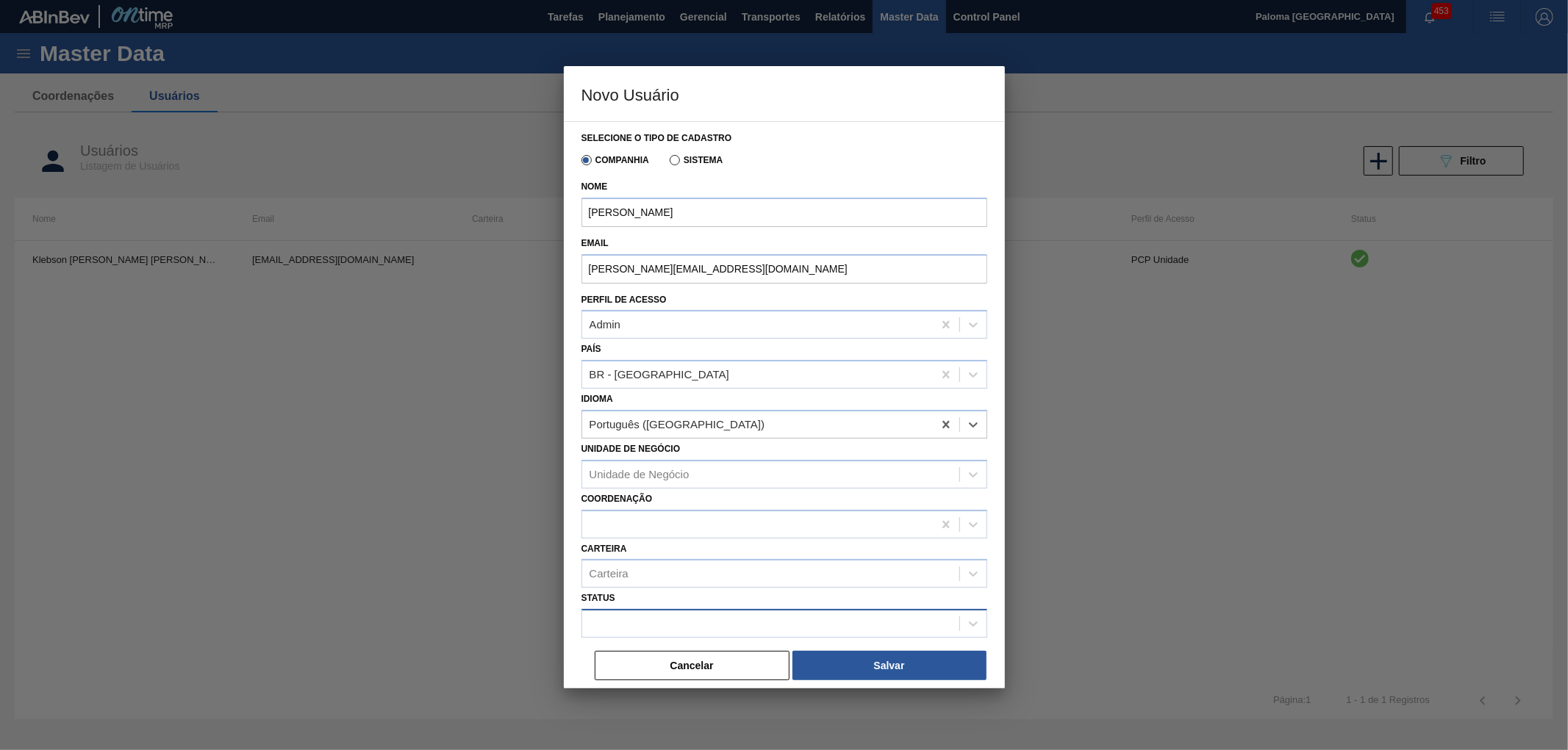
click at [632, 615] on div at bounding box center [770, 624] width 377 height 21
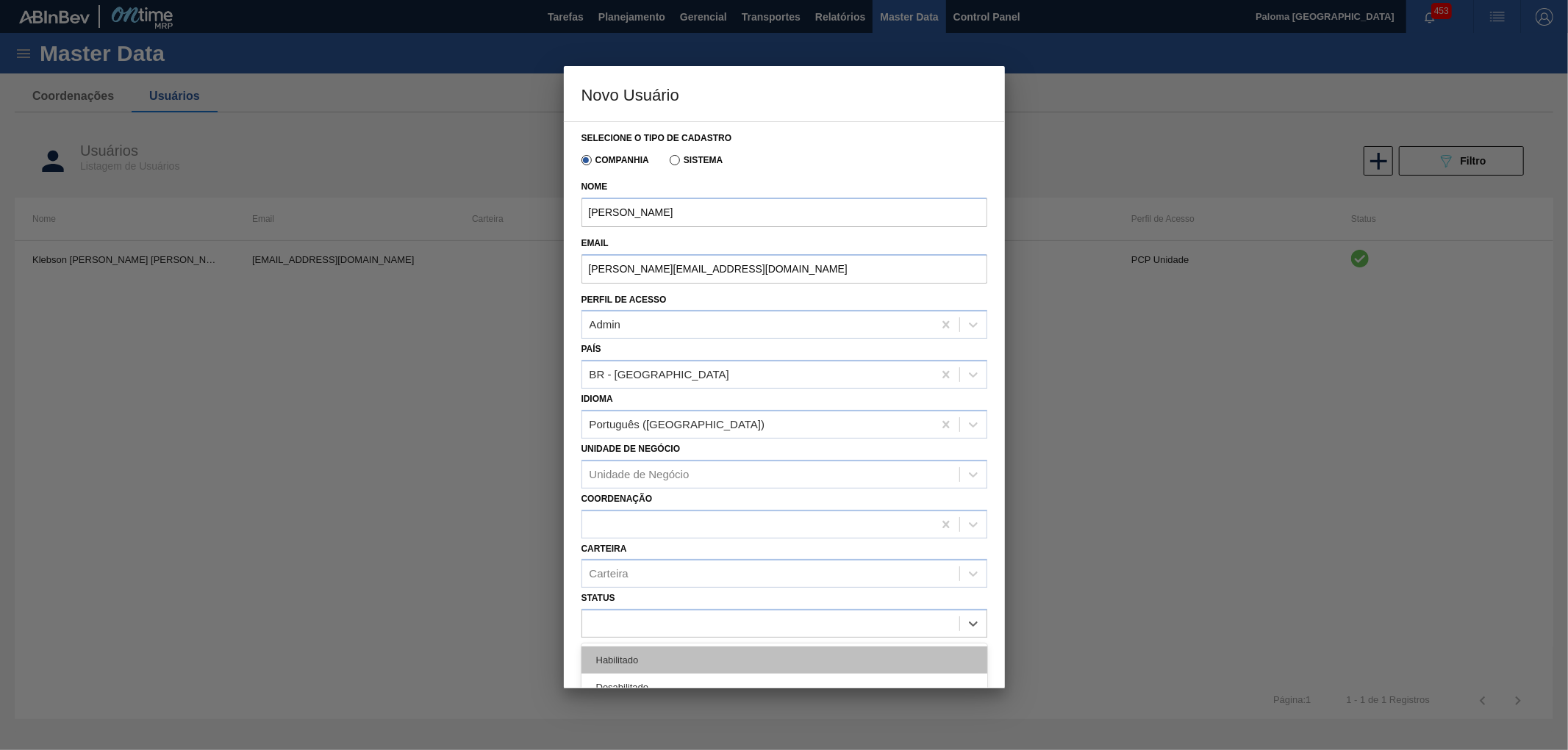
click at [629, 651] on div "Habilitado" at bounding box center [784, 660] width 406 height 27
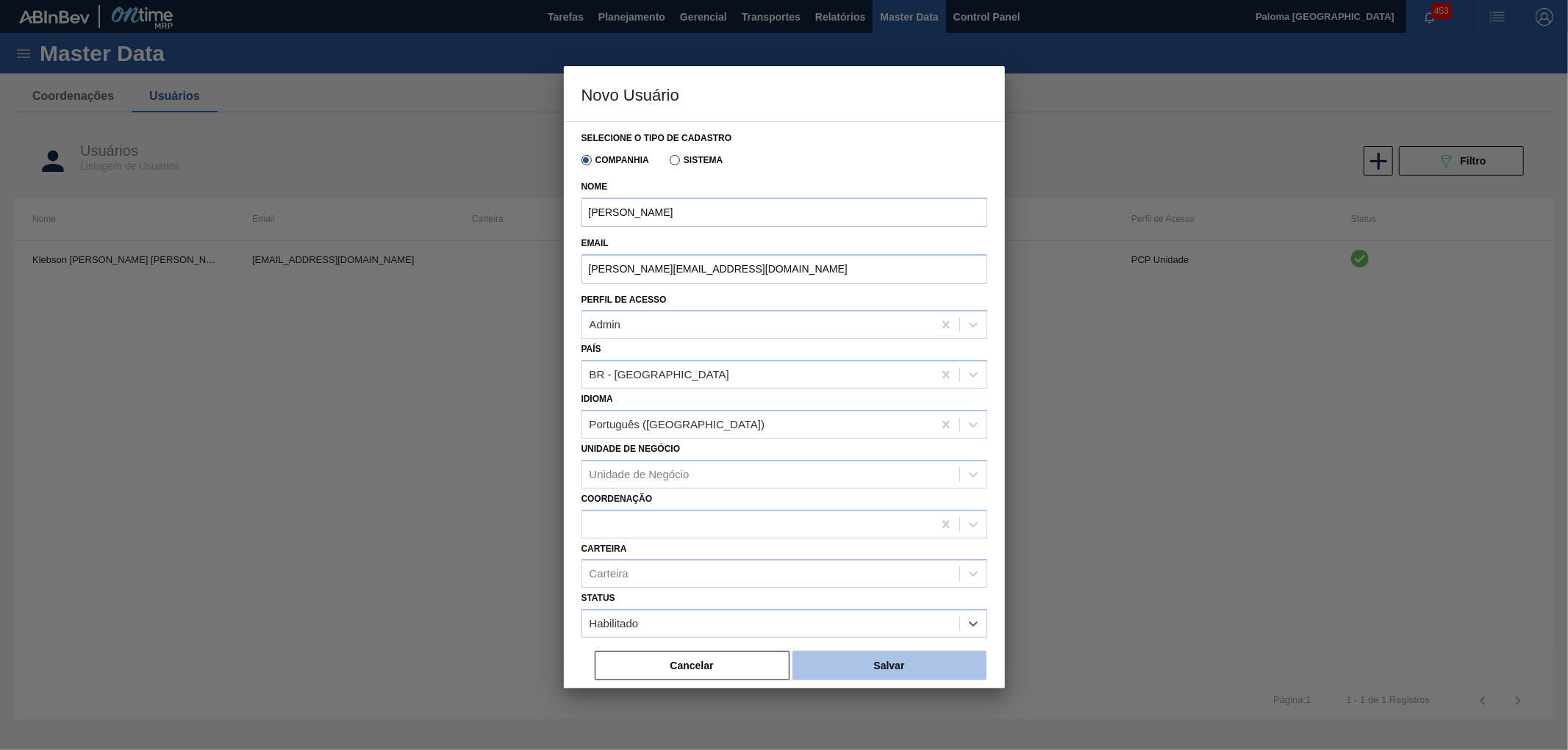
click at [858, 672] on button "Salvar" at bounding box center [889, 665] width 194 height 29
click at [725, 651] on button "Cancelar" at bounding box center [691, 665] width 195 height 29
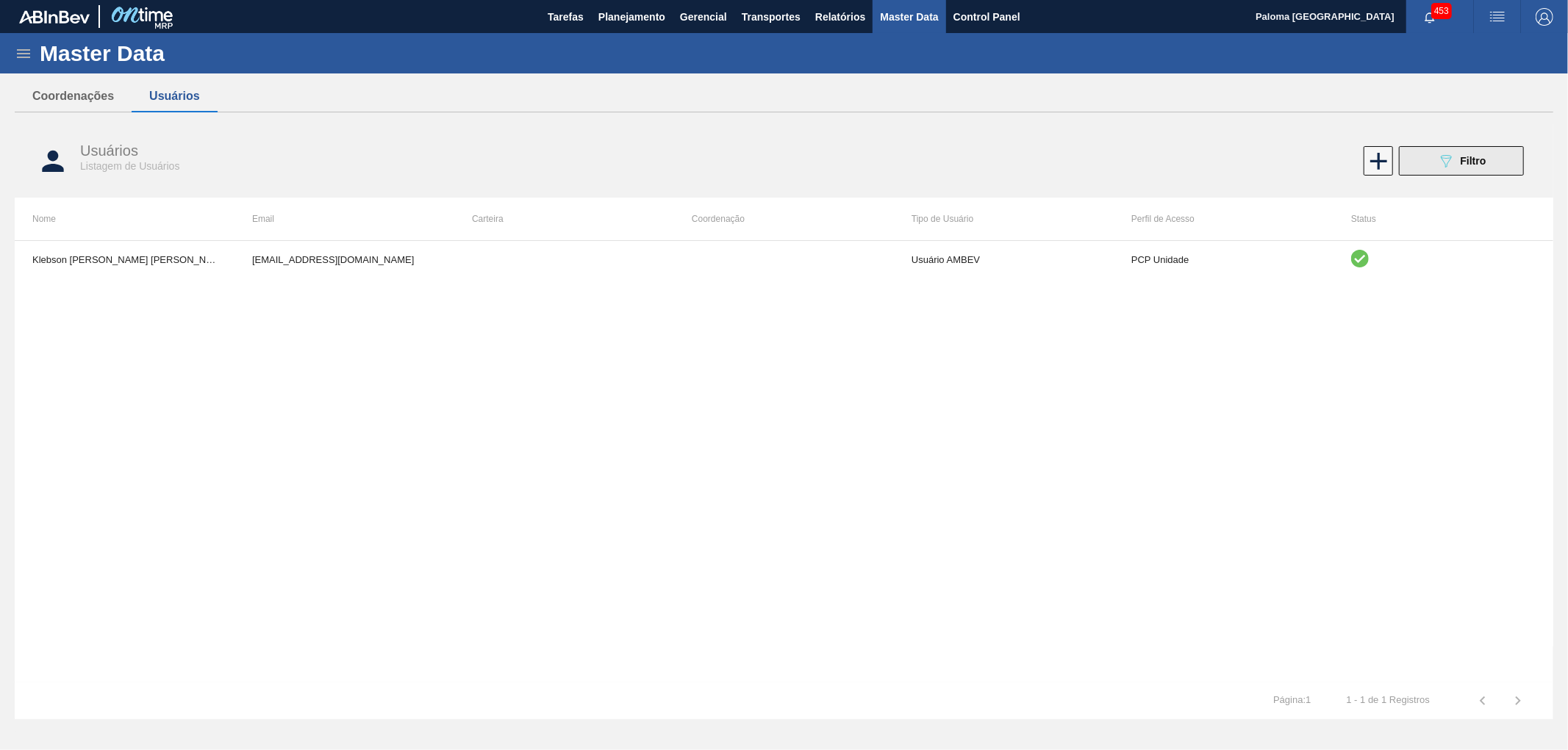
click at [1456, 169] on div "089F7B8B-B2A5-4AFE-B5C0-19BA573D28AC Filtro" at bounding box center [1461, 160] width 49 height 17
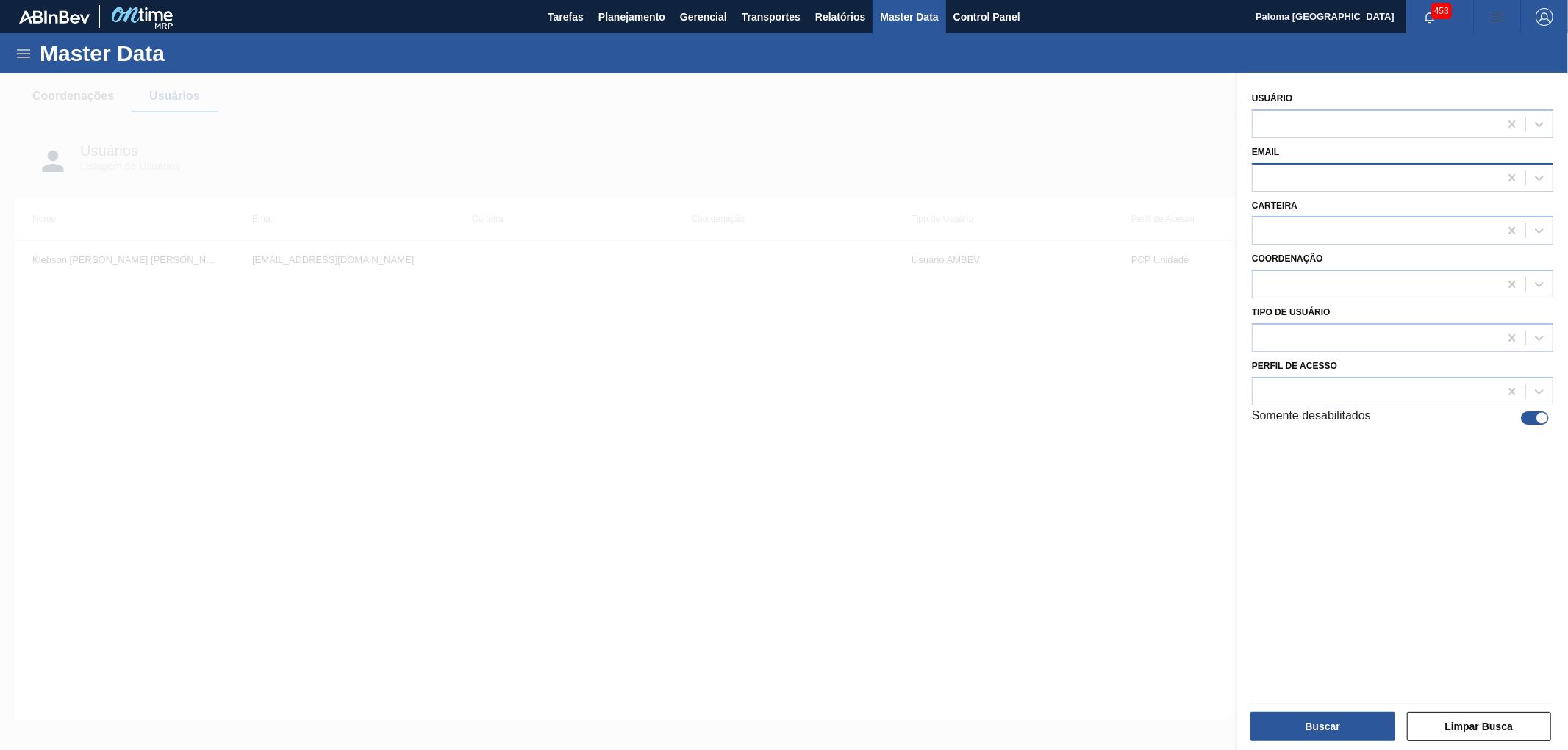
click at [1292, 177] on div at bounding box center [1375, 178] width 246 height 21
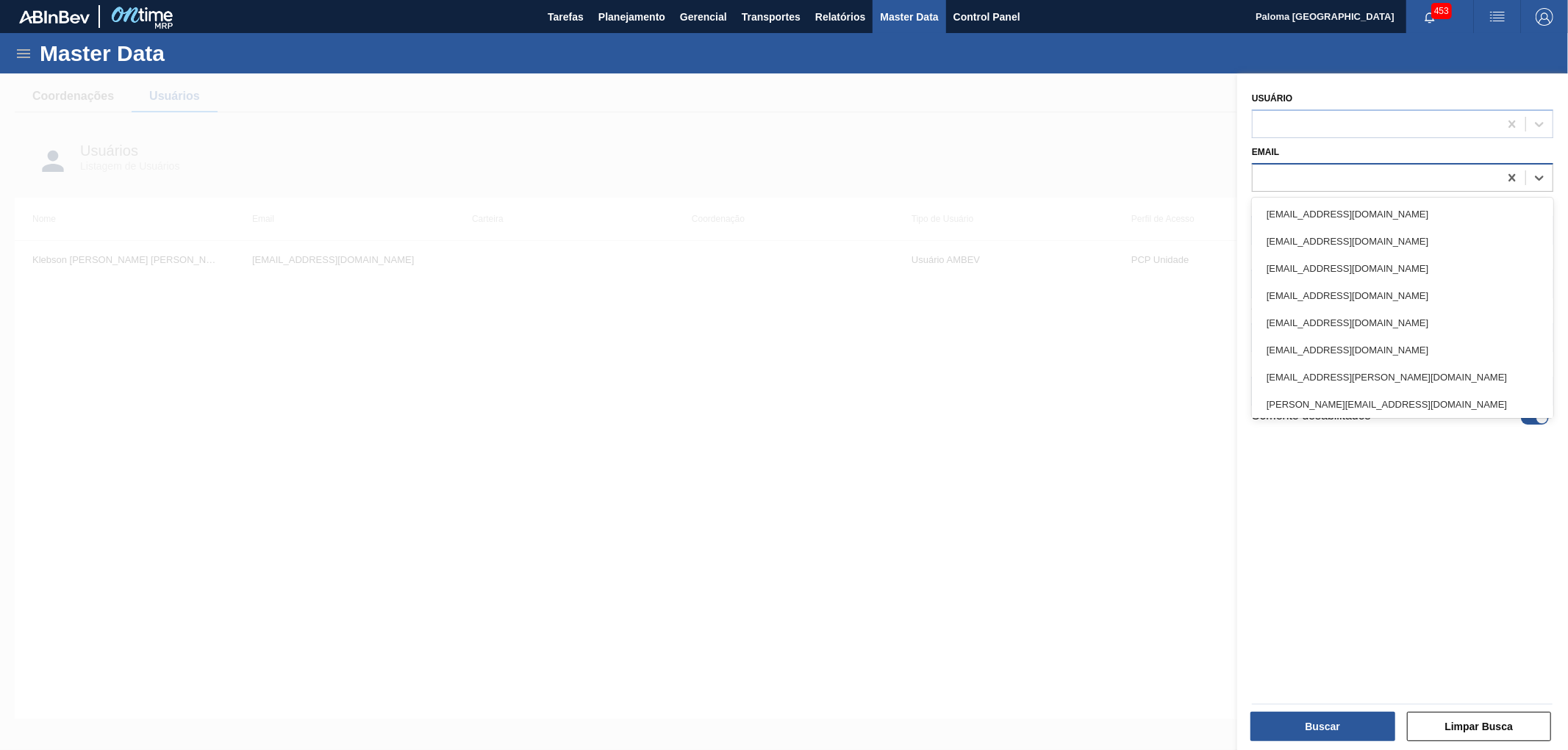
paste input "[PERSON_NAME][EMAIL_ADDRESS][DOMAIN_NAME]"
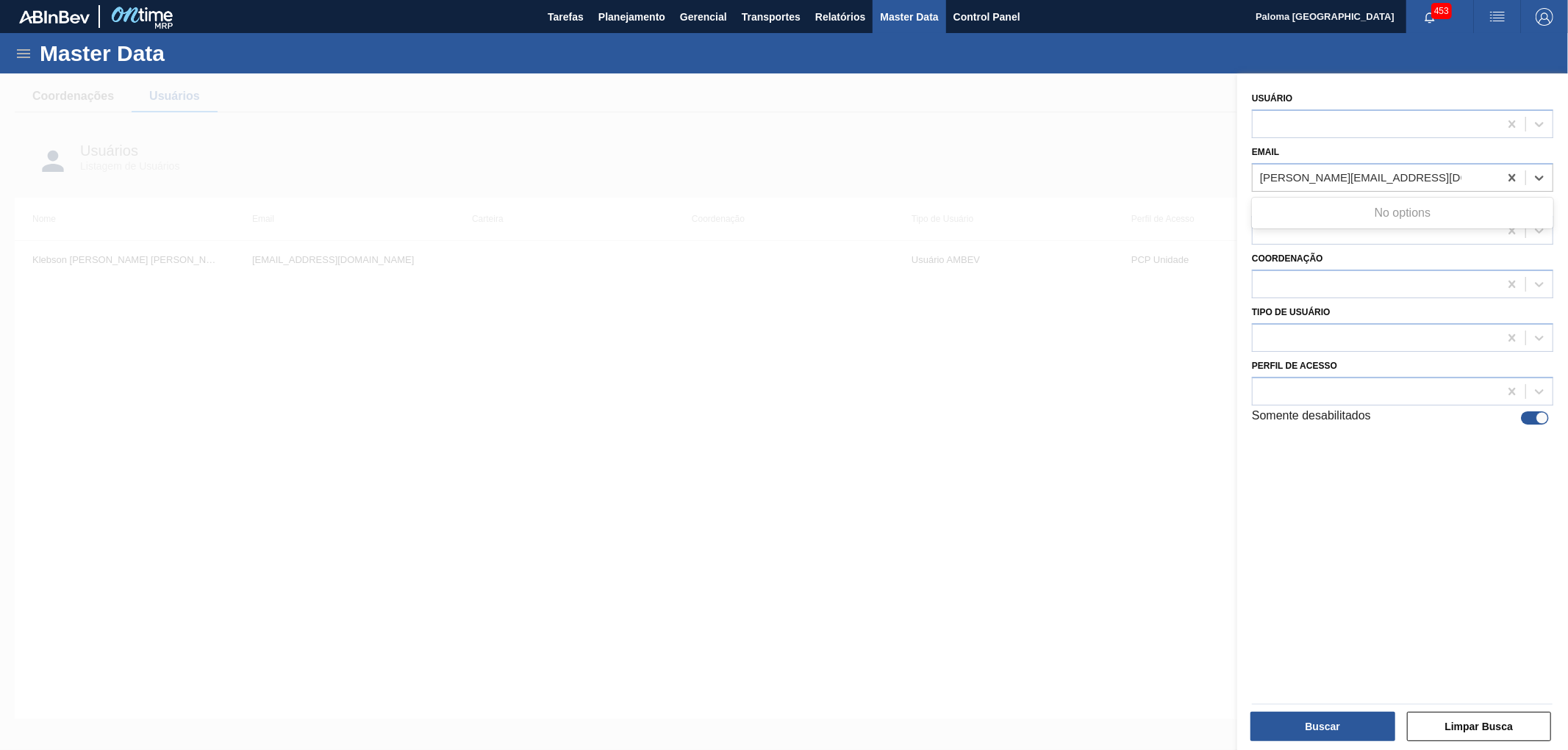
type input "[PERSON_NAME][EMAIL_ADDRESS][DOMAIN_NAME]"
click at [1529, 416] on div at bounding box center [1534, 418] width 28 height 14
checkbox input "false"
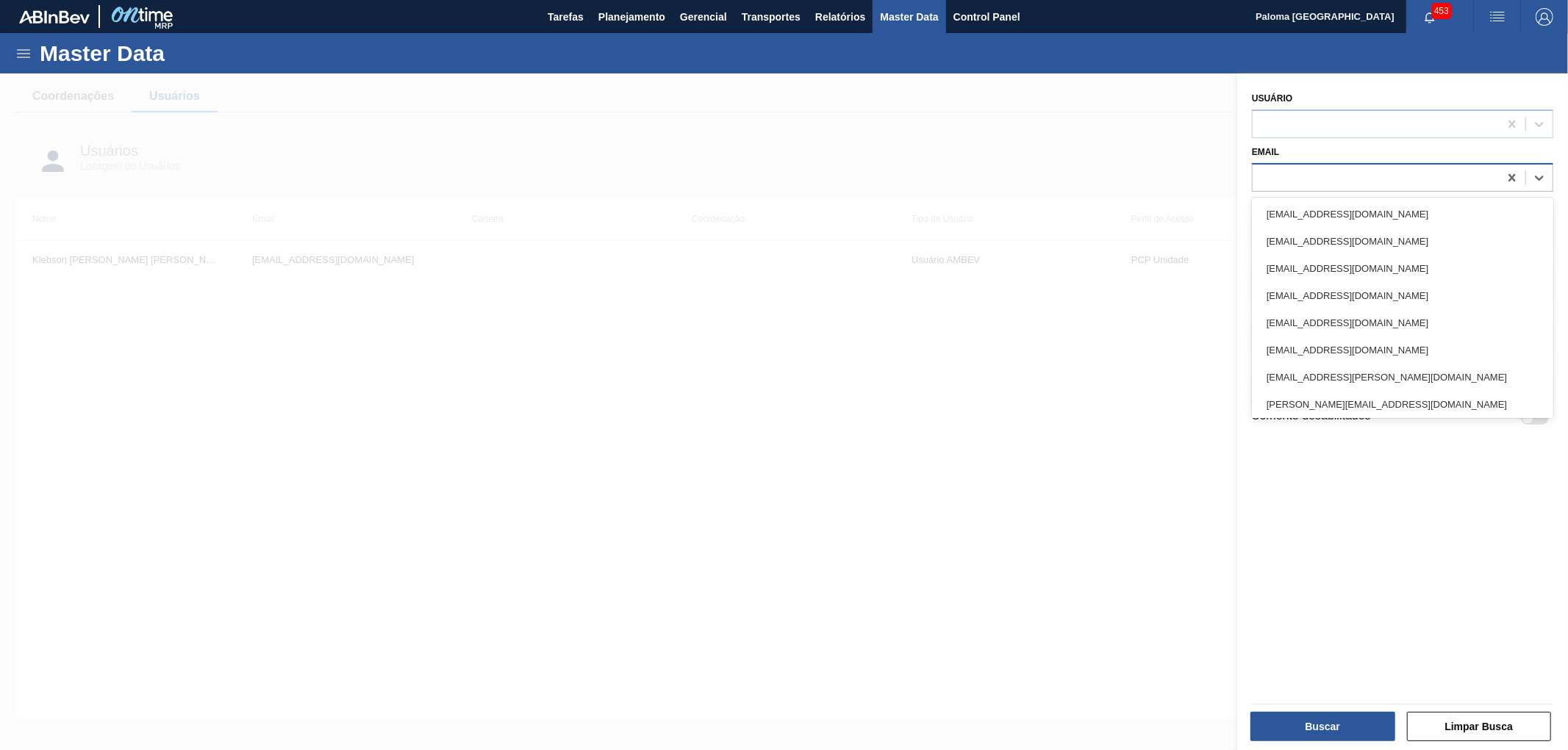
click at [1262, 179] on div at bounding box center [1375, 178] width 246 height 21
paste input "[PERSON_NAME][EMAIL_ADDRESS][DOMAIN_NAME]"
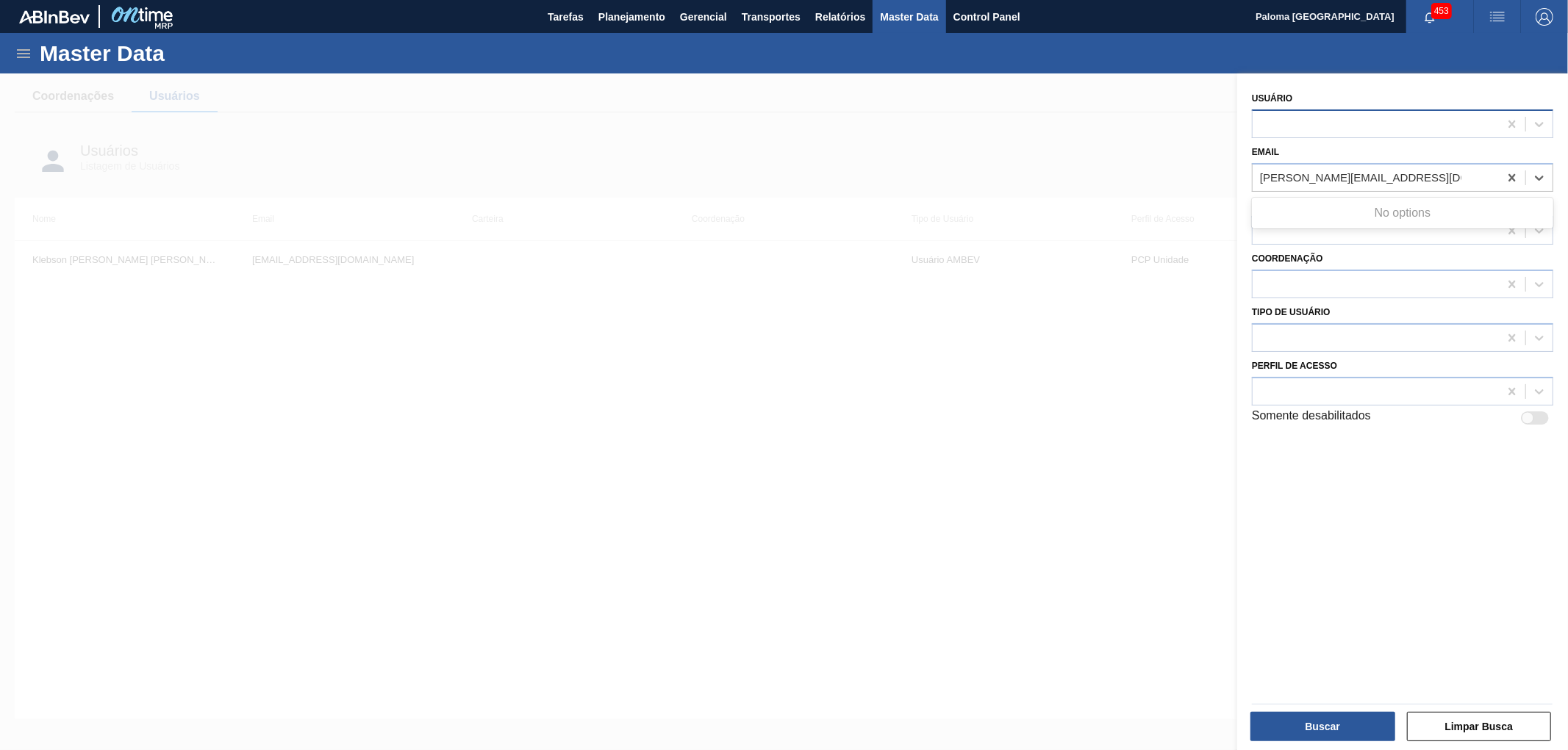
type input "[PERSON_NAME][EMAIL_ADDRESS][DOMAIN_NAME]"
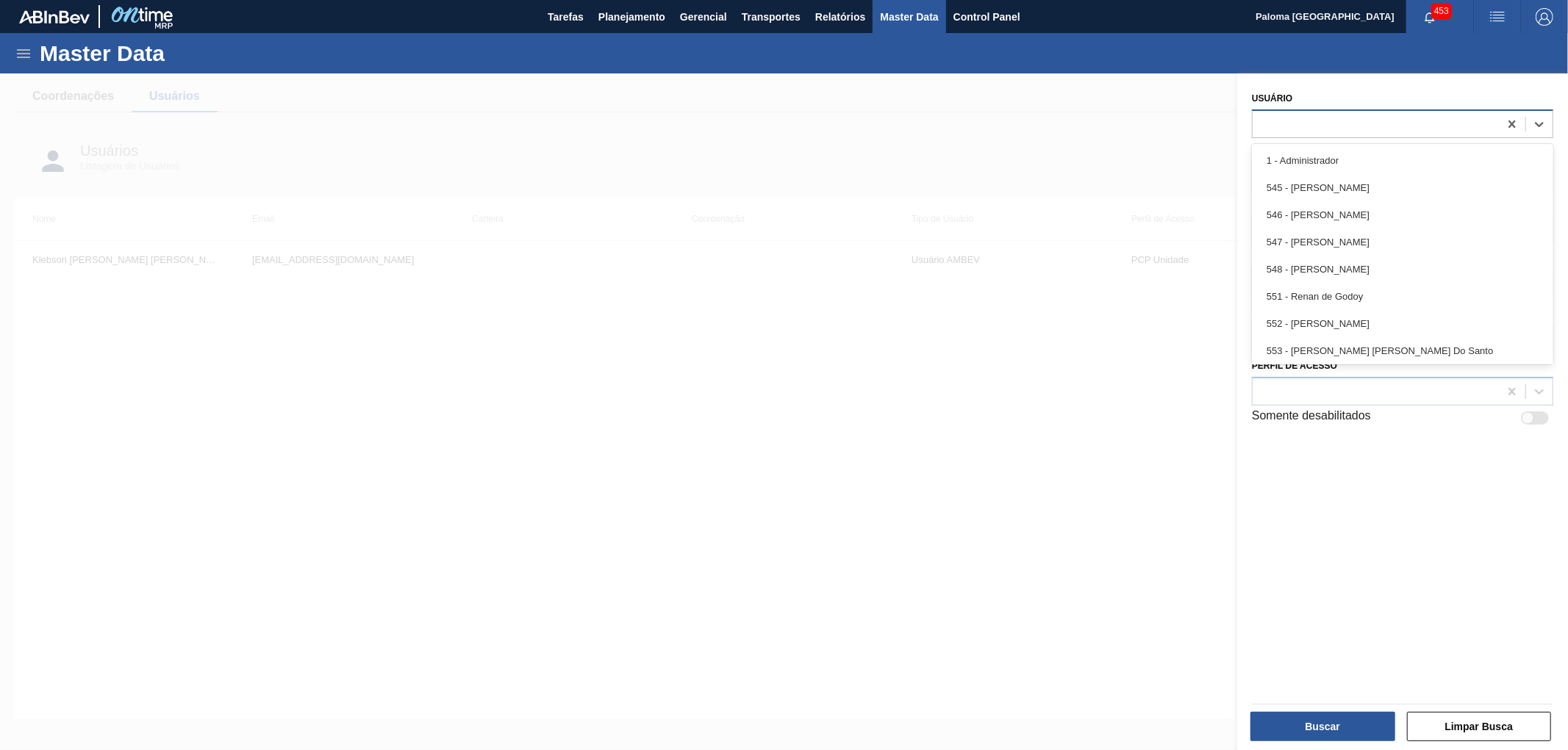
click at [1286, 120] on div at bounding box center [1375, 123] width 246 height 21
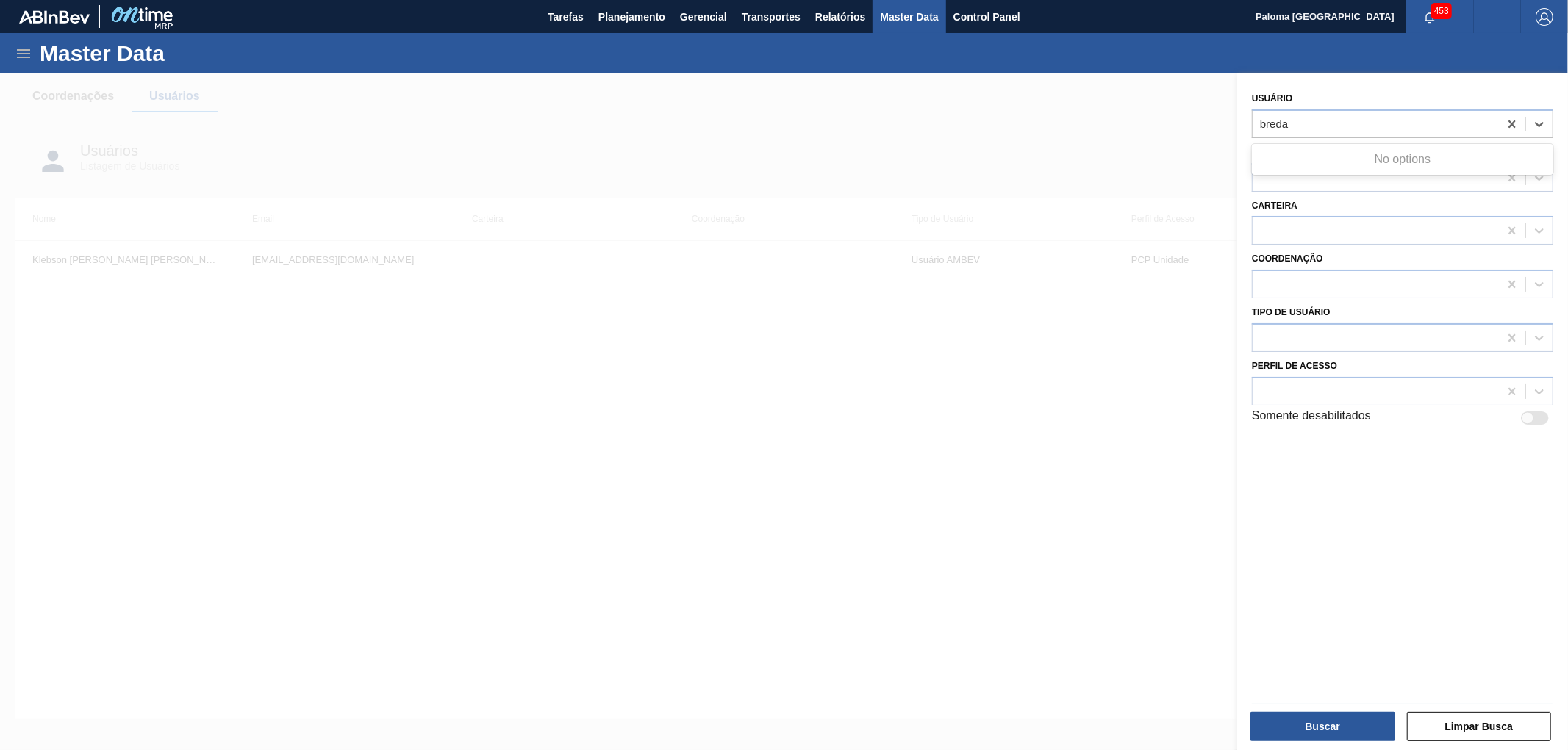
type input "breda"
click at [835, 460] on div at bounding box center [784, 448] width 1568 height 750
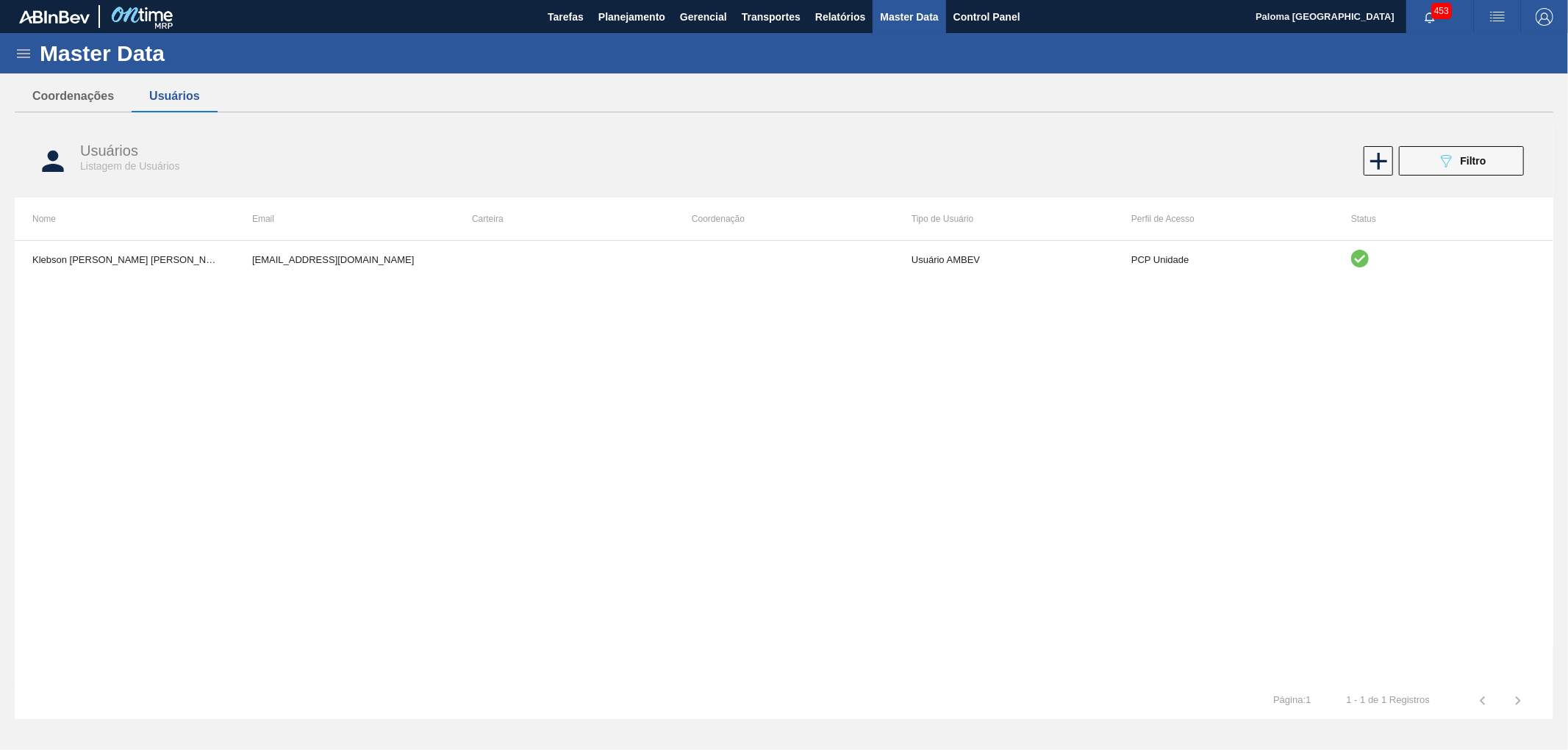
click at [732, 487] on div "Klebson Reis Teixeira Oliveira 99799963@ab-inbev.com Usuário AMBEV PCP Unidade" at bounding box center [784, 461] width 1538 height 442
click at [1176, 503] on div "Klebson Reis Teixeira Oliveira 99799963@ab-inbev.com Usuário AMBEV PCP Unidade" at bounding box center [784, 461] width 1538 height 442
drag, startPoint x: 1457, startPoint y: 163, endPoint x: 1457, endPoint y: 172, distance: 9.0
click at [1457, 172] on button "089F7B8B-B2A5-4AFE-B5C0-19BA573D28AC Filtro" at bounding box center [1461, 160] width 125 height 29
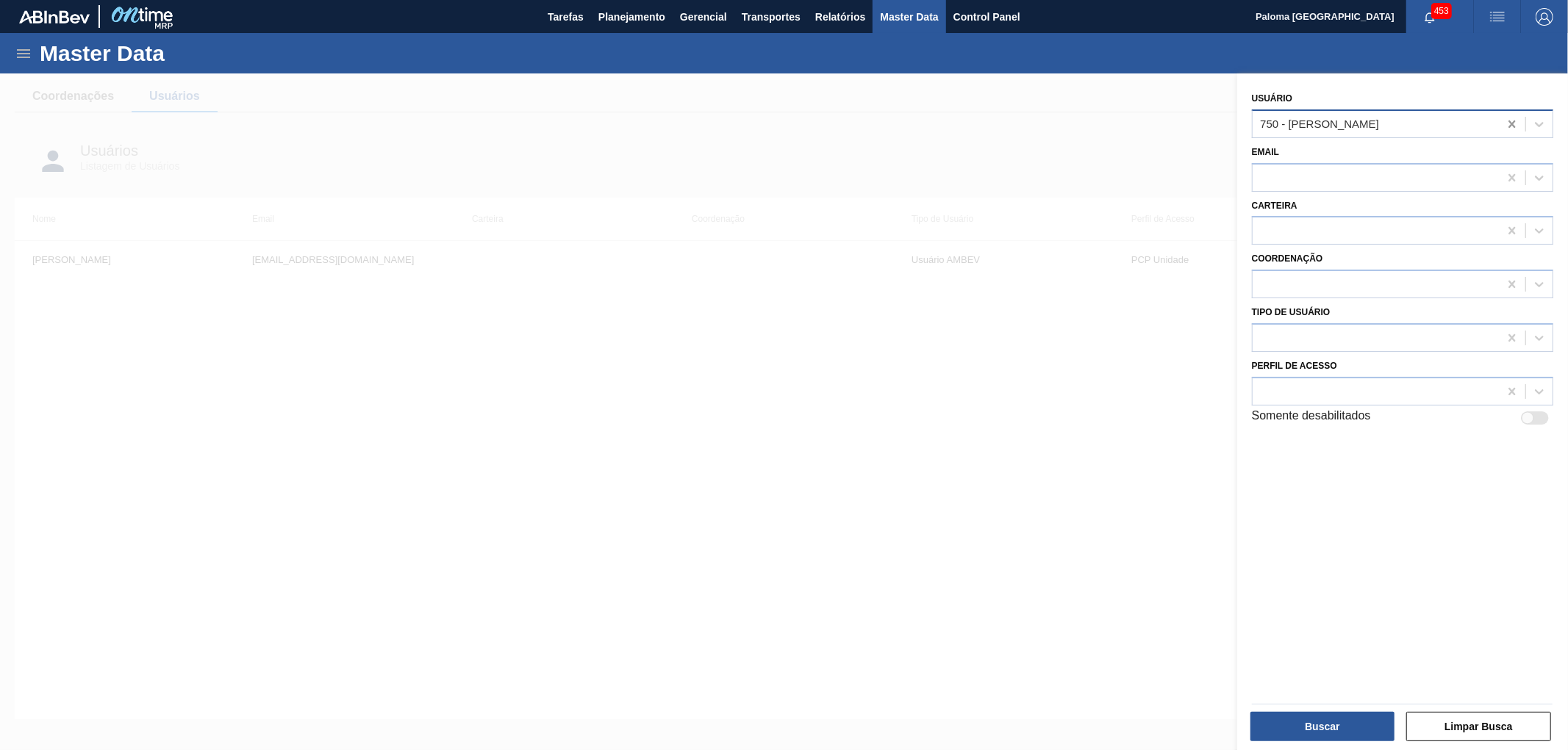
click at [1514, 123] on icon at bounding box center [1512, 124] width 15 height 15
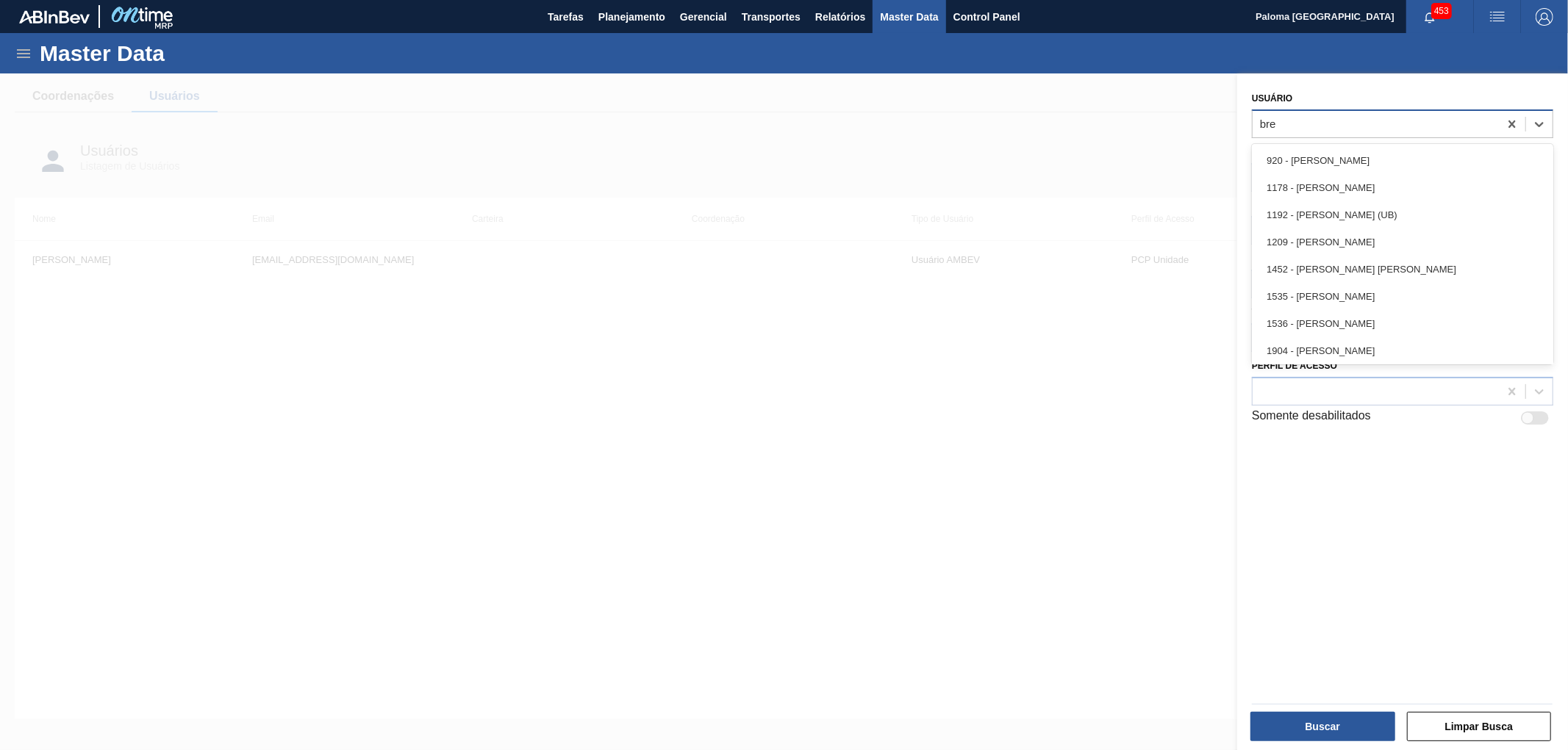
type input "bred"
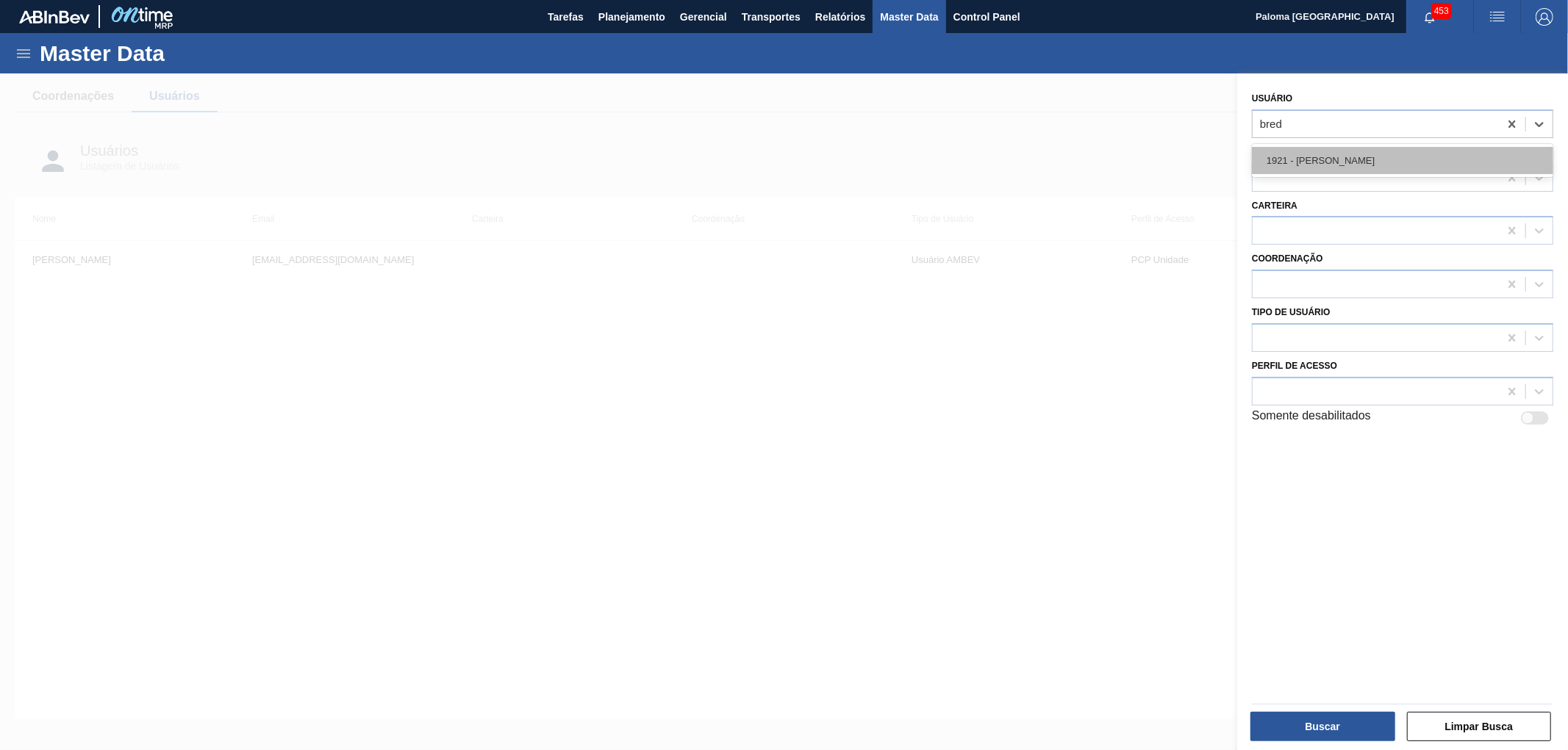
click at [1330, 159] on div "1921 - [PERSON_NAME]" at bounding box center [1402, 160] width 301 height 27
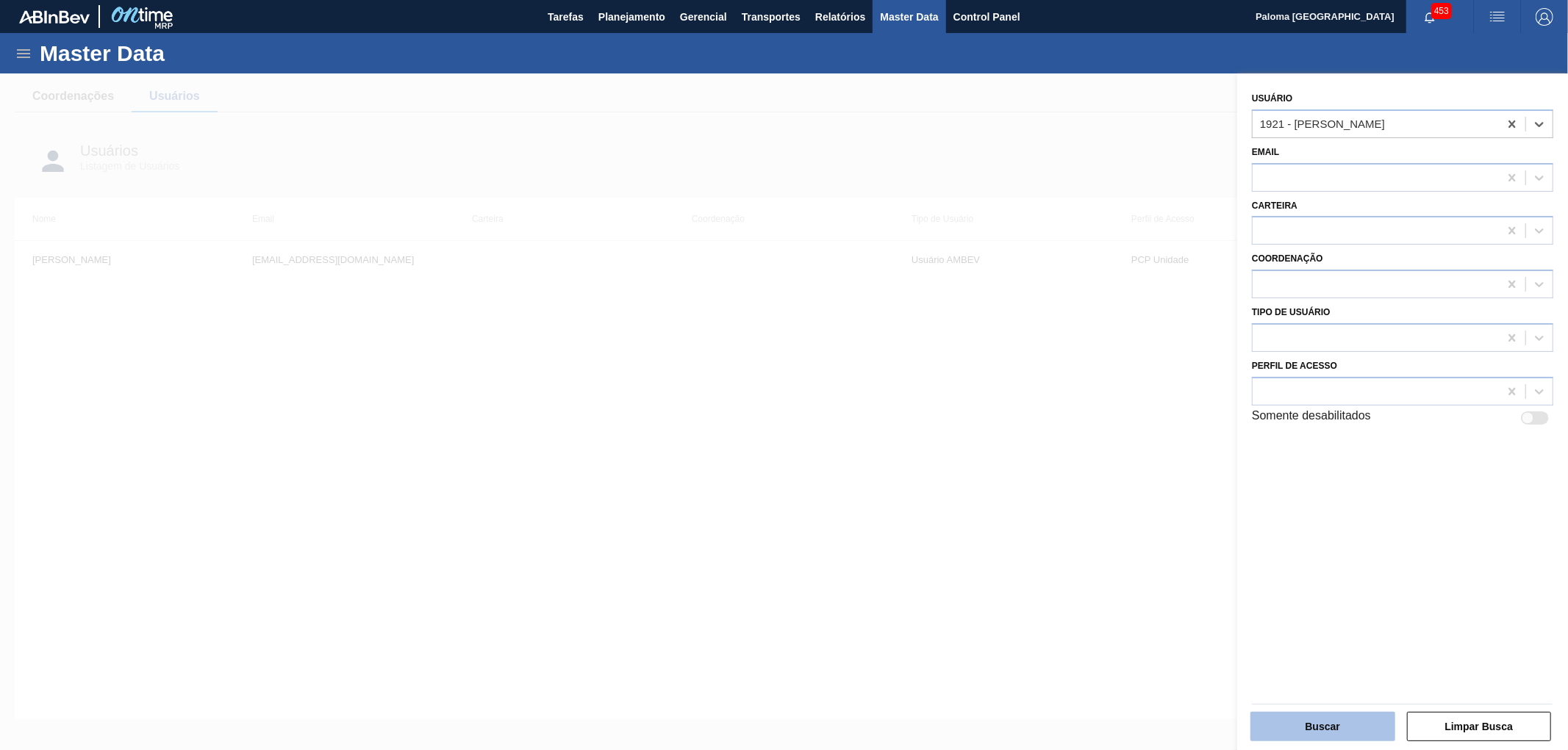
click at [1287, 724] on button "Buscar" at bounding box center [1323, 727] width 144 height 29
